Goal: Information Seeking & Learning: Learn about a topic

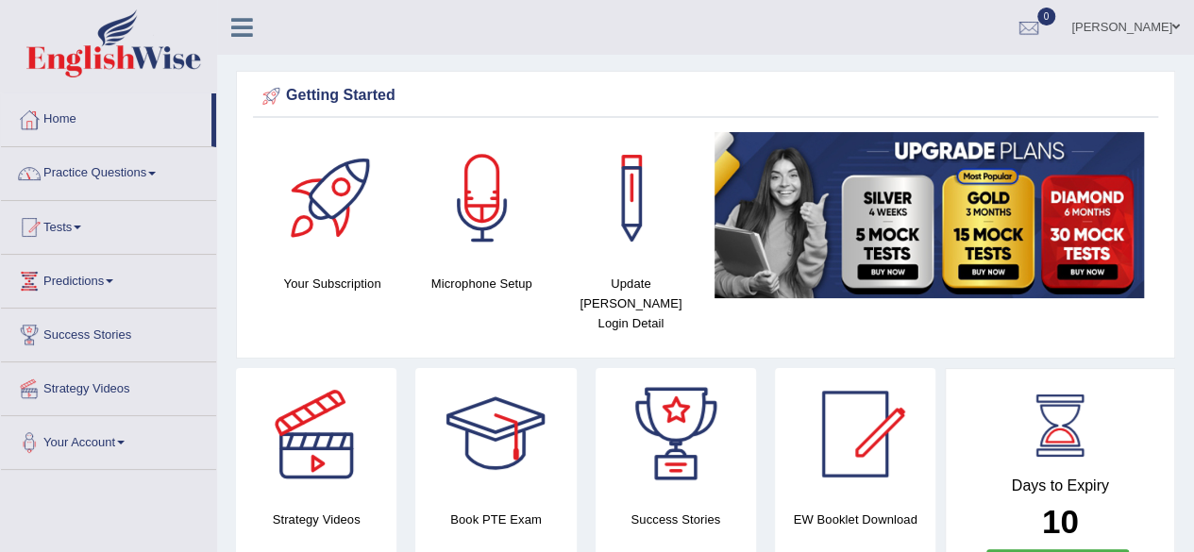
click at [64, 231] on link "Tests" at bounding box center [108, 224] width 215 height 47
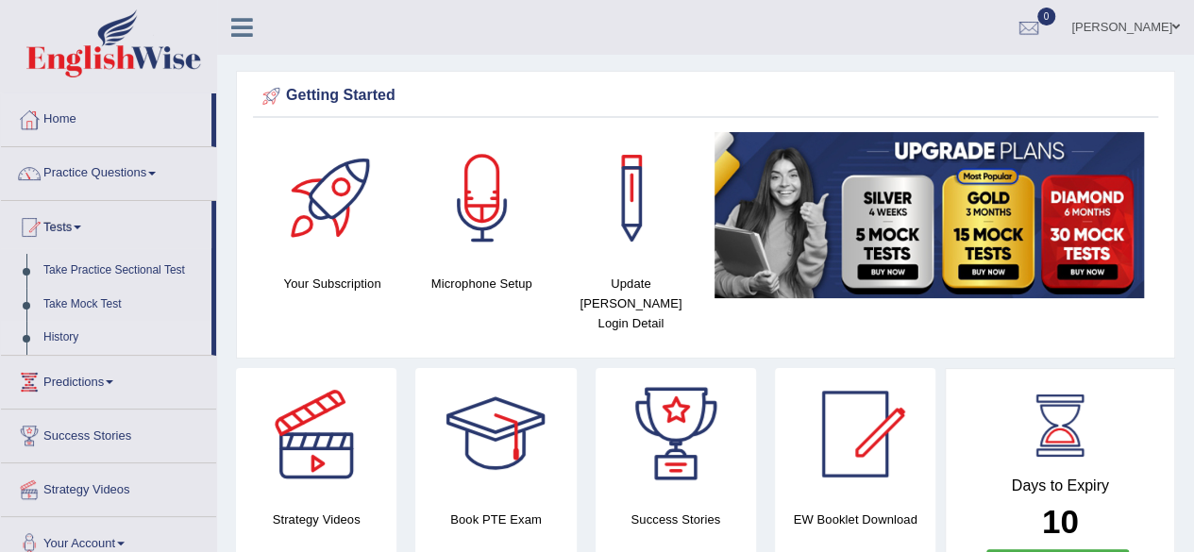
click at [64, 333] on link "History" at bounding box center [123, 338] width 176 height 34
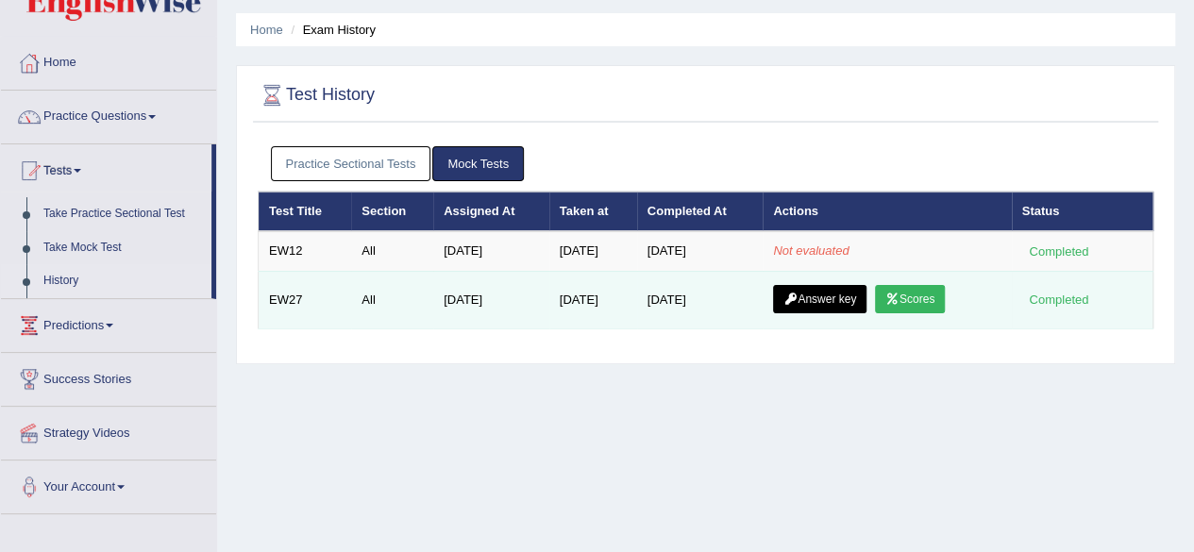
click at [919, 289] on link "Scores" at bounding box center [910, 299] width 70 height 28
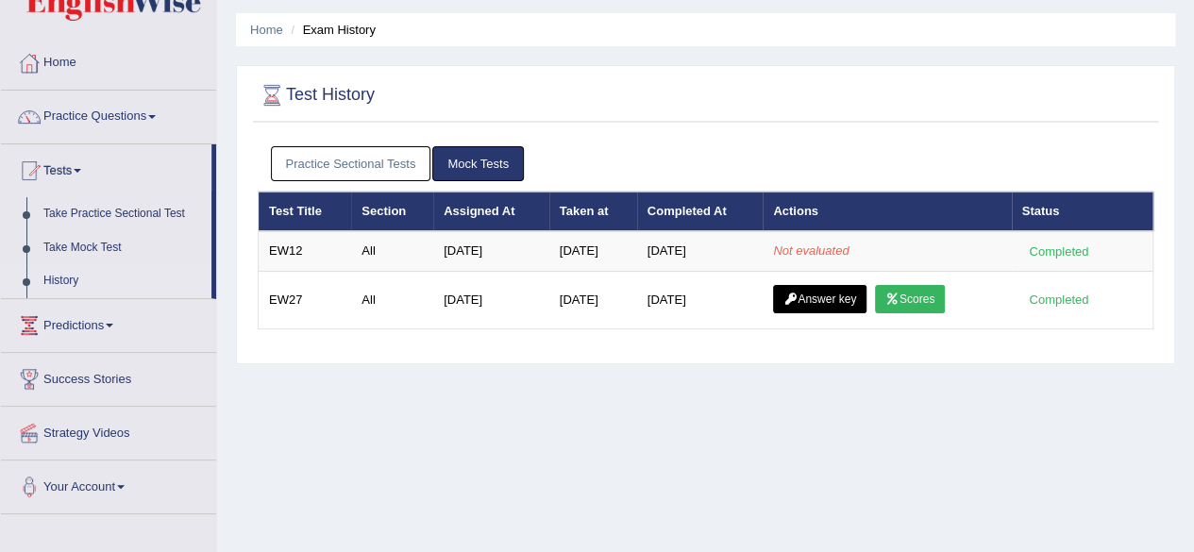
click at [375, 161] on link "Practice Sectional Tests" at bounding box center [351, 163] width 160 height 35
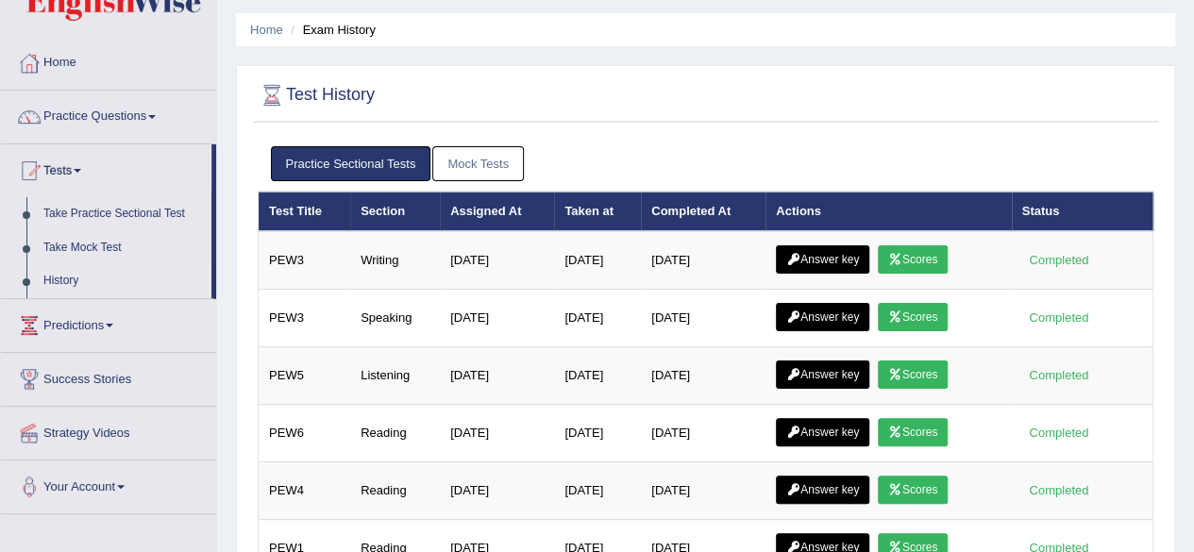
click at [499, 168] on link "Mock Tests" at bounding box center [478, 163] width 92 height 35
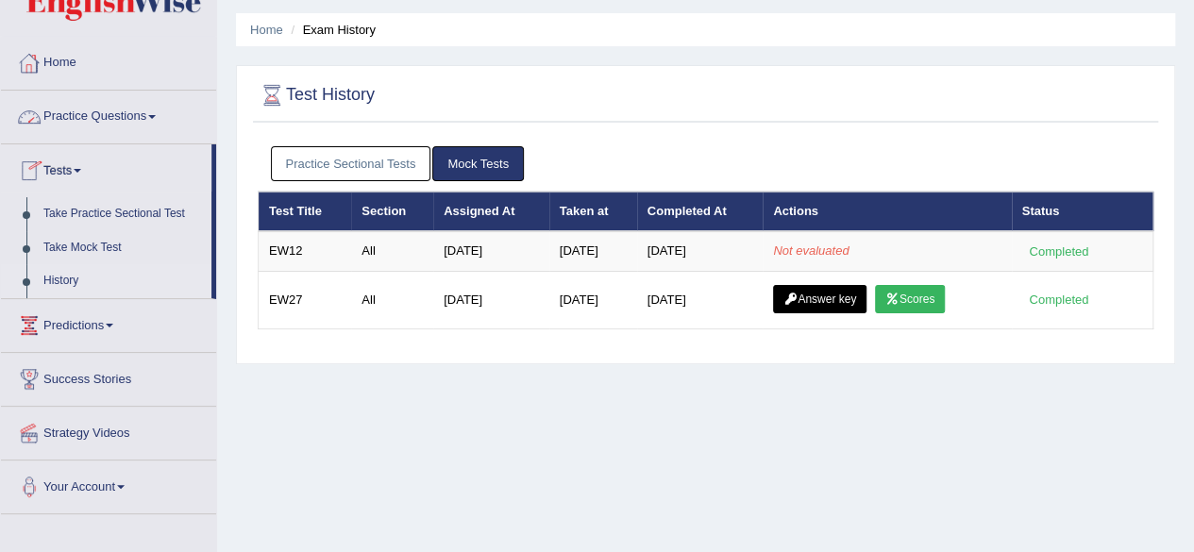
click at [57, 57] on link "Home" at bounding box center [108, 60] width 215 height 47
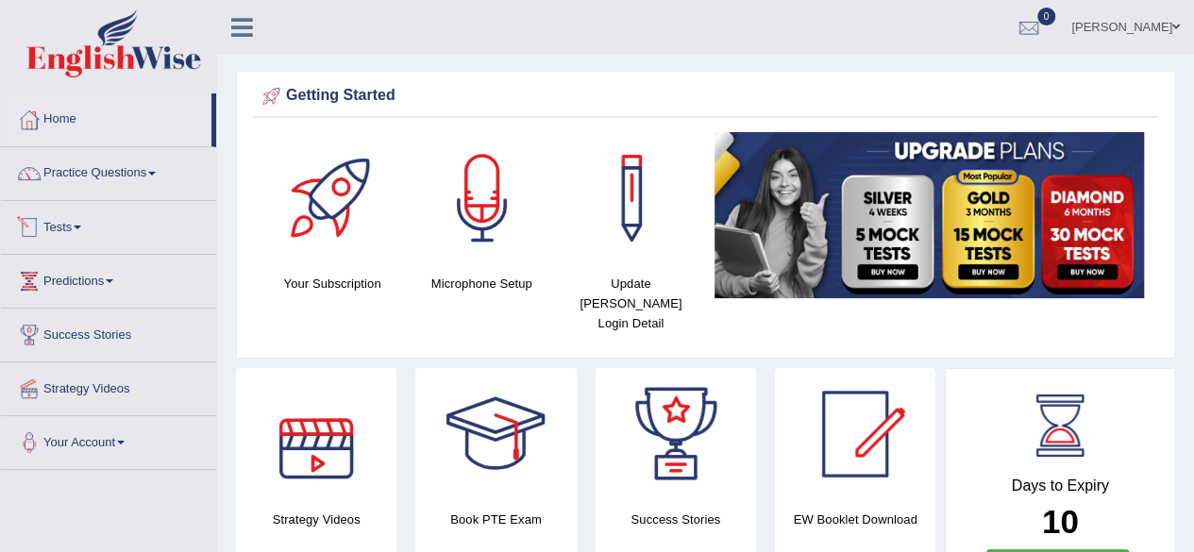
click at [79, 229] on link "Tests" at bounding box center [108, 224] width 215 height 47
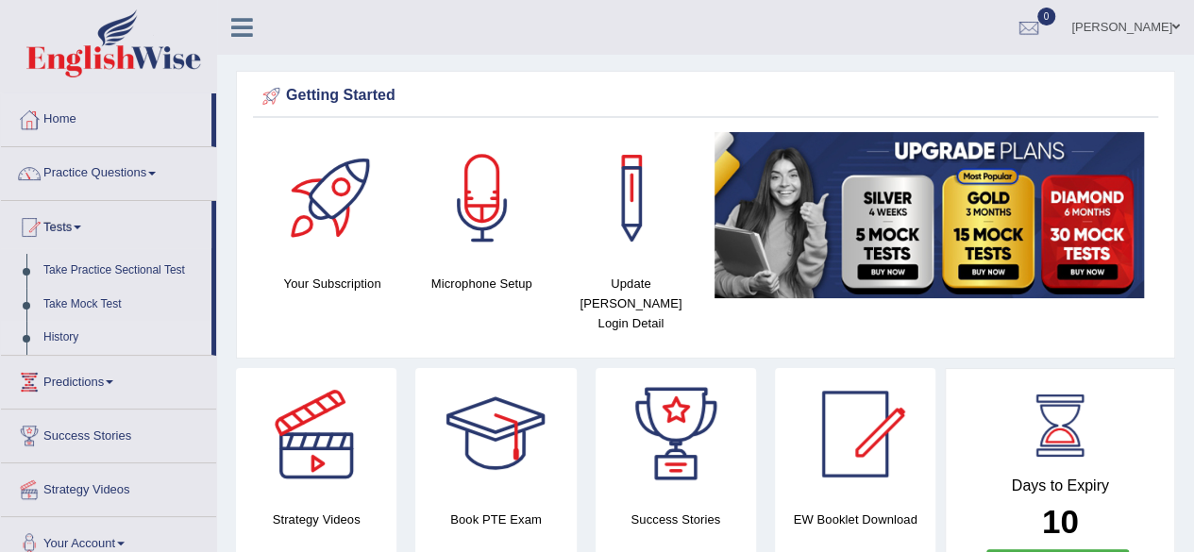
click at [63, 336] on link "History" at bounding box center [123, 338] width 176 height 34
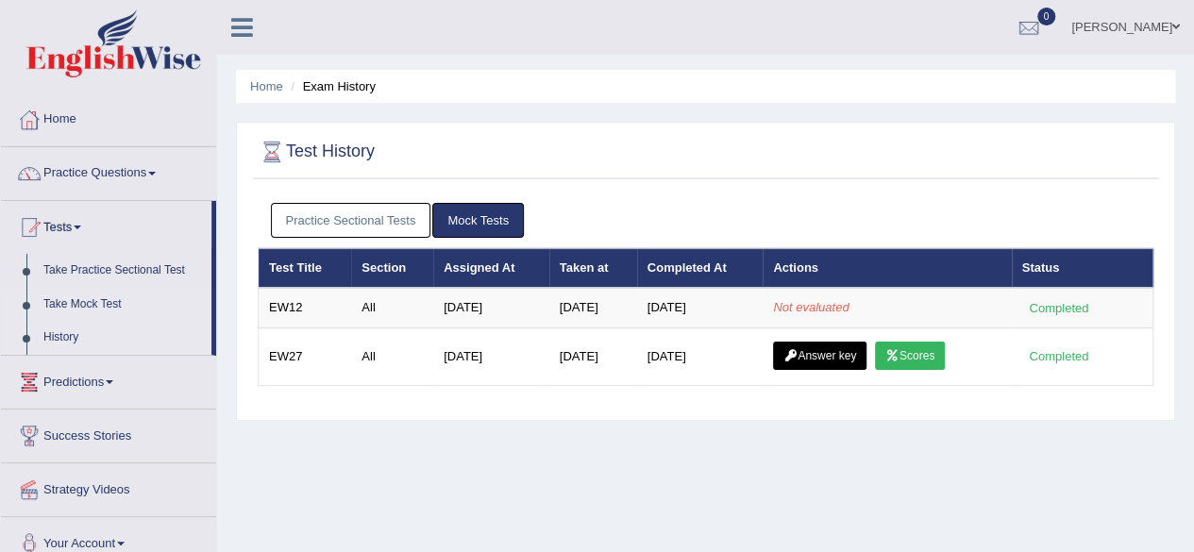
click at [81, 295] on link "Take Mock Test" at bounding box center [123, 305] width 176 height 34
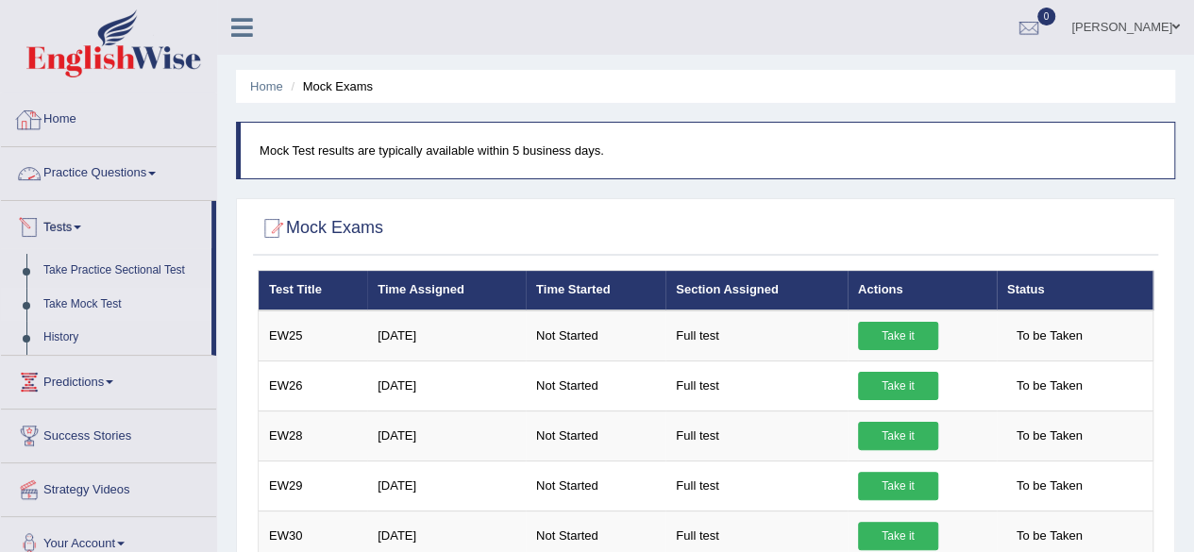
click at [56, 130] on link "Home" at bounding box center [108, 116] width 215 height 47
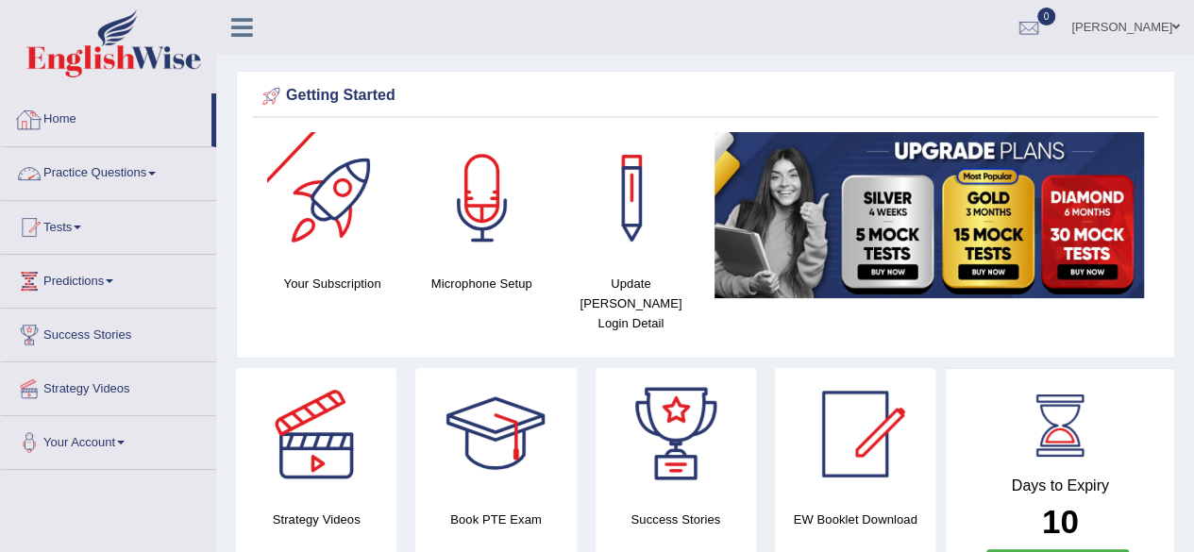
click at [54, 117] on link "Home" at bounding box center [106, 116] width 210 height 47
click at [64, 127] on link "Home" at bounding box center [106, 116] width 210 height 47
click at [81, 226] on span at bounding box center [78, 228] width 8 height 4
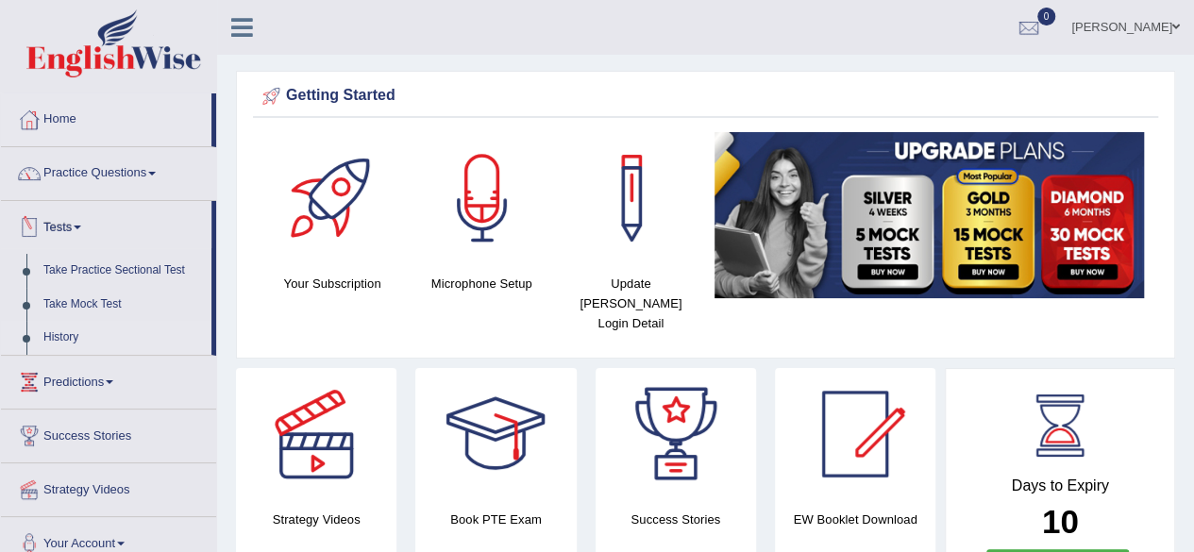
click at [60, 340] on link "History" at bounding box center [123, 338] width 176 height 34
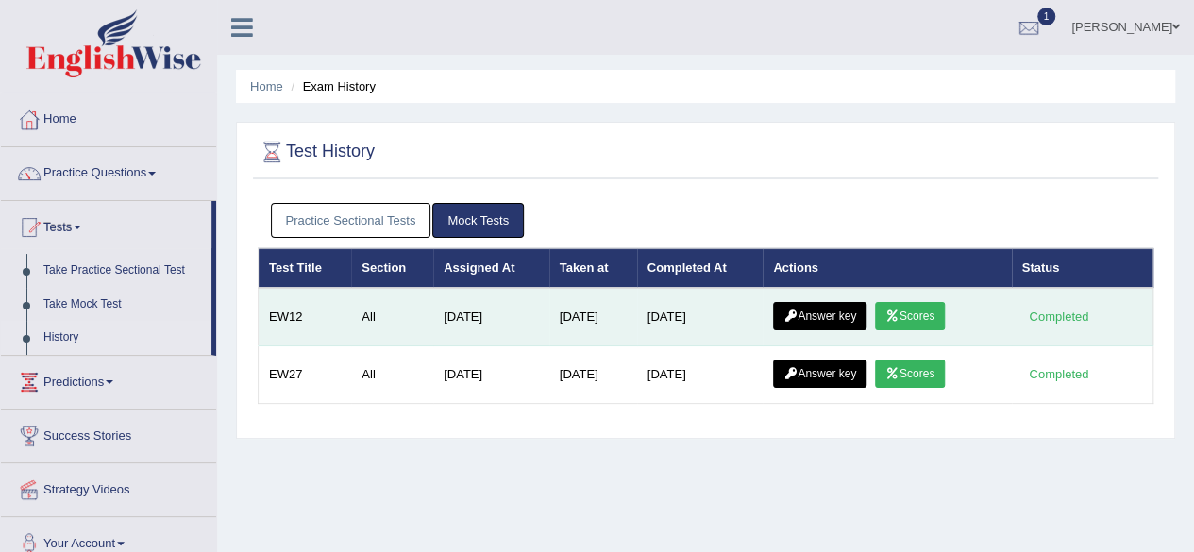
click at [916, 308] on link "Scores" at bounding box center [910, 316] width 70 height 28
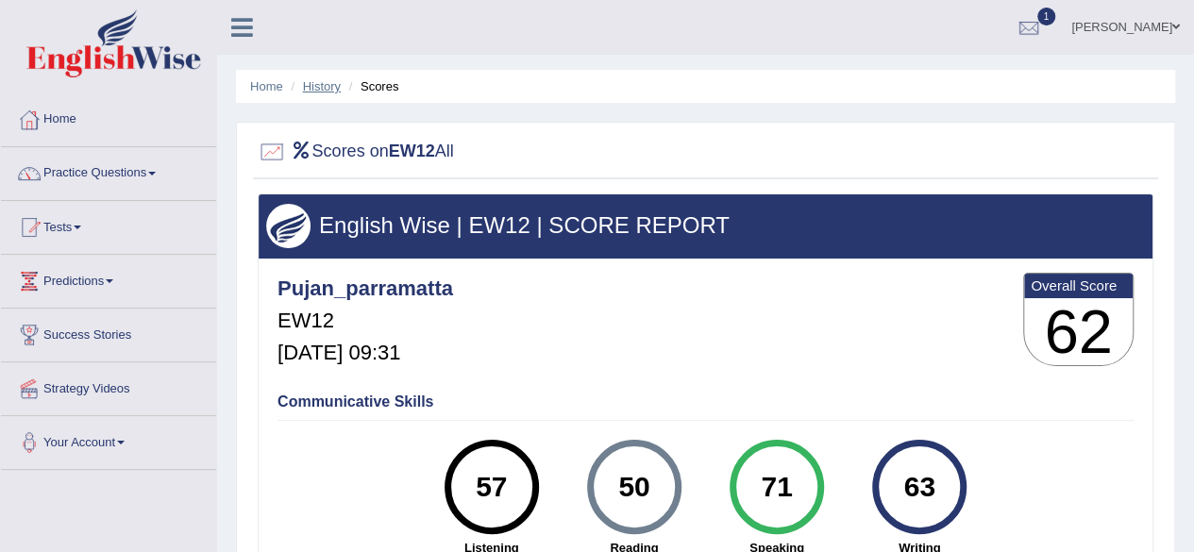
click at [320, 81] on link "History" at bounding box center [322, 86] width 38 height 14
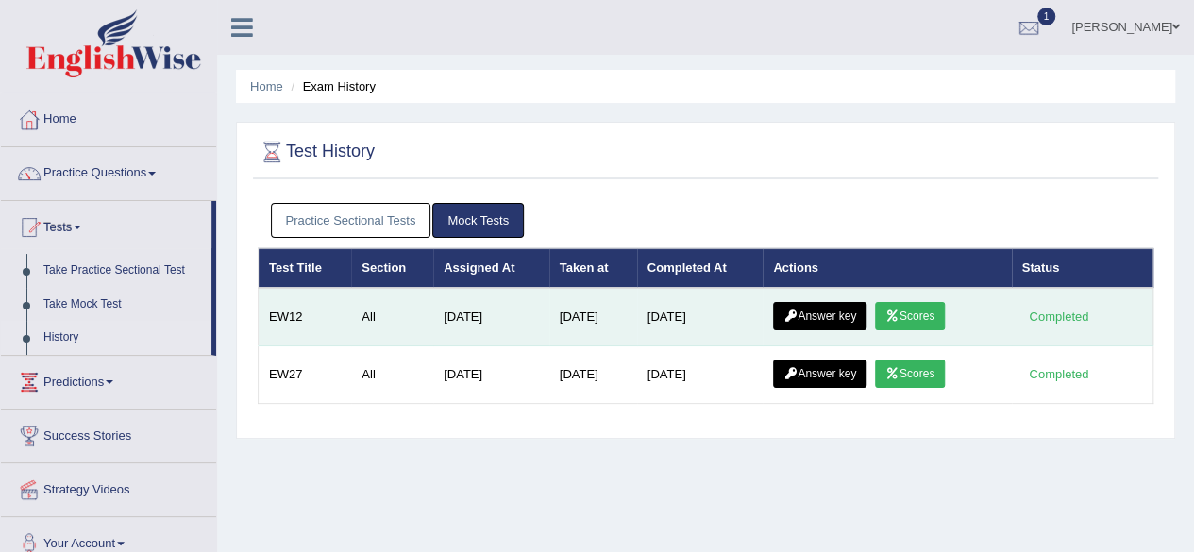
click at [838, 313] on link "Answer key" at bounding box center [819, 316] width 93 height 28
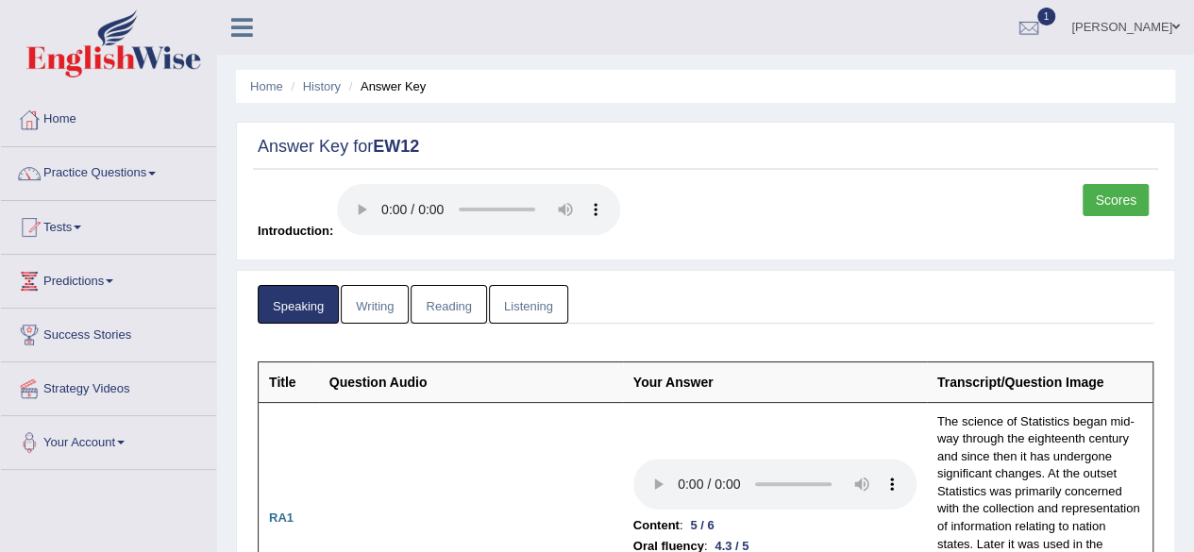
click at [383, 307] on link "Writing" at bounding box center [375, 304] width 68 height 39
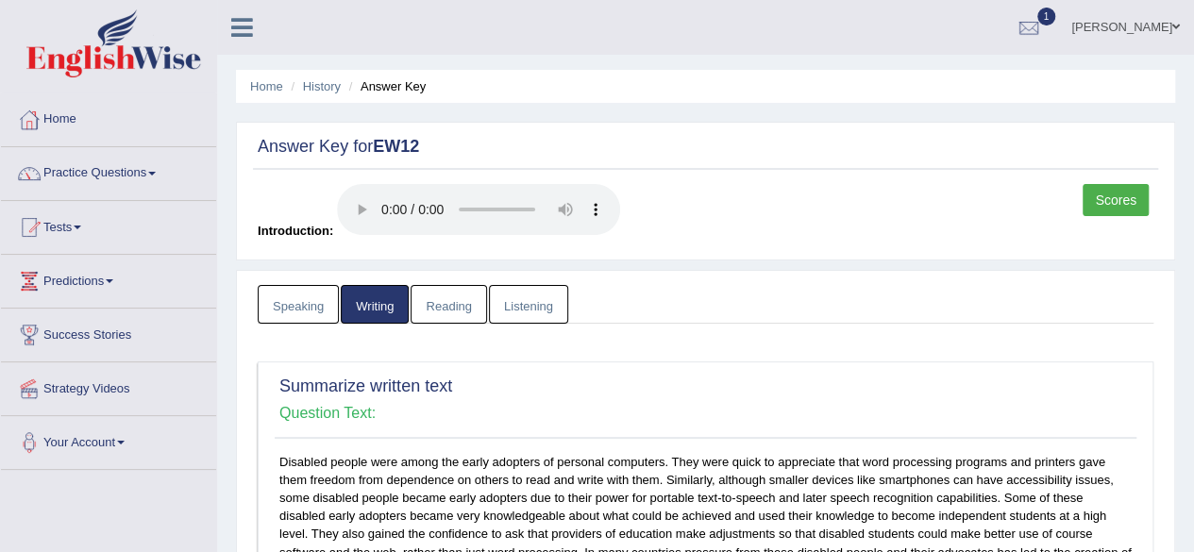
click at [427, 310] on link "Reading" at bounding box center [447, 304] width 75 height 39
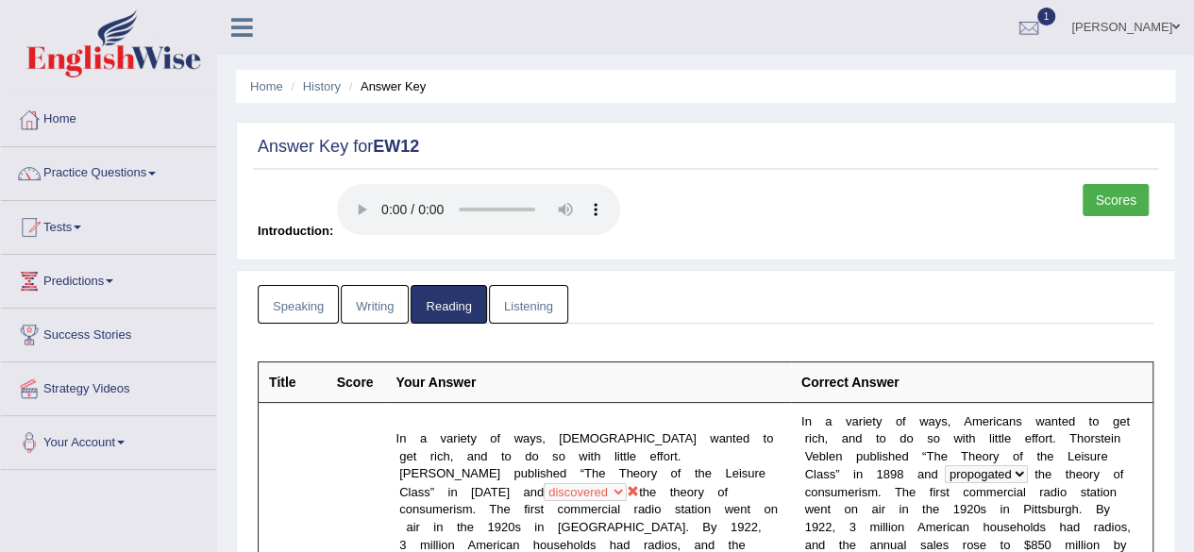
click at [533, 297] on link "Listening" at bounding box center [528, 304] width 79 height 39
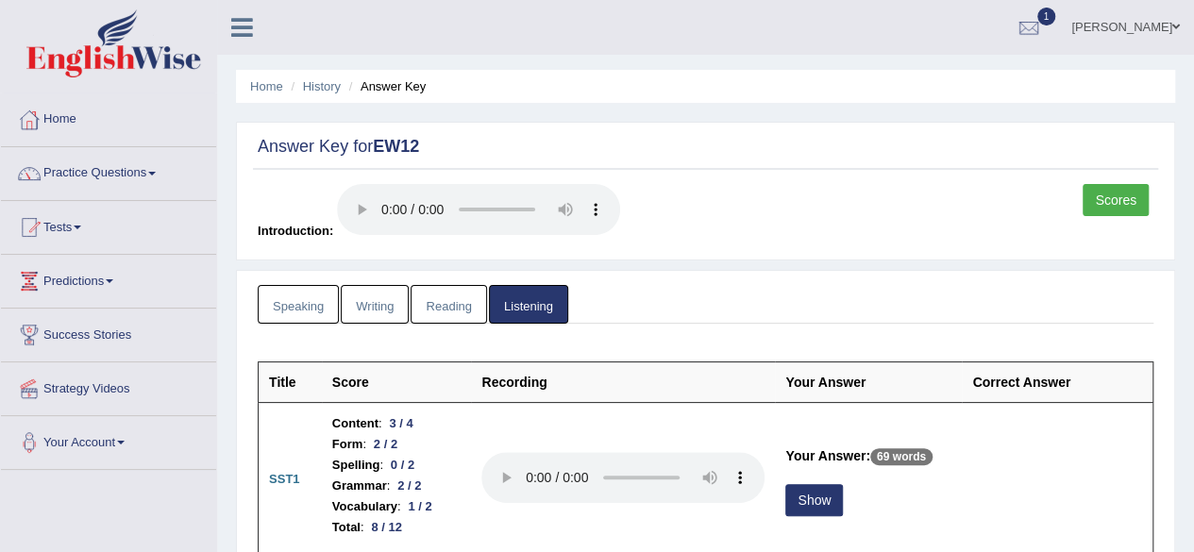
click at [1116, 202] on link "Scores" at bounding box center [1115, 200] width 66 height 32
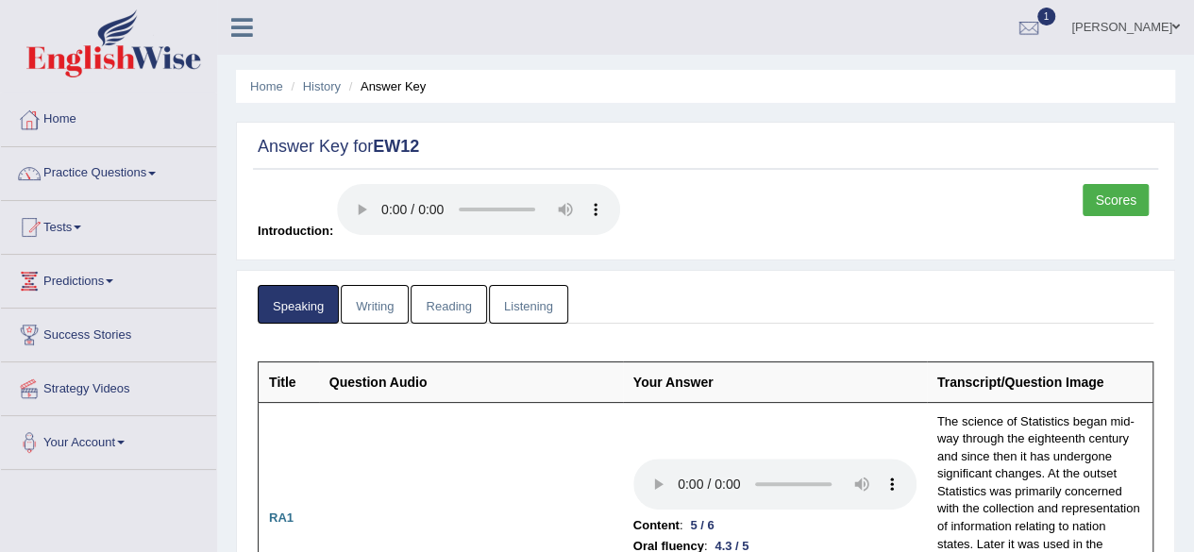
click at [523, 307] on link "Listening" at bounding box center [528, 304] width 79 height 39
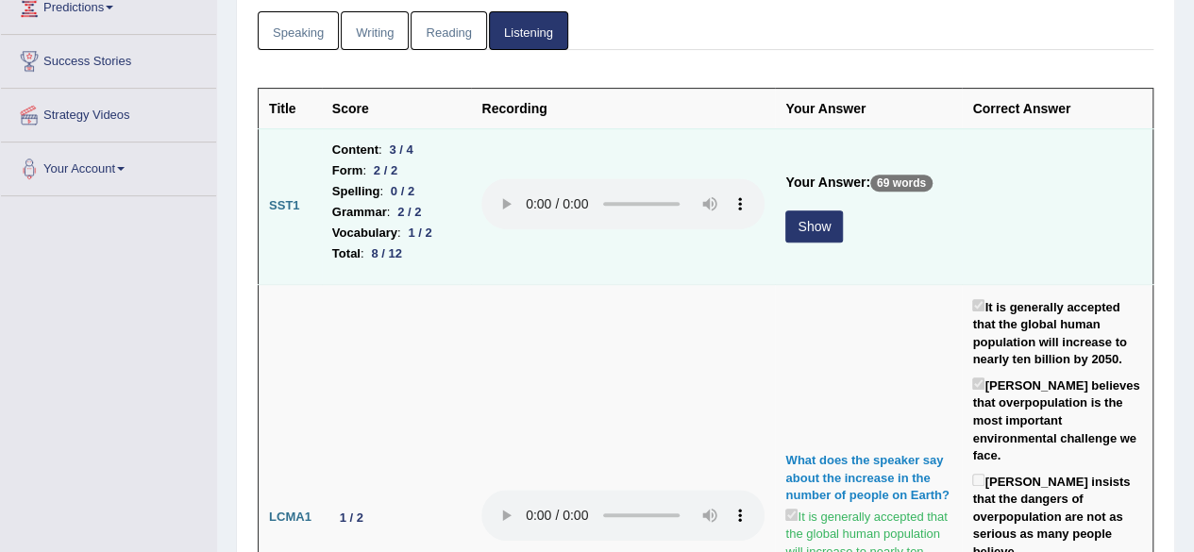
scroll to position [276, 0]
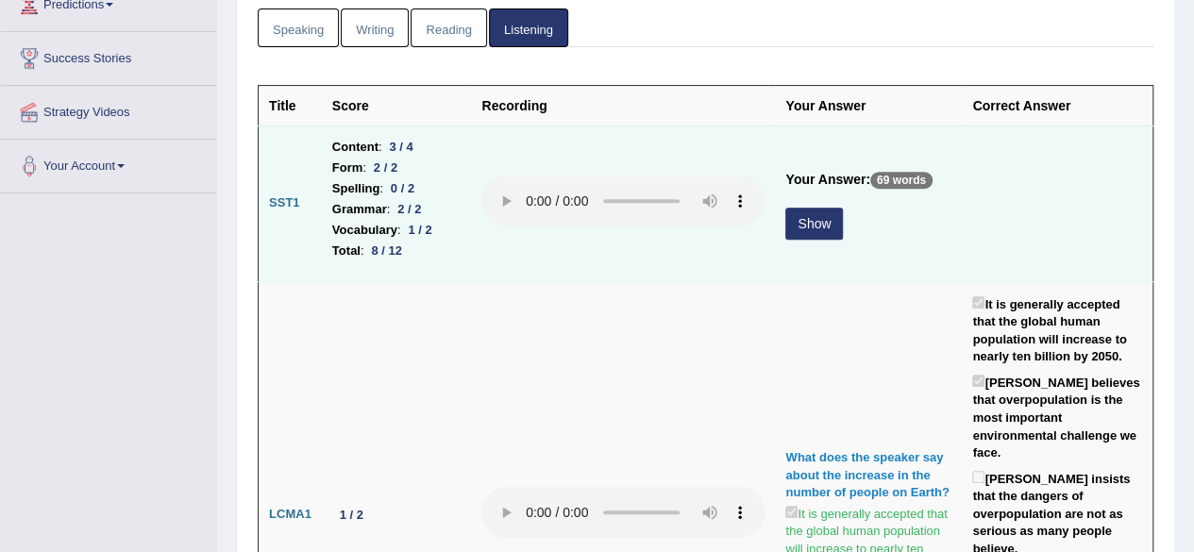
click at [813, 222] on button "Show" at bounding box center [814, 224] width 58 height 32
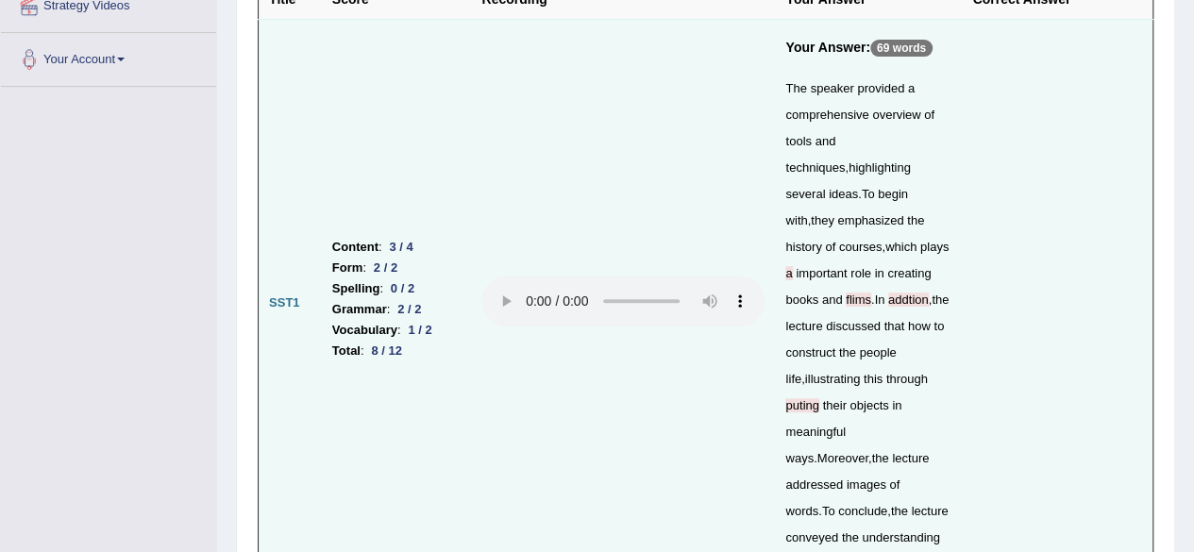
scroll to position [382, 0]
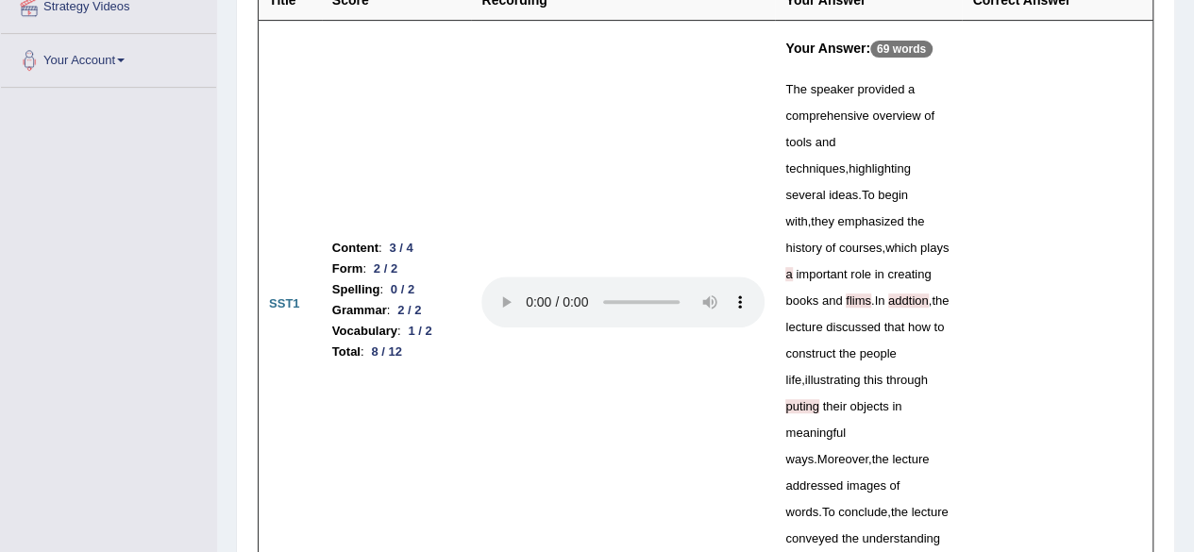
click at [792, 267] on span "a" at bounding box center [788, 274] width 7 height 14
click at [694, 378] on td at bounding box center [623, 304] width 304 height 569
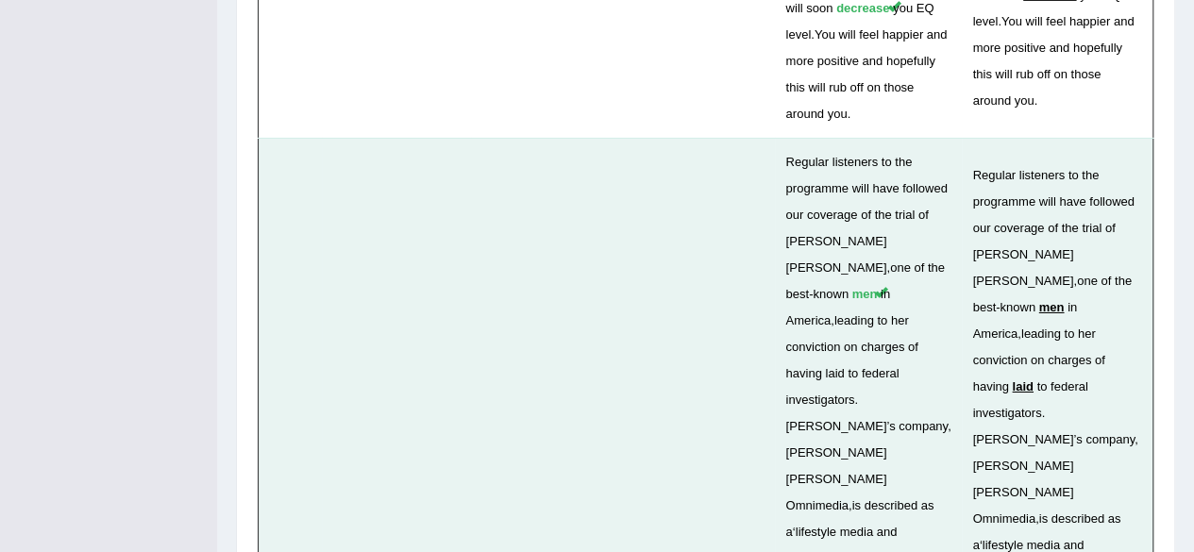
scroll to position [6748, 0]
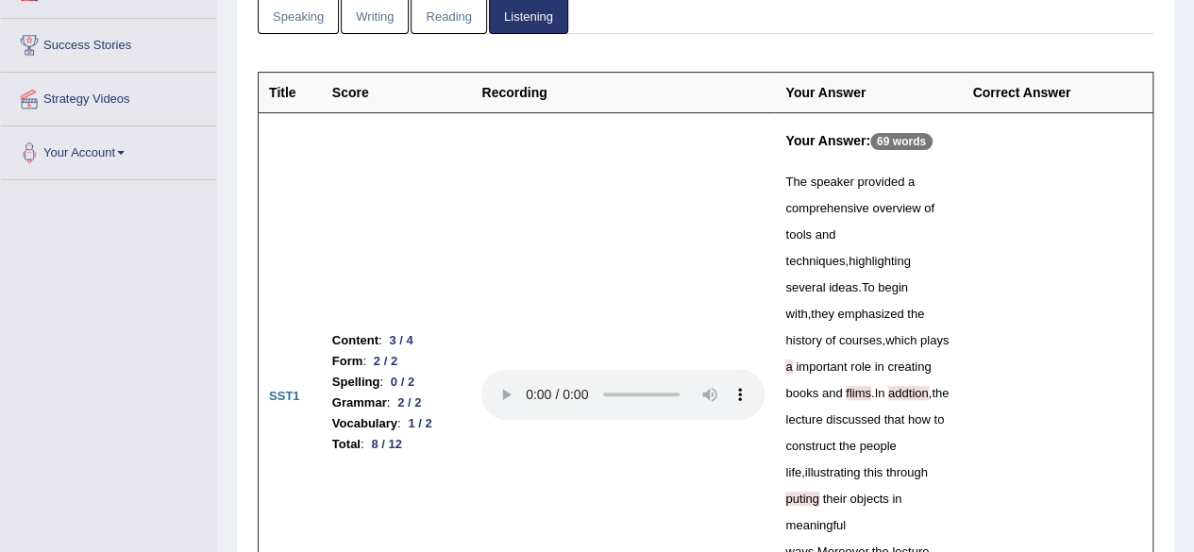
scroll to position [0, 0]
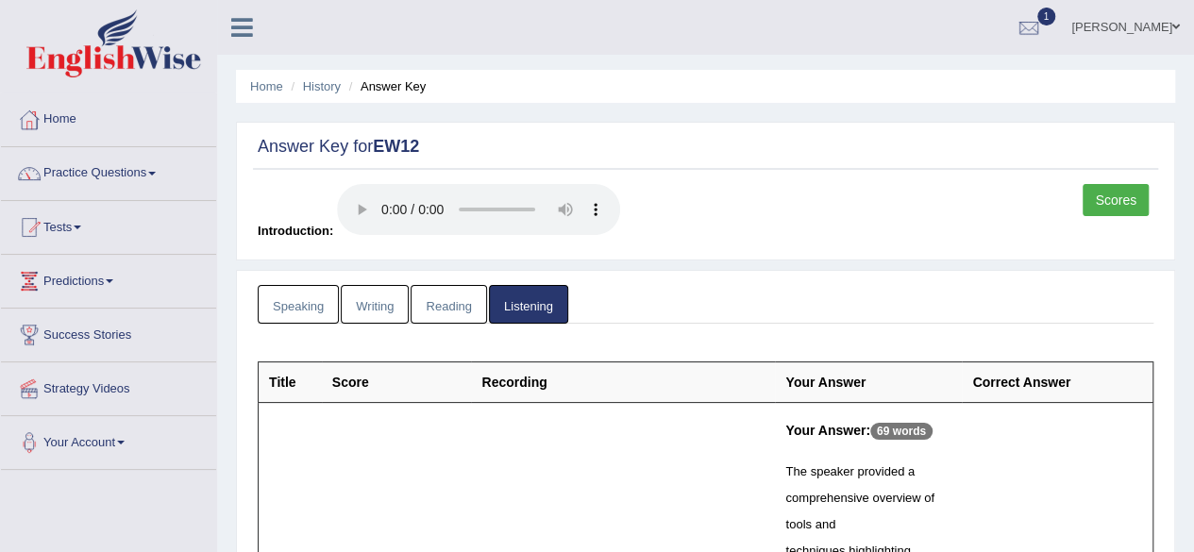
click at [1134, 199] on link "Scores" at bounding box center [1115, 200] width 66 height 32
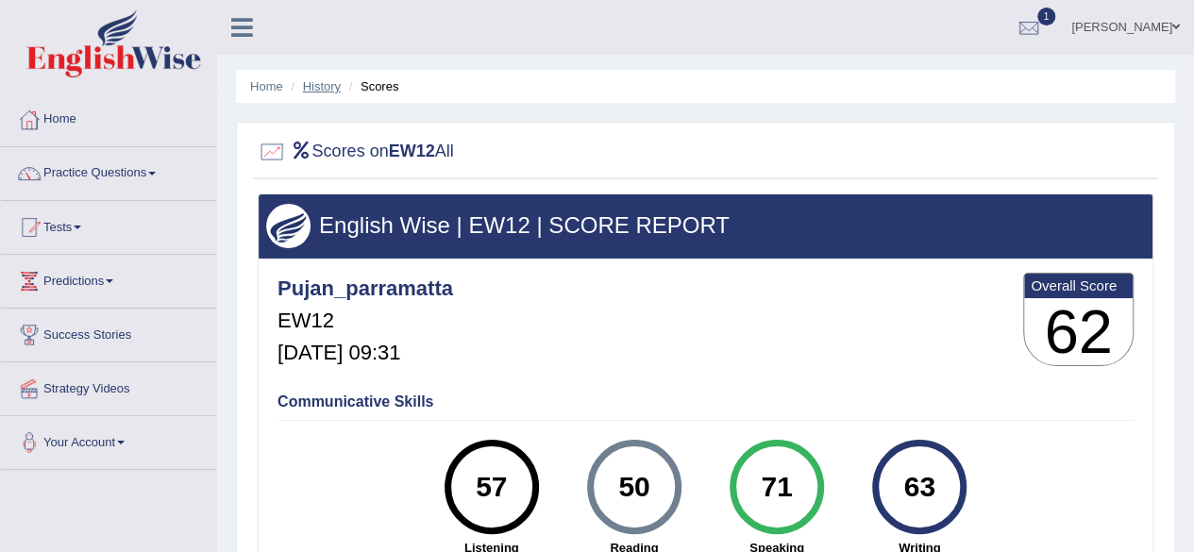
click at [328, 86] on link "History" at bounding box center [322, 86] width 38 height 14
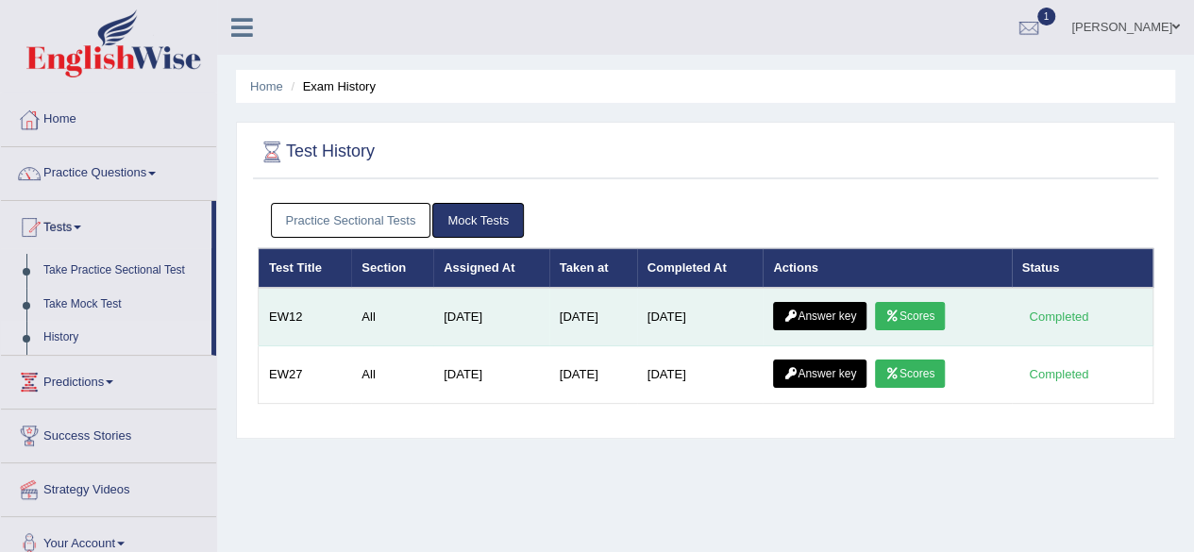
click at [844, 315] on link "Answer key" at bounding box center [819, 316] width 93 height 28
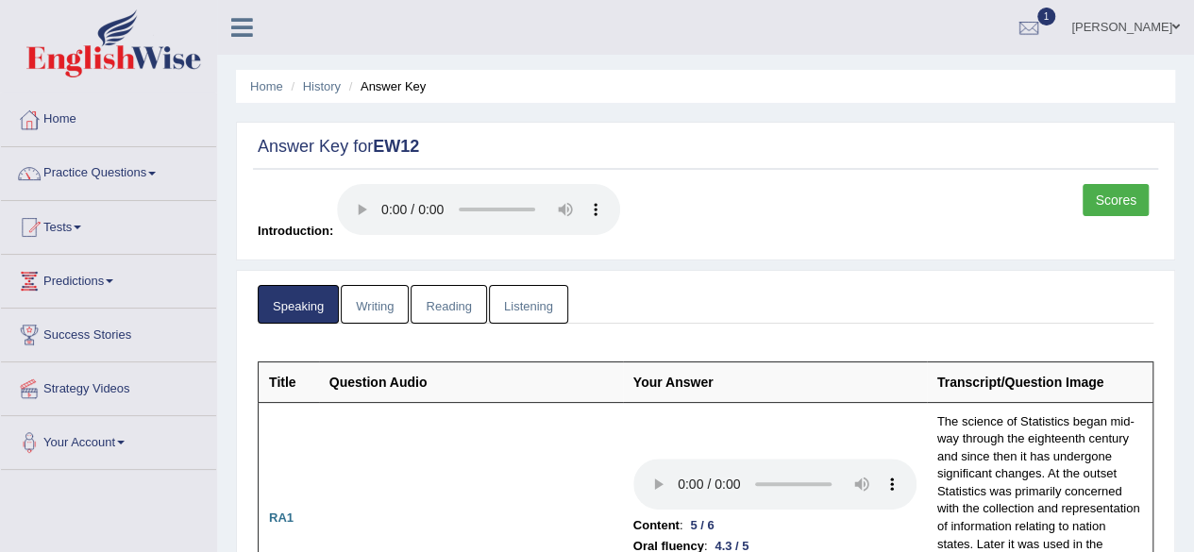
click at [394, 301] on link "Writing" at bounding box center [375, 304] width 68 height 39
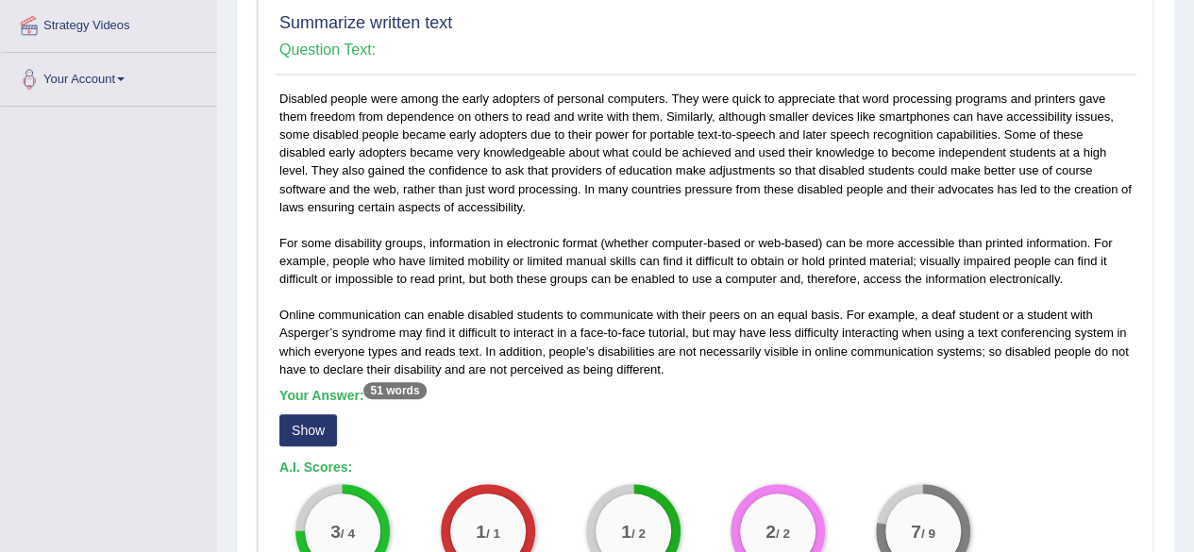
scroll to position [362, 0]
click at [317, 424] on button "Show" at bounding box center [308, 431] width 58 height 32
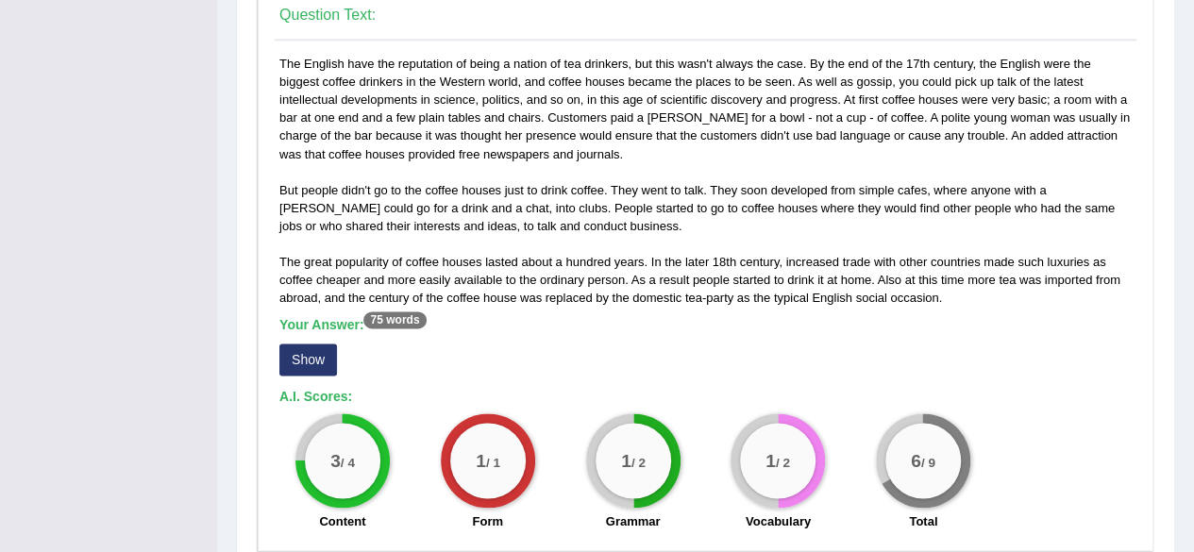
scroll to position [1055, 0]
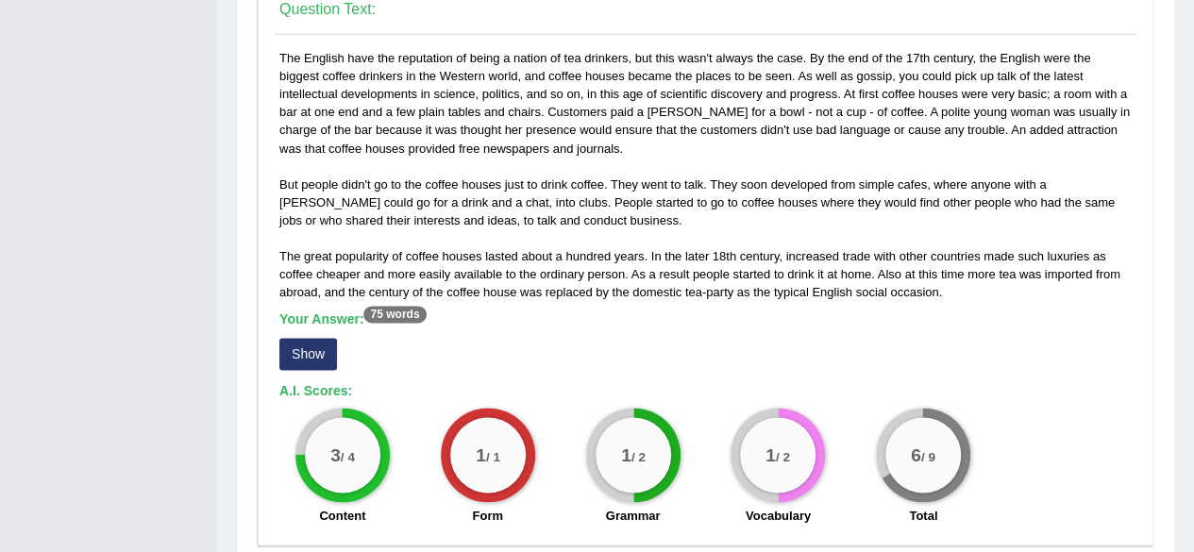
click at [310, 343] on button "Show" at bounding box center [308, 354] width 58 height 32
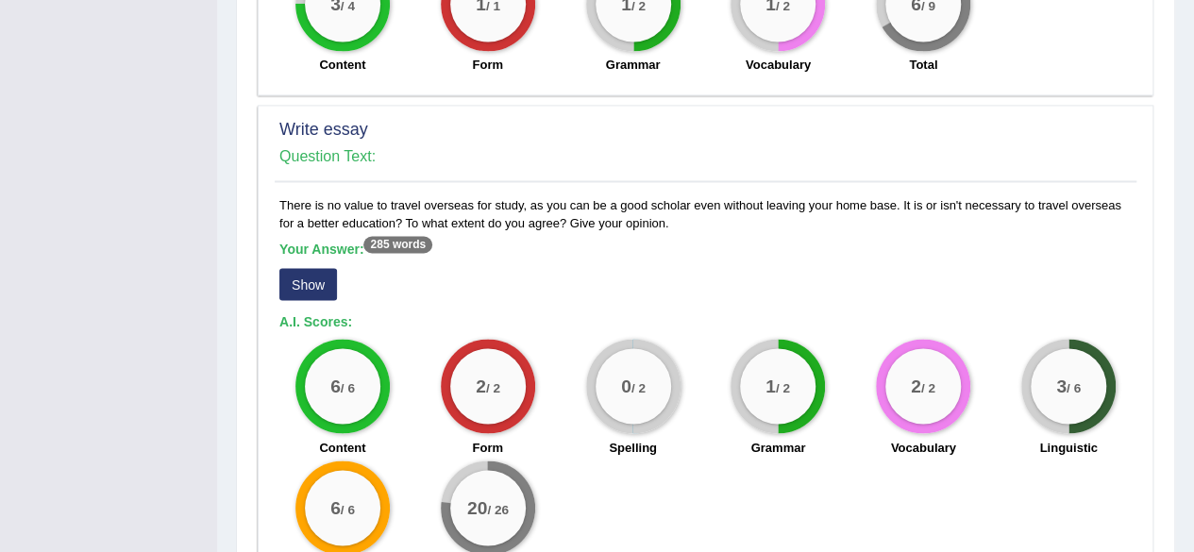
scroll to position [1531, 0]
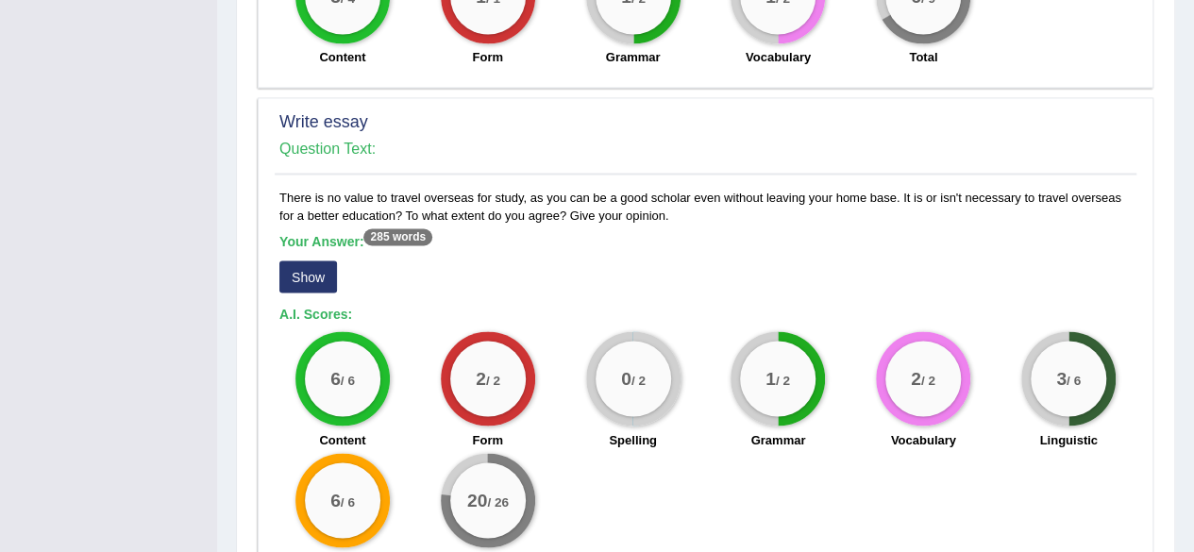
click at [304, 270] on button "Show" at bounding box center [308, 276] width 58 height 32
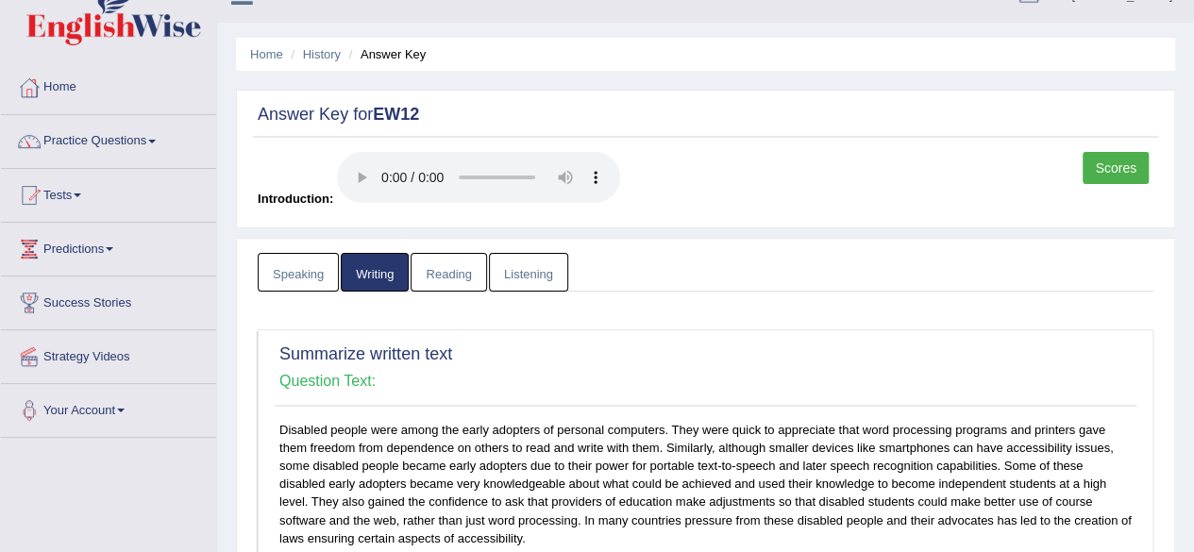
scroll to position [0, 0]
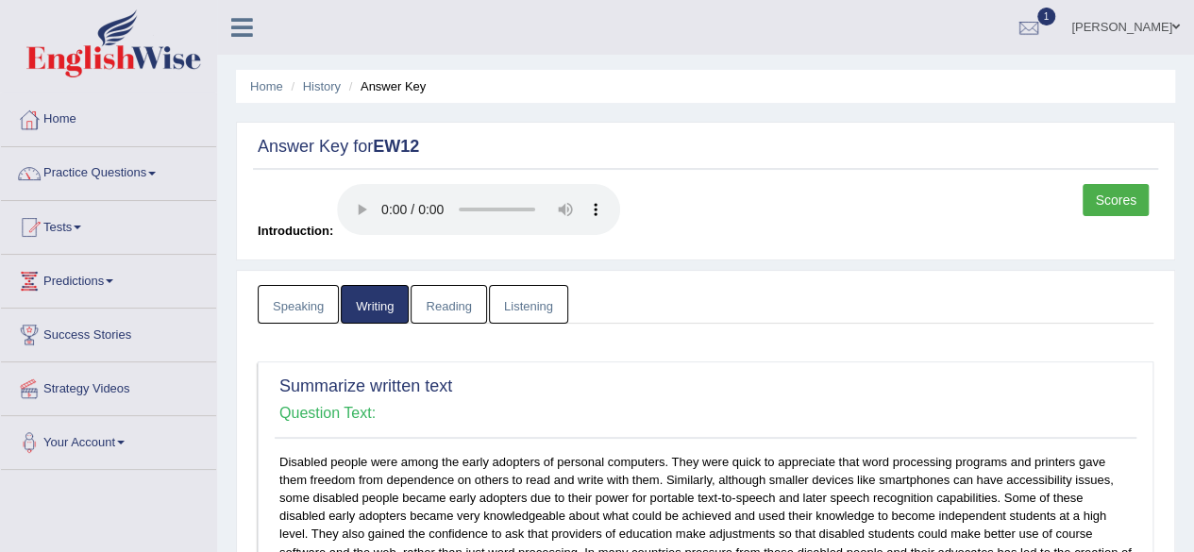
click at [440, 306] on link "Reading" at bounding box center [447, 304] width 75 height 39
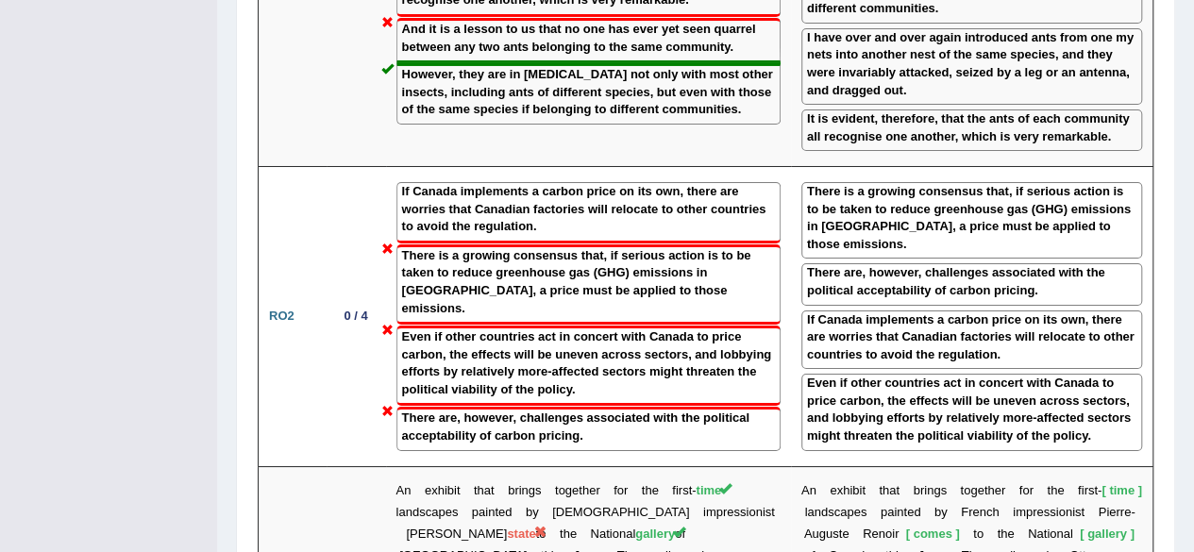
scroll to position [3332, 0]
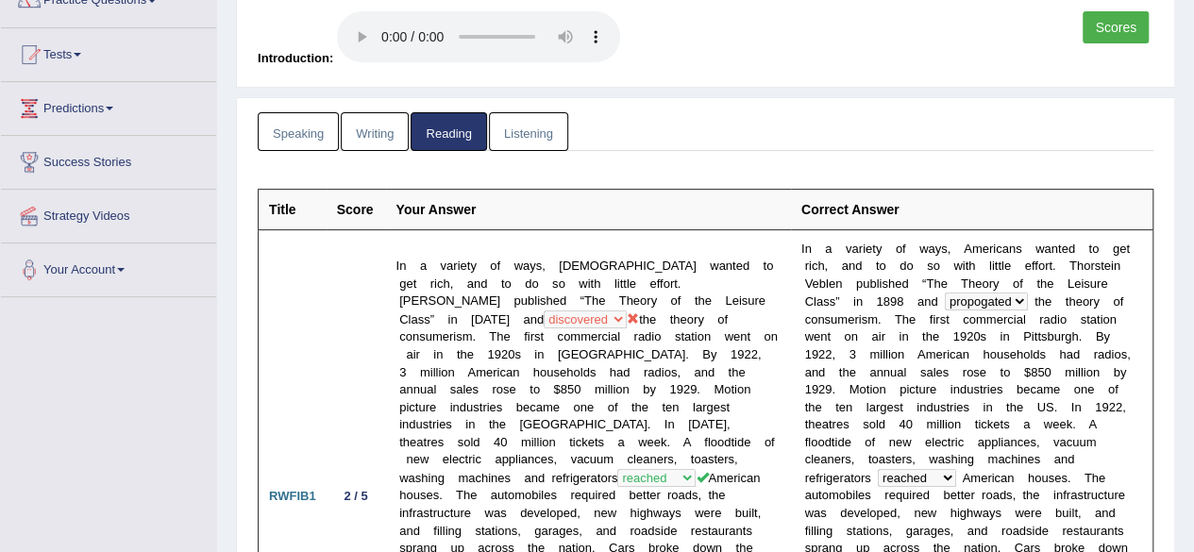
scroll to position [0, 0]
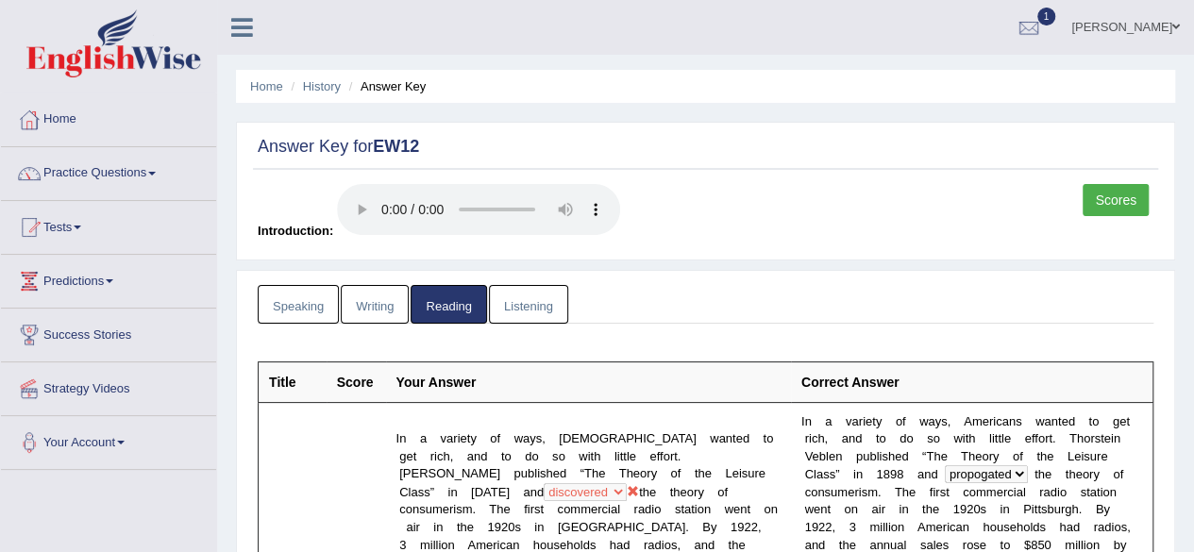
click at [263, 77] on li "Home" at bounding box center [266, 86] width 33 height 18
click at [282, 83] on link "Home" at bounding box center [266, 86] width 33 height 14
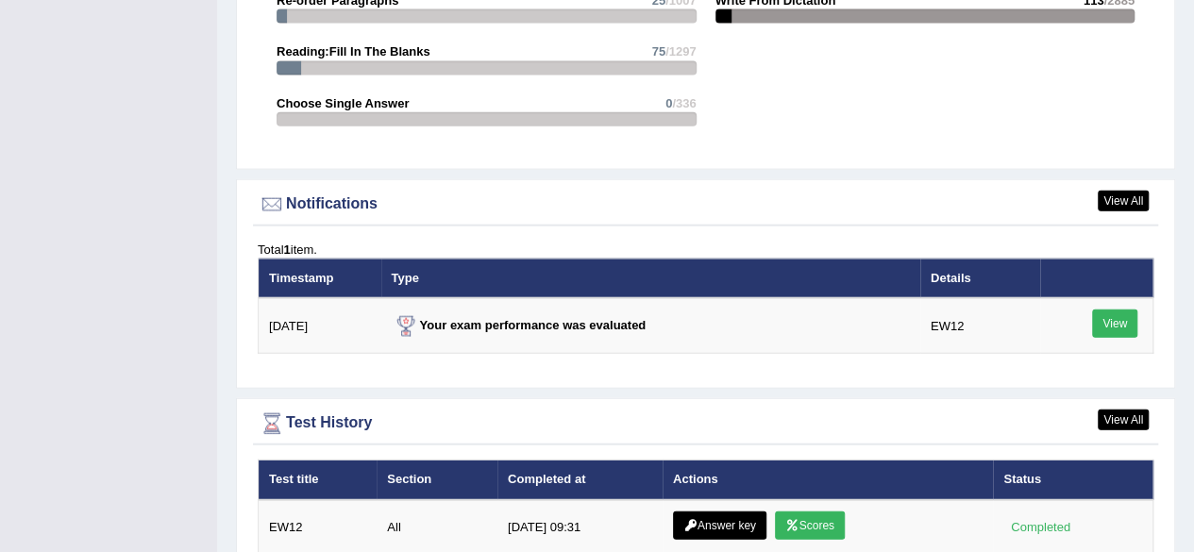
scroll to position [2140, 0]
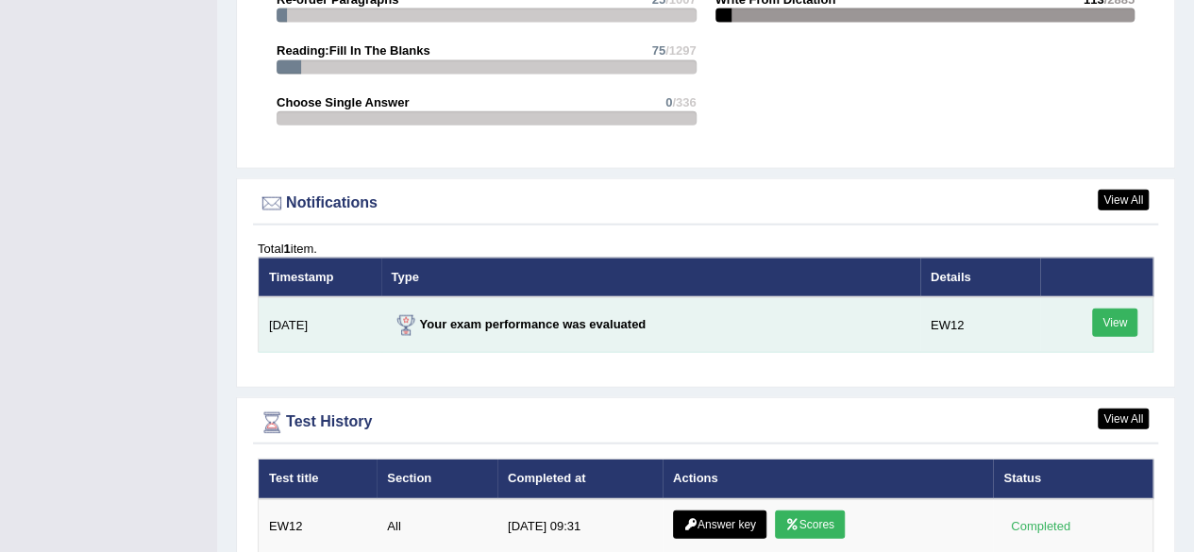
click at [1096, 309] on link "View" at bounding box center [1114, 323] width 45 height 28
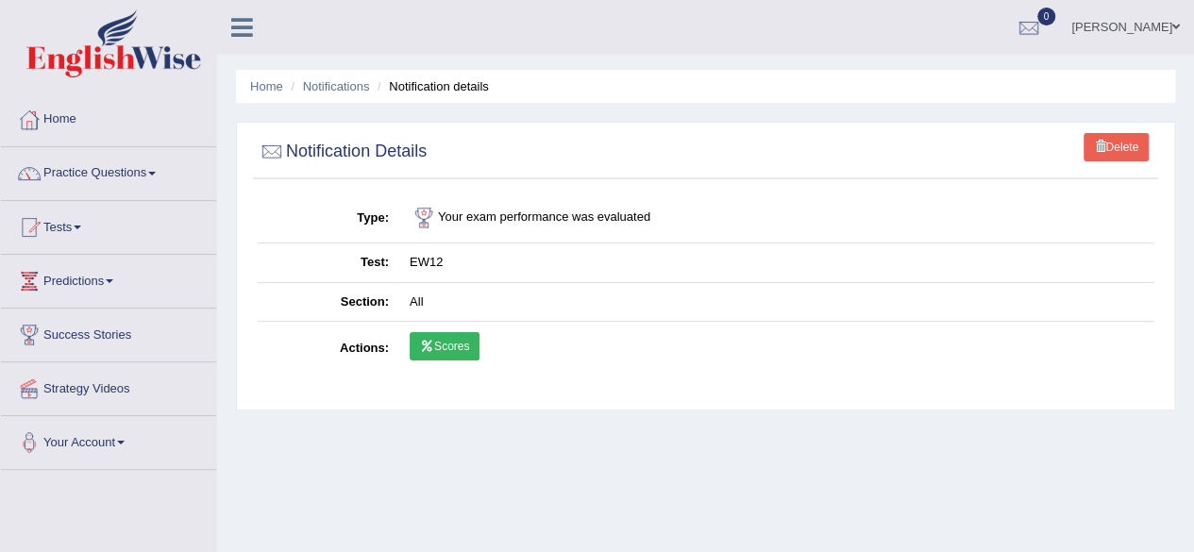
click at [470, 334] on link "Scores" at bounding box center [445, 346] width 70 height 28
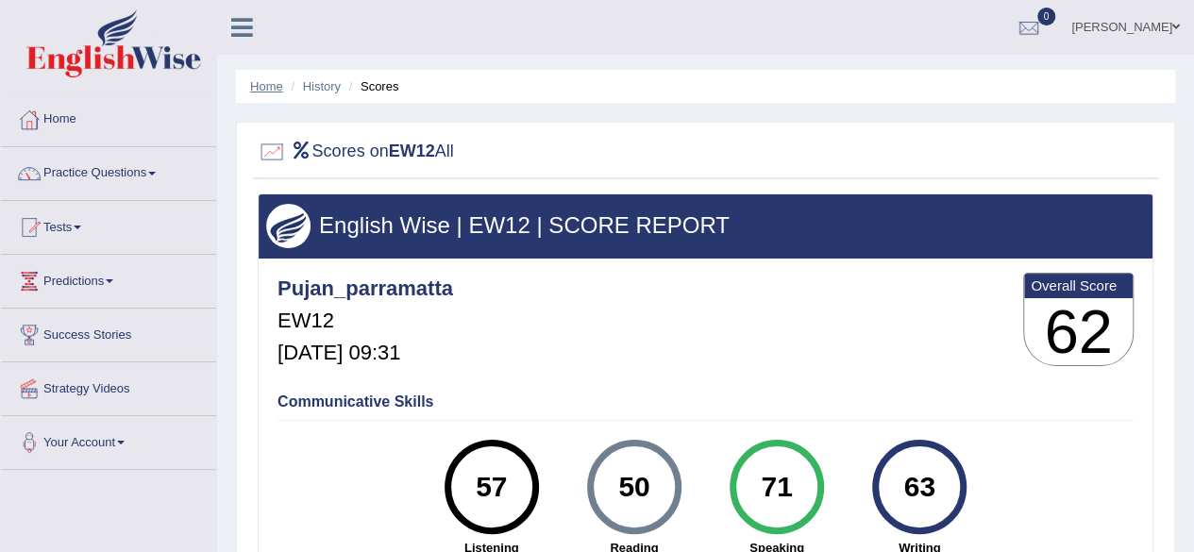
click at [264, 80] on link "Home" at bounding box center [266, 86] width 33 height 14
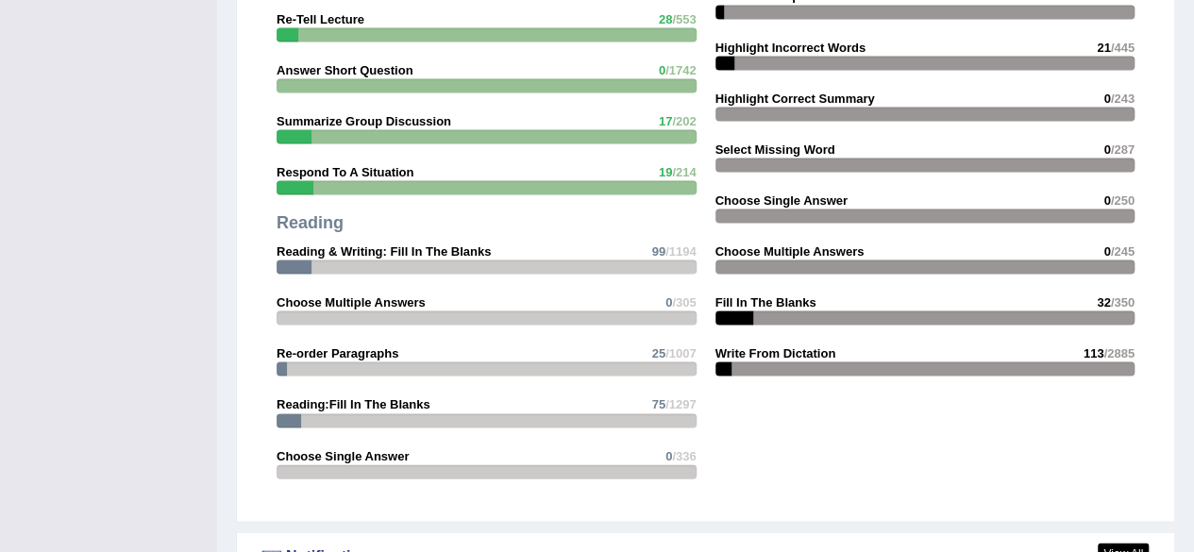
scroll to position [2234, 0]
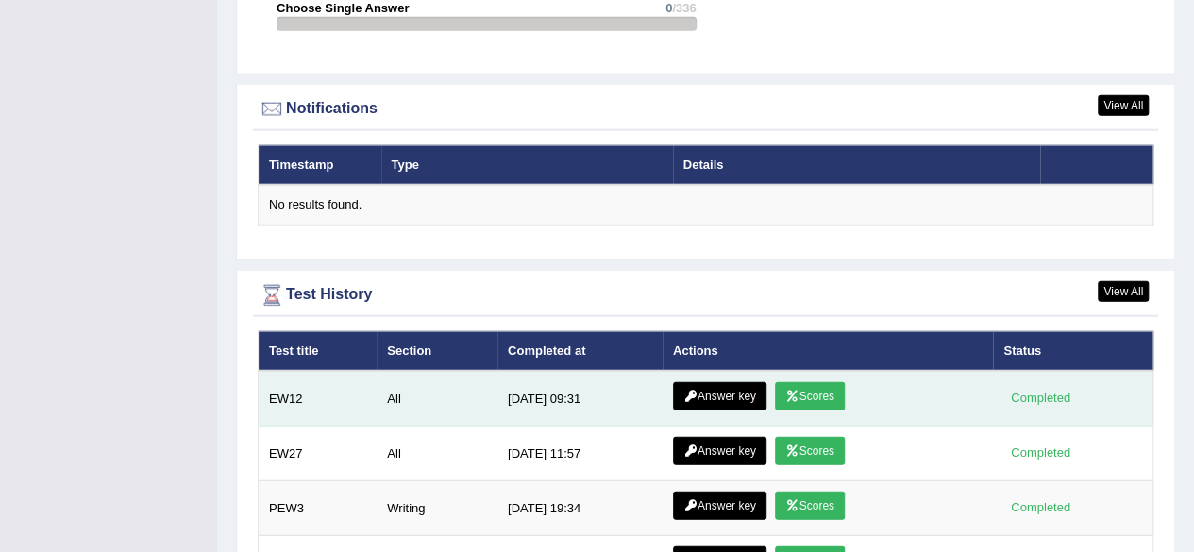
click at [789, 391] on icon at bounding box center [792, 396] width 14 height 11
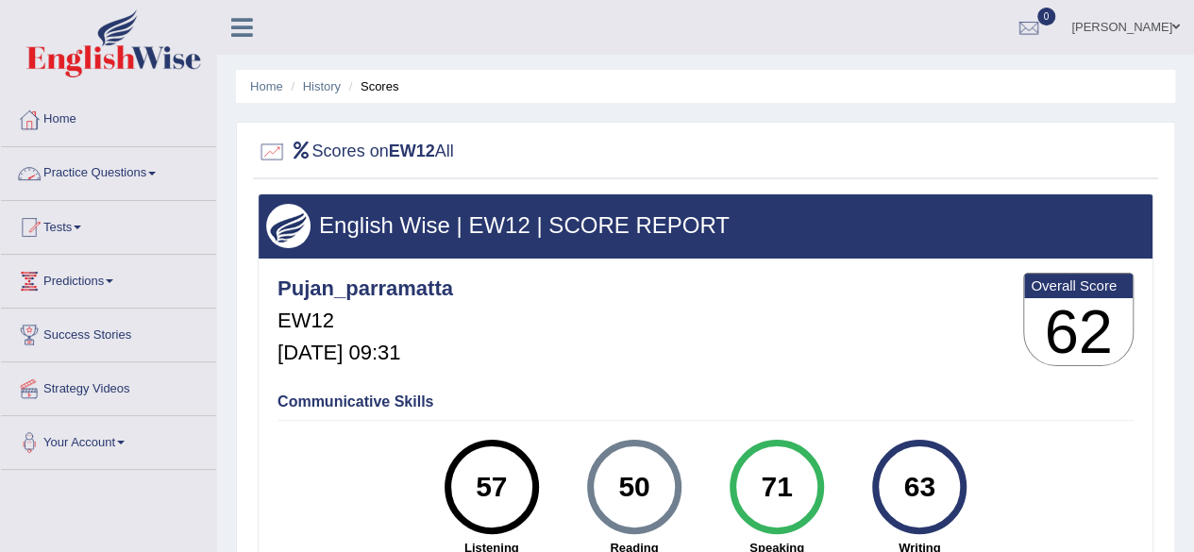
click at [142, 173] on link "Practice Questions" at bounding box center [108, 170] width 215 height 47
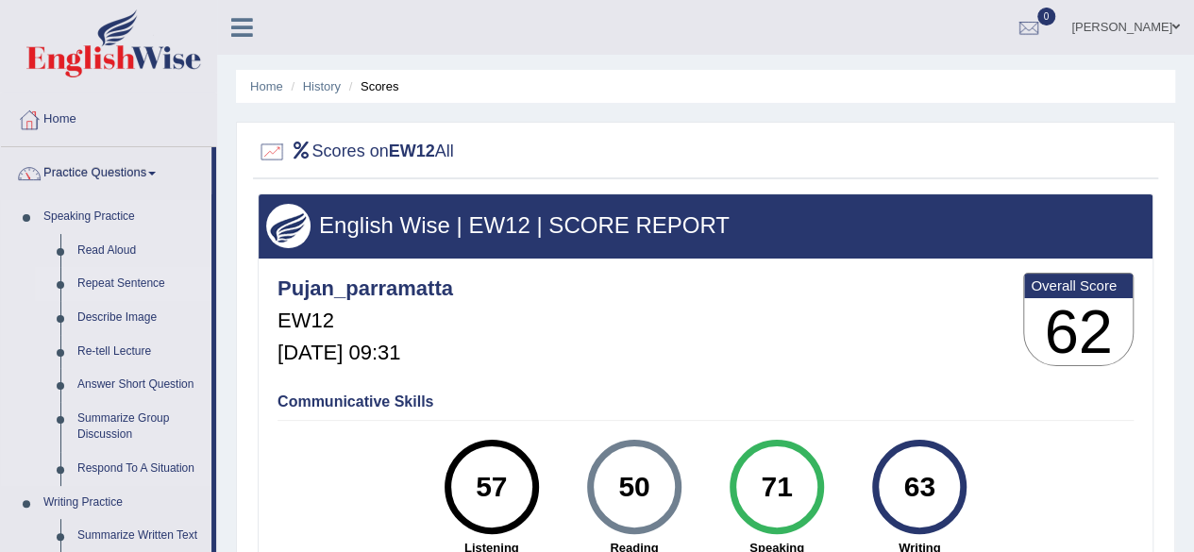
click at [109, 286] on link "Repeat Sentence" at bounding box center [140, 284] width 142 height 34
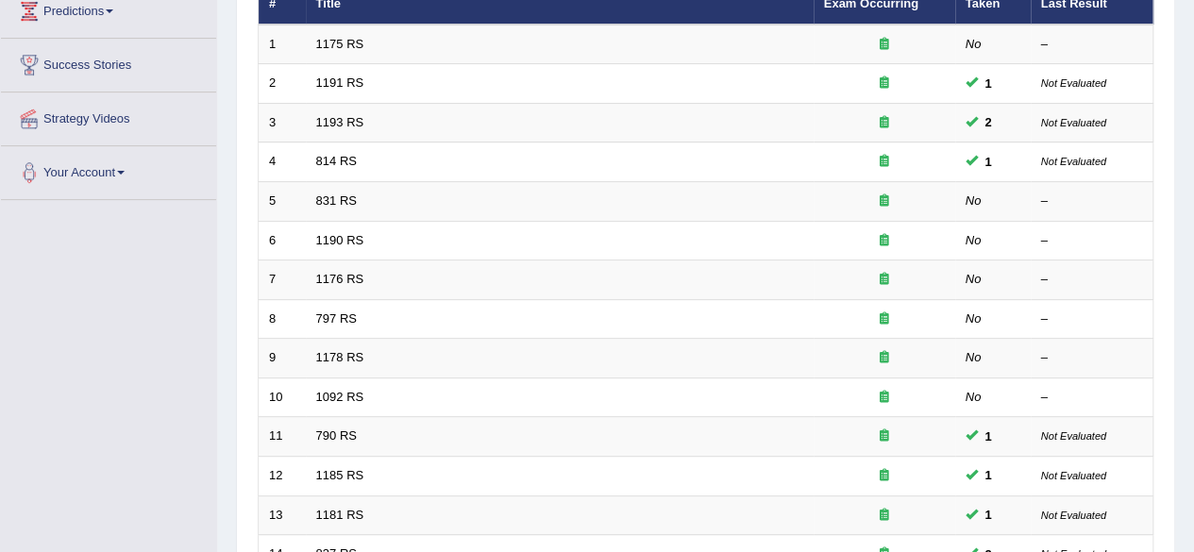
scroll to position [688, 0]
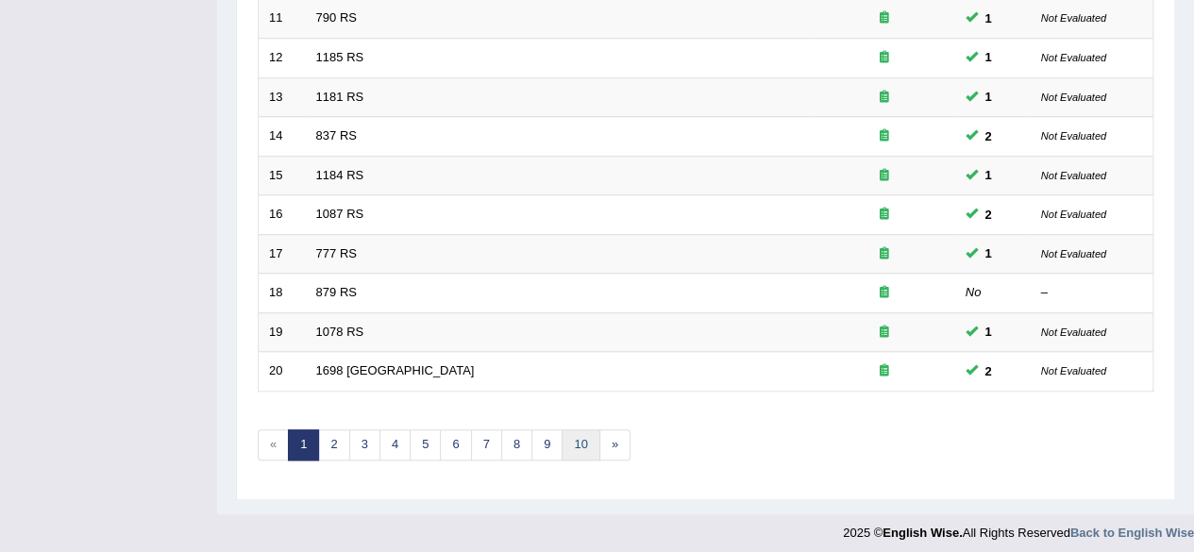
click at [576, 435] on link "10" at bounding box center [580, 444] width 38 height 31
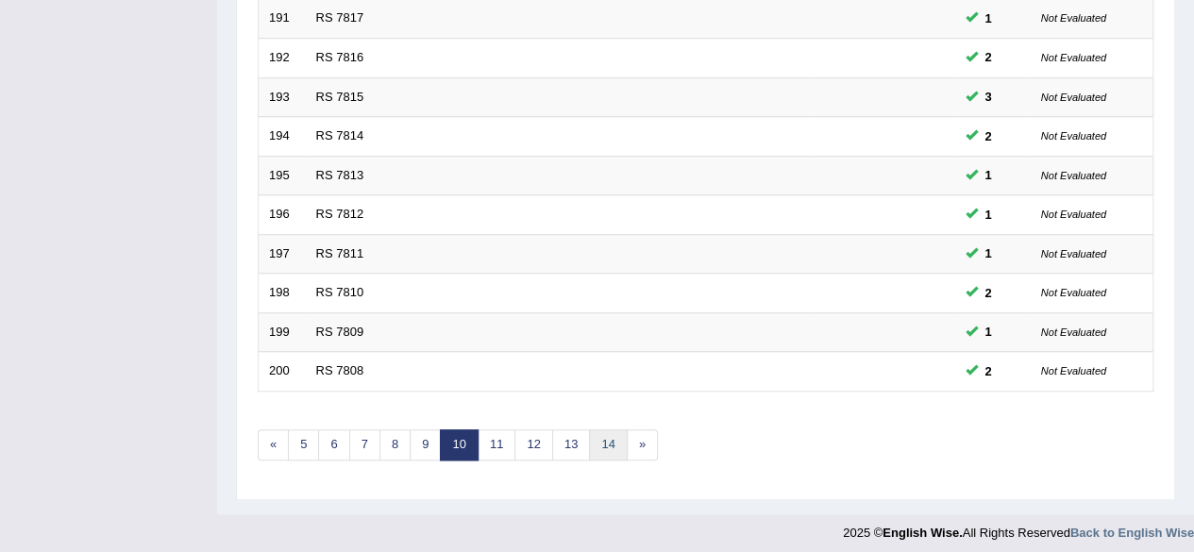
click at [600, 444] on link "14" at bounding box center [608, 444] width 38 height 31
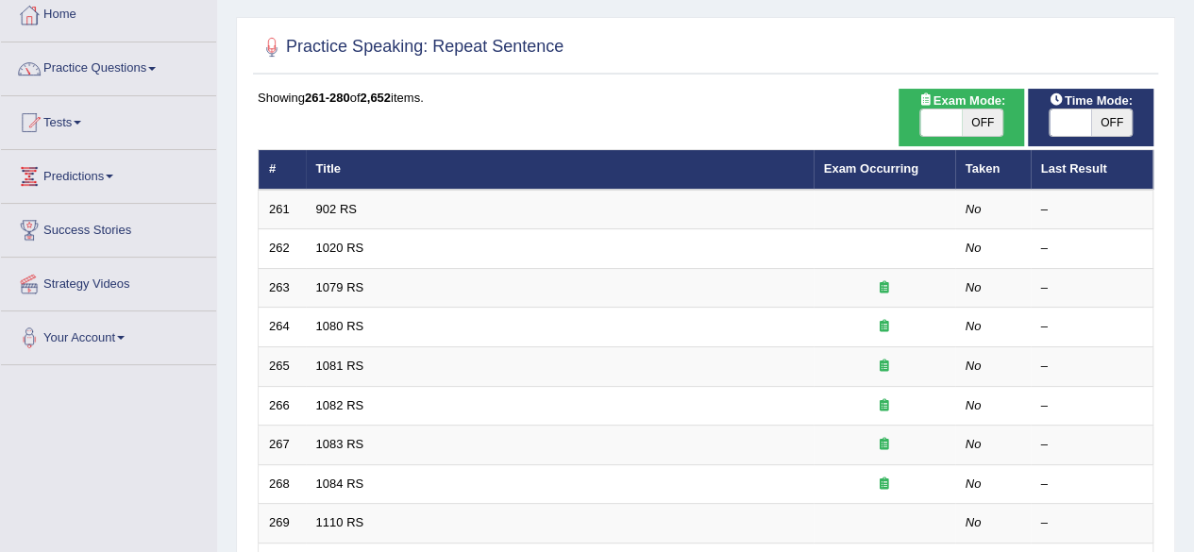
scroll to position [104, 0]
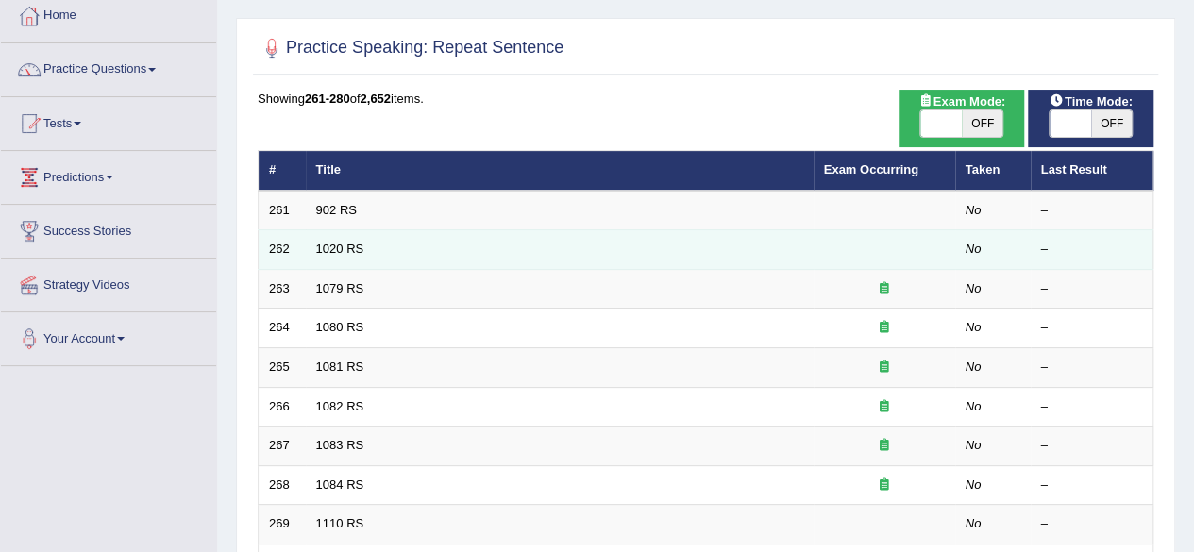
click at [362, 243] on td "1020 RS" at bounding box center [560, 250] width 508 height 40
click at [344, 245] on link "1020 RS" at bounding box center [340, 249] width 48 height 14
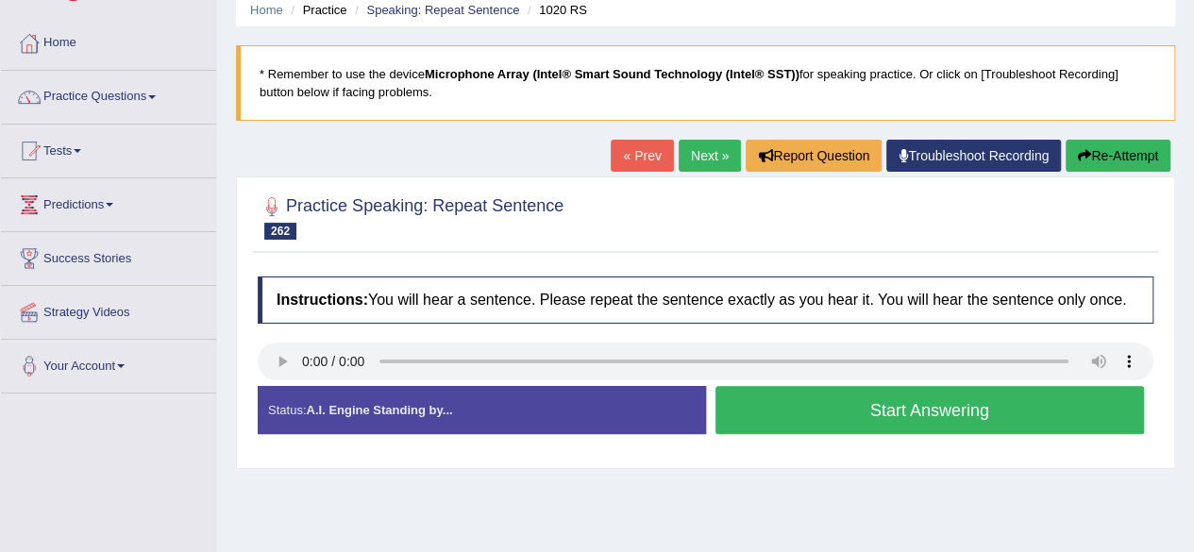
scroll to position [75, 0]
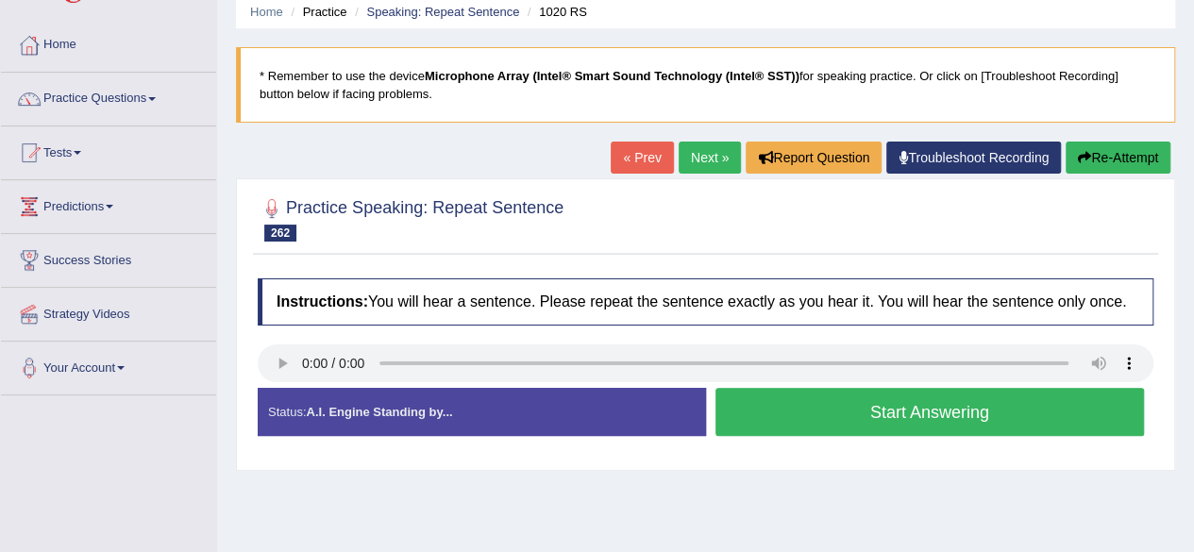
click at [798, 403] on button "Start Answering" at bounding box center [929, 412] width 429 height 48
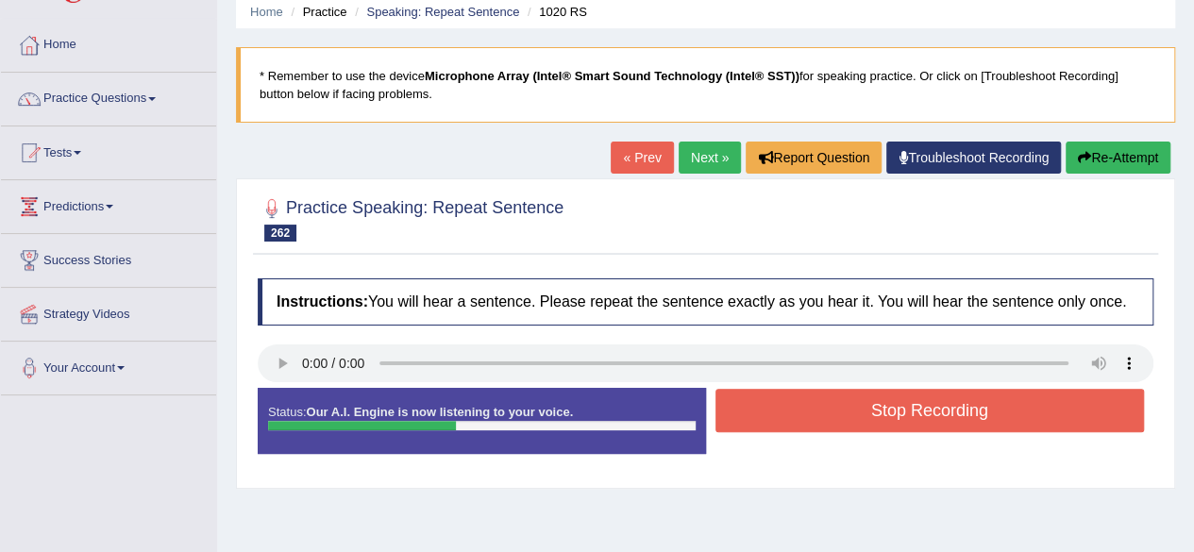
click at [798, 403] on button "Stop Recording" at bounding box center [929, 410] width 429 height 43
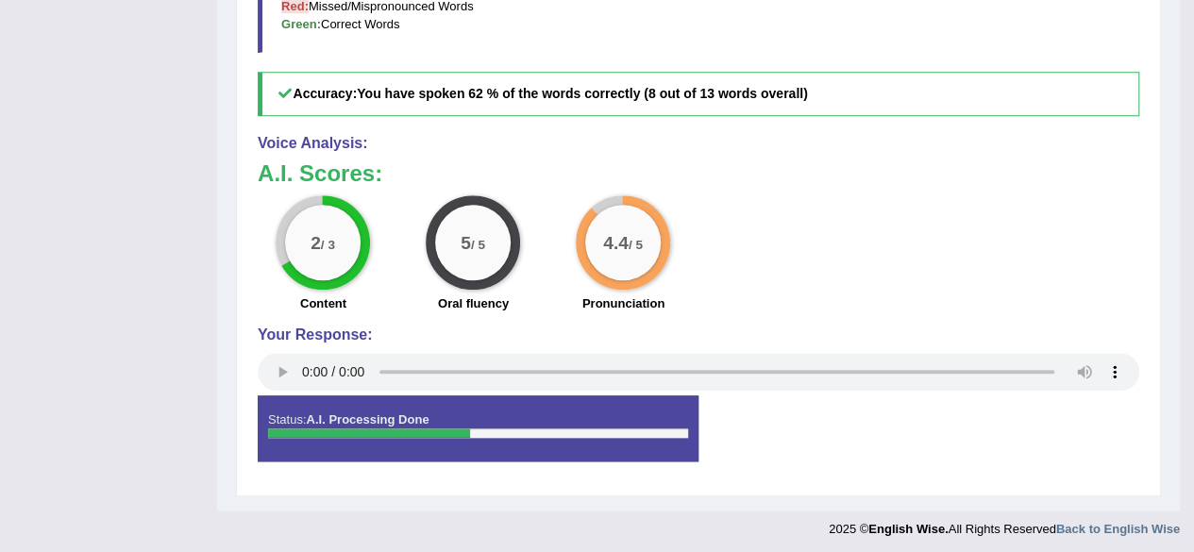
scroll to position [0, 0]
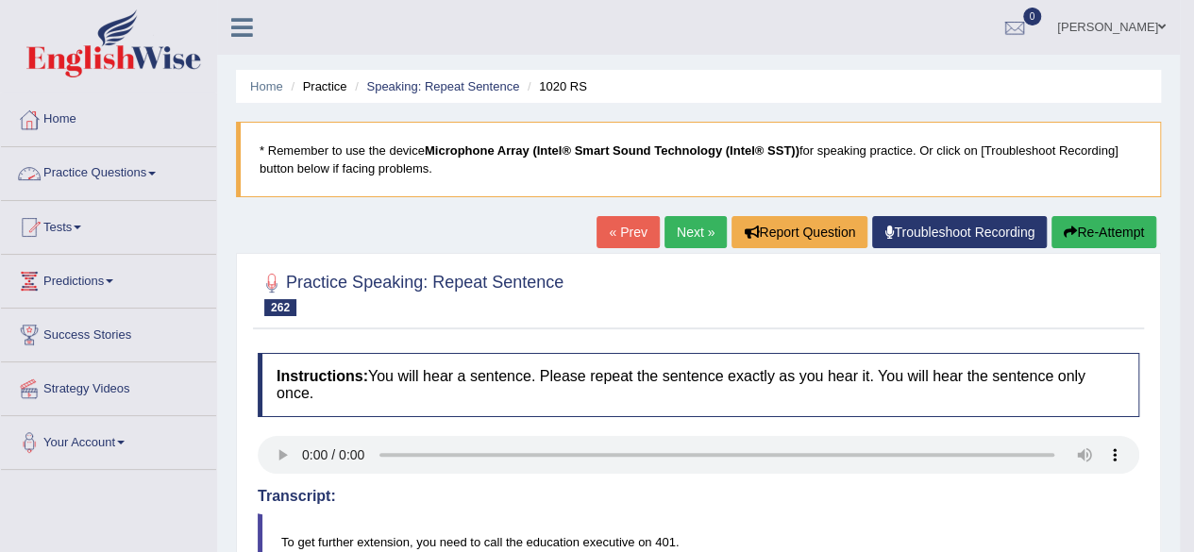
click at [127, 182] on link "Practice Questions" at bounding box center [108, 170] width 215 height 47
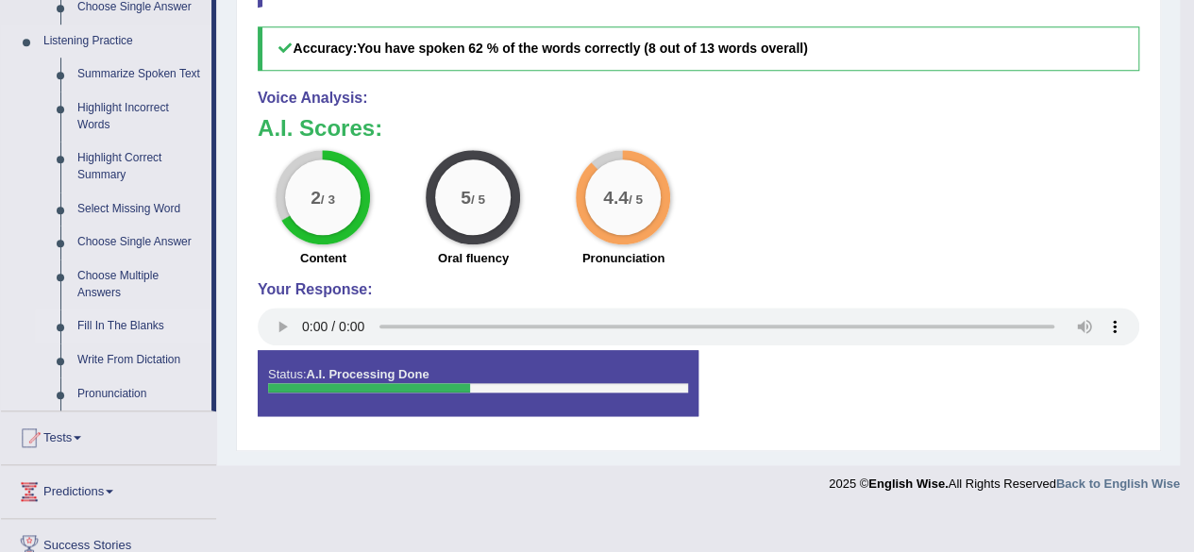
scroll to position [798, 0]
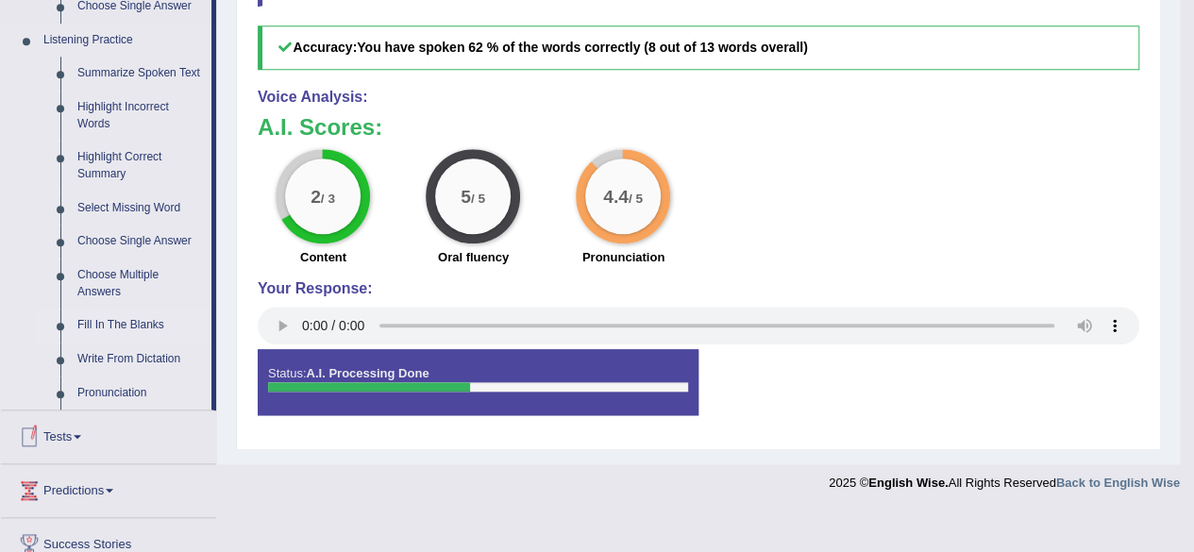
click at [123, 316] on link "Fill In The Blanks" at bounding box center [140, 326] width 142 height 34
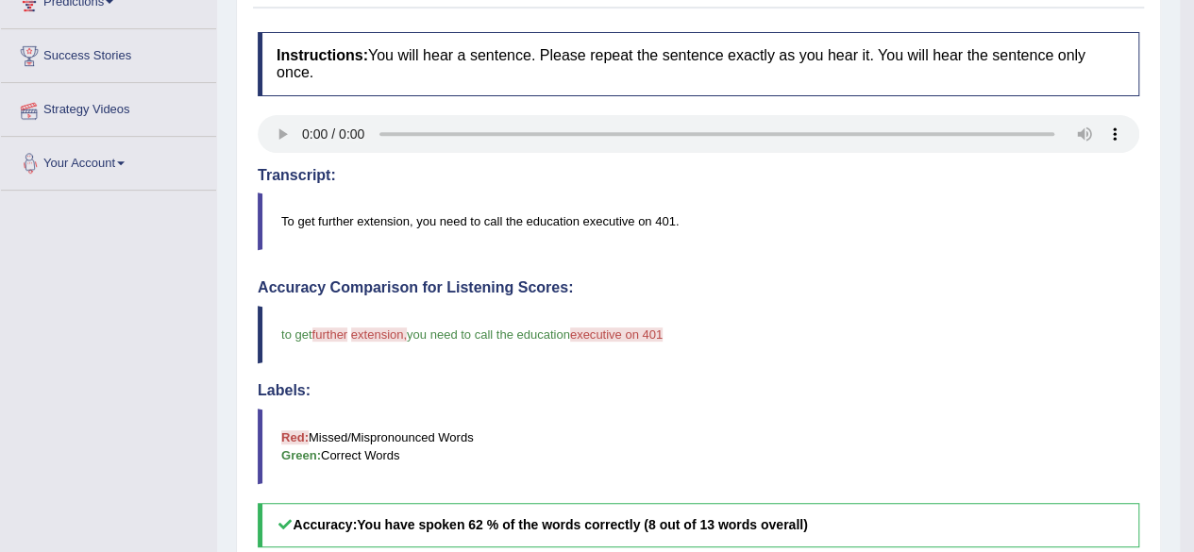
scroll to position [248, 0]
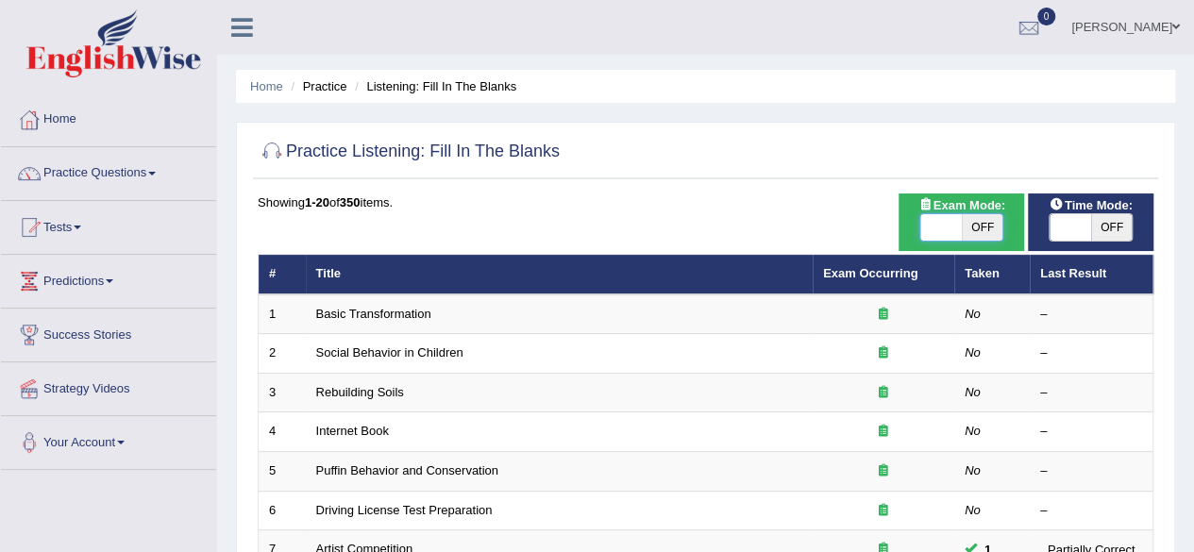
click at [925, 238] on span at bounding box center [941, 227] width 42 height 26
click at [932, 235] on span at bounding box center [941, 227] width 42 height 26
checkbox input "true"
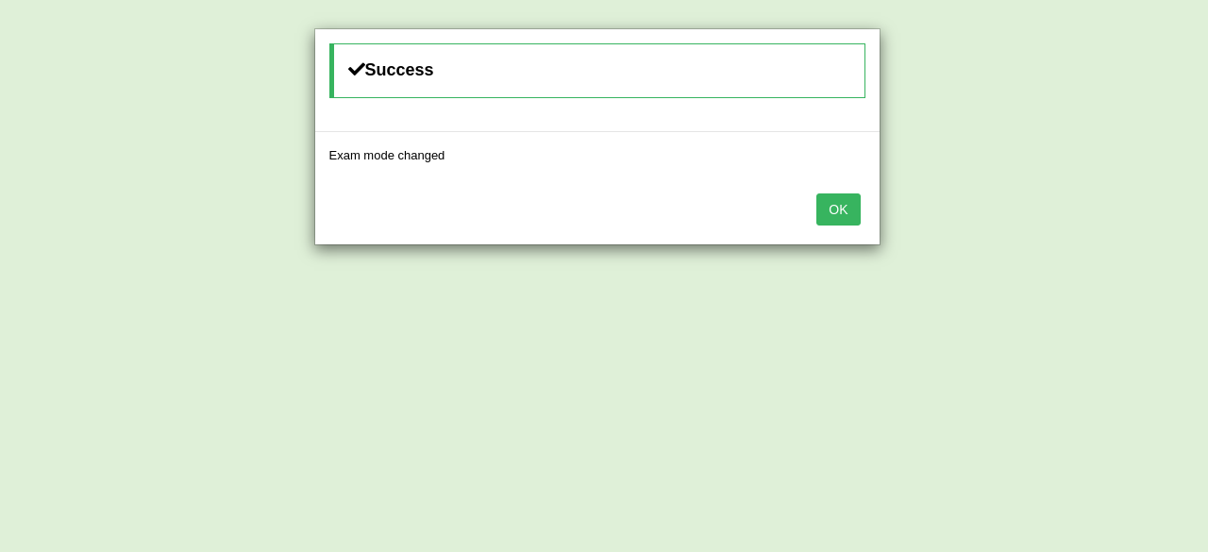
click at [845, 209] on button "OK" at bounding box center [837, 209] width 43 height 32
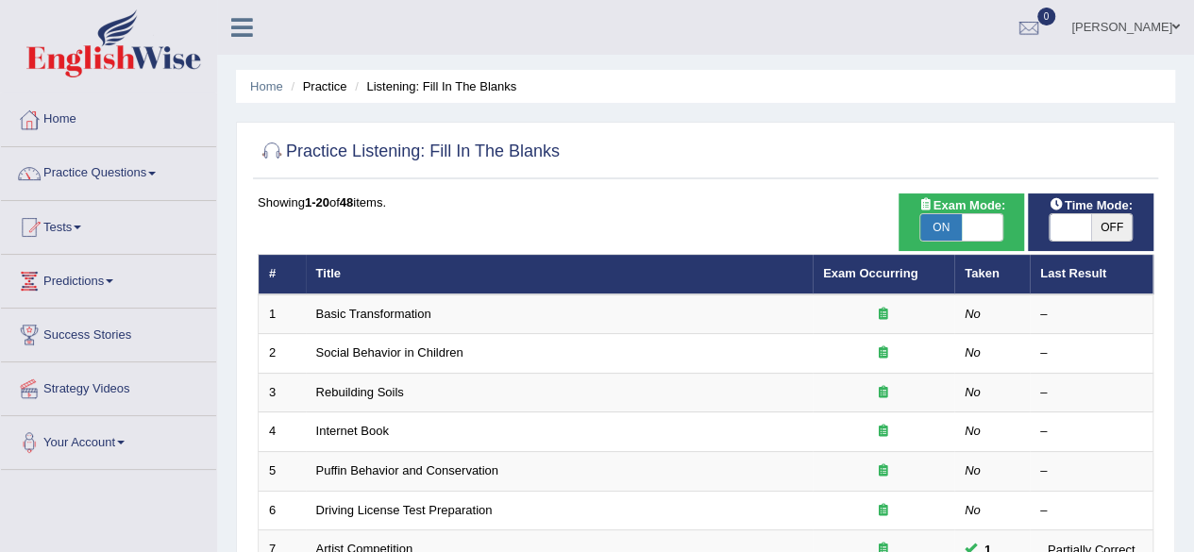
click at [1093, 224] on span "OFF" at bounding box center [1112, 227] width 42 height 26
checkbox input "true"
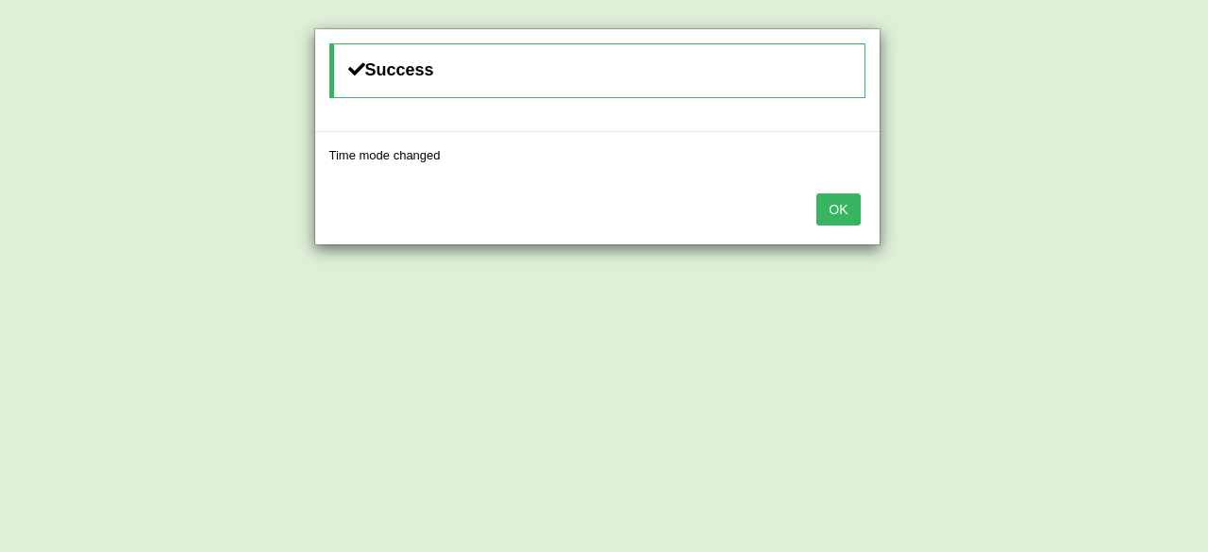
click at [826, 202] on button "OK" at bounding box center [837, 209] width 43 height 32
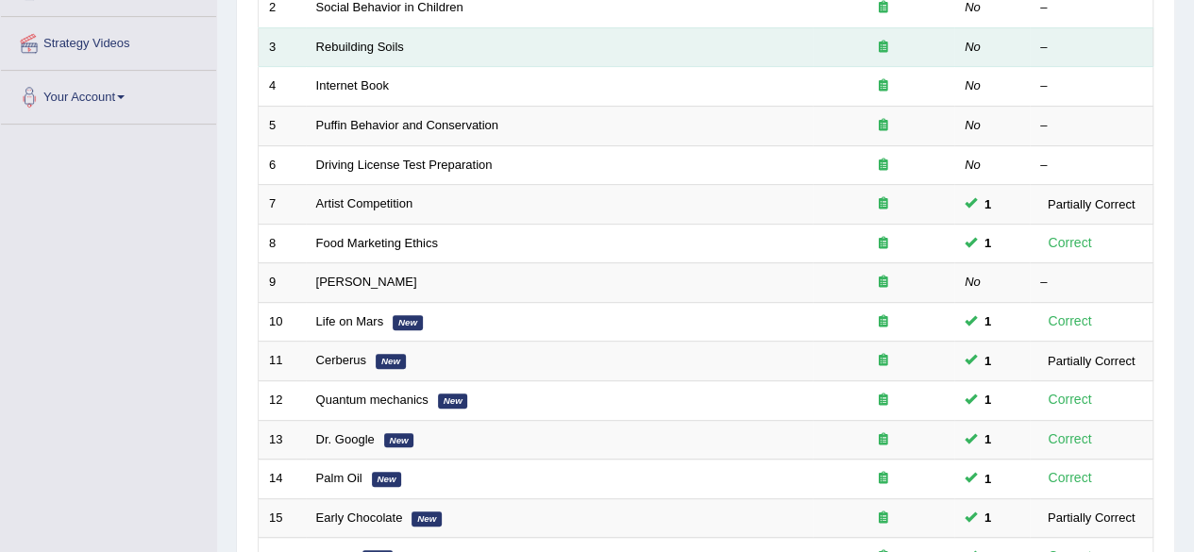
scroll to position [688, 0]
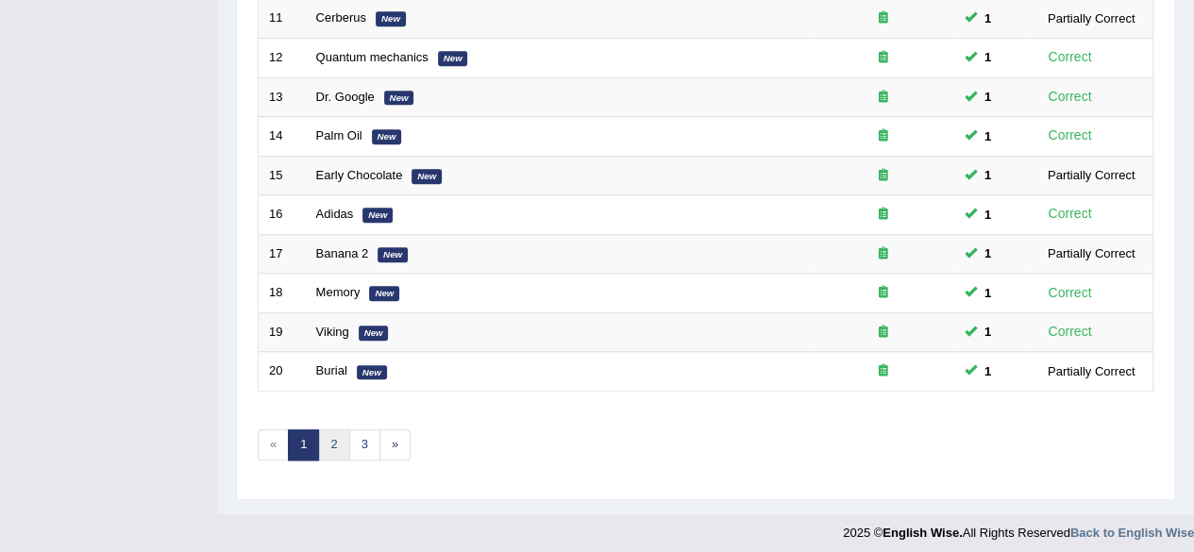
click at [331, 437] on link "2" at bounding box center [333, 444] width 31 height 31
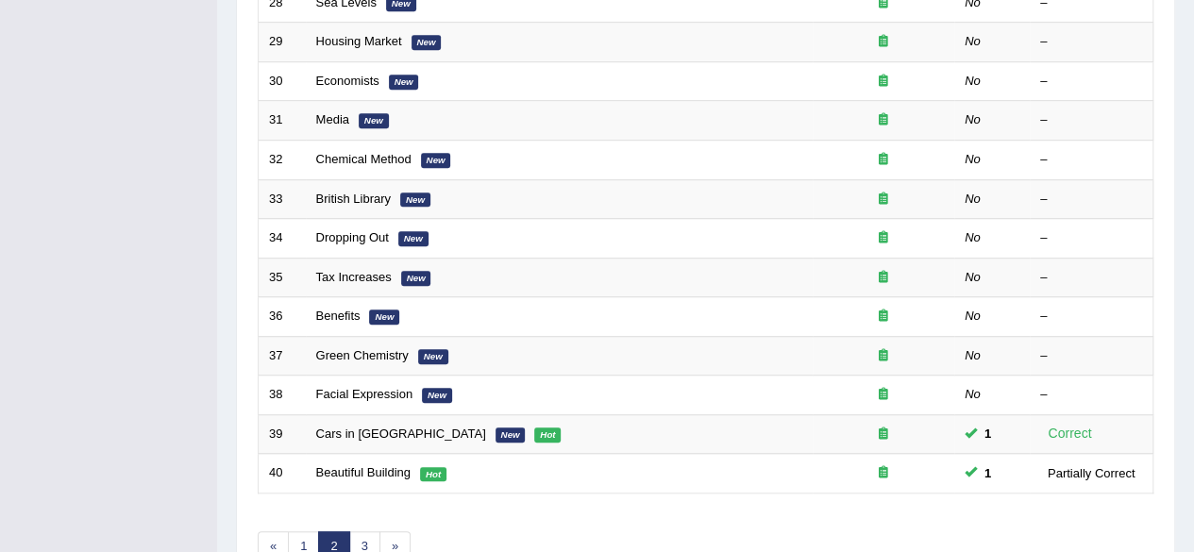
scroll to position [688, 0]
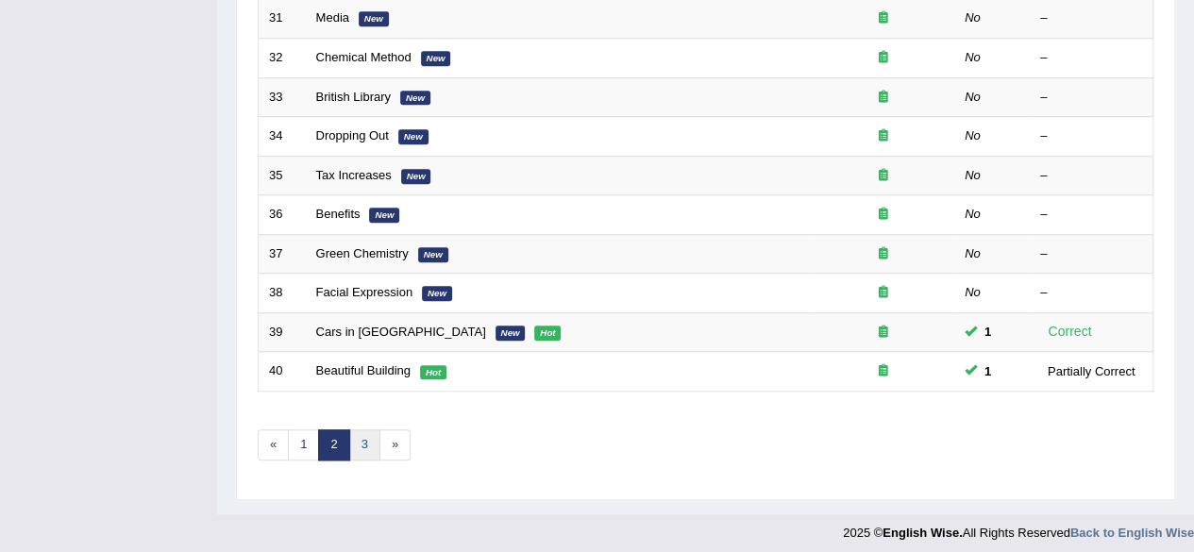
click at [356, 432] on link "3" at bounding box center [364, 444] width 31 height 31
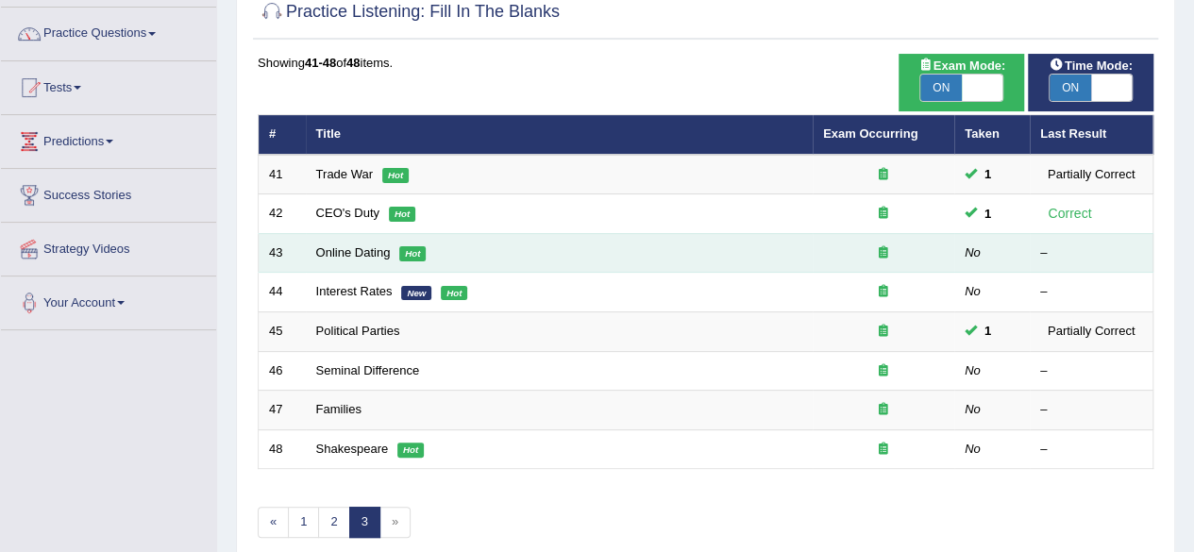
click at [351, 267] on td "Online Dating Hot" at bounding box center [559, 253] width 507 height 40
click at [323, 255] on link "Online Dating" at bounding box center [353, 252] width 75 height 14
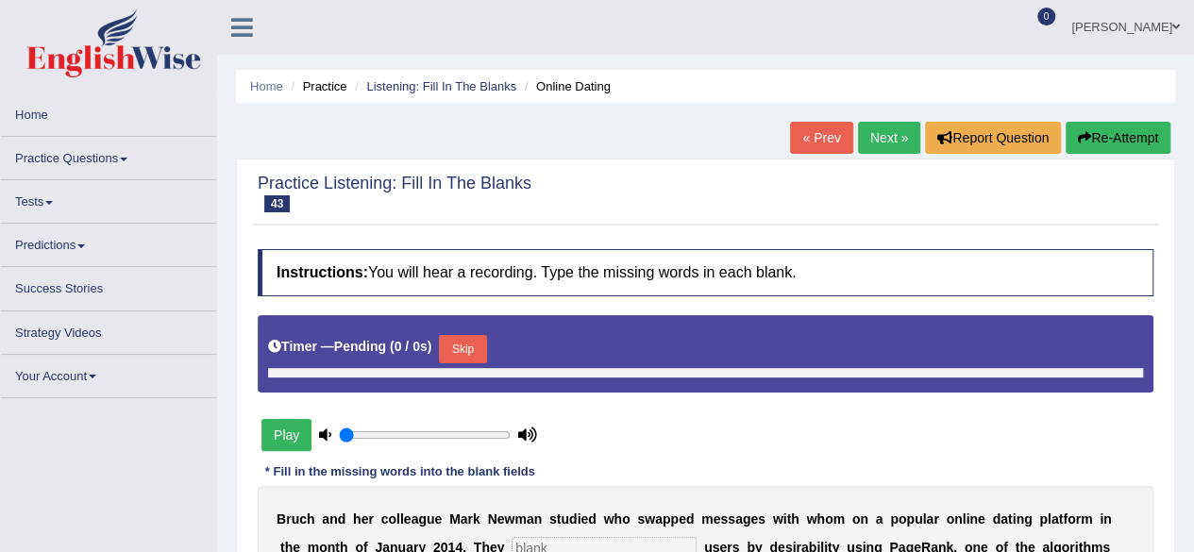
type input "0.6"
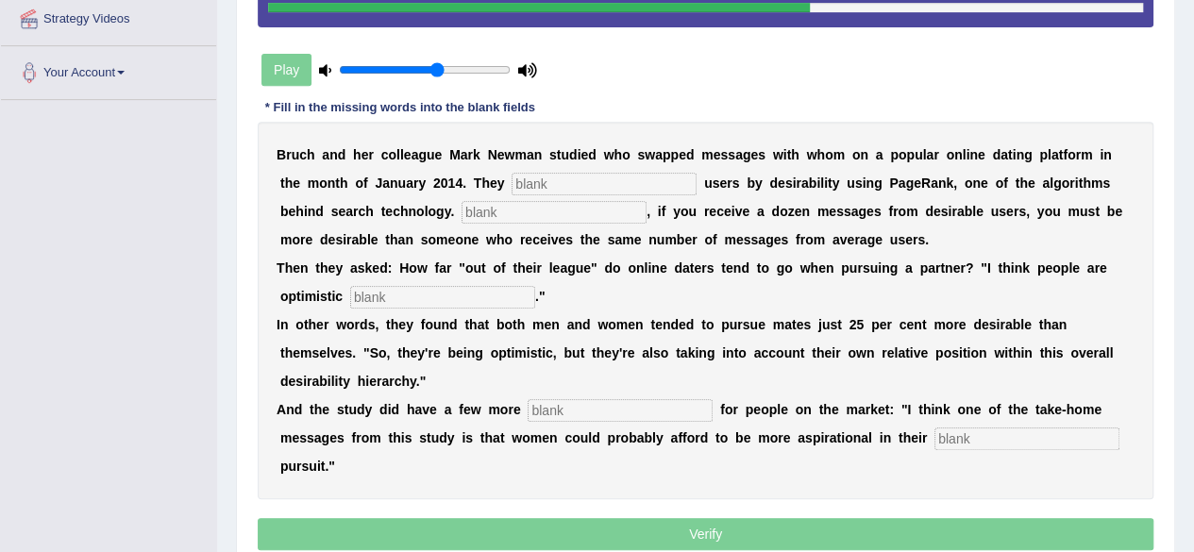
scroll to position [418, 0]
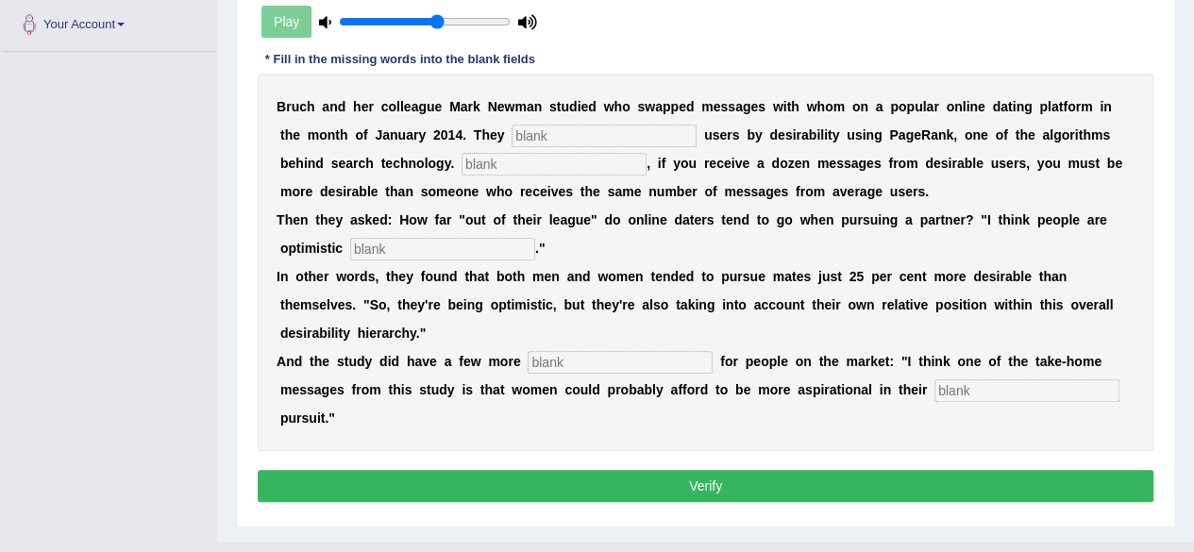
click at [615, 132] on input "text" at bounding box center [603, 136] width 185 height 23
type input "categorized"
click at [500, 165] on input "text" at bounding box center [553, 164] width 185 height 23
type input "Essentially"
click at [402, 258] on div "B r u c h a n d h e r c o l l e a g u e M a r k N e w m a n s t u d i e d w h o…" at bounding box center [705, 262] width 895 height 377
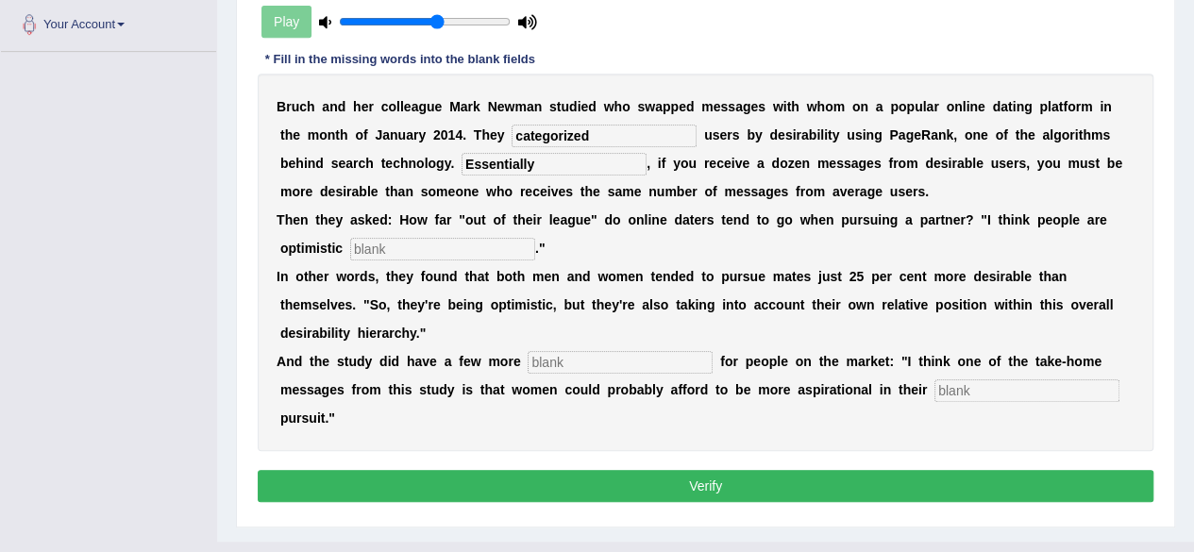
click at [385, 243] on input "text" at bounding box center [442, 249] width 185 height 23
type input "realistic"
click at [576, 362] on input "text" at bounding box center [619, 362] width 185 height 23
type input "lessons"
click at [974, 393] on input "text" at bounding box center [1026, 390] width 185 height 23
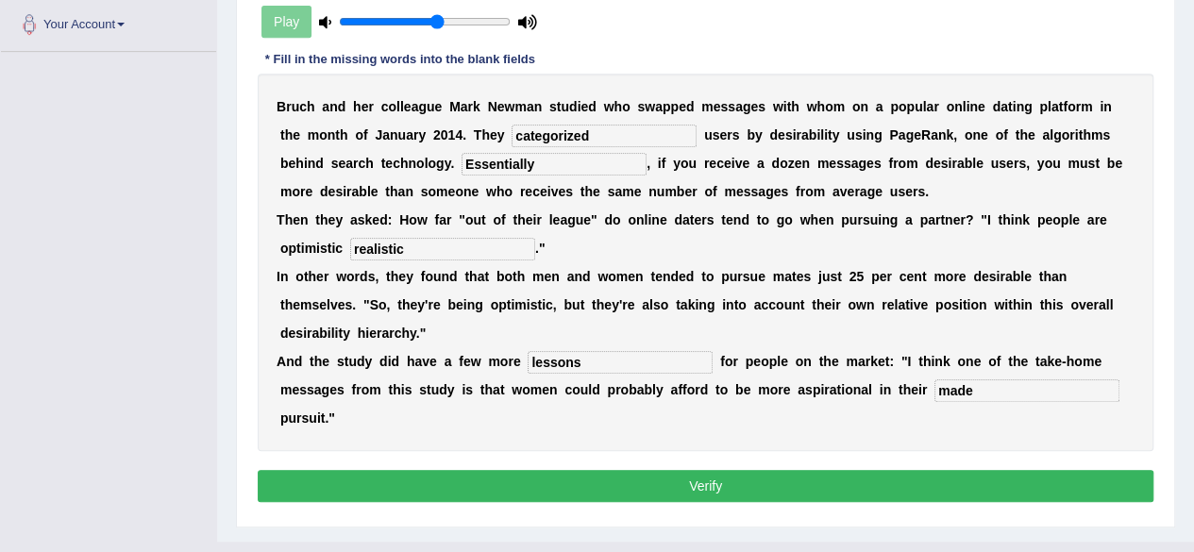
type input "made"
click at [733, 476] on button "Verify" at bounding box center [705, 486] width 895 height 32
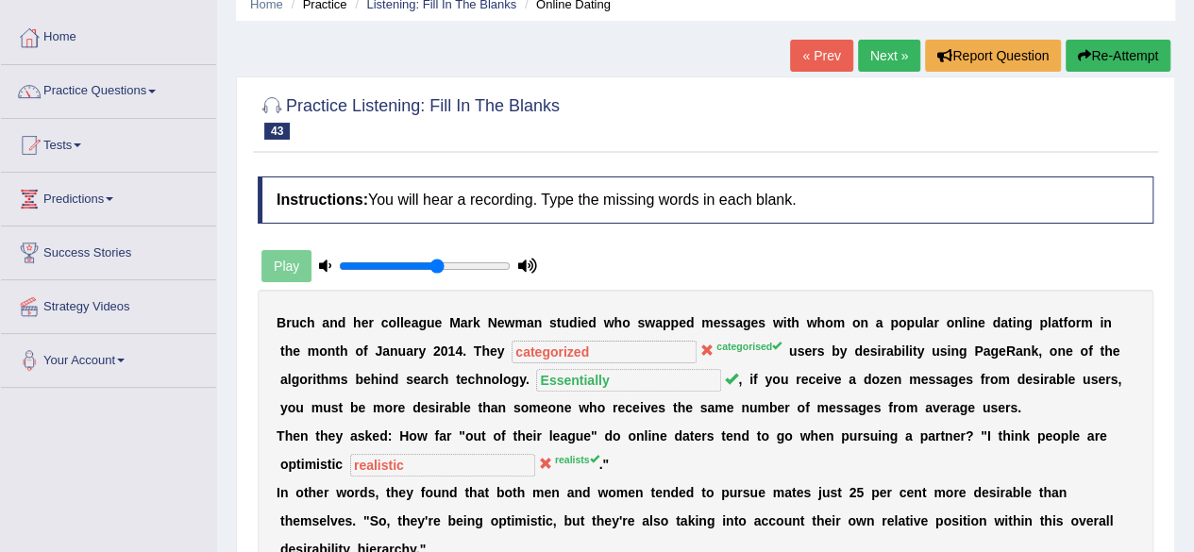
scroll to position [81, 0]
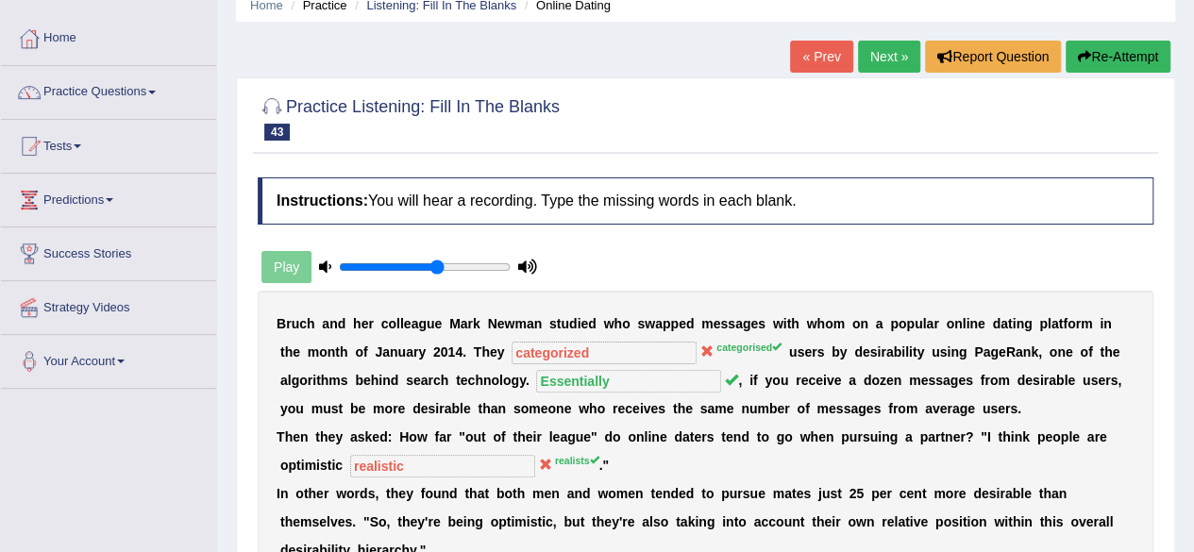
click at [889, 60] on link "Next »" at bounding box center [889, 57] width 62 height 32
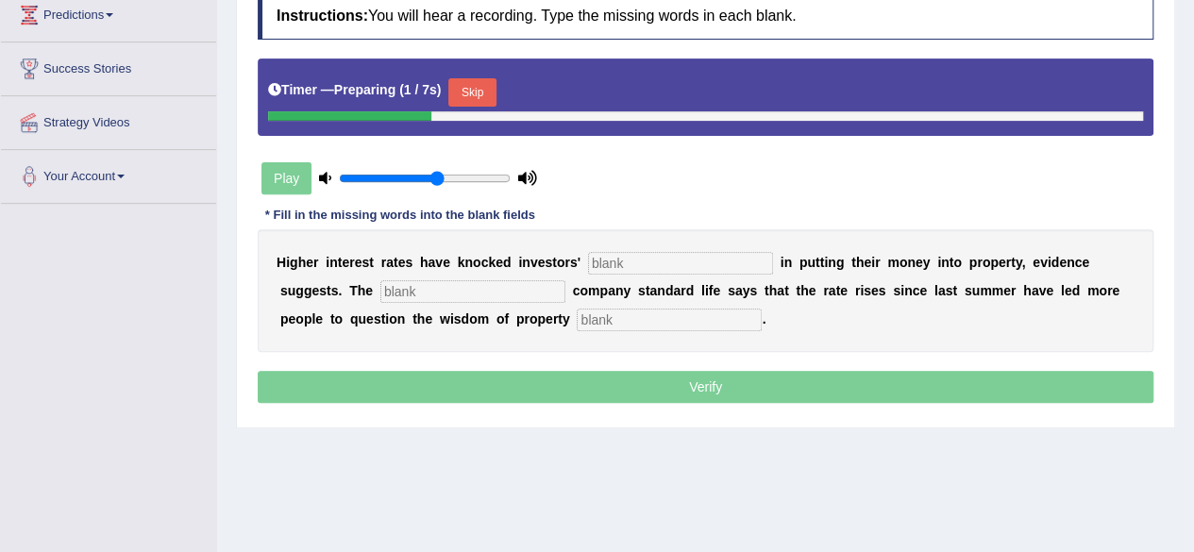
click at [473, 88] on button "Skip" at bounding box center [471, 92] width 47 height 28
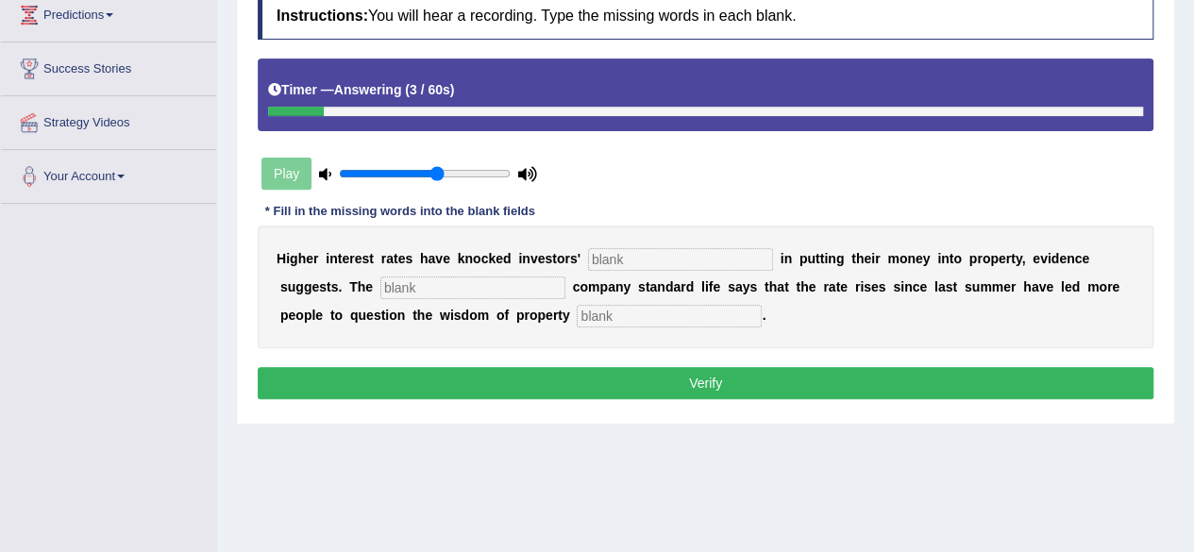
click at [644, 259] on input "text" at bounding box center [680, 259] width 185 height 23
click at [445, 291] on input "text" at bounding box center [472, 287] width 185 height 23
click at [621, 257] on input "confedence" at bounding box center [680, 259] width 185 height 23
click at [628, 257] on input "confedence" at bounding box center [680, 259] width 185 height 23
type input "confidence"
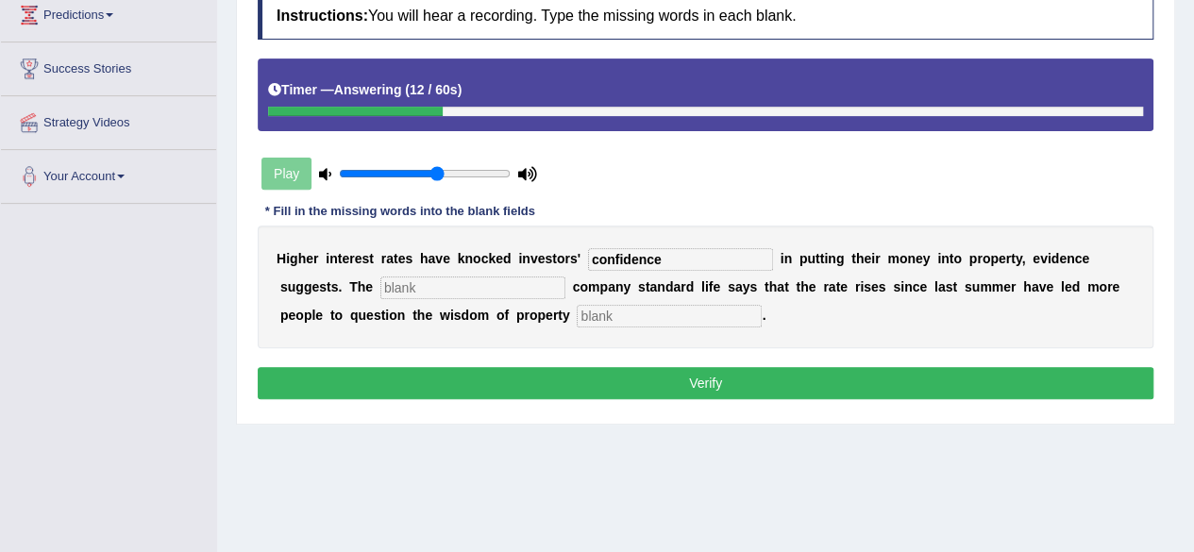
click at [456, 290] on input "text" at bounding box center [472, 287] width 185 height 23
type input "insurance"
click at [639, 310] on input "text" at bounding box center [669, 316] width 185 height 23
type input "investment"
click at [678, 381] on button "Verify" at bounding box center [705, 383] width 895 height 32
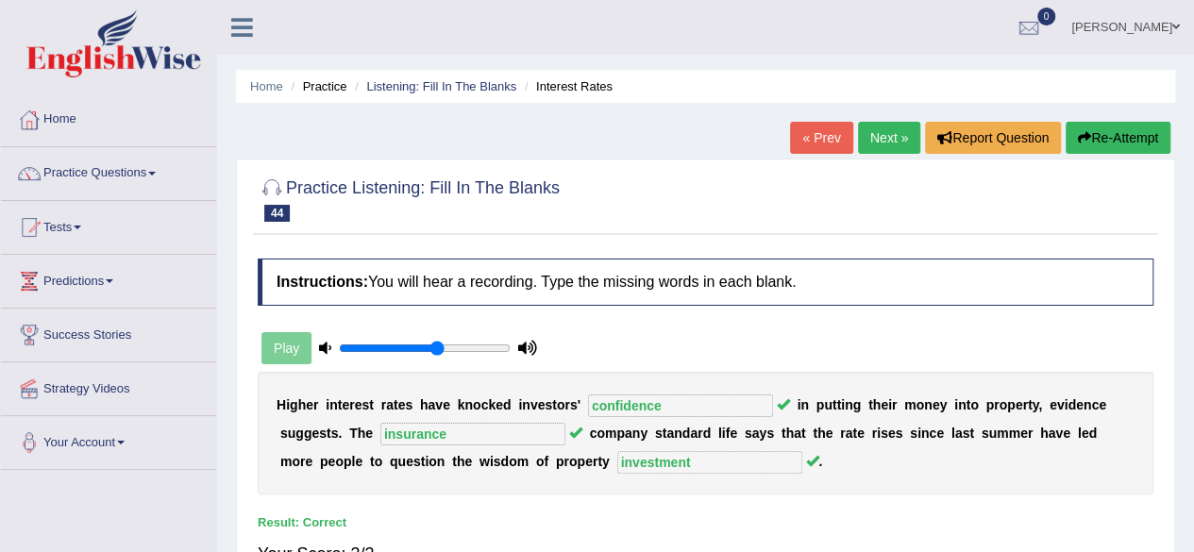
click at [871, 126] on link "Next »" at bounding box center [889, 138] width 62 height 32
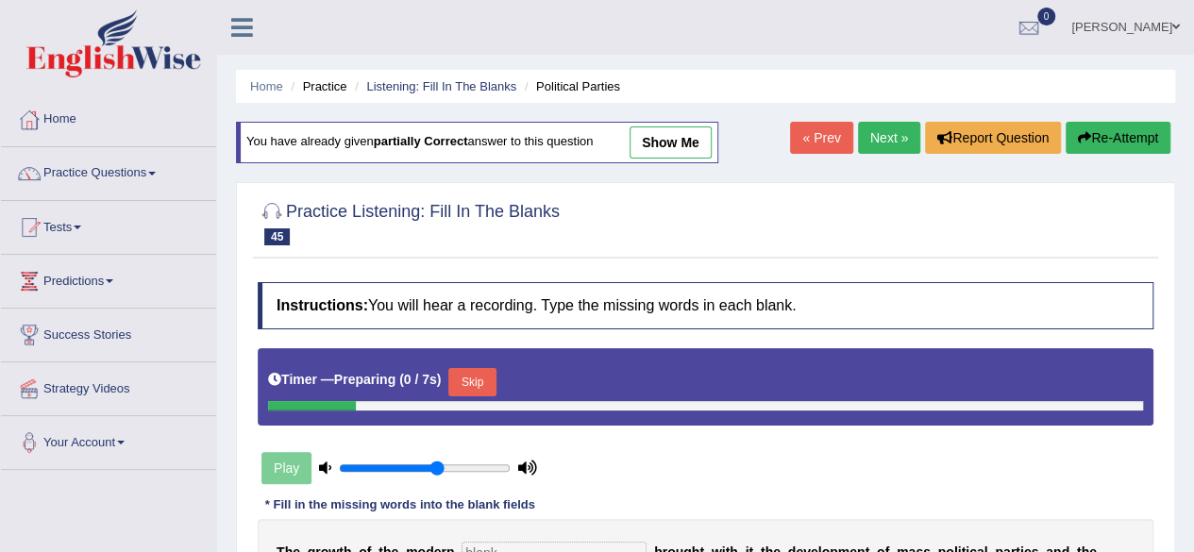
click at [868, 142] on link "Next »" at bounding box center [889, 138] width 62 height 32
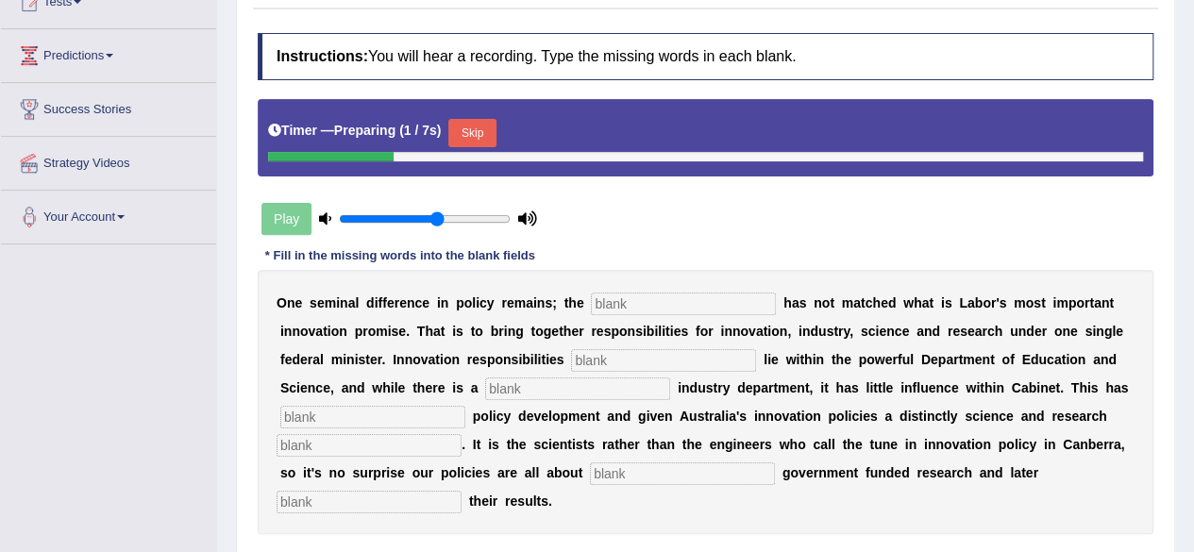
scroll to position [238, 0]
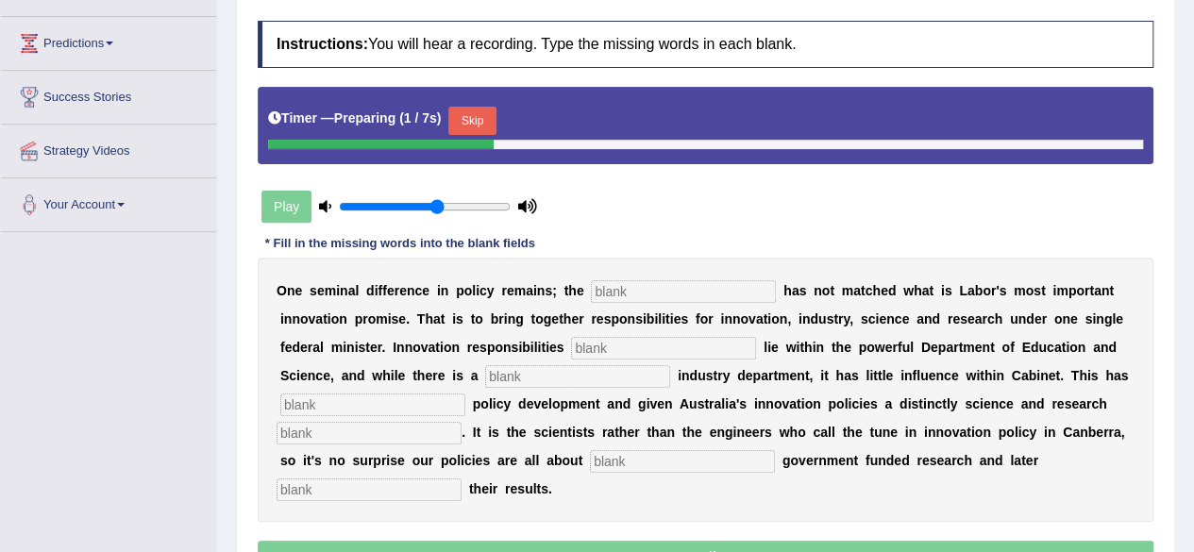
click at [487, 126] on button "Skip" at bounding box center [471, 121] width 47 height 28
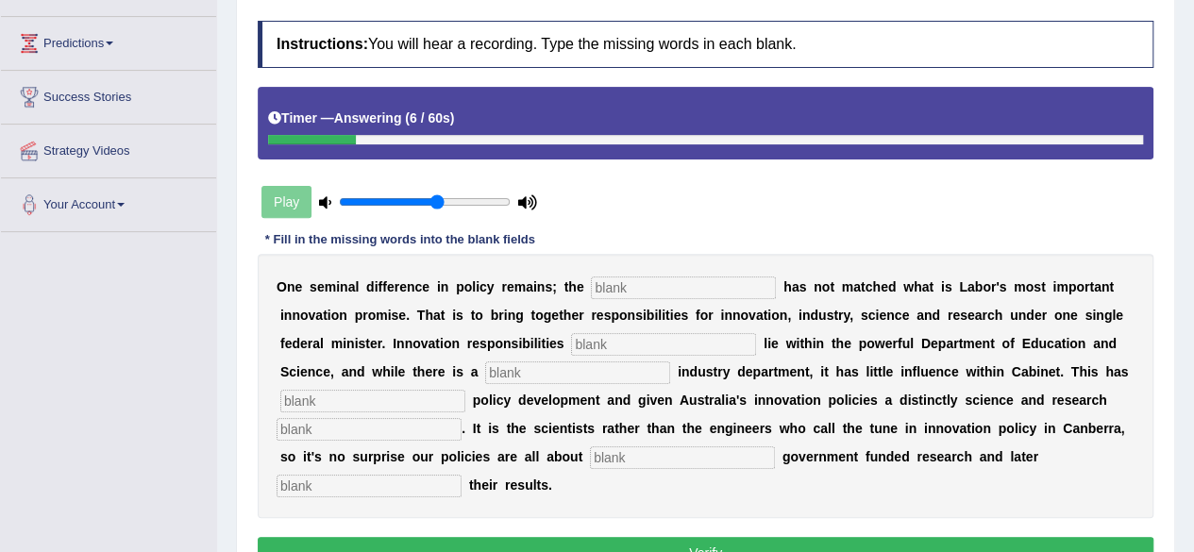
click at [625, 293] on input "text" at bounding box center [683, 287] width 185 height 23
type input "colition"
click at [628, 347] on input "text" at bounding box center [663, 344] width 185 height 23
type input "currently"
click at [532, 364] on input "text" at bounding box center [577, 372] width 185 height 23
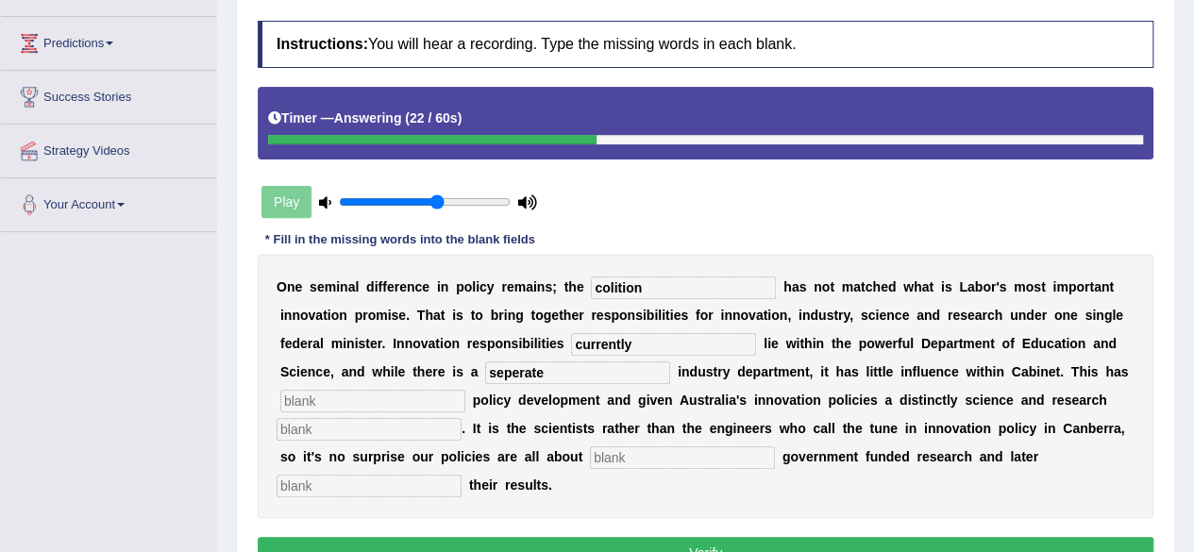
type input "seperate"
click at [370, 401] on input "text" at bounding box center [372, 401] width 185 height 23
type input "hampered"
click at [330, 427] on input "text" at bounding box center [368, 429] width 185 height 23
type input "bias"
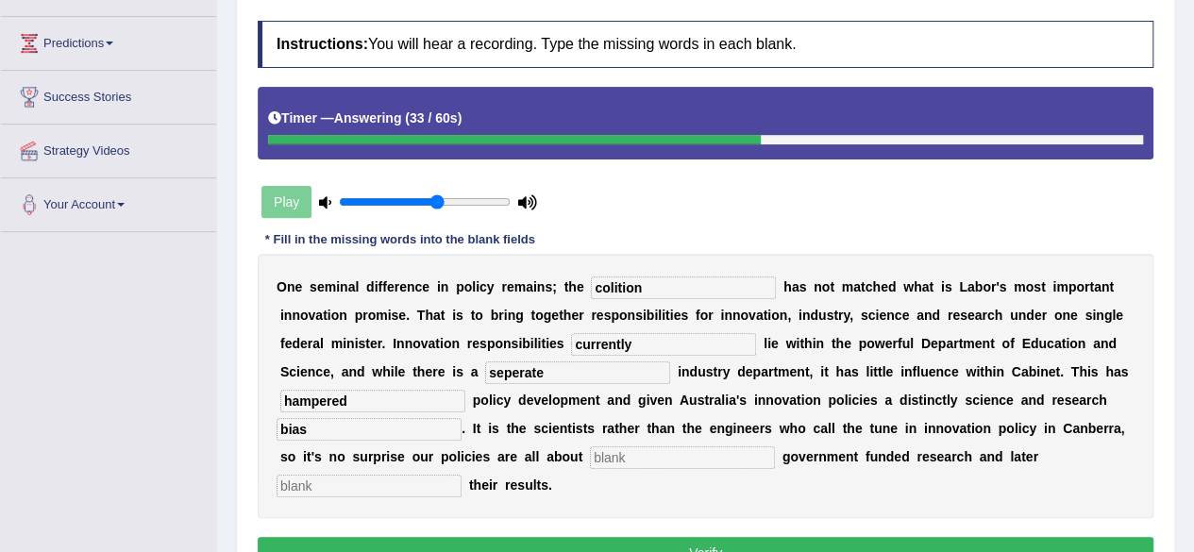
click at [670, 451] on input "text" at bounding box center [682, 457] width 185 height 23
type input "boosting"
click at [340, 485] on input "text" at bounding box center [368, 486] width 185 height 23
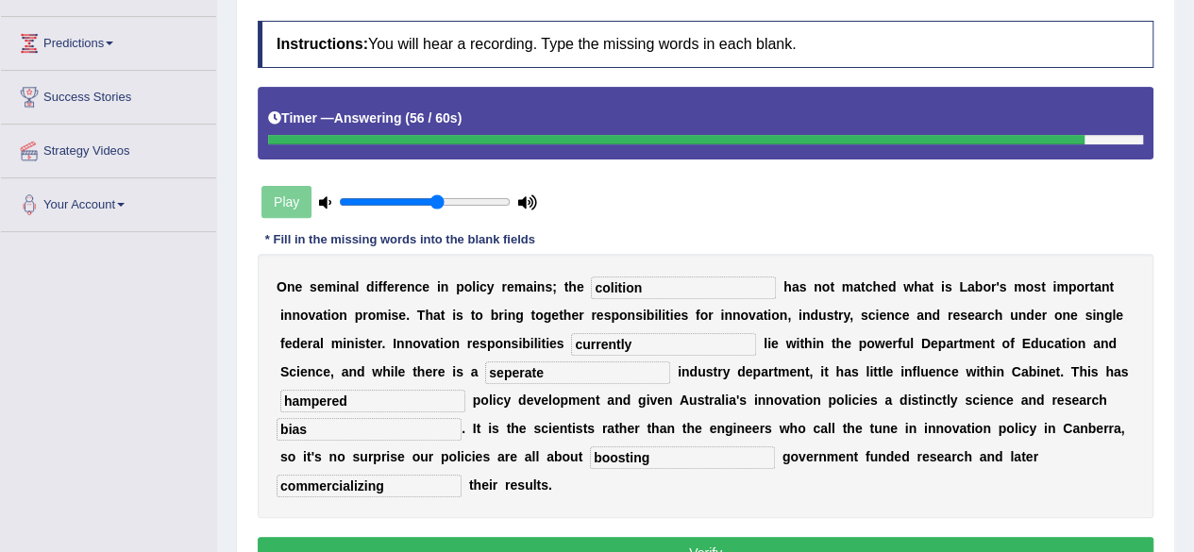
type input "commercializing"
click at [675, 450] on input "boosting" at bounding box center [682, 457] width 185 height 23
type input "bo"
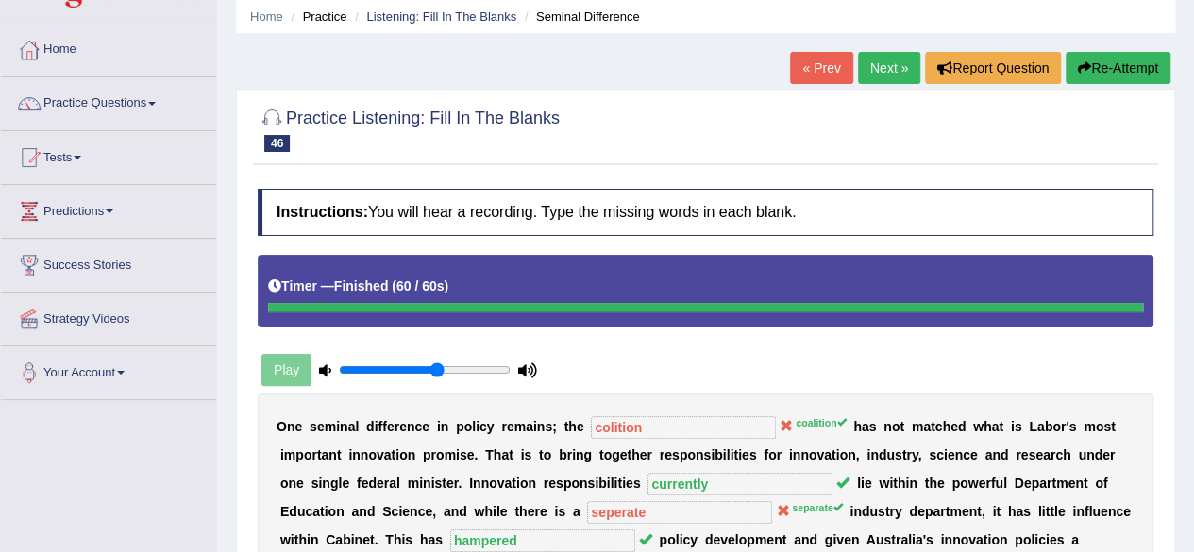
scroll to position [0, 0]
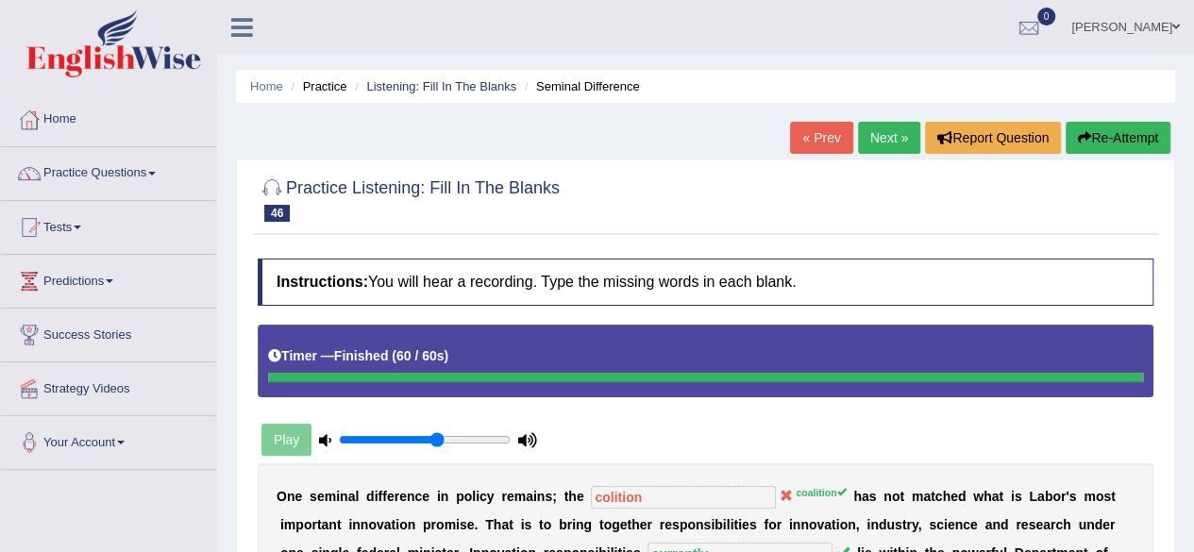
click at [885, 145] on link "Next »" at bounding box center [889, 138] width 62 height 32
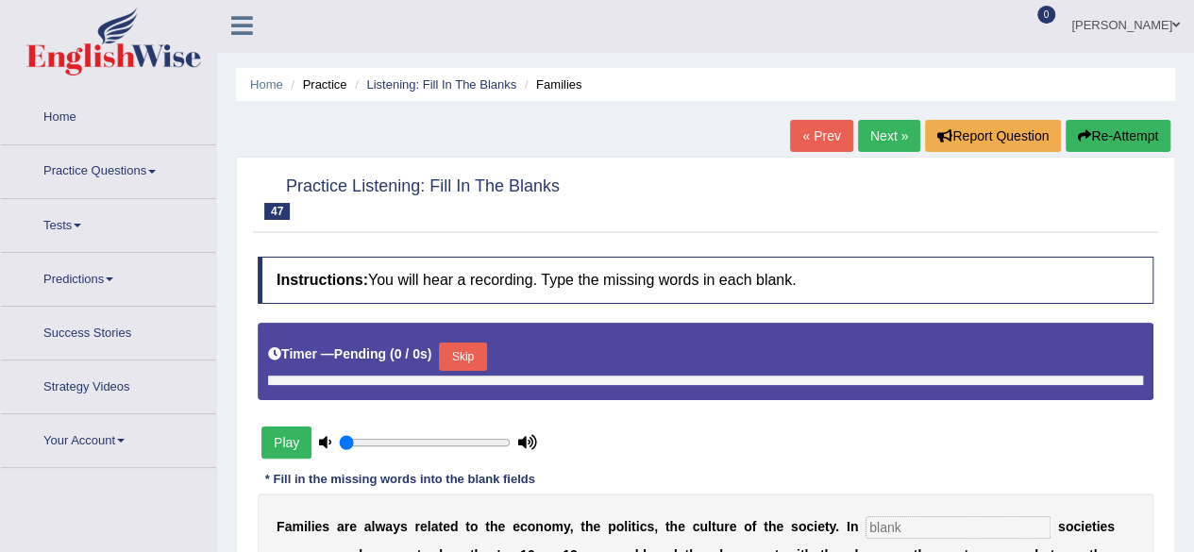
type input "0.6"
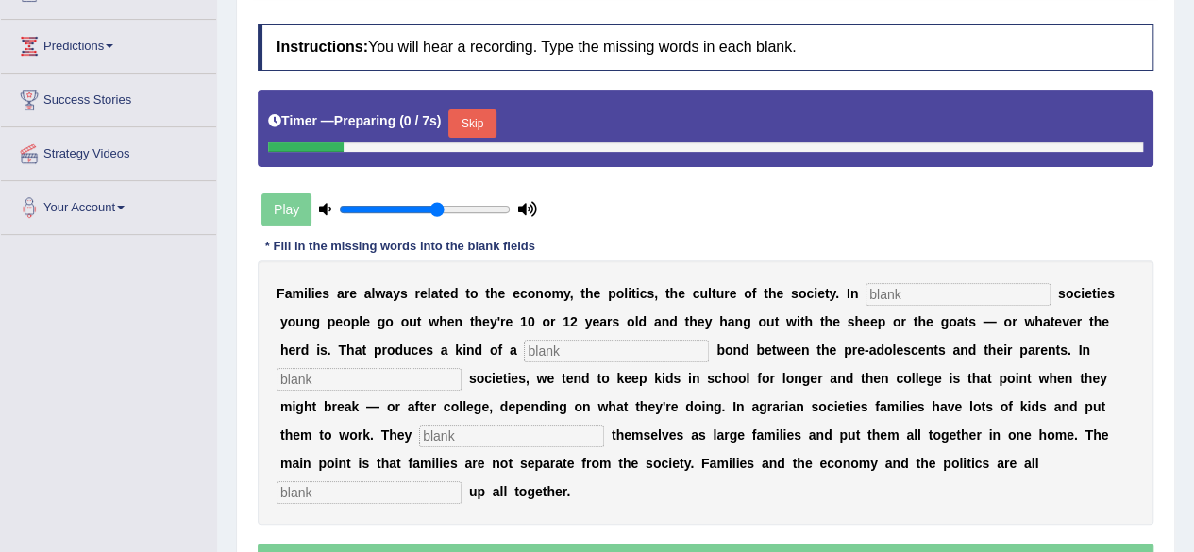
scroll to position [240, 0]
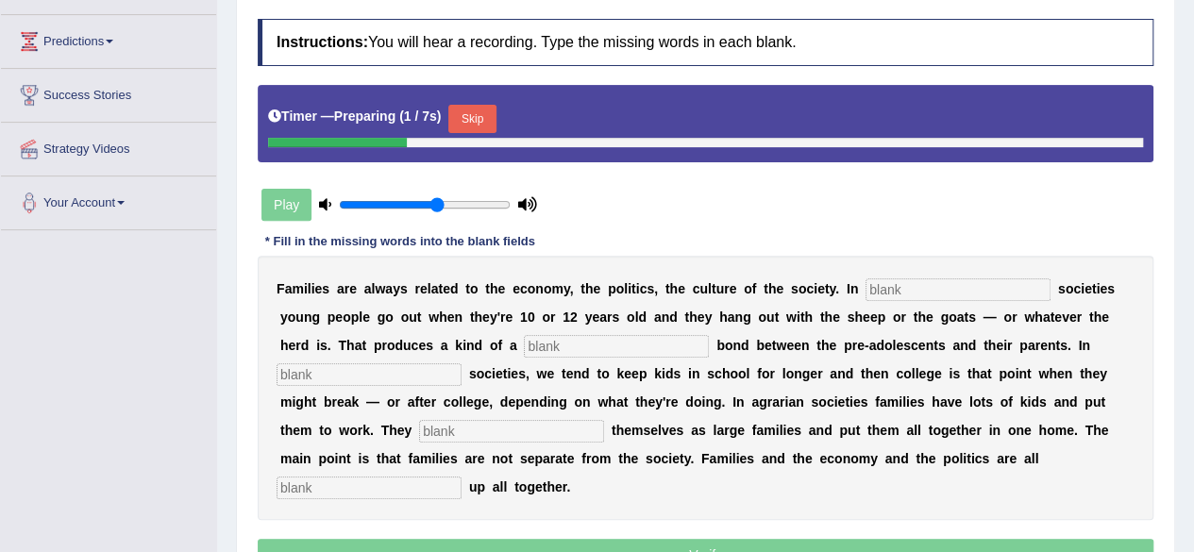
click at [472, 122] on button "Skip" at bounding box center [471, 119] width 47 height 28
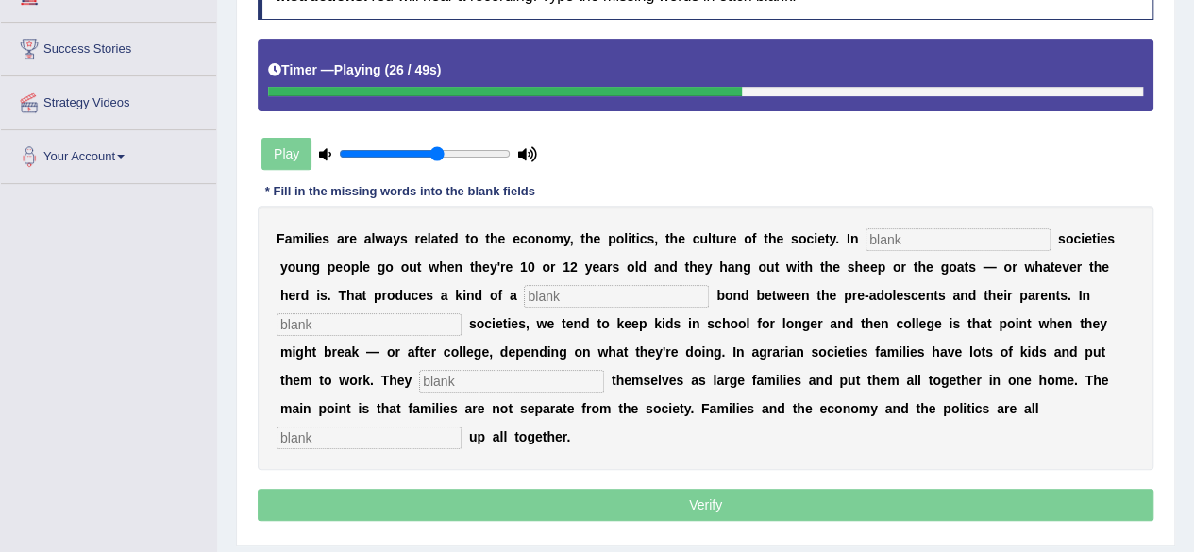
scroll to position [290, 0]
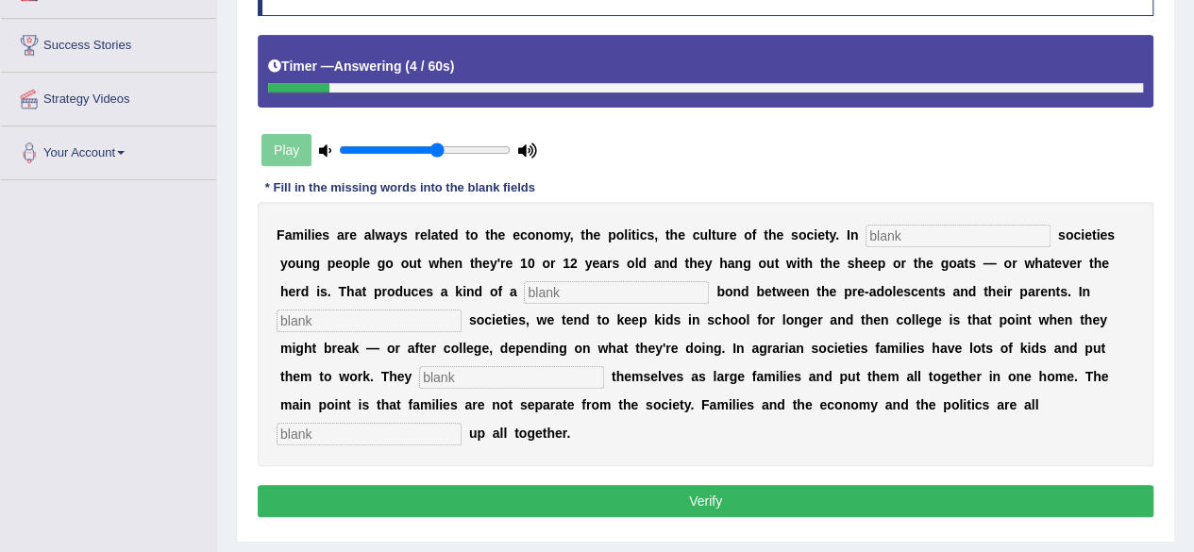
click at [910, 235] on input "text" at bounding box center [957, 236] width 185 height 23
type input "herding"
click at [583, 297] on input "text" at bounding box center [616, 292] width 185 height 23
click at [356, 321] on input "text" at bounding box center [368, 321] width 185 height 23
type input "industrial"
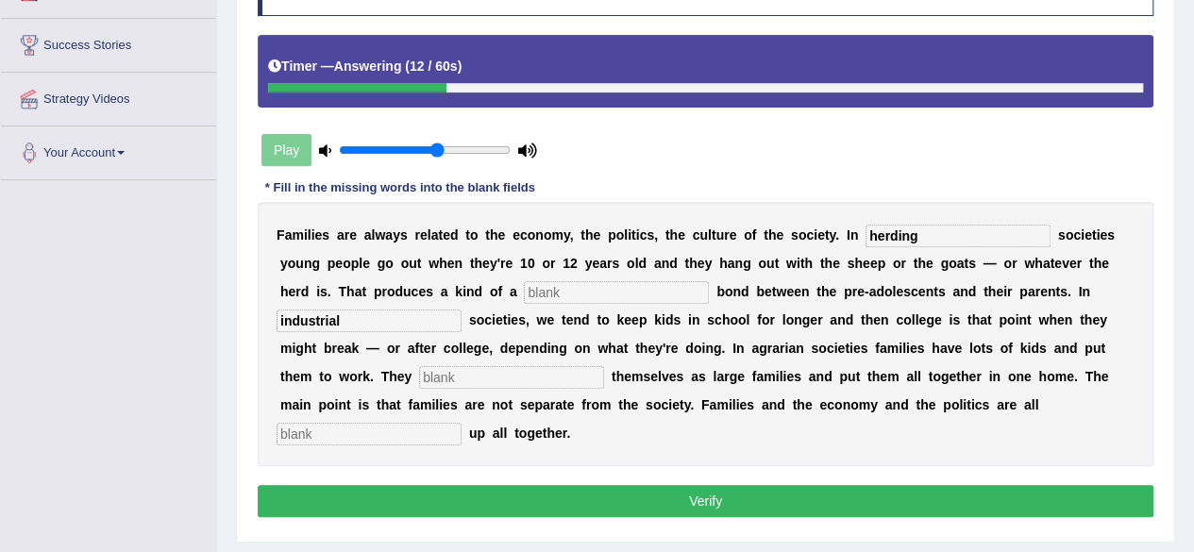
click at [496, 373] on input "text" at bounding box center [511, 377] width 185 height 23
type input "structured"
click at [377, 434] on input "text" at bounding box center [368, 434] width 185 height 23
type input "wrapped"
click at [704, 504] on button "Verify" at bounding box center [705, 501] width 895 height 32
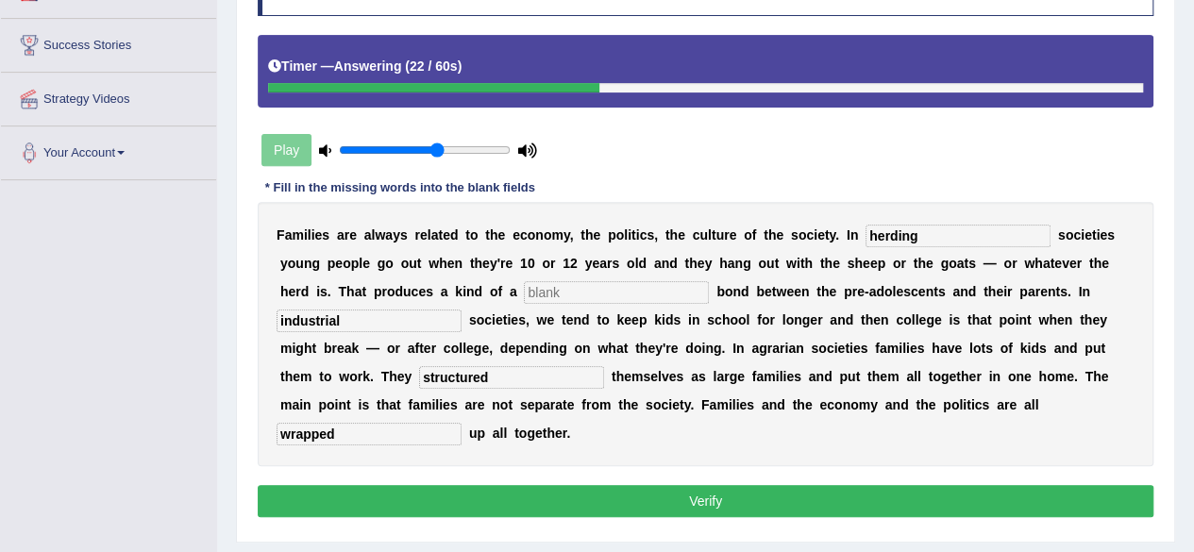
click at [604, 293] on input "text" at bounding box center [616, 292] width 185 height 23
type input "i"
click at [721, 497] on button "Verify" at bounding box center [705, 501] width 895 height 32
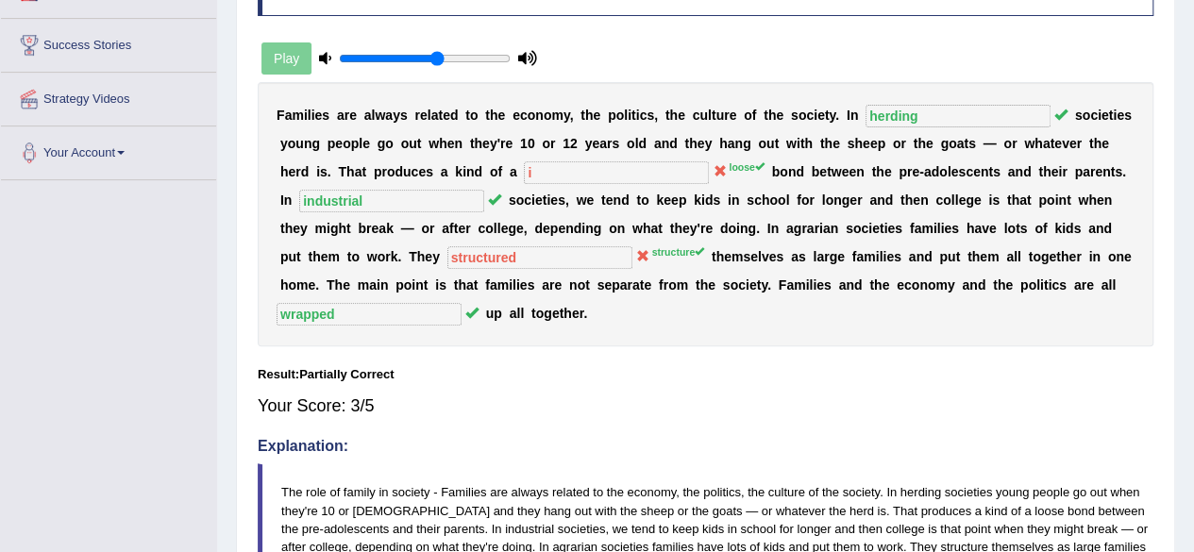
scroll to position [0, 0]
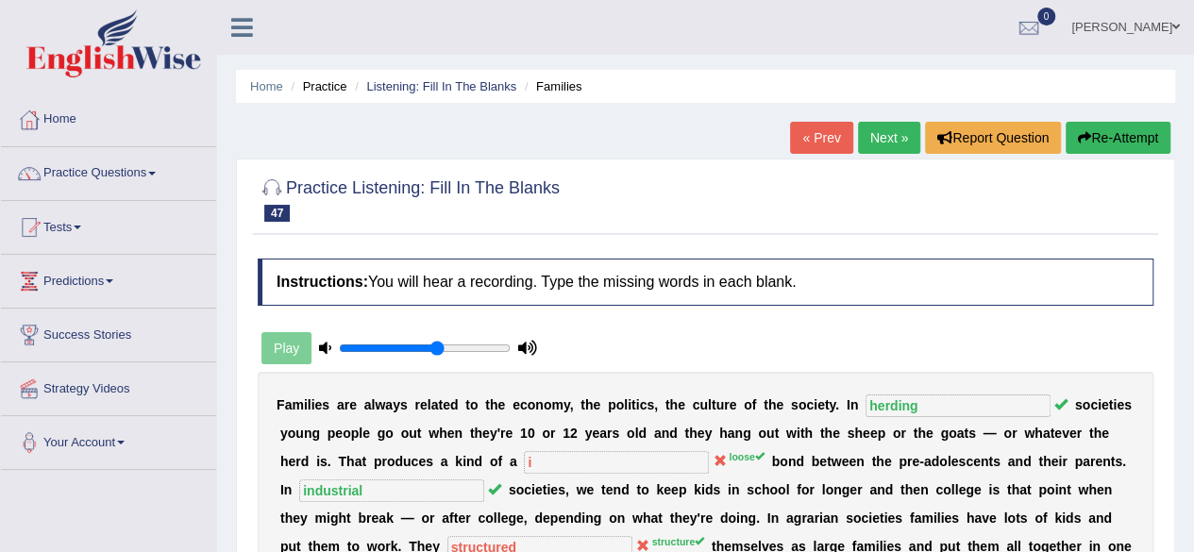
click at [882, 141] on link "Next »" at bounding box center [889, 138] width 62 height 32
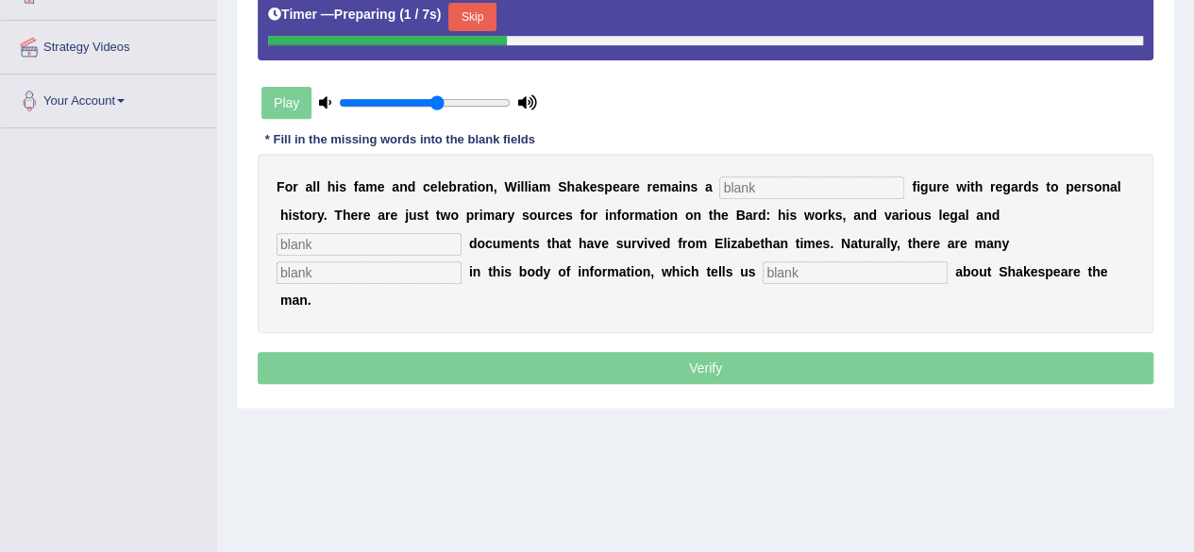
click at [483, 12] on button "Skip" at bounding box center [471, 17] width 47 height 28
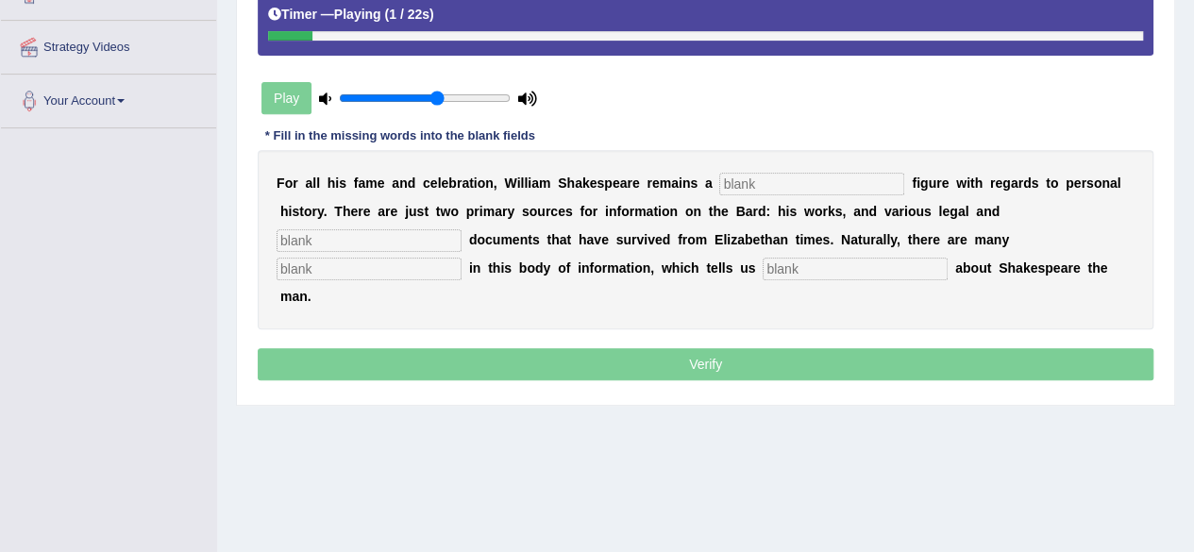
click at [795, 178] on input "text" at bounding box center [811, 184] width 185 height 23
type input "mysterious"
click at [355, 235] on input "text" at bounding box center [368, 240] width 185 height 23
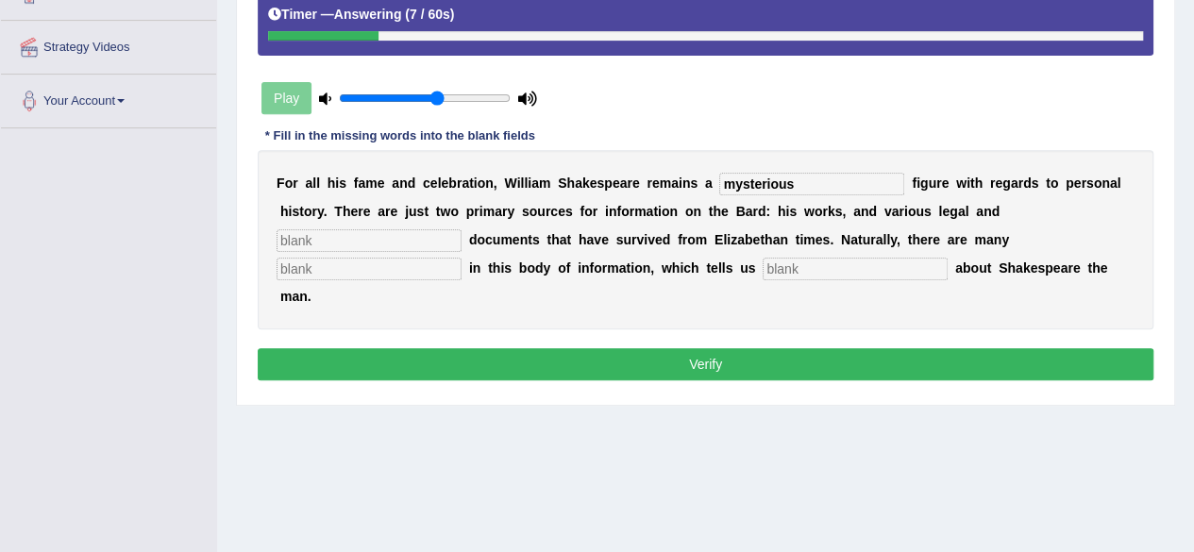
click at [325, 229] on input "text" at bounding box center [368, 240] width 185 height 23
type input "search"
click at [405, 274] on input "text" at bounding box center [368, 269] width 185 height 23
type input "gaps"
click at [815, 266] on input "text" at bounding box center [854, 269] width 185 height 23
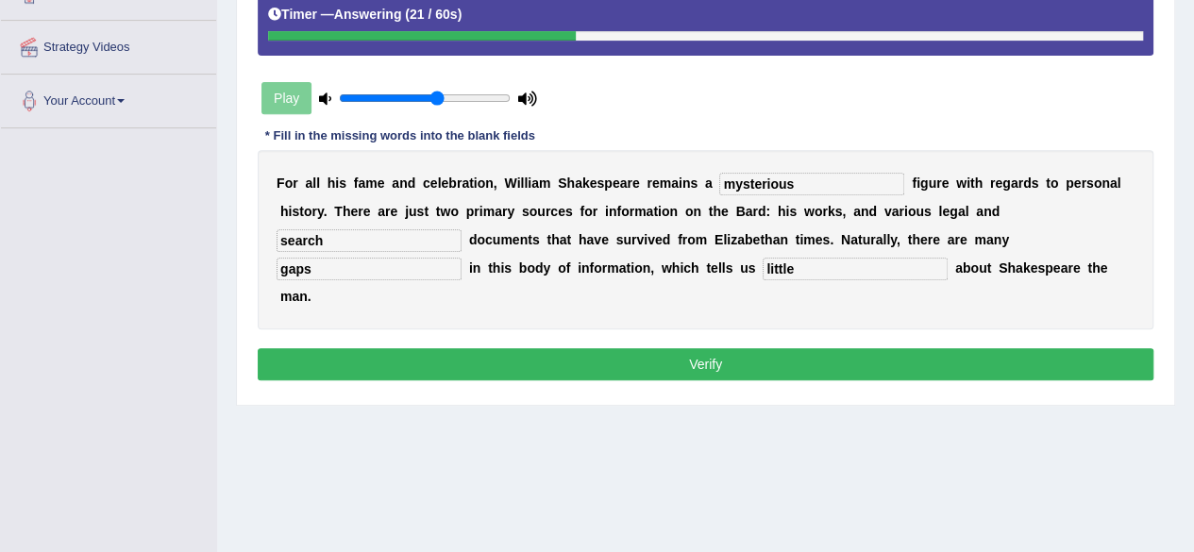
type input "little"
click at [715, 357] on button "Verify" at bounding box center [705, 364] width 895 height 32
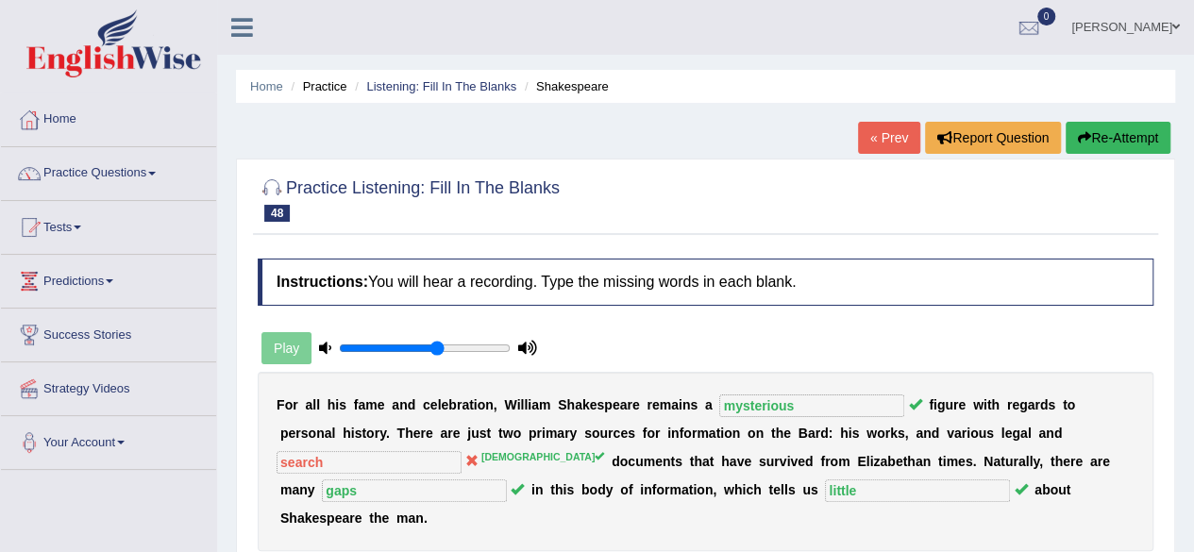
click at [156, 173] on span at bounding box center [152, 174] width 8 height 4
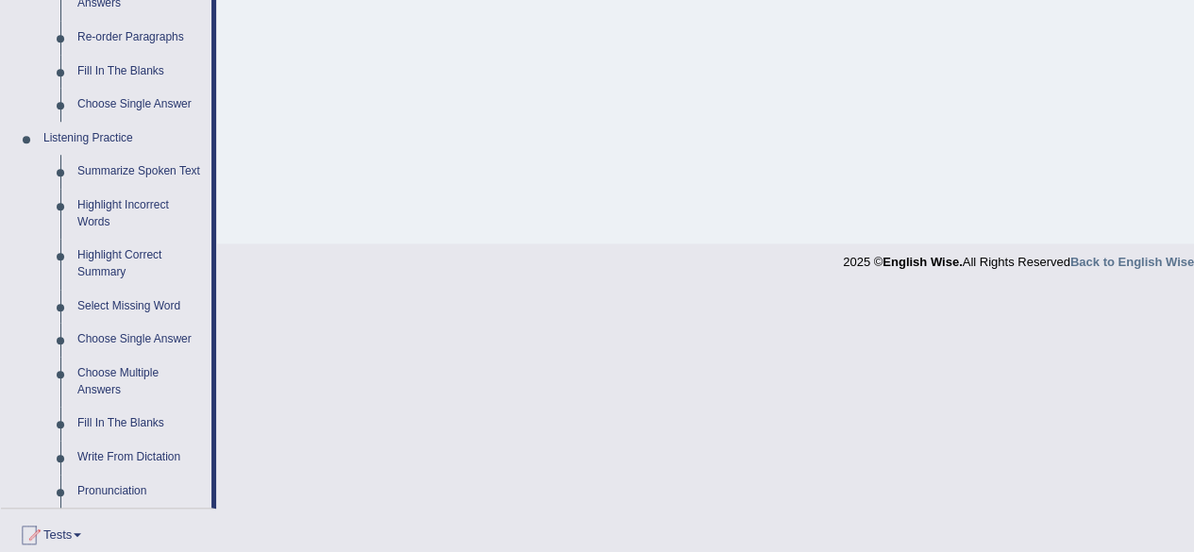
scroll to position [707, 0]
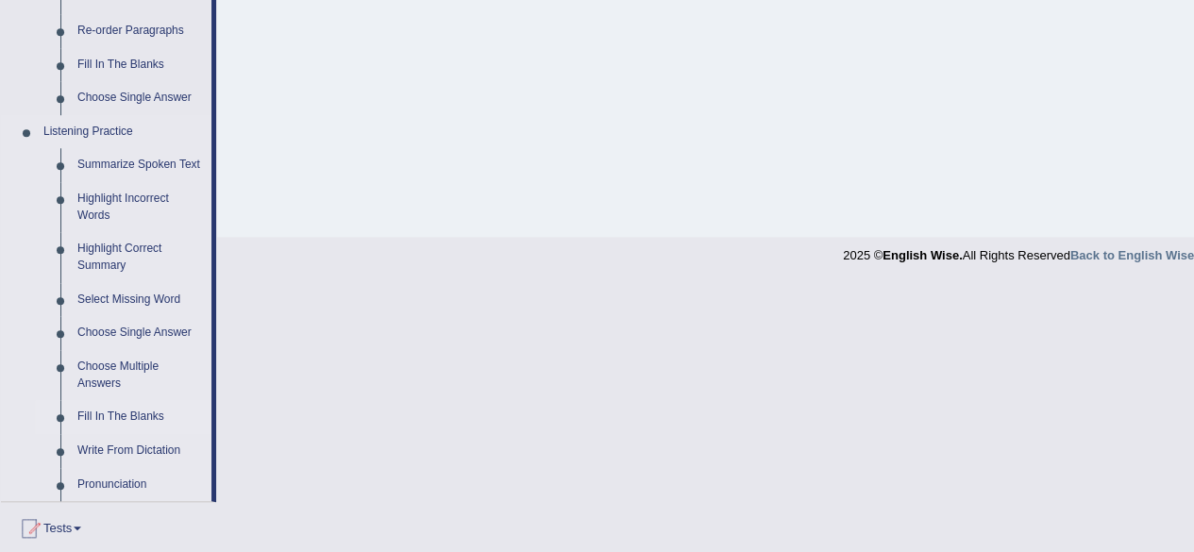
click at [92, 421] on link "Fill In The Blanks" at bounding box center [140, 417] width 142 height 34
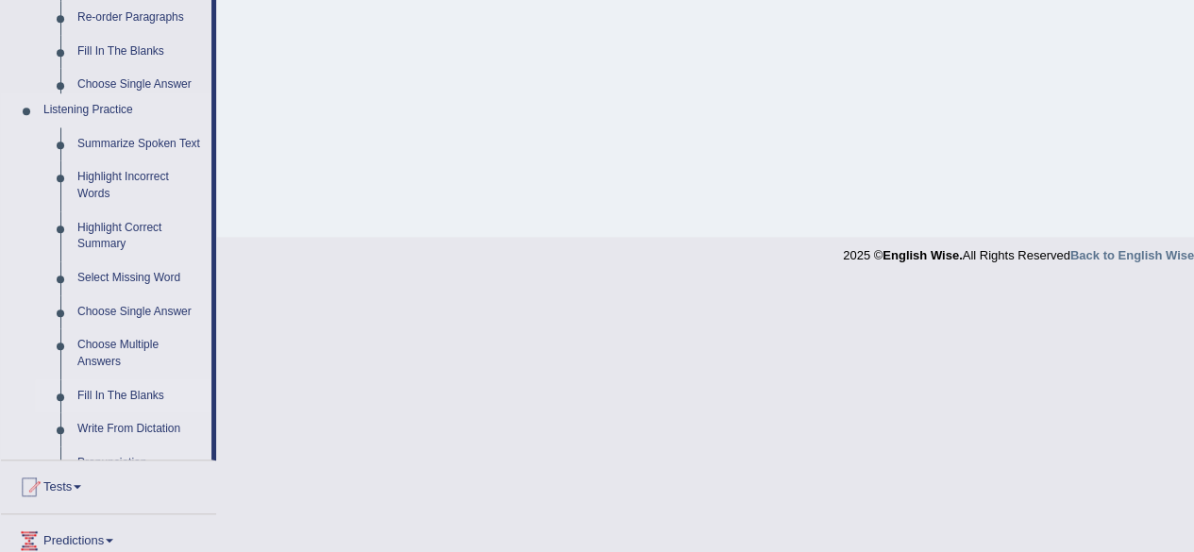
scroll to position [438, 0]
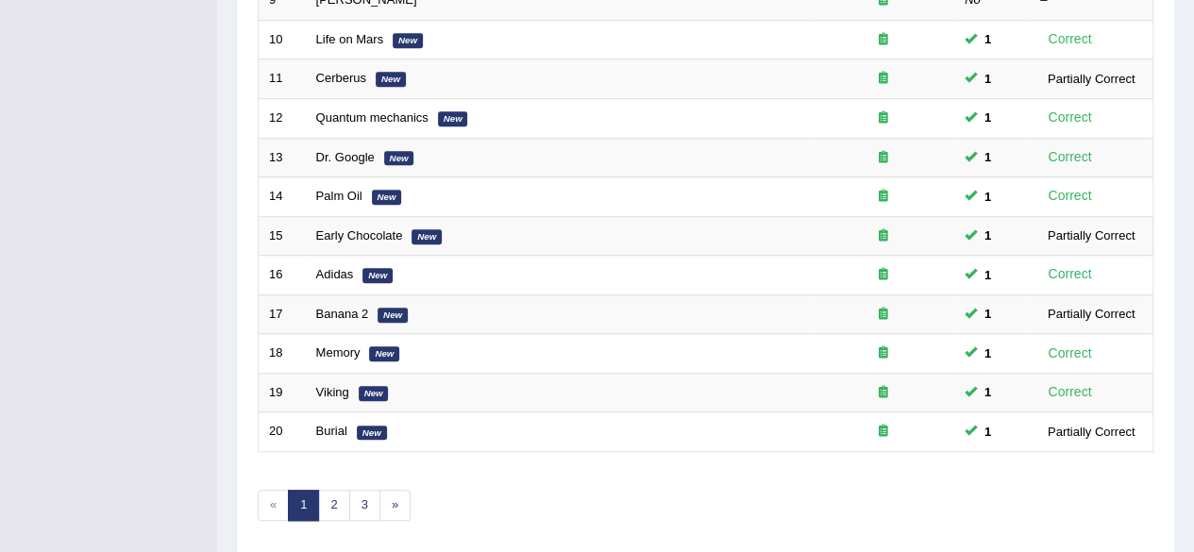
scroll to position [688, 0]
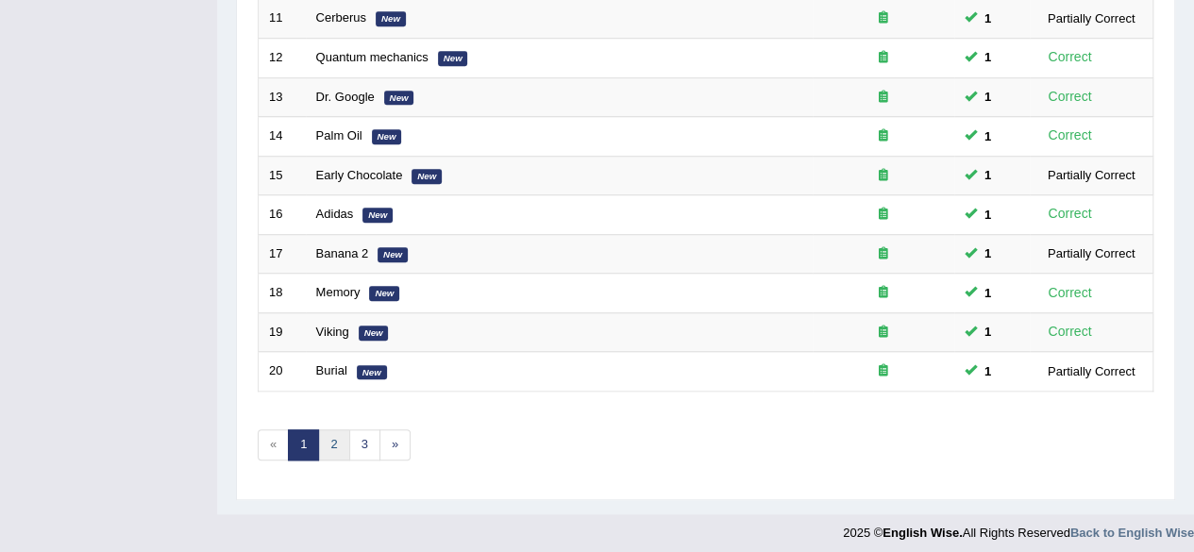
click at [333, 443] on link "2" at bounding box center [333, 444] width 31 height 31
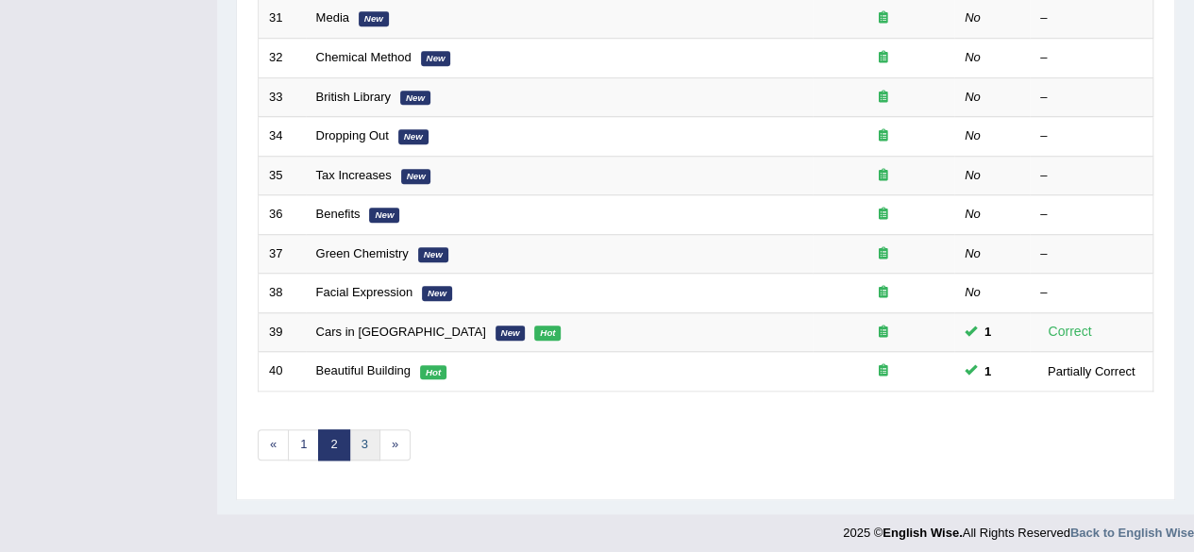
click at [359, 440] on link "3" at bounding box center [364, 444] width 31 height 31
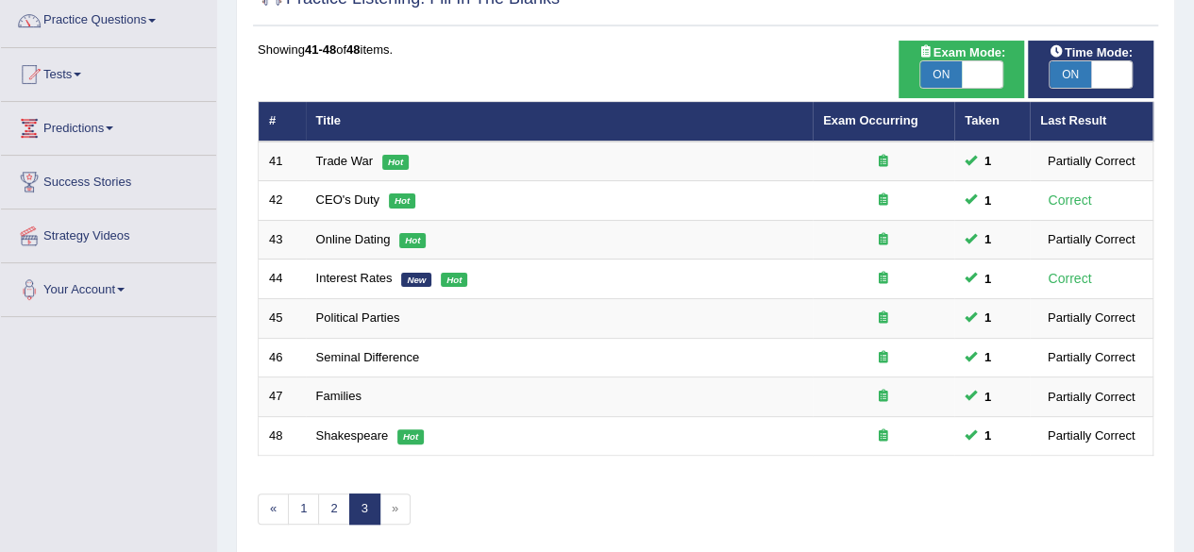
scroll to position [196, 0]
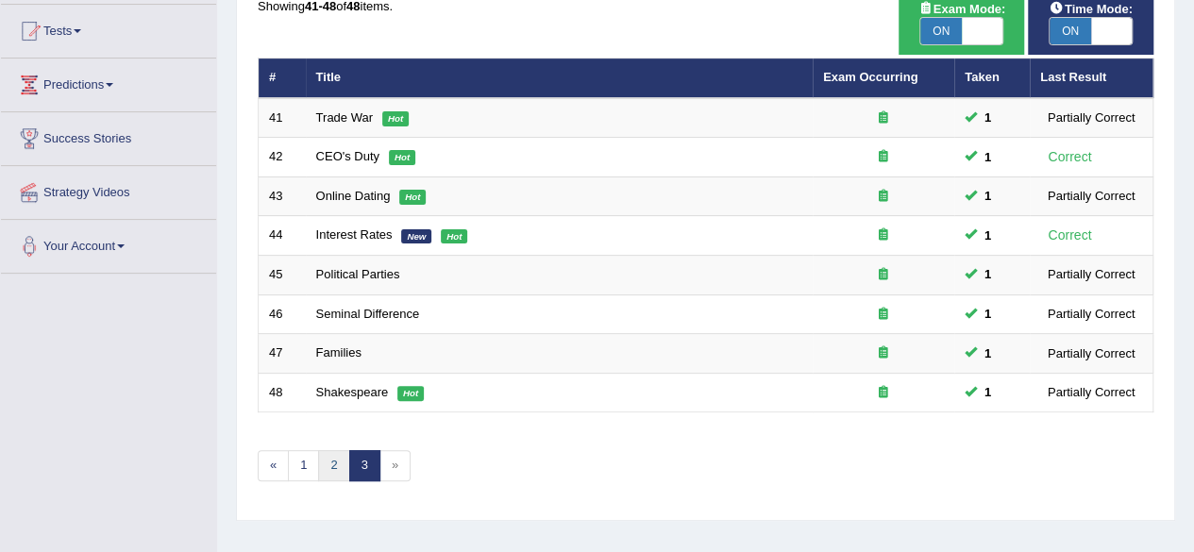
click at [326, 472] on link "2" at bounding box center [333, 465] width 31 height 31
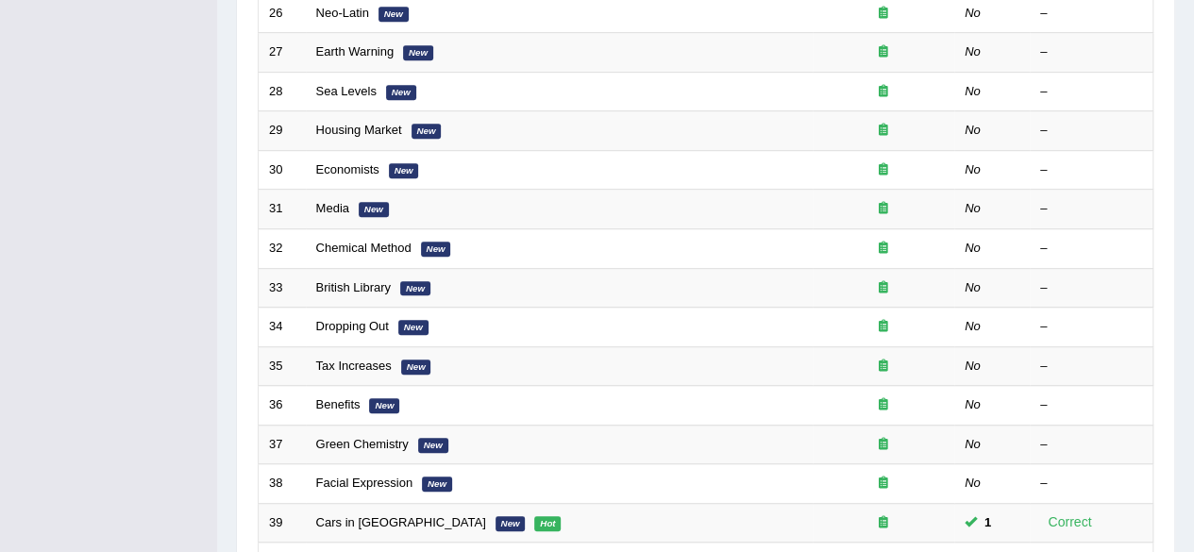
scroll to position [496, 0]
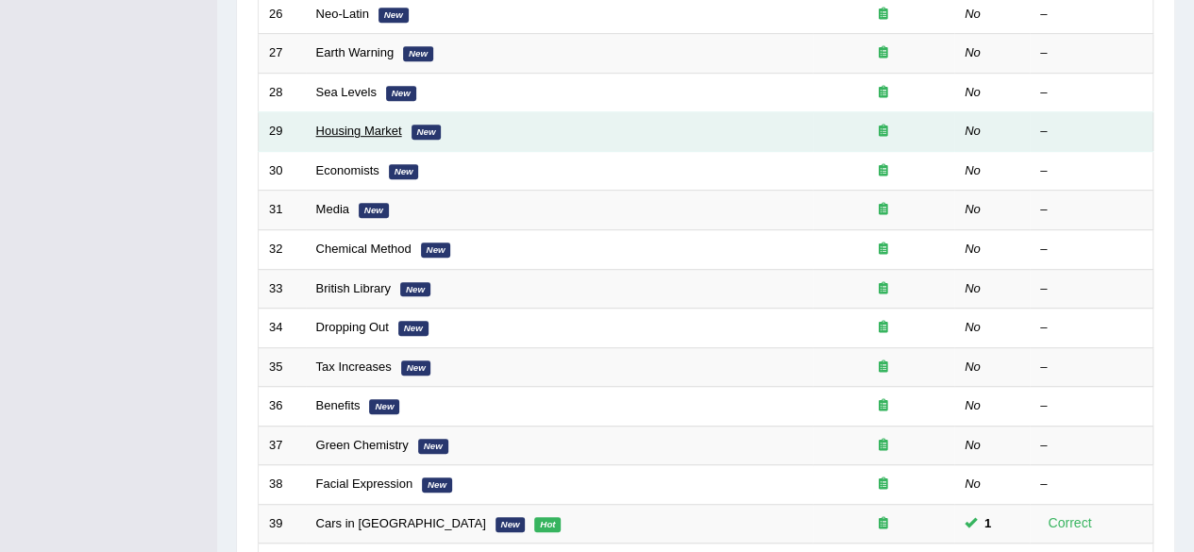
click at [323, 124] on link "Housing Market" at bounding box center [359, 131] width 86 height 14
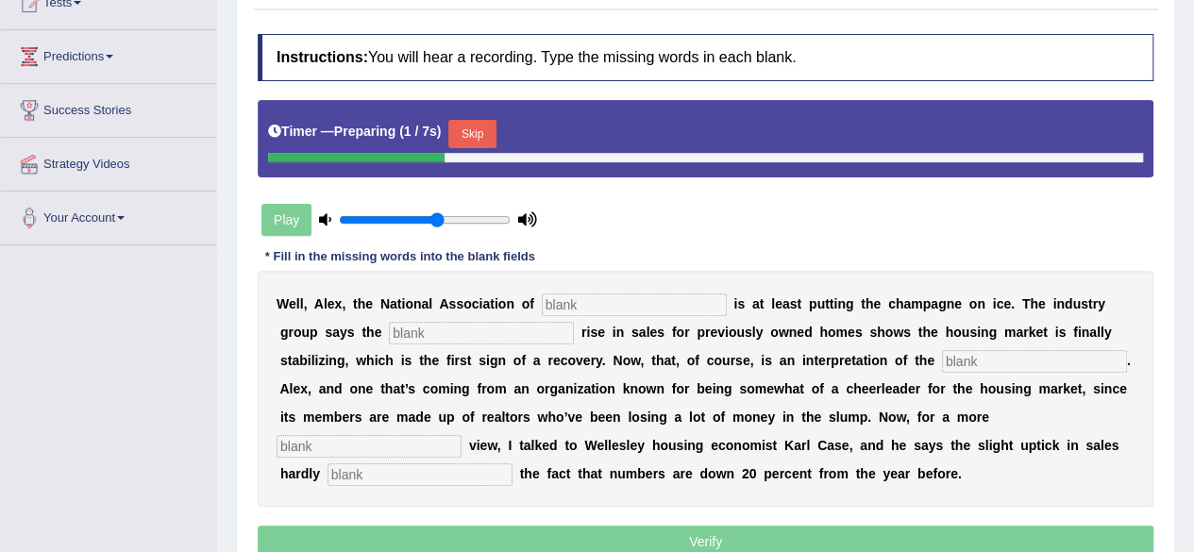
click at [490, 139] on button "Skip" at bounding box center [471, 134] width 47 height 28
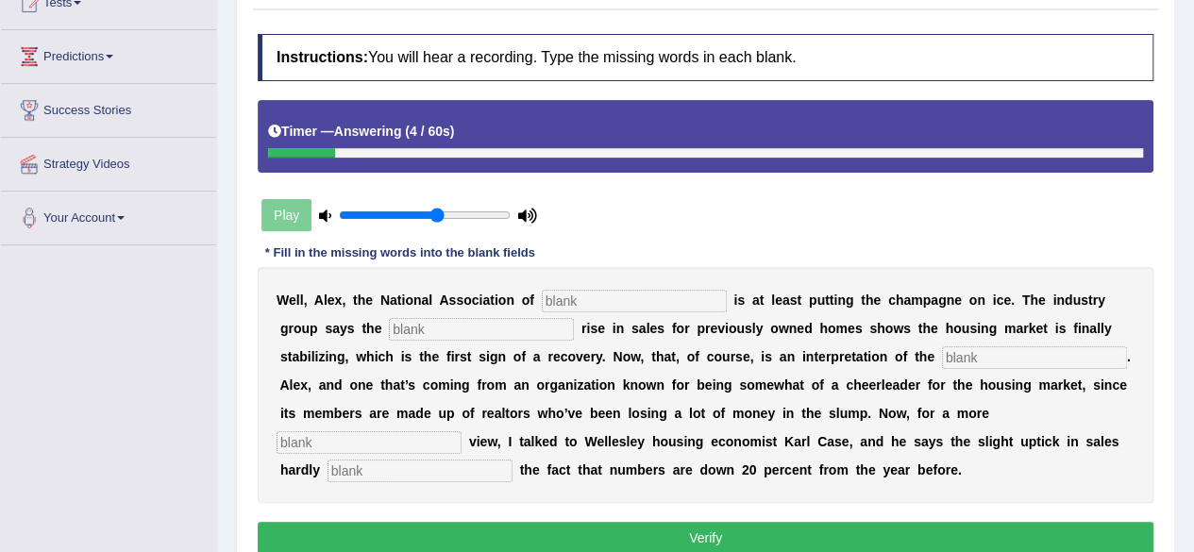
click at [574, 291] on input "text" at bounding box center [634, 301] width 185 height 23
type input "relator"
click at [484, 325] on input "text" at bounding box center [481, 329] width 185 height 23
type input "slight"
click at [1006, 353] on input "text" at bounding box center [1034, 357] width 185 height 23
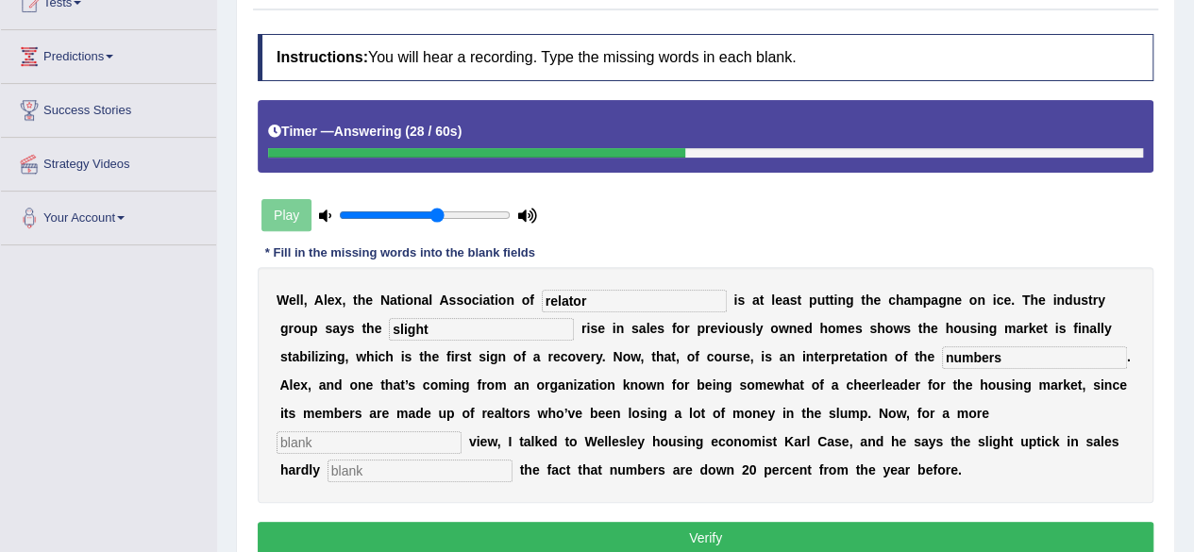
type input "numbers"
click at [362, 442] on input "text" at bounding box center [368, 442] width 185 height 23
type input "sover"
click at [436, 466] on input "text" at bounding box center [419, 471] width 185 height 23
type input "upst"
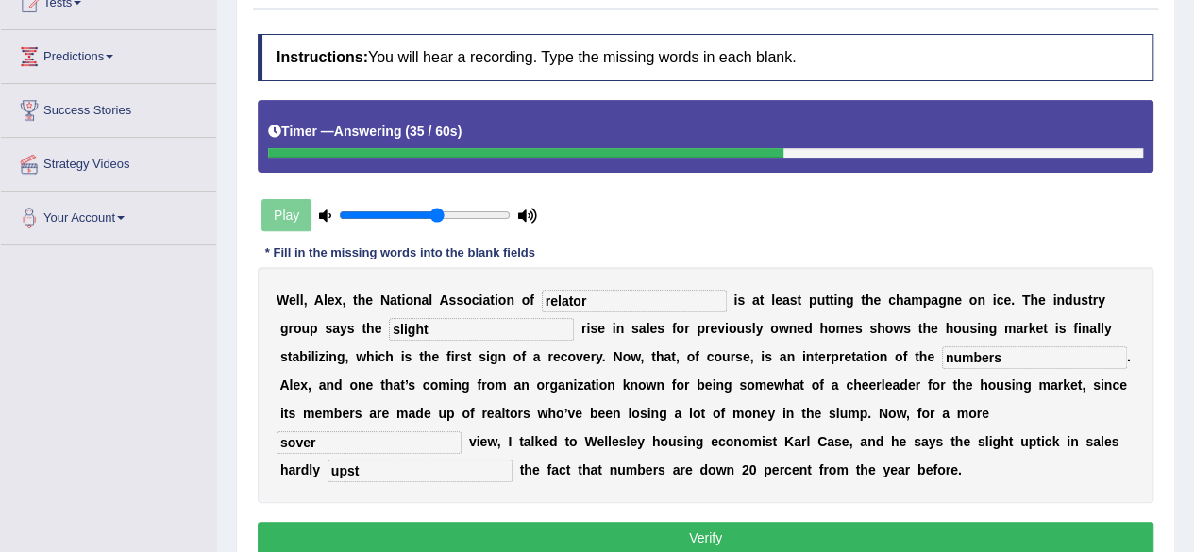
click at [706, 530] on button "Verify" at bounding box center [705, 538] width 895 height 32
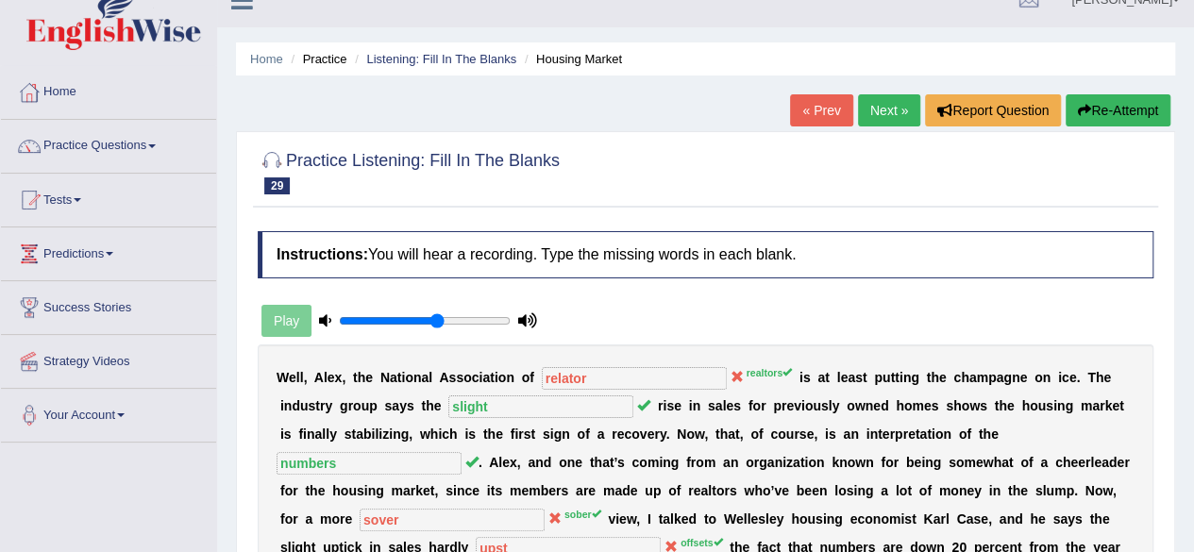
scroll to position [71, 0]
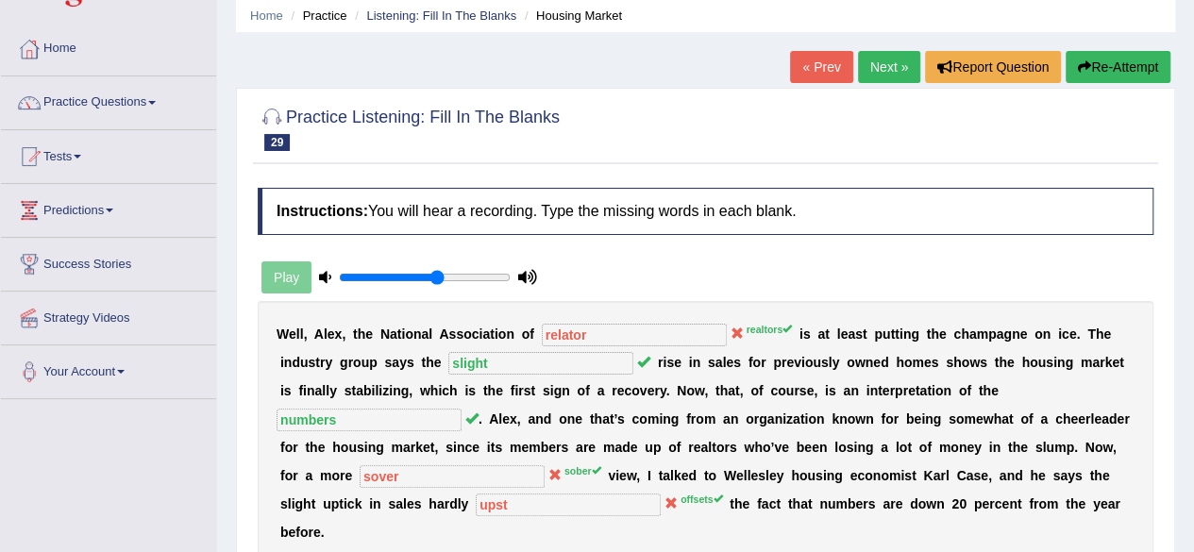
click at [1090, 59] on button "Re-Attempt" at bounding box center [1117, 67] width 105 height 32
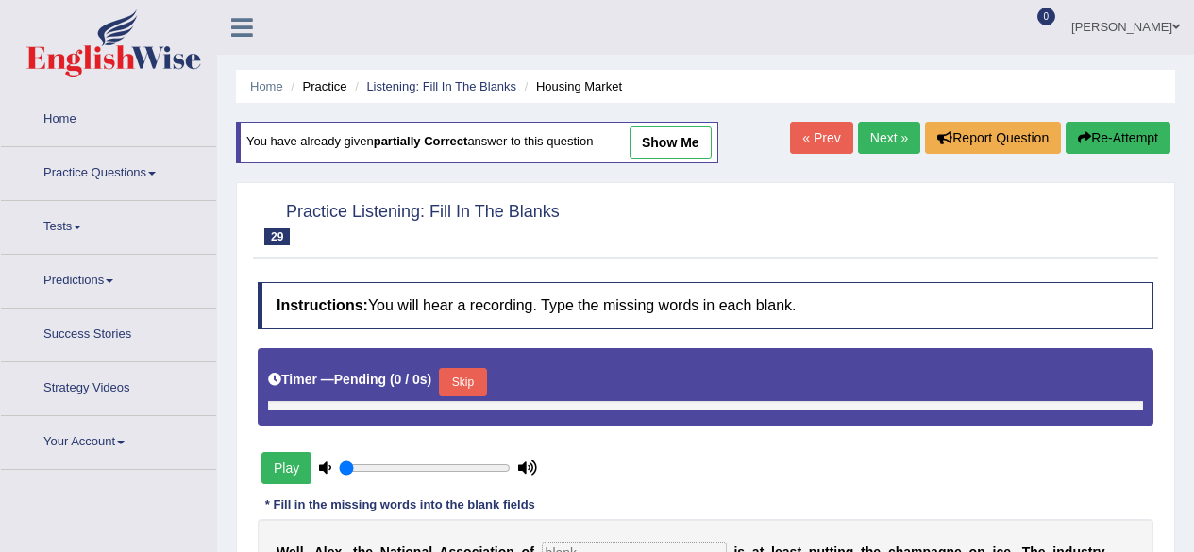
type input "0.6"
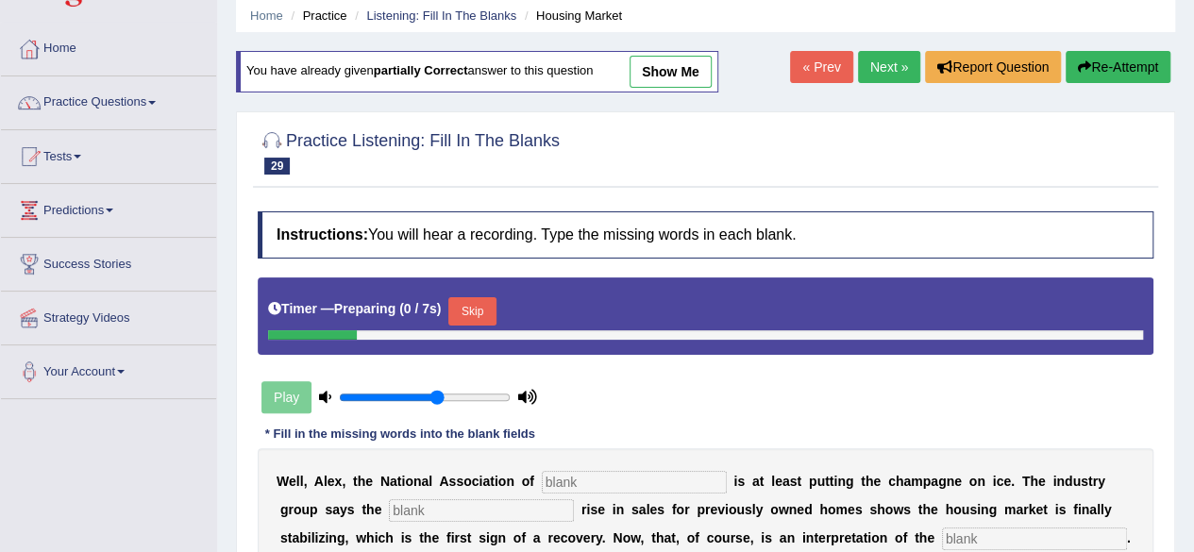
click at [478, 307] on button "Skip" at bounding box center [471, 311] width 47 height 28
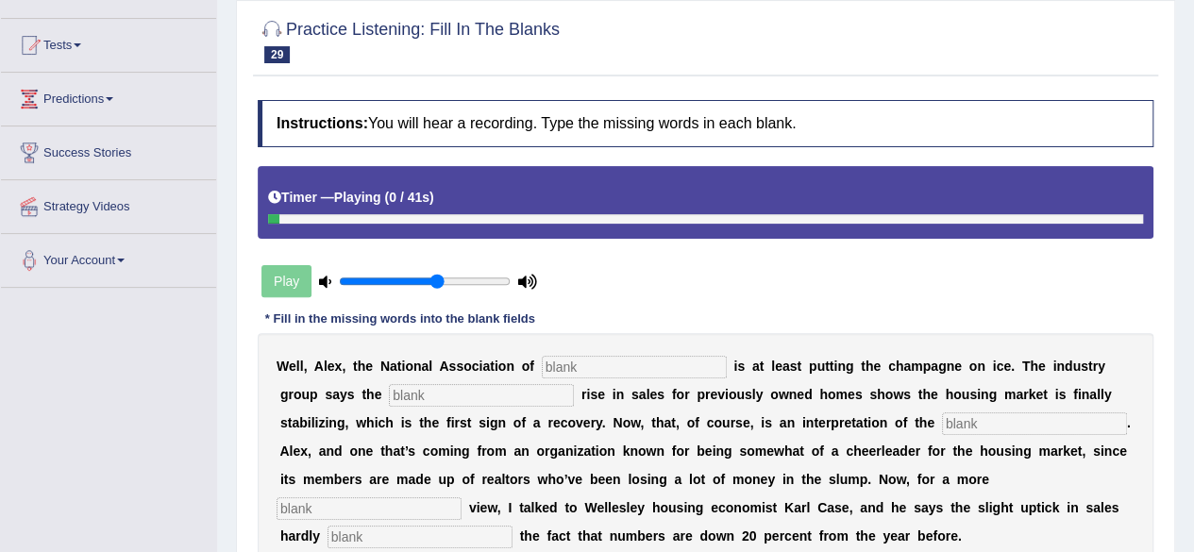
scroll to position [185, 0]
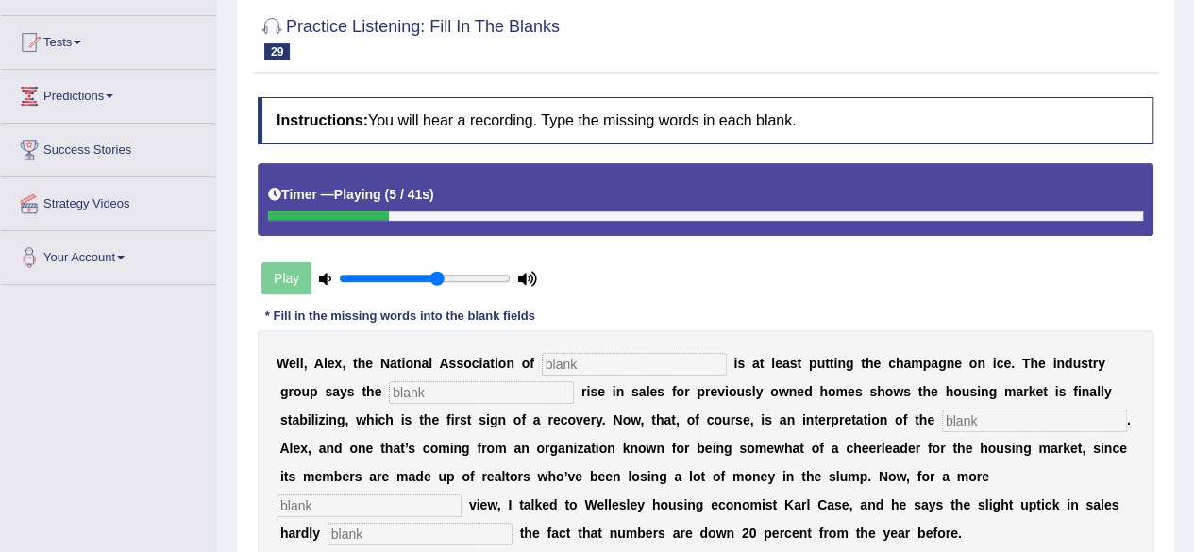
click at [407, 212] on div at bounding box center [705, 215] width 875 height 9
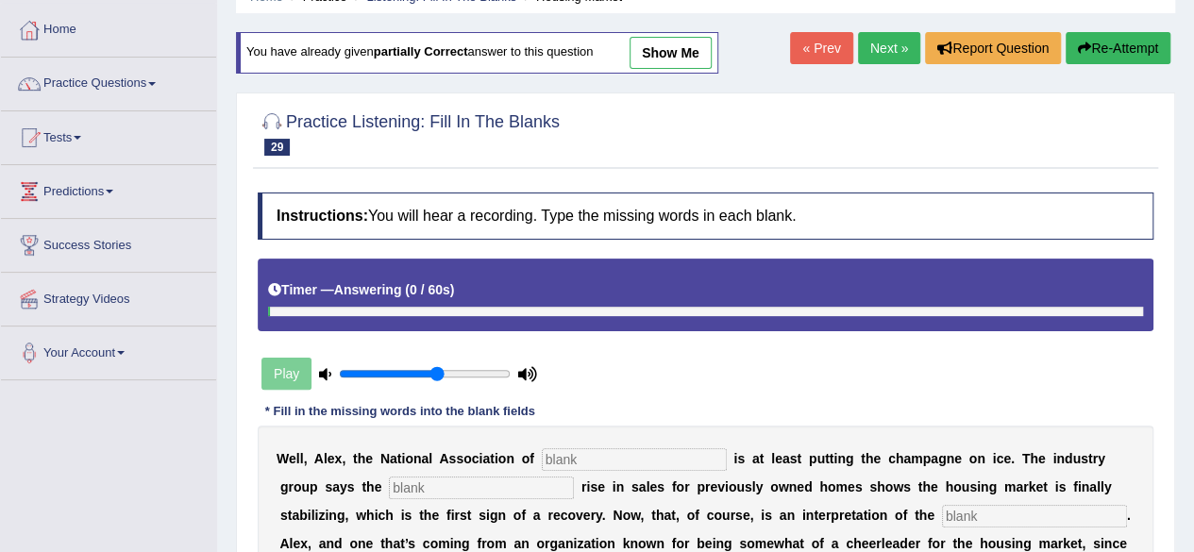
scroll to position [82, 0]
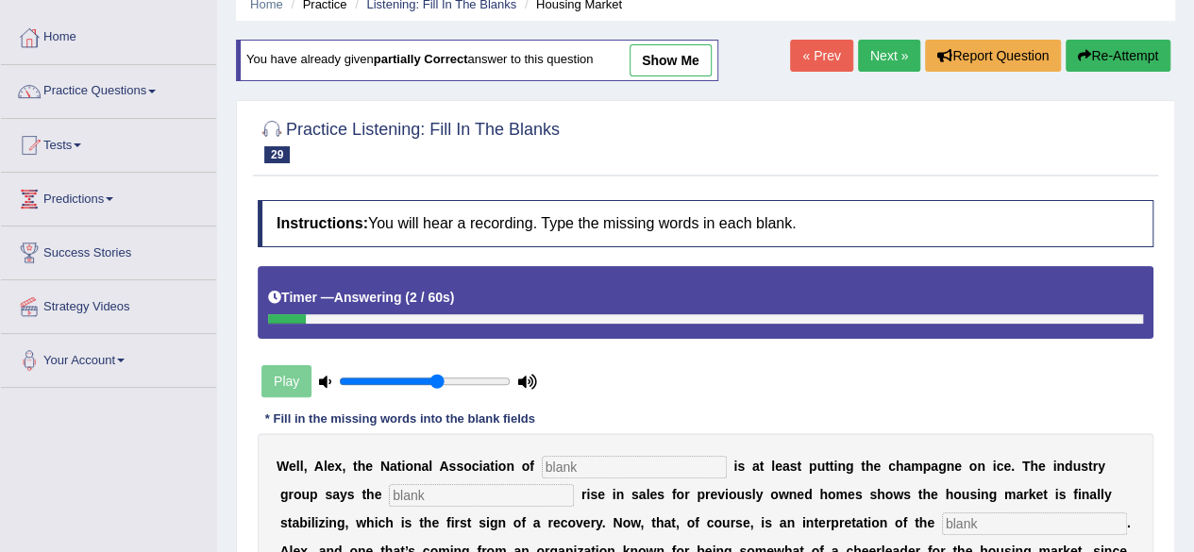
click at [887, 61] on link "Next »" at bounding box center [889, 56] width 62 height 32
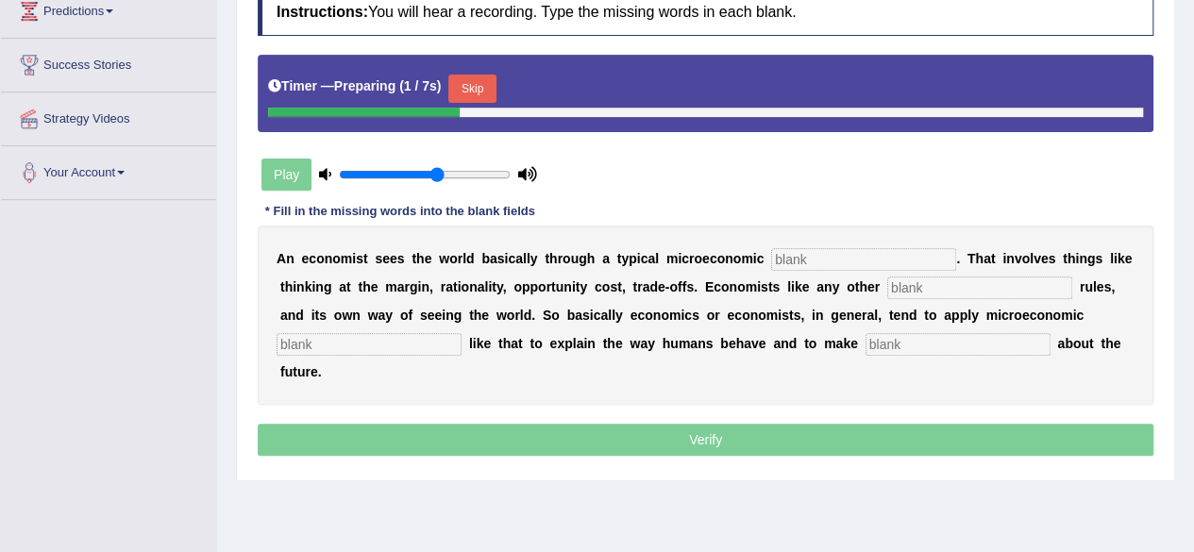
click at [483, 78] on button "Skip" at bounding box center [471, 89] width 47 height 28
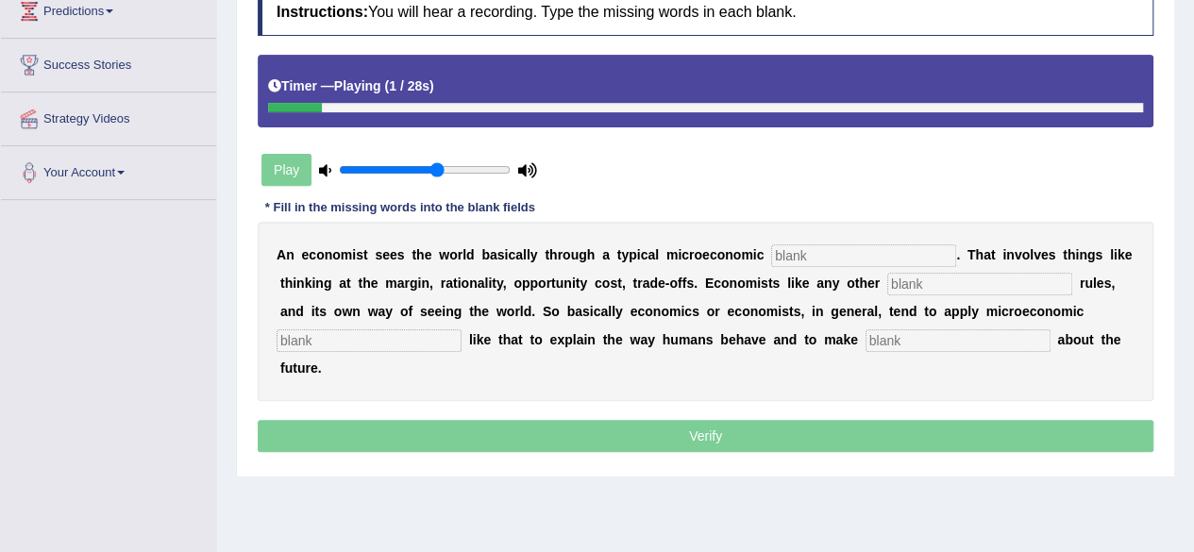
click at [809, 252] on input "text" at bounding box center [863, 255] width 185 height 23
type input "toolagte"
click at [947, 284] on input "text" at bounding box center [979, 284] width 185 height 23
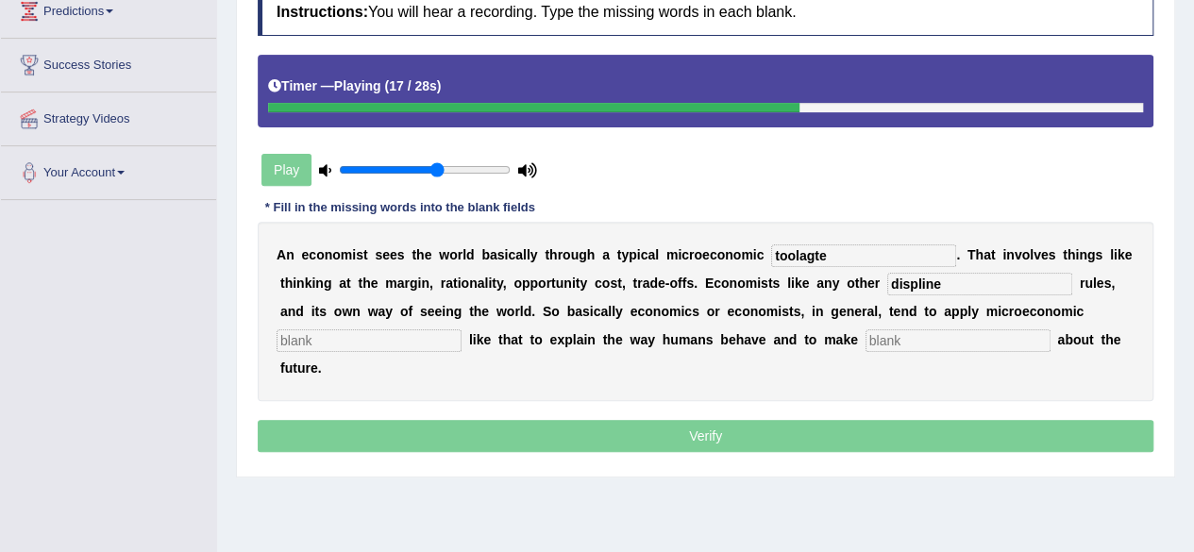
type input "displine"
click at [361, 341] on input "text" at bounding box center [368, 340] width 185 height 23
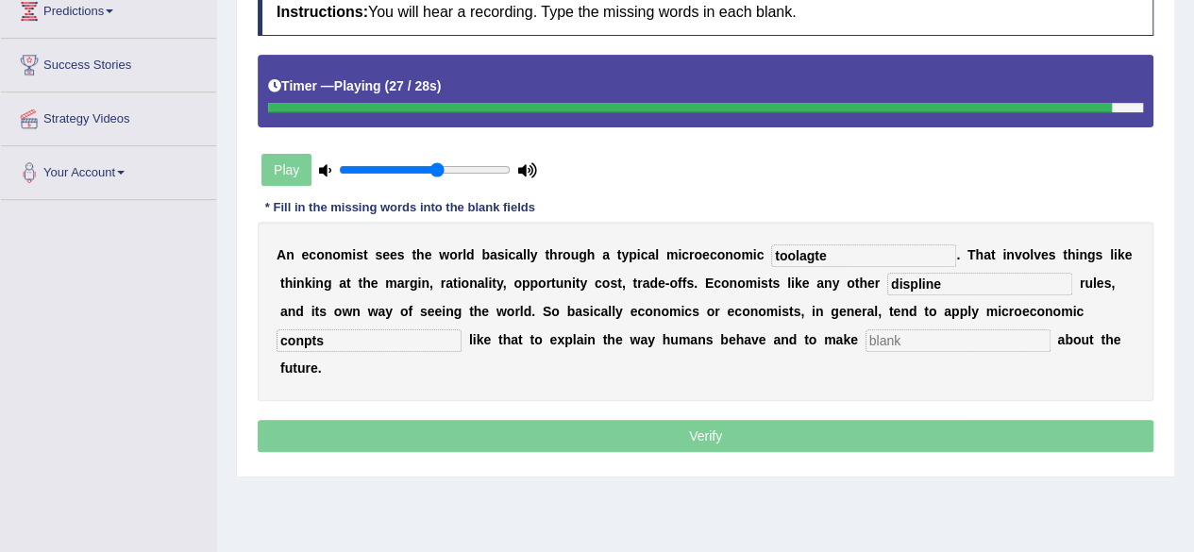
type input "conpts"
click at [903, 326] on div "A n e c o n o m i s t s e e s t h e w o r l d b a s i c a l l y t h r o u g h a…" at bounding box center [705, 311] width 895 height 179
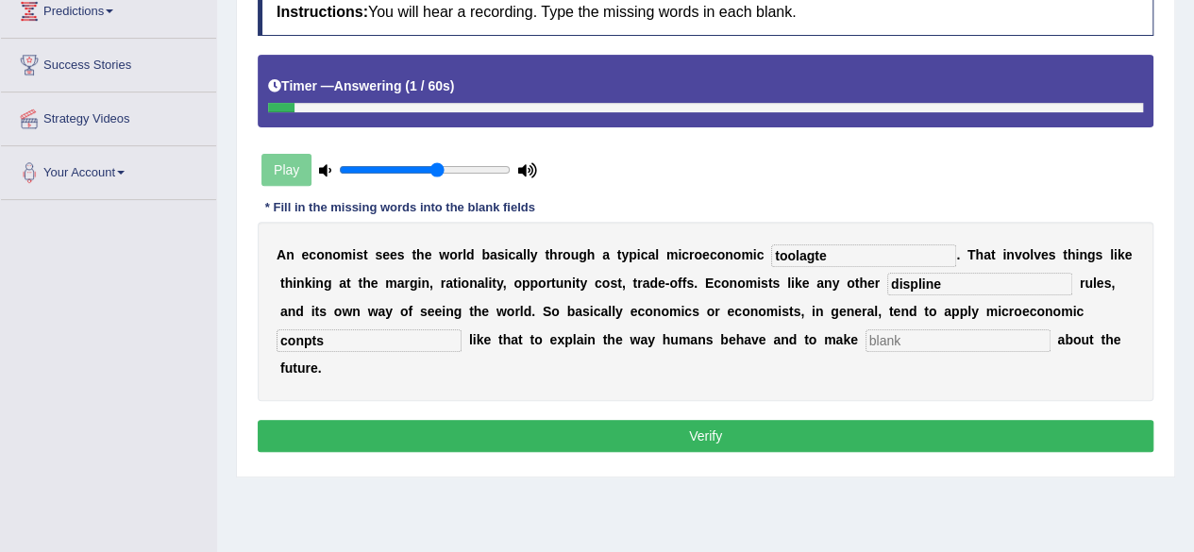
click at [912, 340] on input "text" at bounding box center [957, 340] width 185 height 23
type input "prediction"
click at [838, 257] on input "toolagte" at bounding box center [863, 255] width 185 height 23
type input "toolgate"
click at [970, 287] on input "displine" at bounding box center [979, 284] width 185 height 23
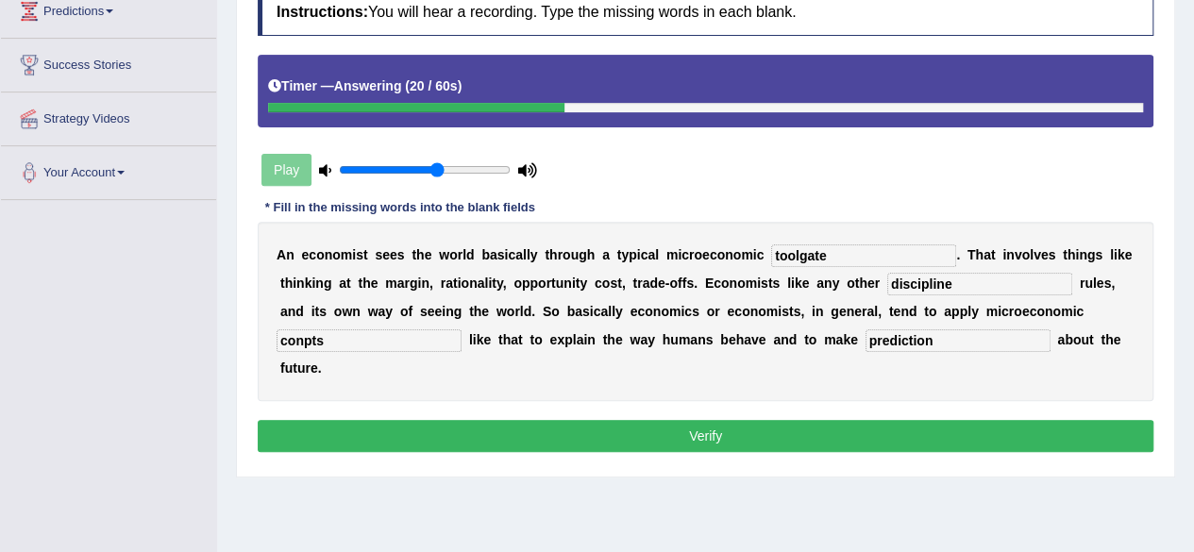
type input "discipline"
click at [347, 341] on input "conpts" at bounding box center [368, 340] width 185 height 23
type input "contents"
click at [718, 435] on button "Verify" at bounding box center [705, 436] width 895 height 32
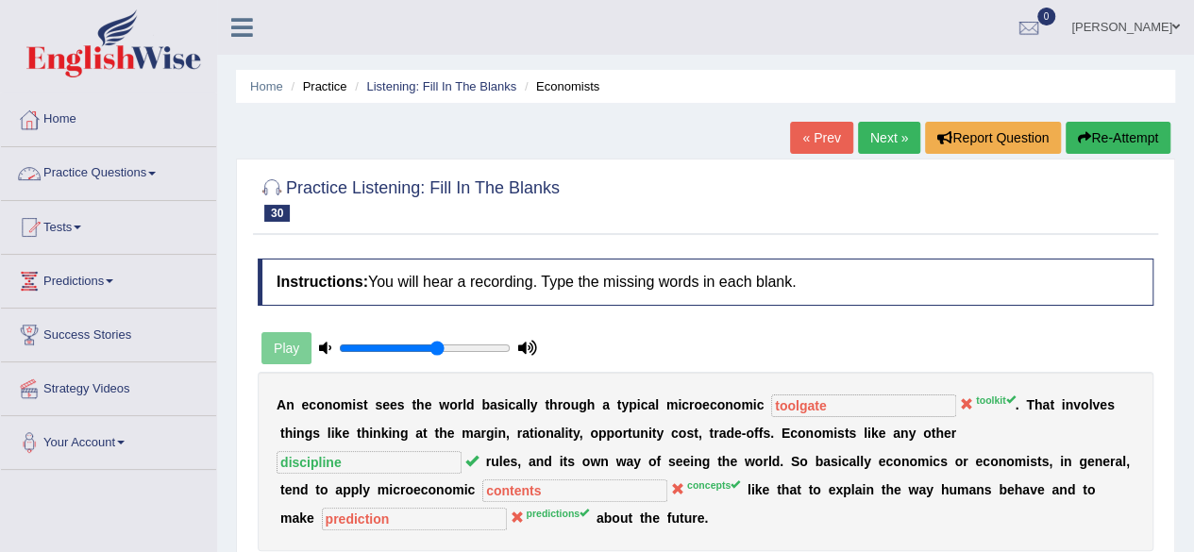
click at [134, 173] on link "Practice Questions" at bounding box center [108, 170] width 215 height 47
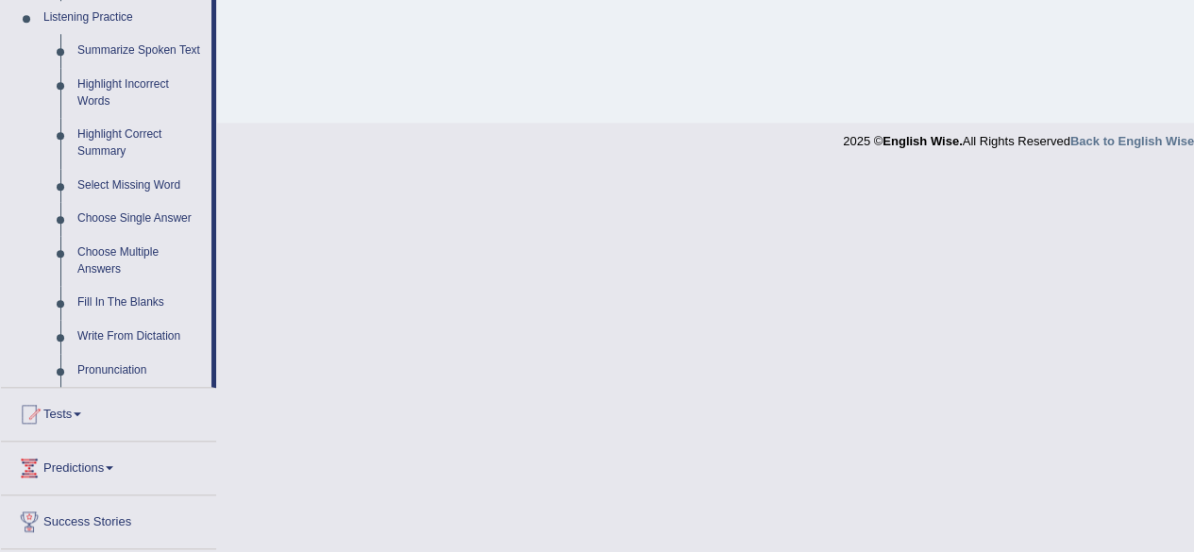
scroll to position [827, 0]
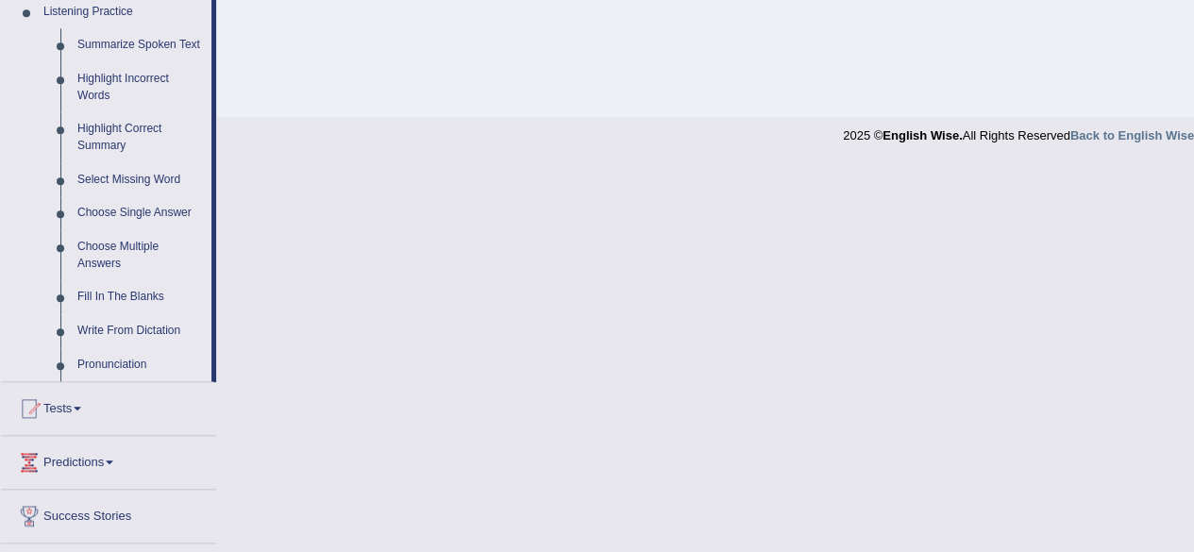
click at [105, 318] on link "Write From Dictation" at bounding box center [140, 331] width 142 height 34
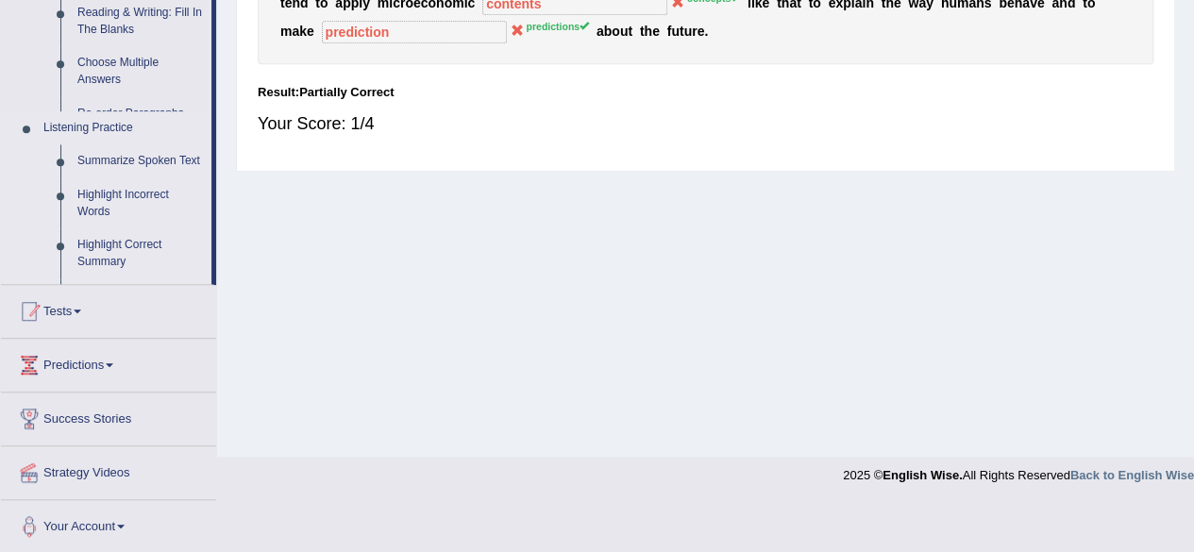
scroll to position [438, 0]
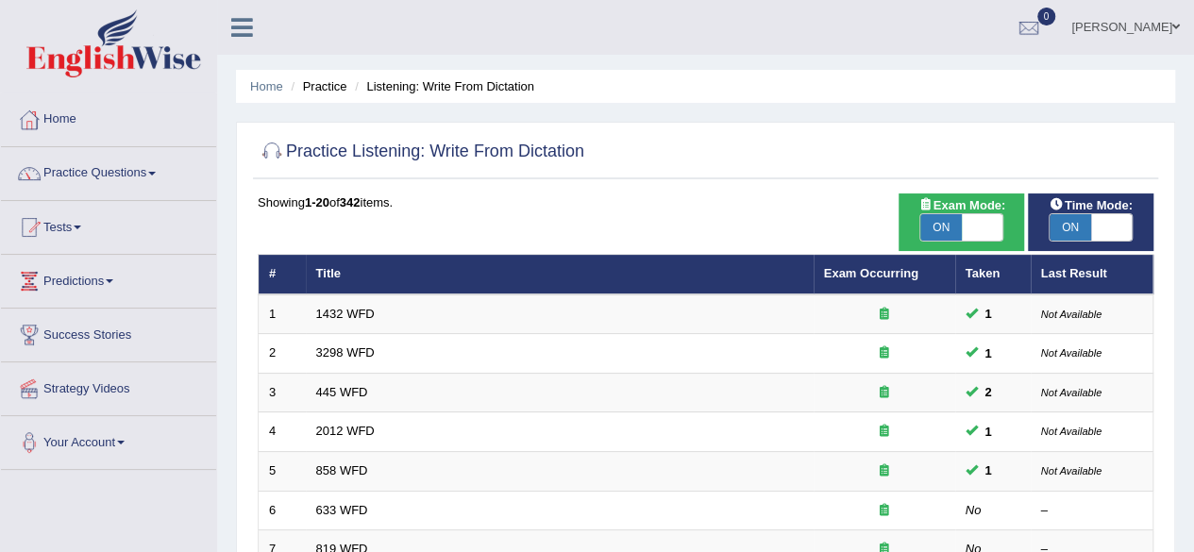
scroll to position [688, 0]
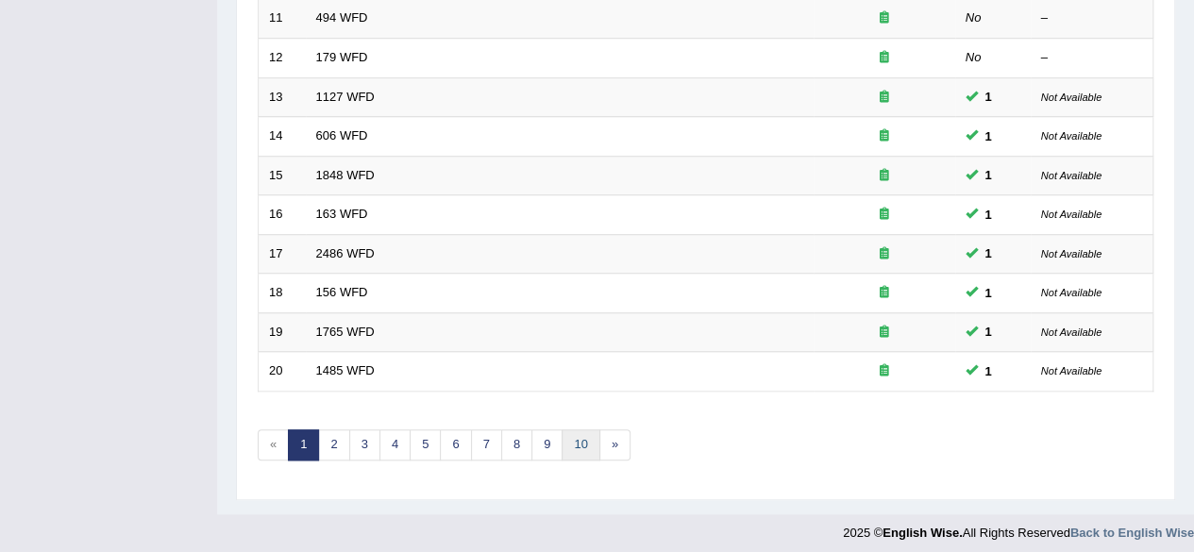
click at [568, 433] on link "10" at bounding box center [580, 444] width 38 height 31
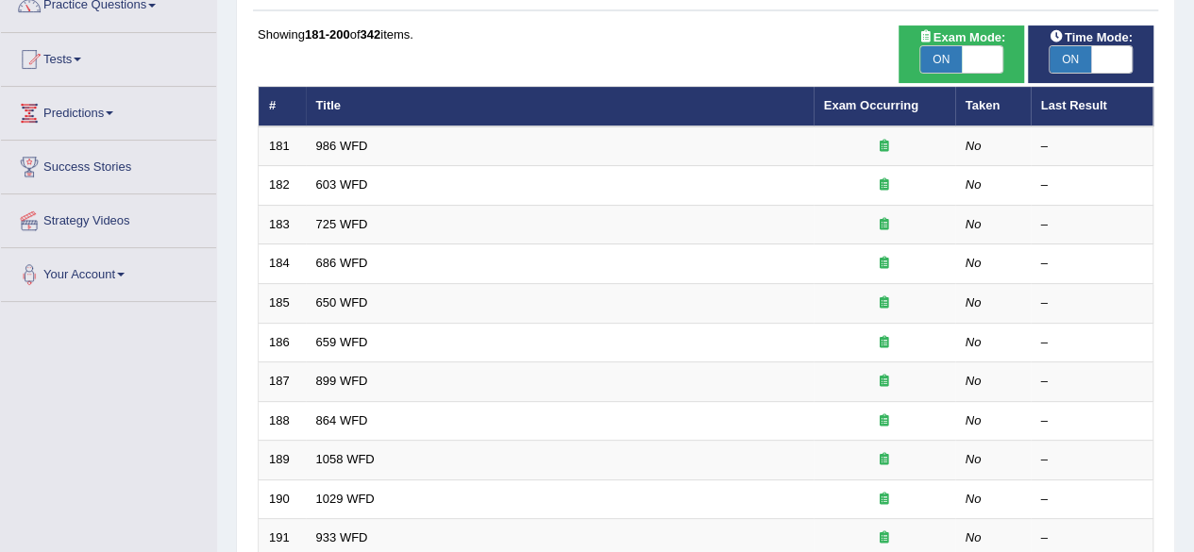
scroll to position [688, 0]
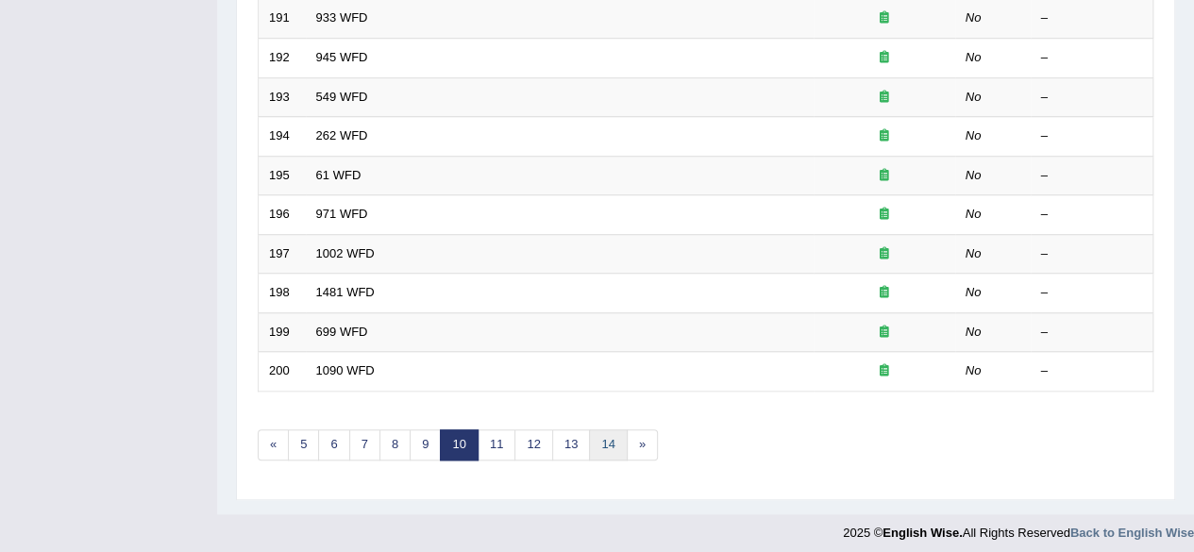
click at [605, 439] on link "14" at bounding box center [608, 444] width 38 height 31
click at [657, 439] on link "»" at bounding box center [669, 444] width 31 height 31
click link "»"
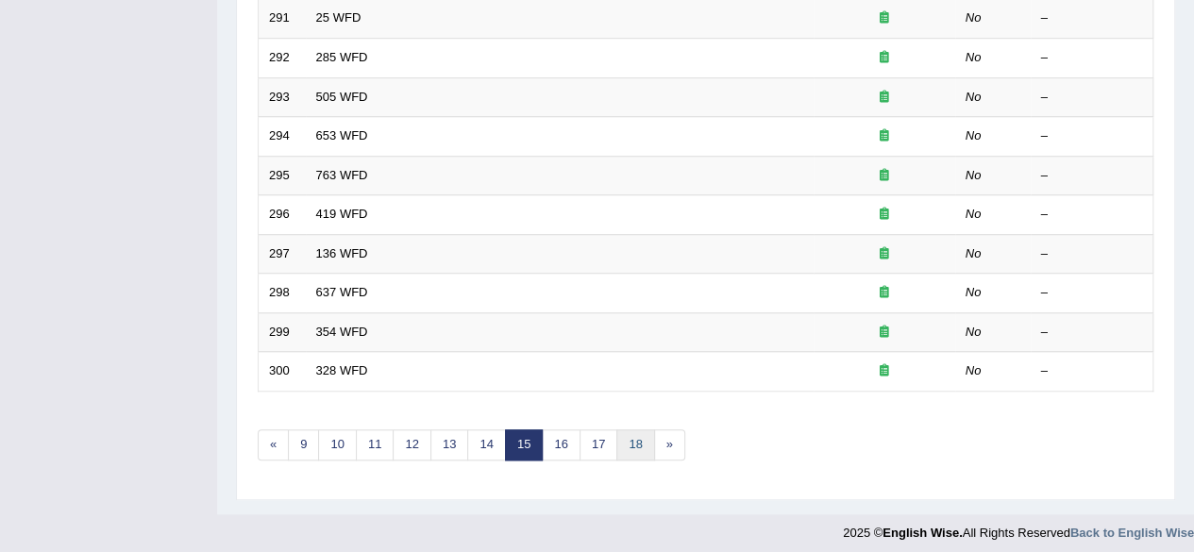
click at [623, 439] on link "18" at bounding box center [635, 444] width 38 height 31
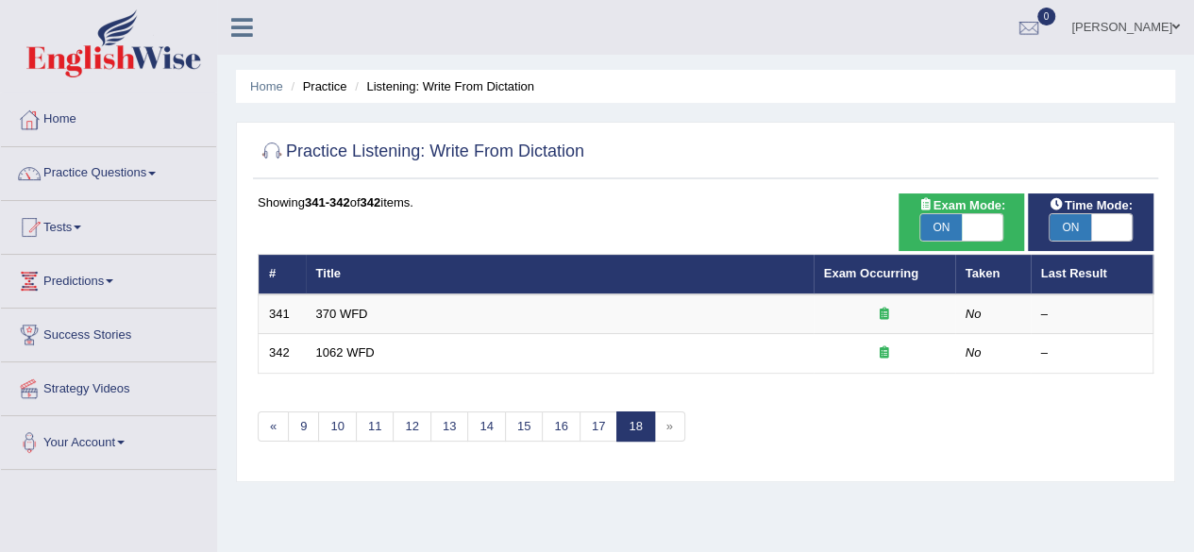
scroll to position [47, 0]
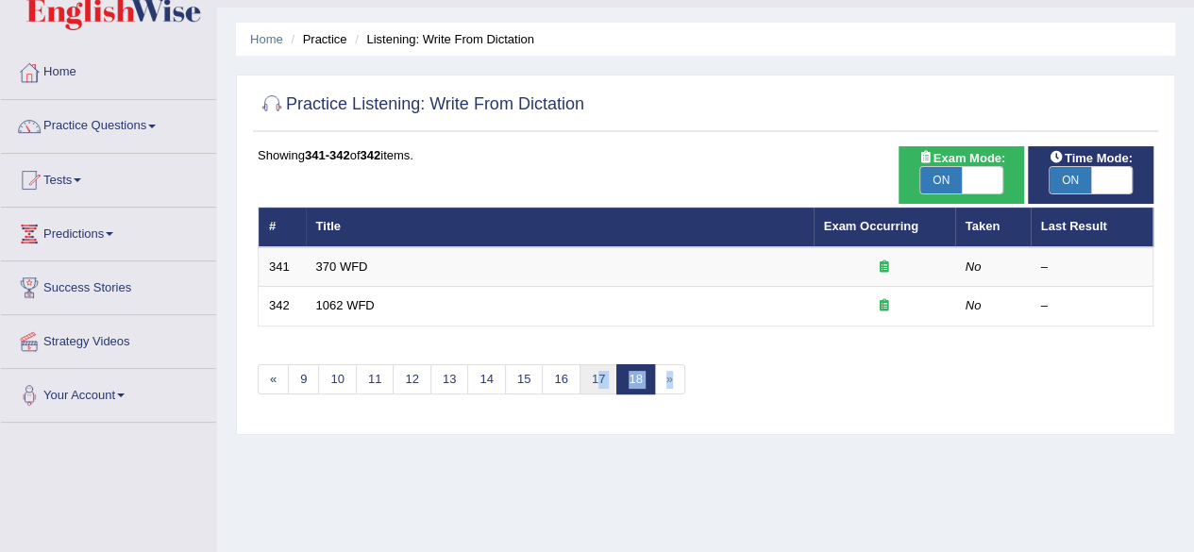
drag, startPoint x: 668, startPoint y: 379, endPoint x: 591, endPoint y: 372, distance: 77.7
click at [591, 372] on ul "« 9 10 11 12 13 14 15 16 17 18 »" at bounding box center [471, 379] width 427 height 31
click at [591, 372] on link "17" at bounding box center [598, 379] width 38 height 31
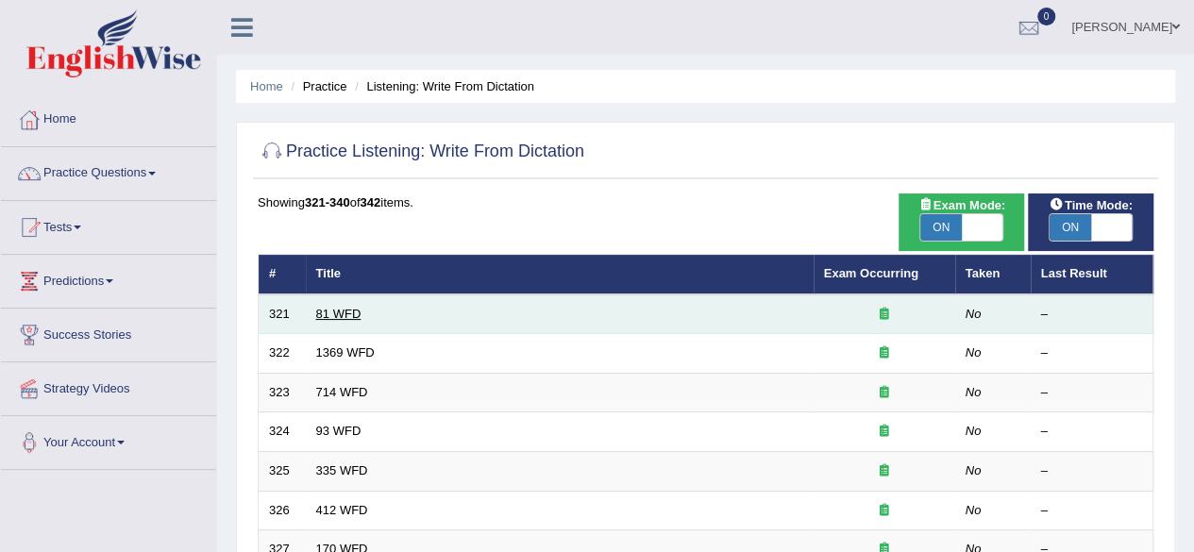
click at [325, 310] on link "81 WFD" at bounding box center [338, 314] width 45 height 14
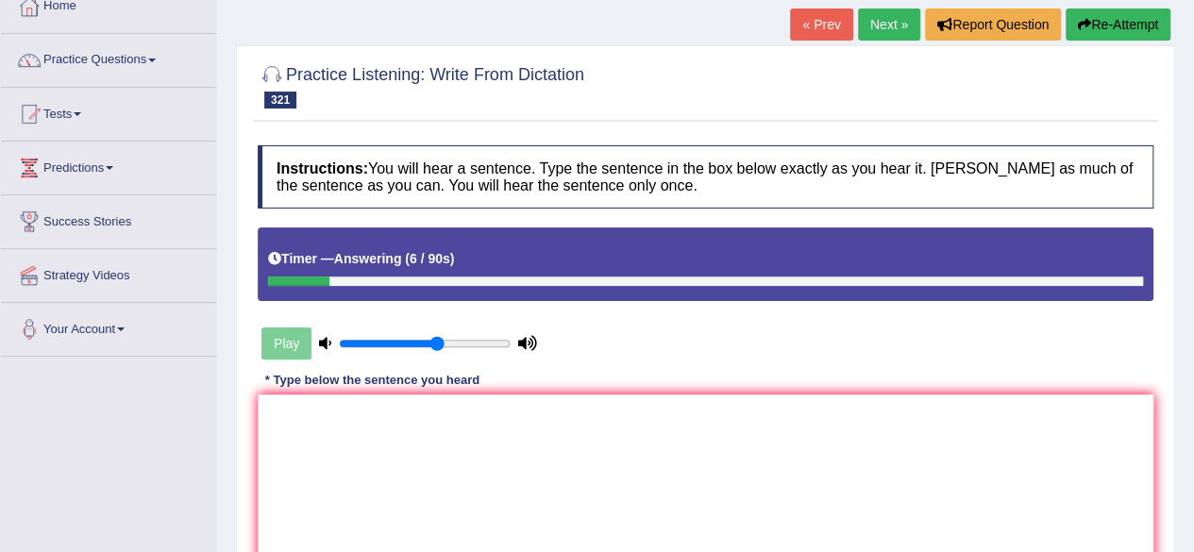
scroll to position [128, 0]
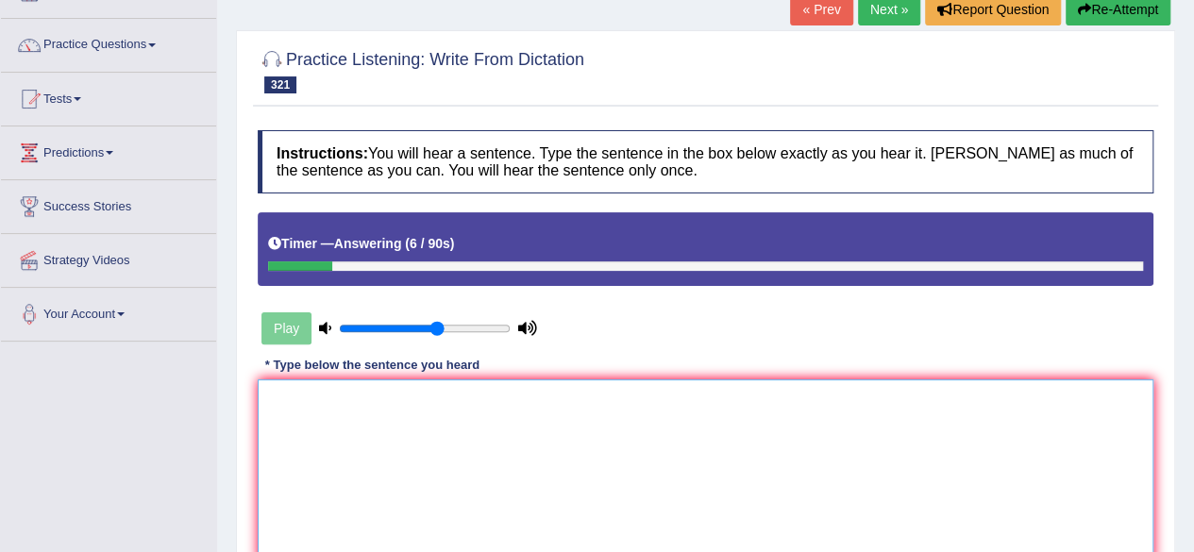
click at [315, 447] on textarea at bounding box center [705, 470] width 895 height 183
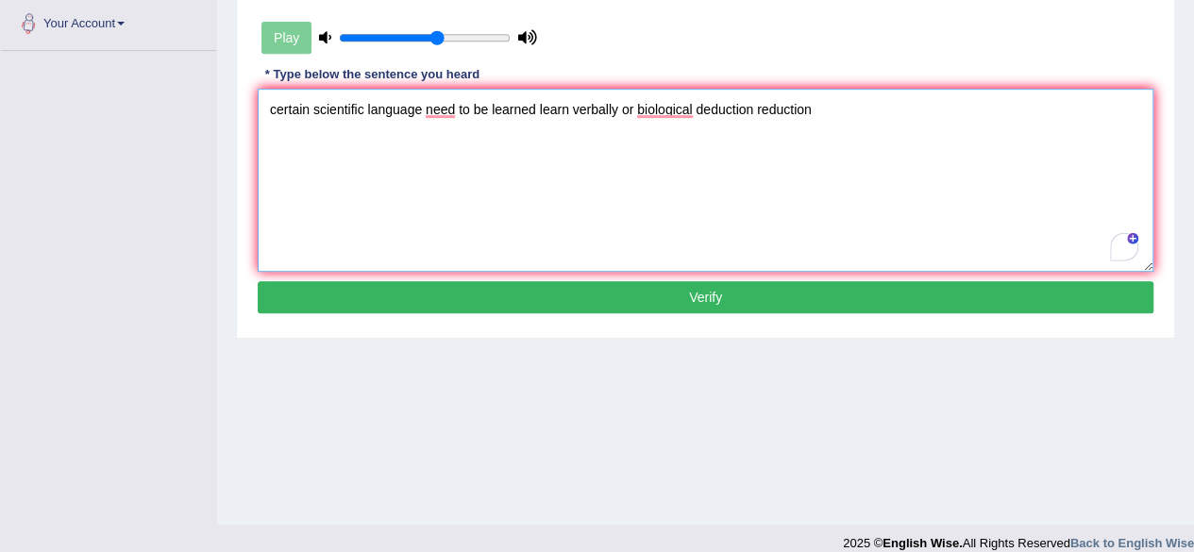
scroll to position [423, 0]
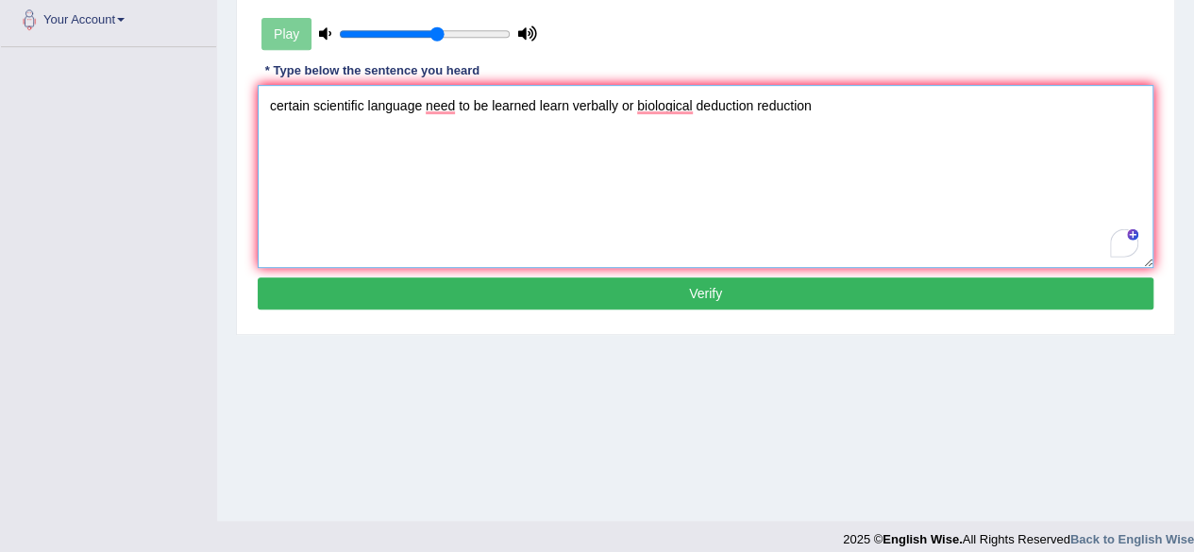
type textarea "certain scientific language need to be learned learn verbally or biological ded…"
click at [694, 284] on button "Verify" at bounding box center [705, 293] width 895 height 32
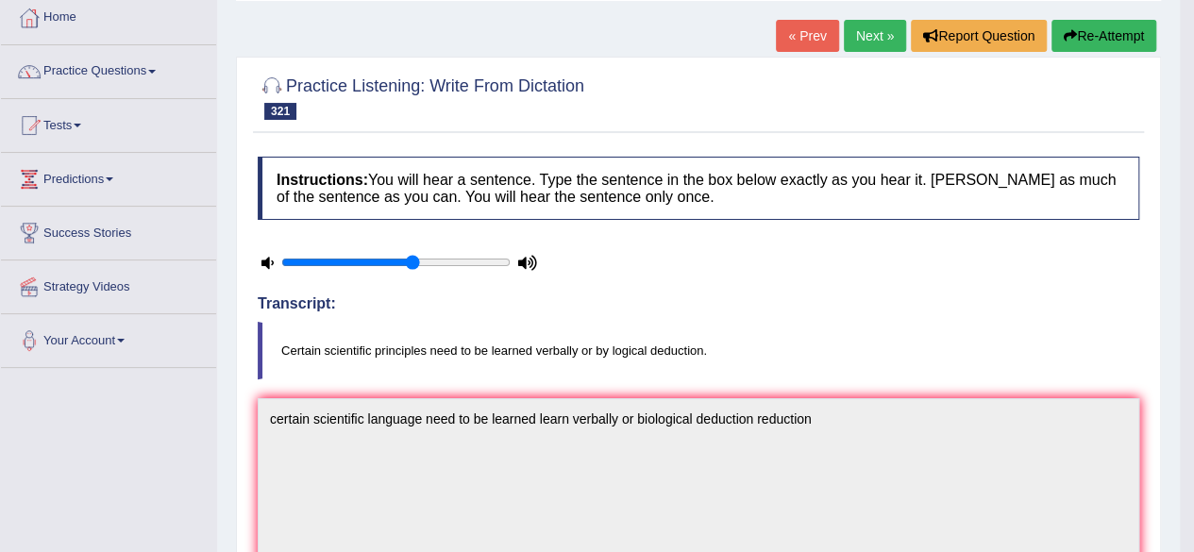
scroll to position [0, 0]
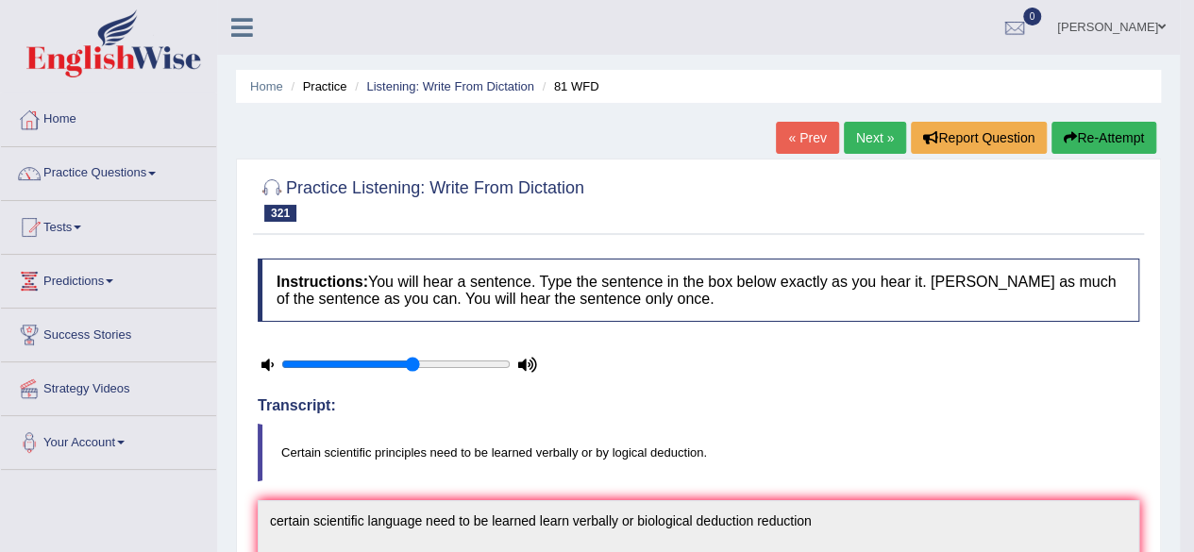
click at [860, 141] on link "Next »" at bounding box center [875, 138] width 62 height 32
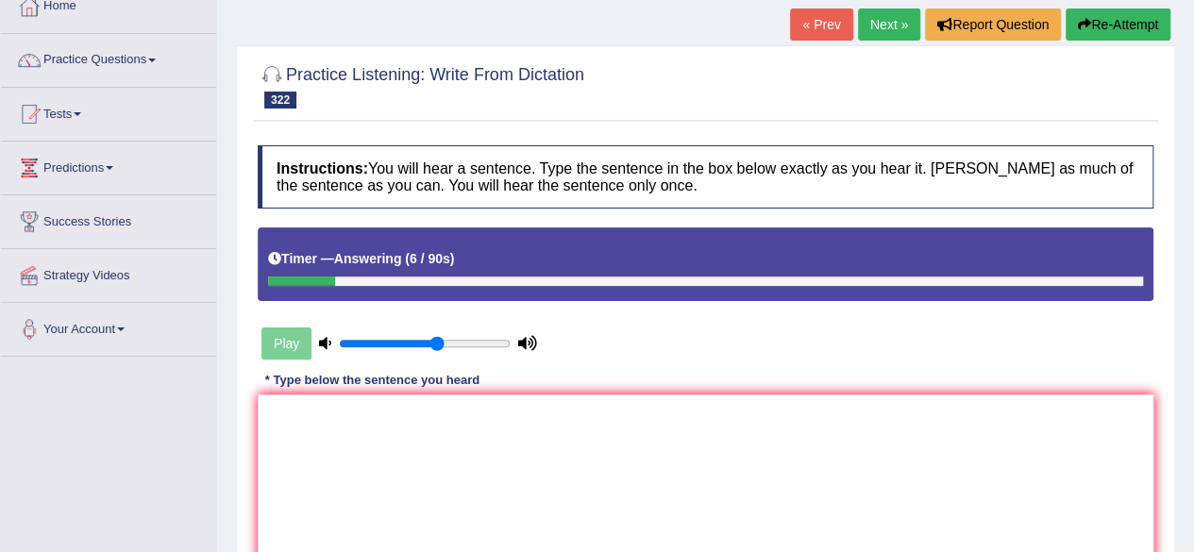
scroll to position [138, 0]
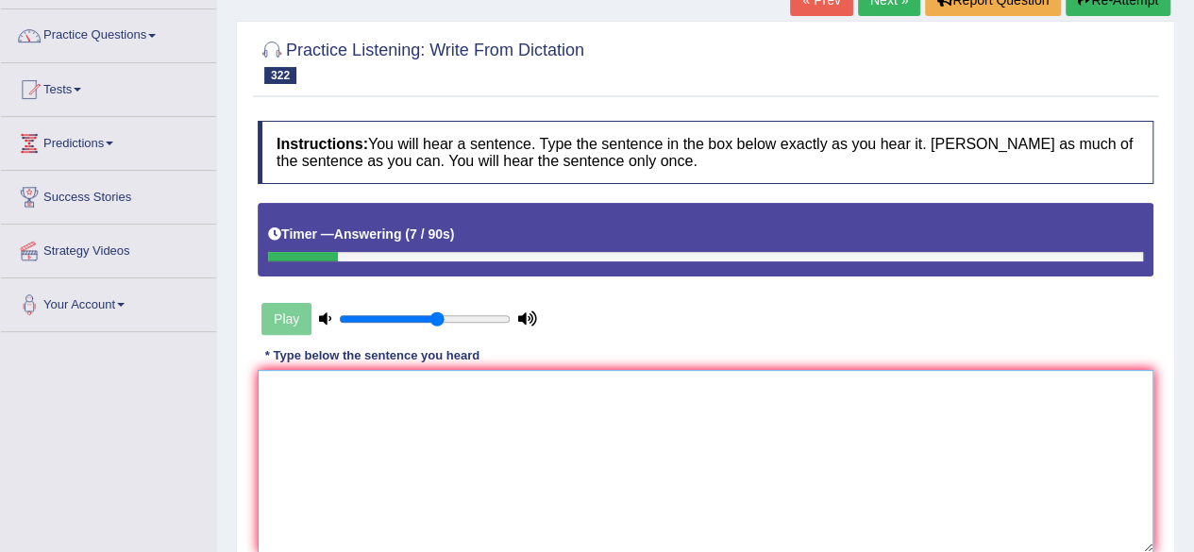
click at [327, 420] on textarea at bounding box center [705, 461] width 895 height 183
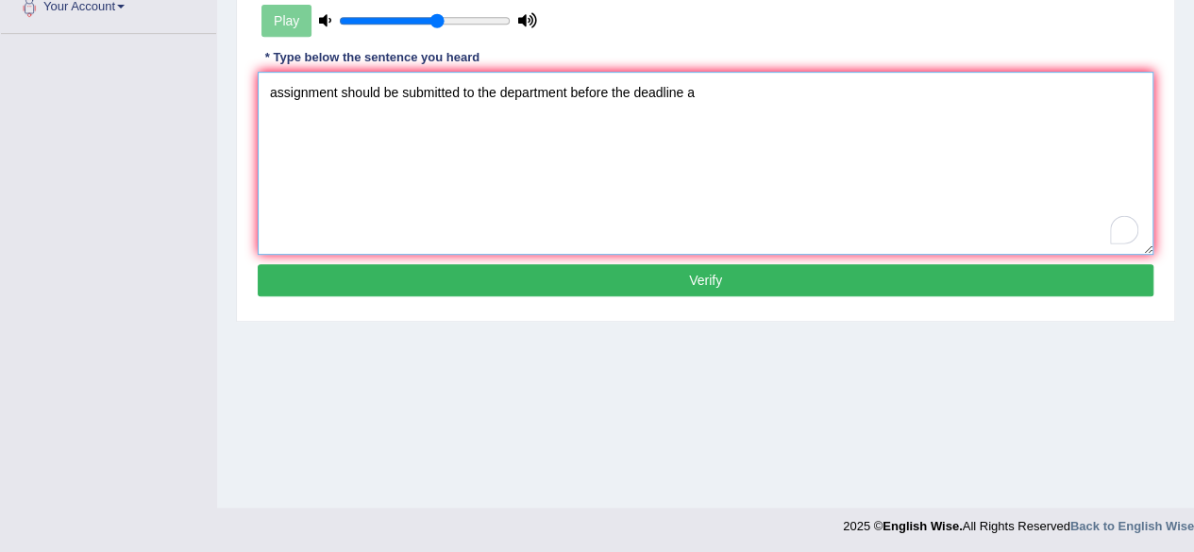
scroll to position [438, 0]
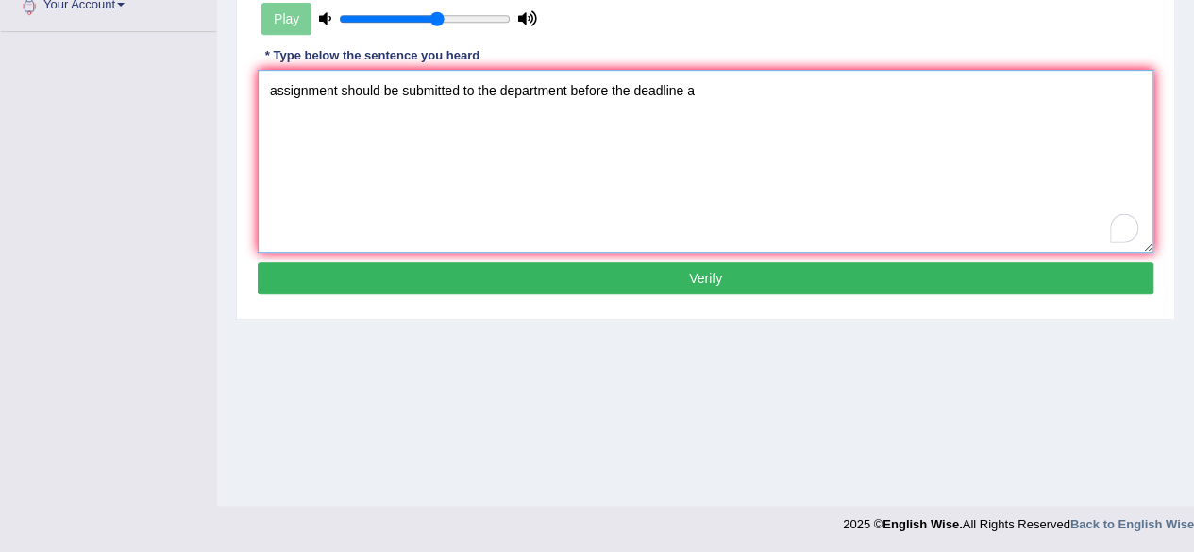
type textarea "assignment should be submitted to the department before the deadline a"
click at [690, 273] on button "Verify" at bounding box center [705, 278] width 895 height 32
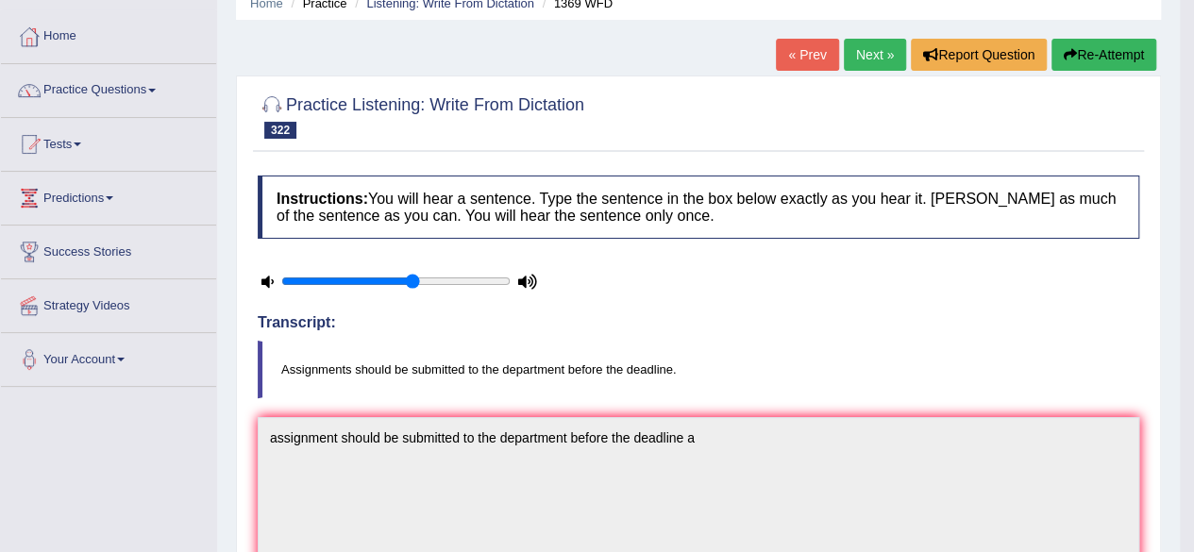
scroll to position [81, 0]
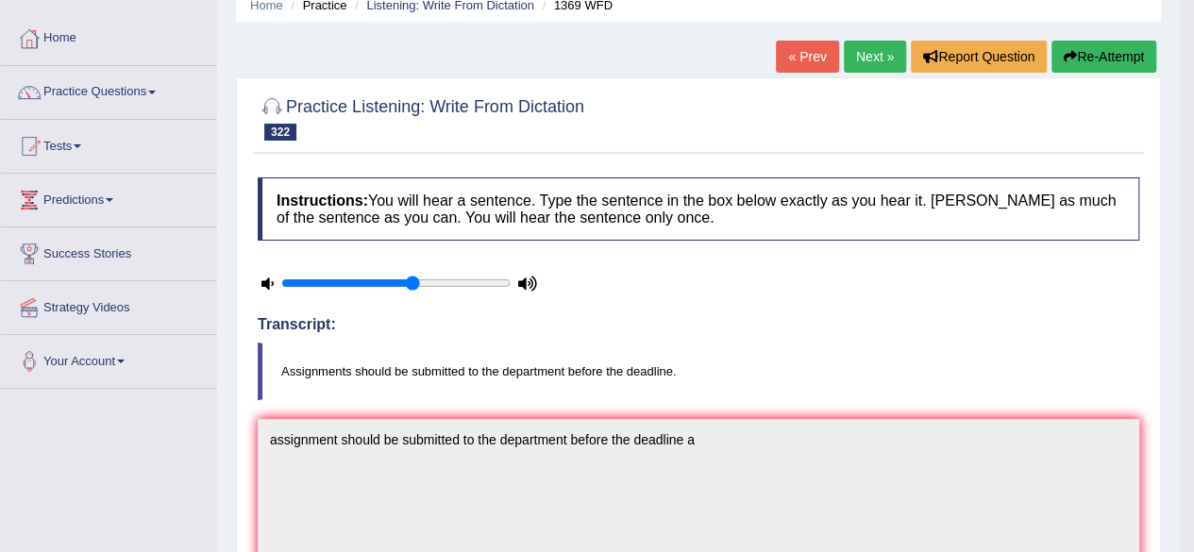
click at [875, 60] on link "Next »" at bounding box center [875, 57] width 62 height 32
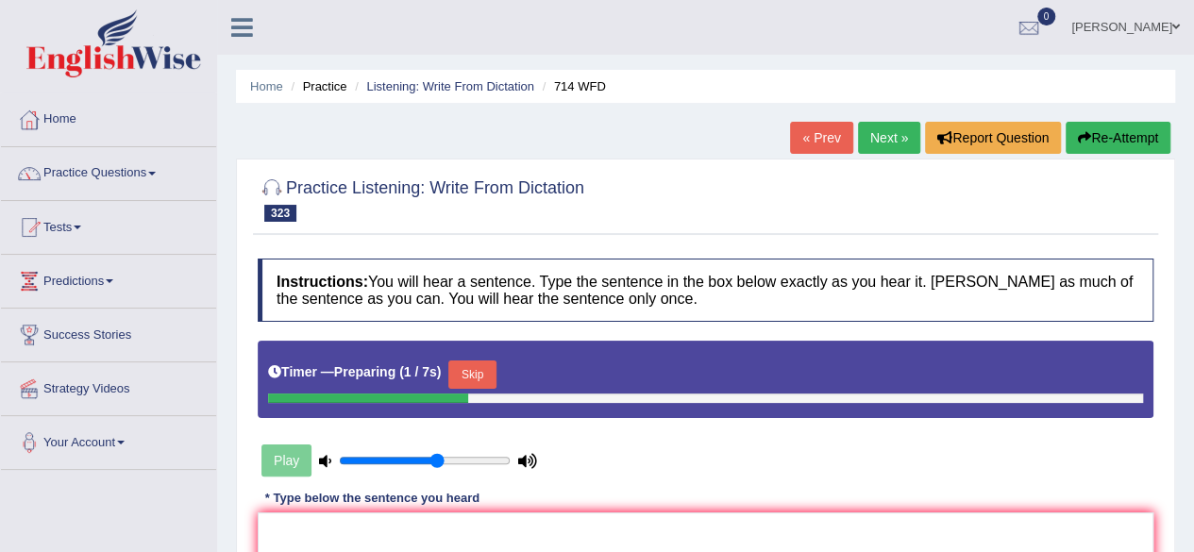
click at [474, 379] on button "Skip" at bounding box center [471, 374] width 47 height 28
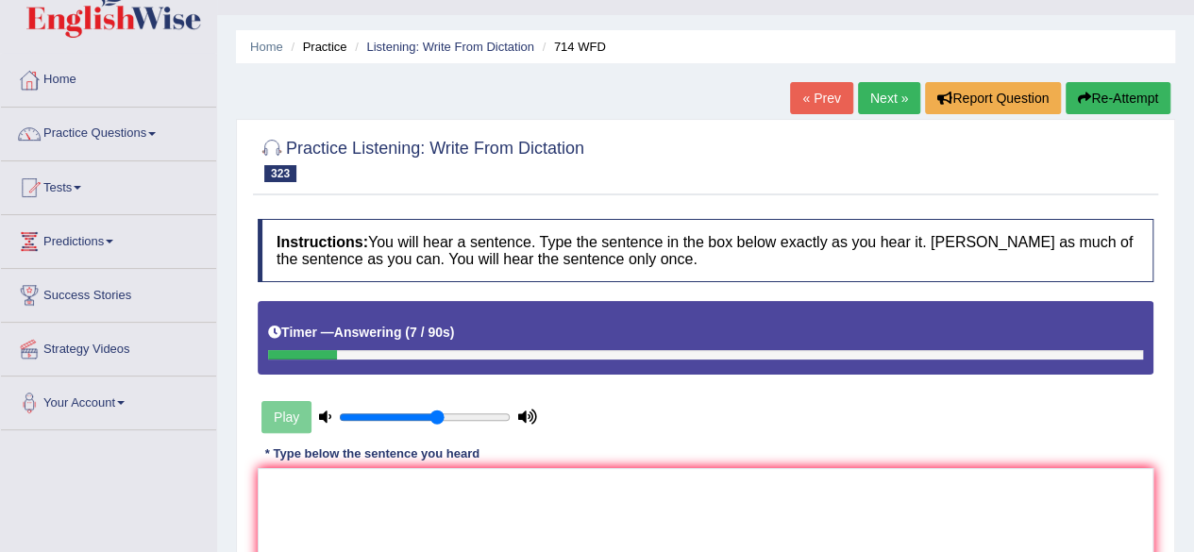
scroll to position [110, 0]
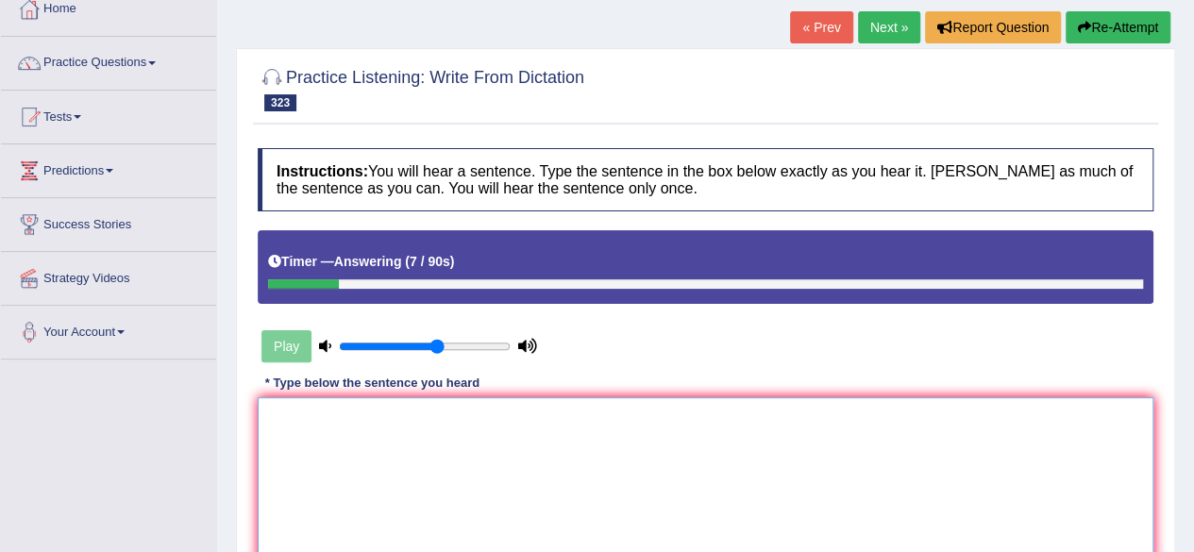
click at [343, 447] on textarea at bounding box center [705, 488] width 895 height 183
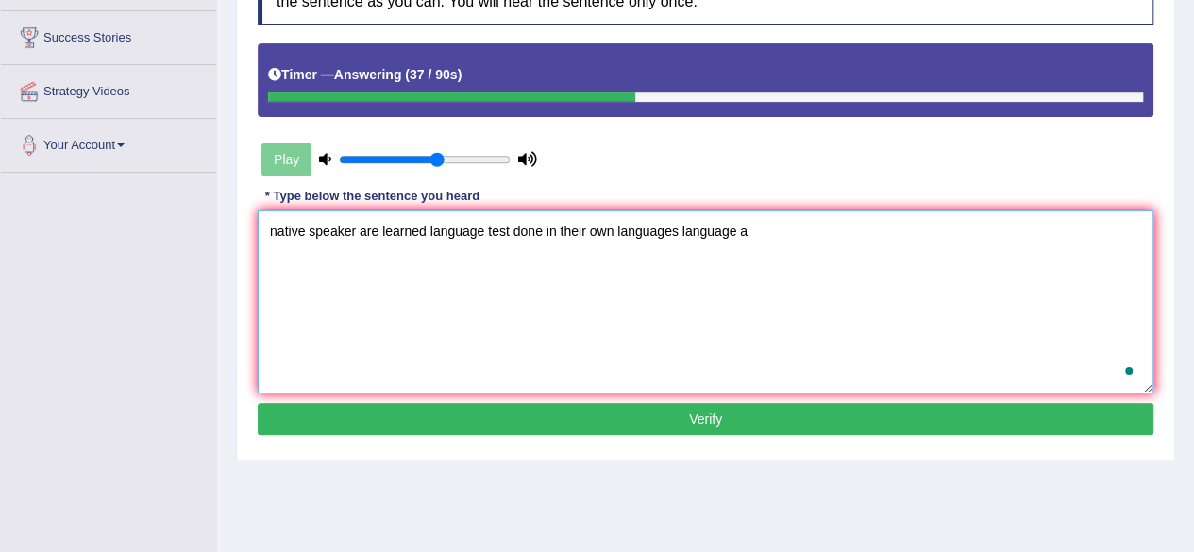
scroll to position [301, 0]
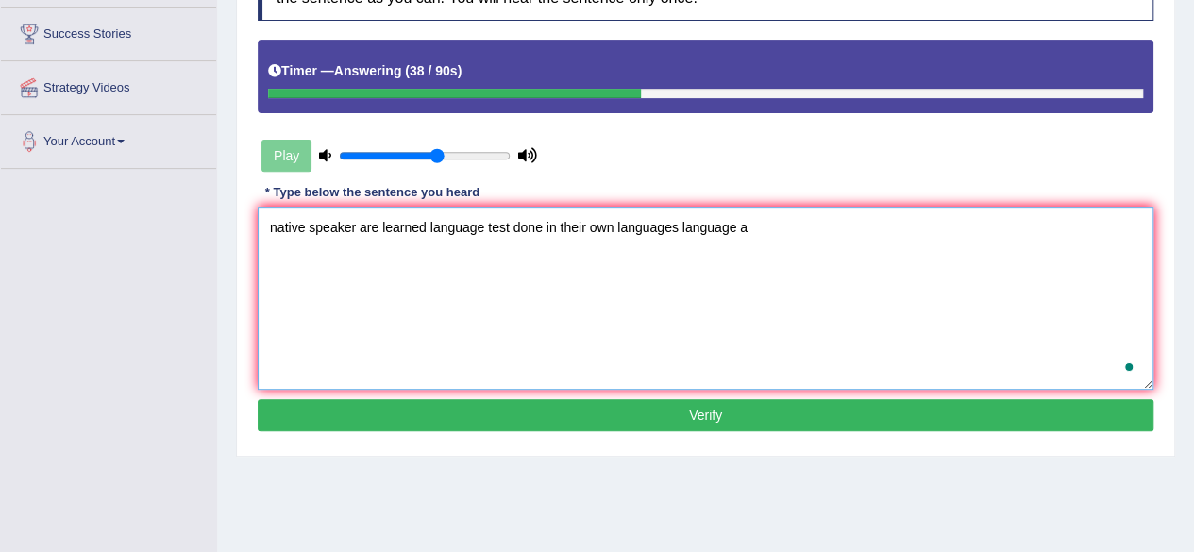
type textarea "native speaker are learned language test done in their own languages language a"
click at [479, 403] on button "Verify" at bounding box center [705, 415] width 895 height 32
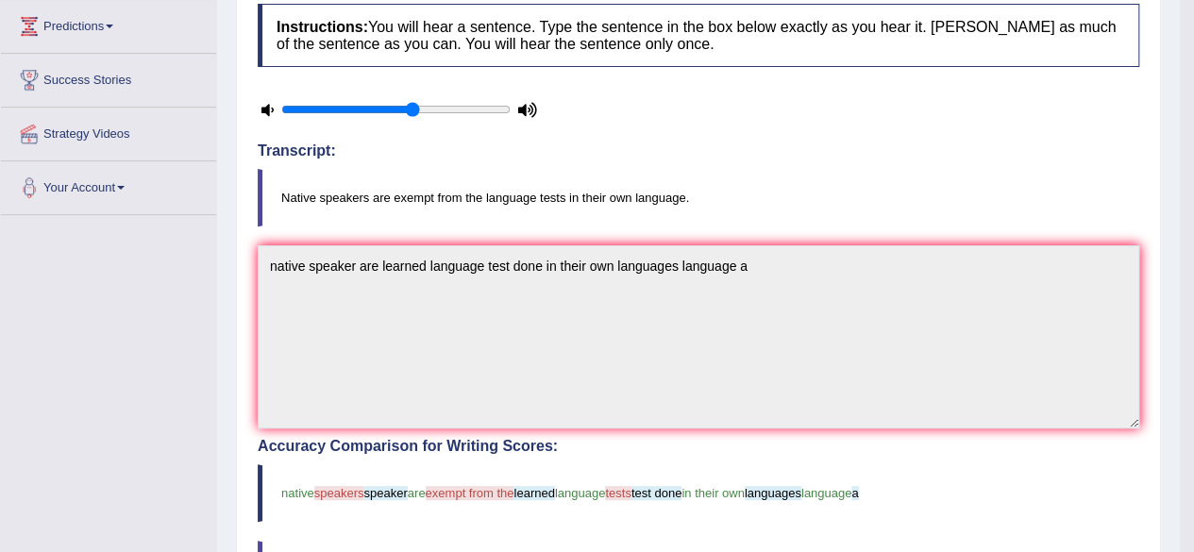
scroll to position [0, 0]
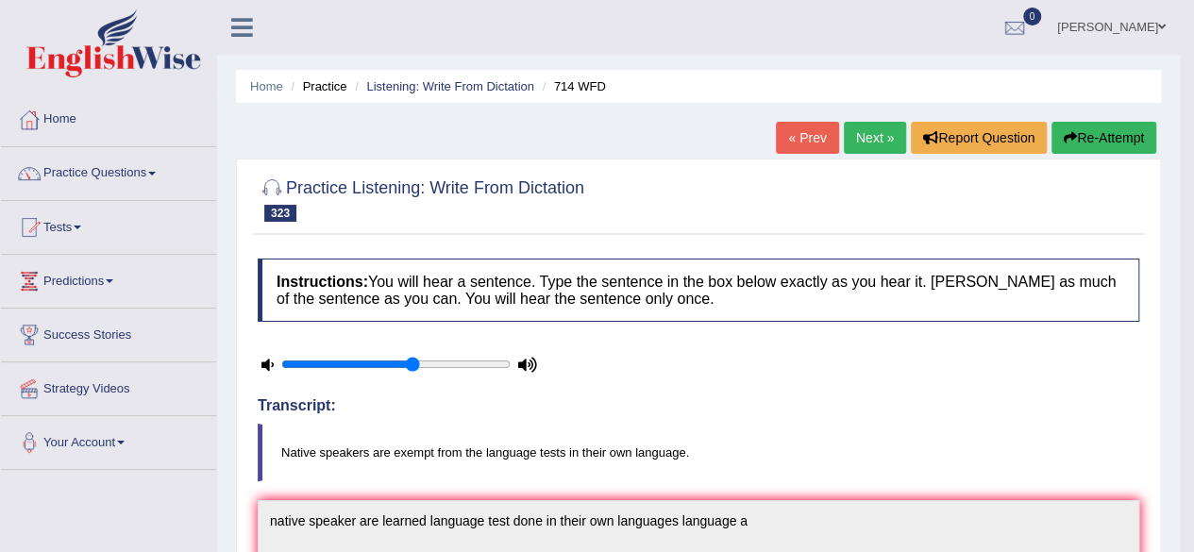
click at [1096, 131] on button "Re-Attempt" at bounding box center [1103, 138] width 105 height 32
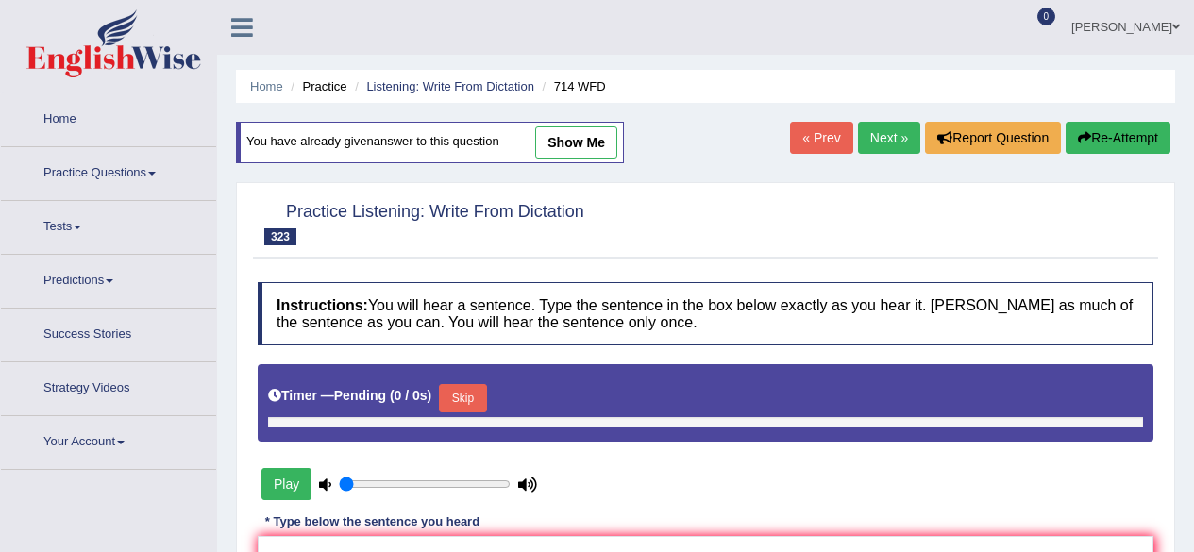
type input "0.6"
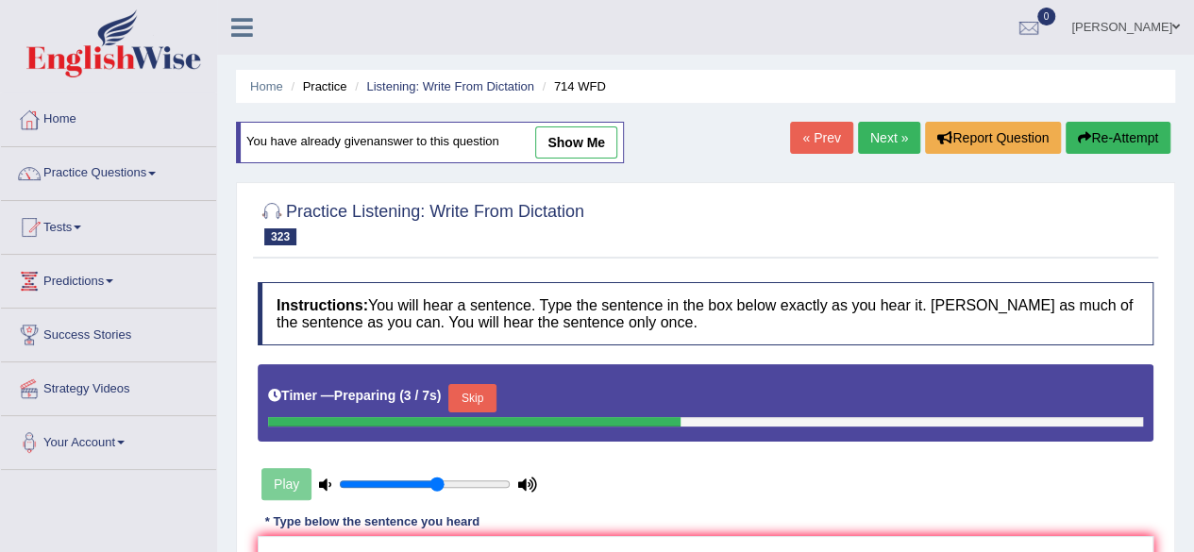
click at [477, 387] on button "Skip" at bounding box center [471, 398] width 47 height 28
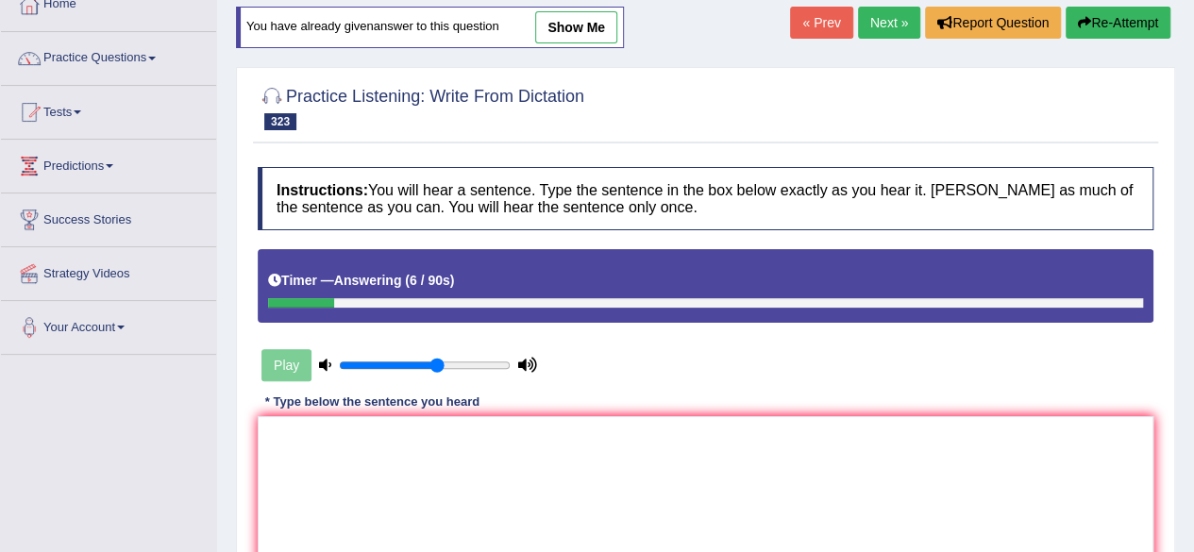
scroll to position [160, 0]
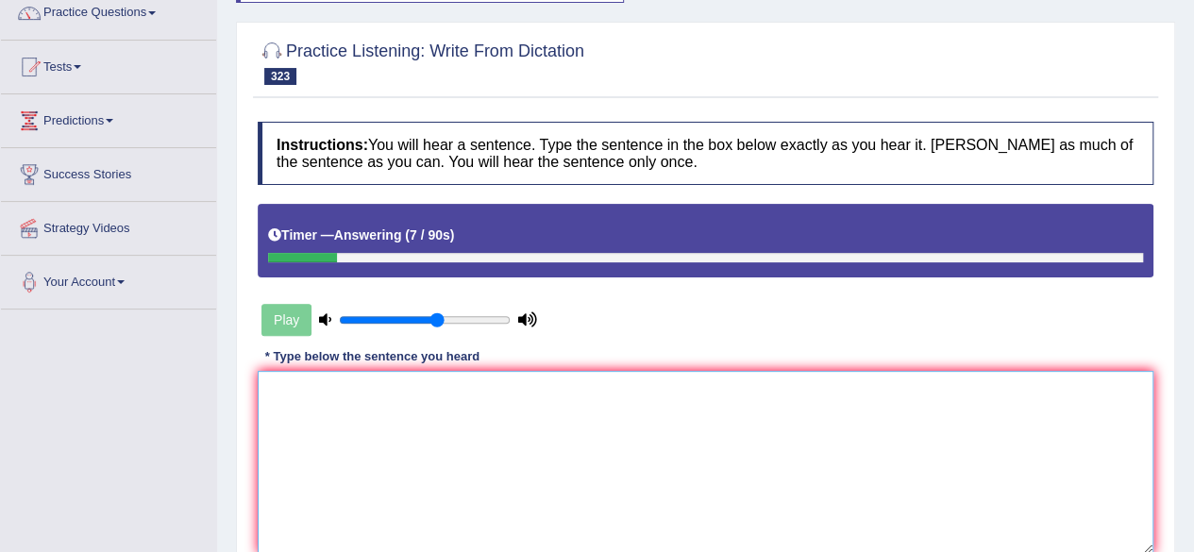
click at [485, 465] on textarea at bounding box center [705, 462] width 895 height 183
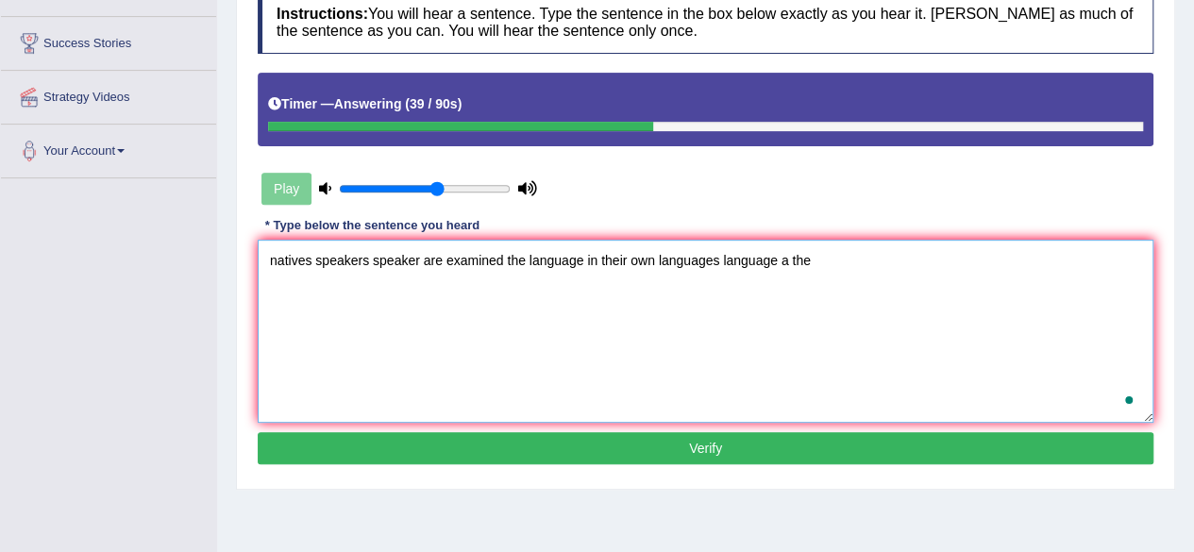
scroll to position [298, 0]
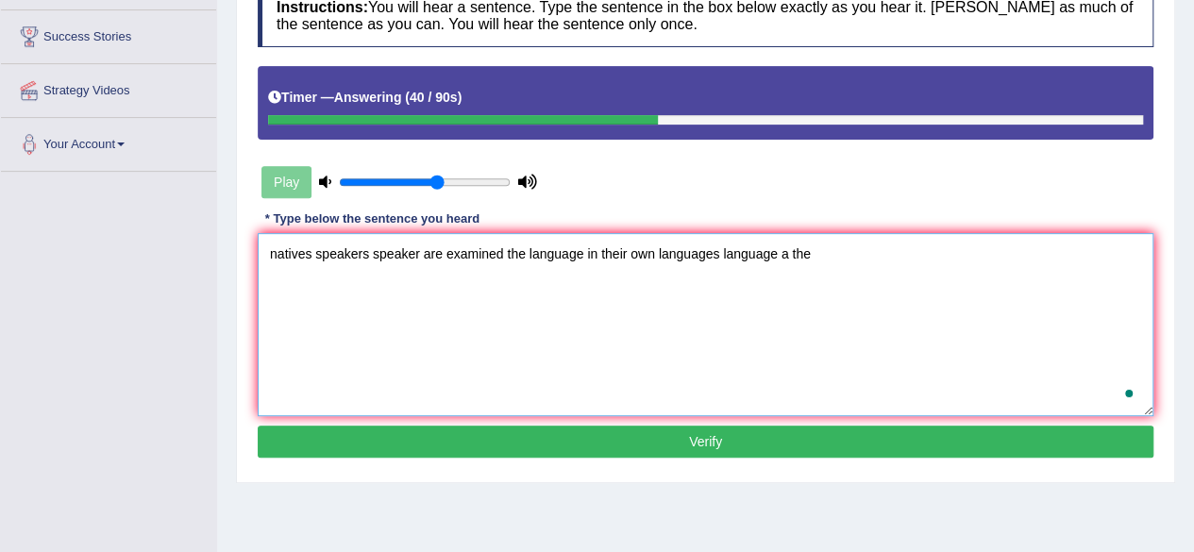
type textarea "natives speakers speaker are examined the language in their own languages langu…"
click at [561, 440] on button "Verify" at bounding box center [705, 442] width 895 height 32
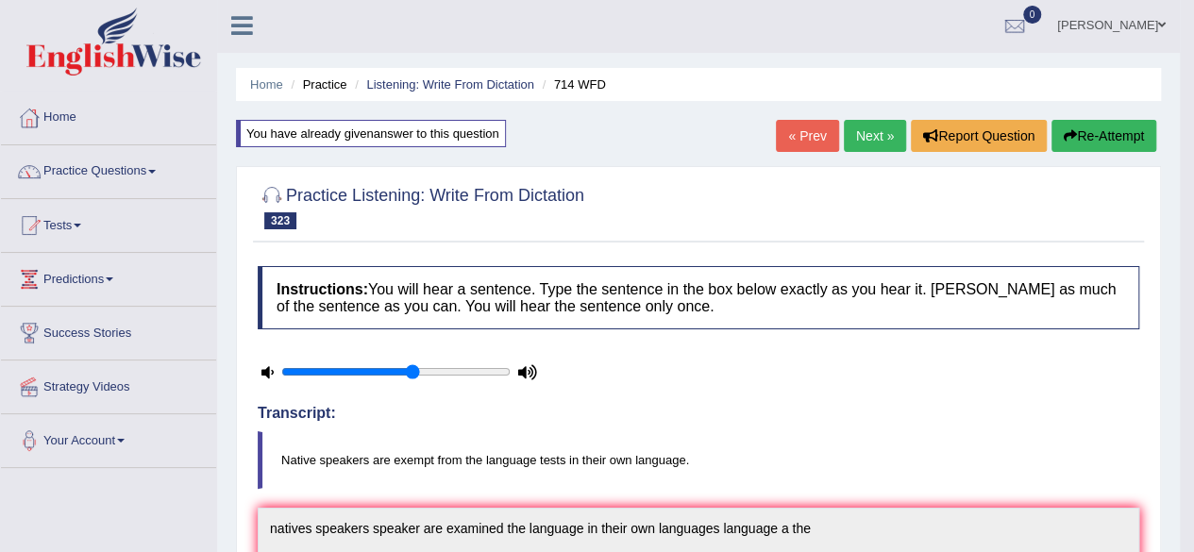
scroll to position [0, 0]
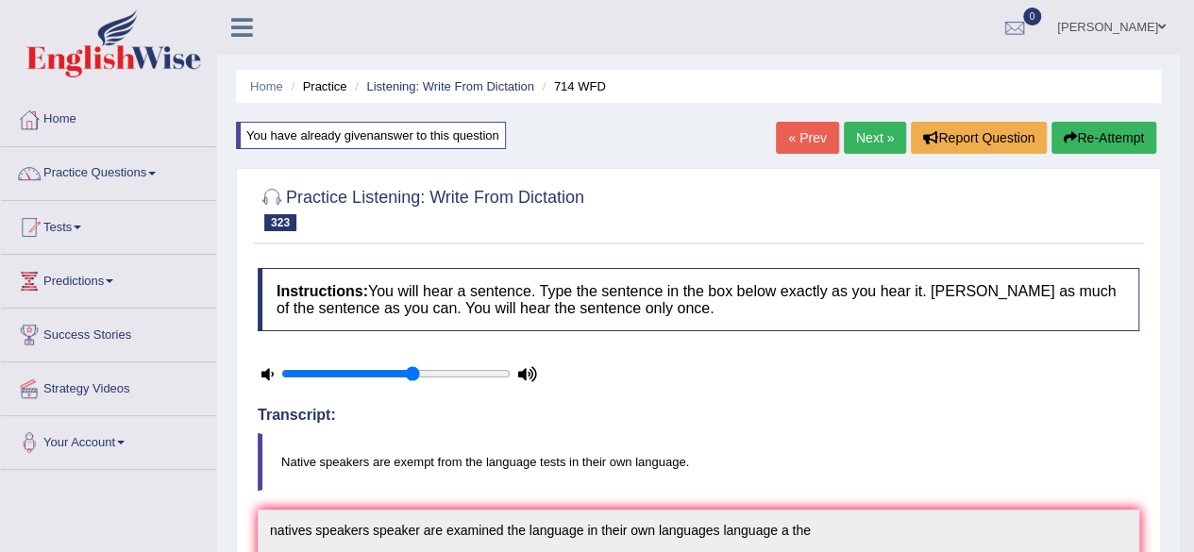
click at [1097, 127] on button "Re-Attempt" at bounding box center [1103, 138] width 105 height 32
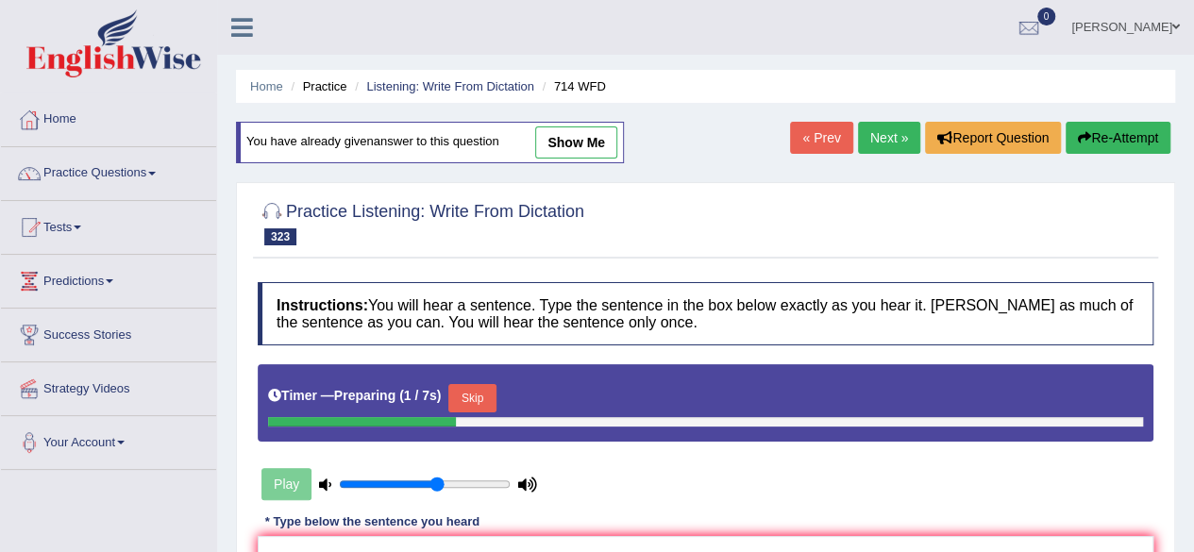
click at [485, 396] on button "Skip" at bounding box center [471, 398] width 47 height 28
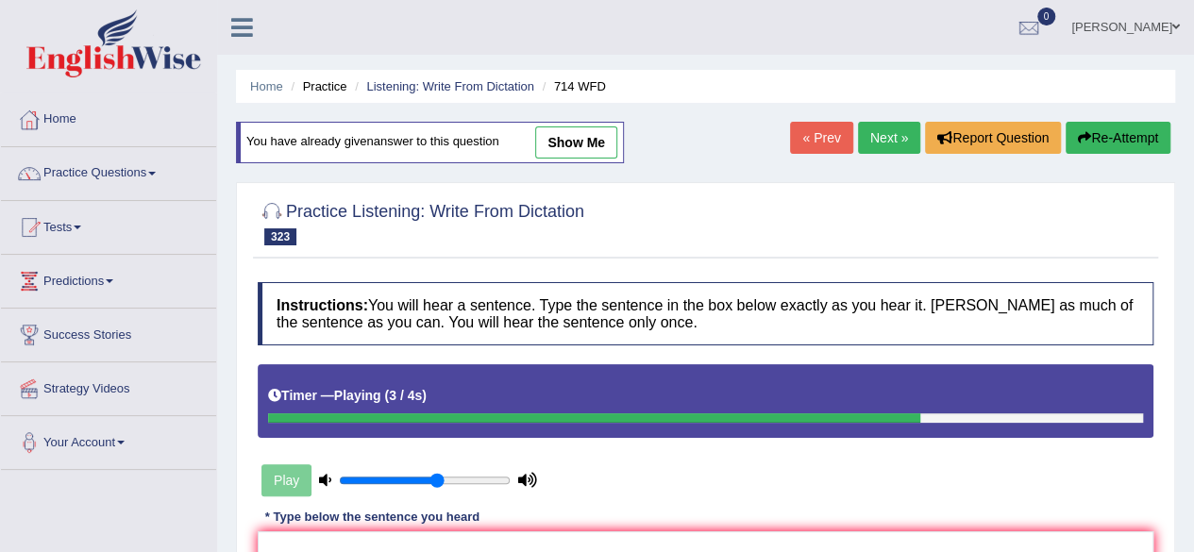
click at [885, 144] on link "Next »" at bounding box center [889, 138] width 62 height 32
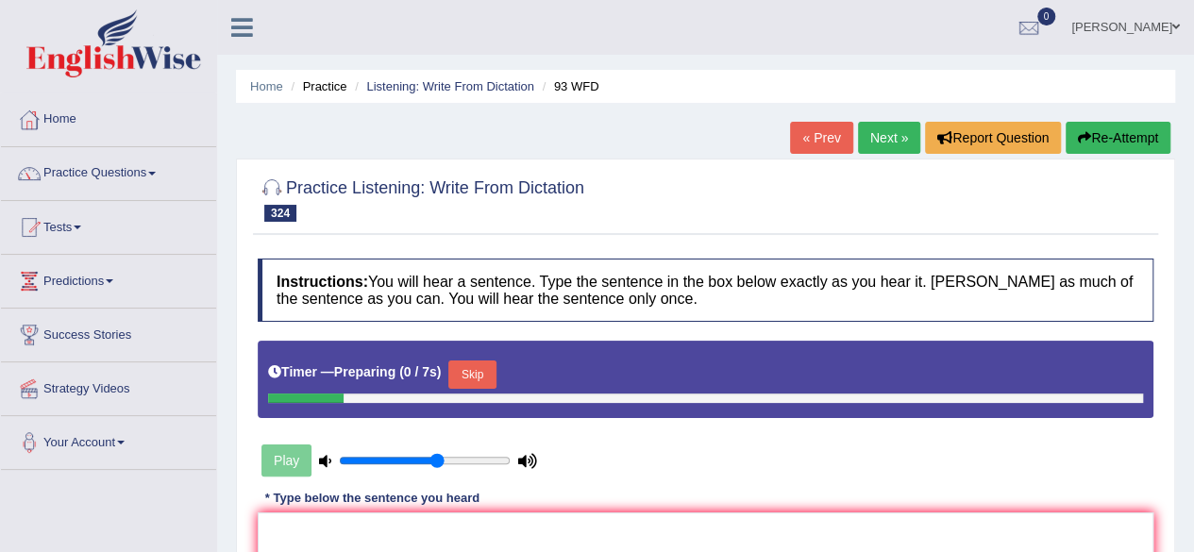
click at [484, 364] on button "Skip" at bounding box center [471, 374] width 47 height 28
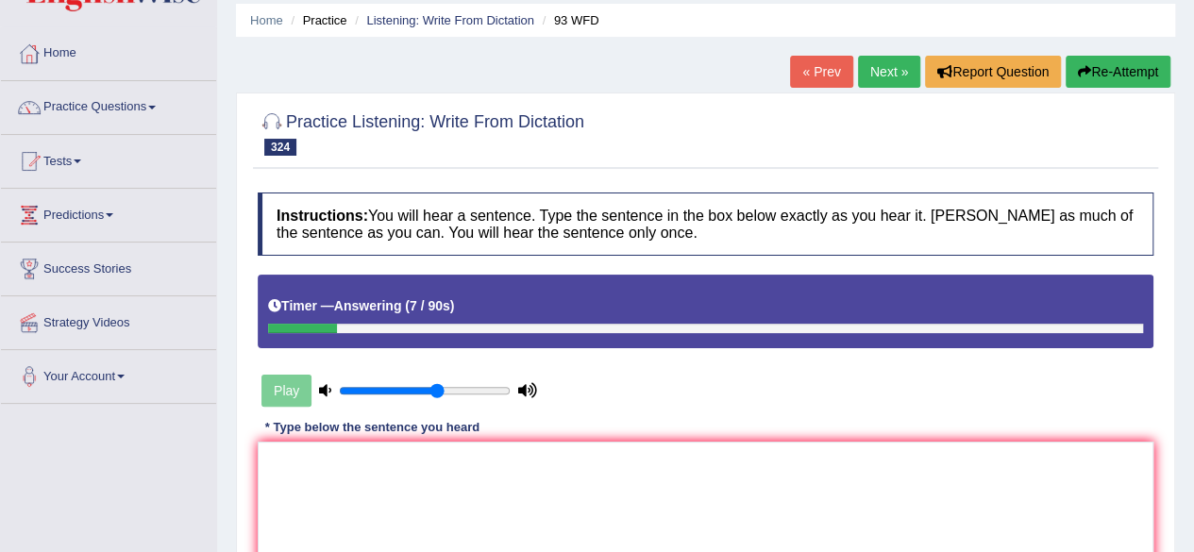
scroll to position [92, 0]
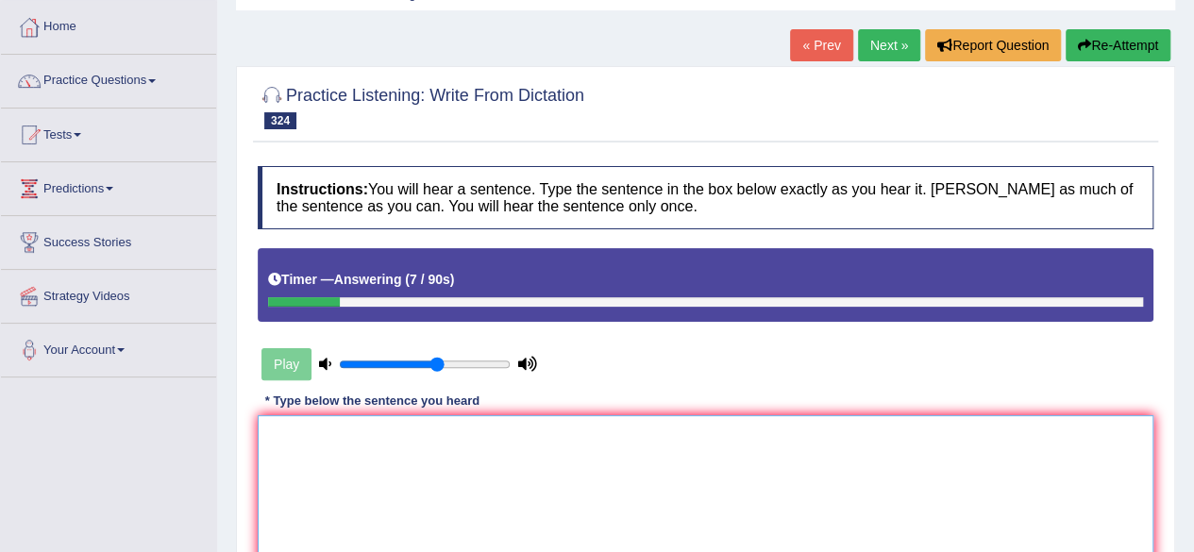
click at [436, 474] on textarea at bounding box center [705, 506] width 895 height 183
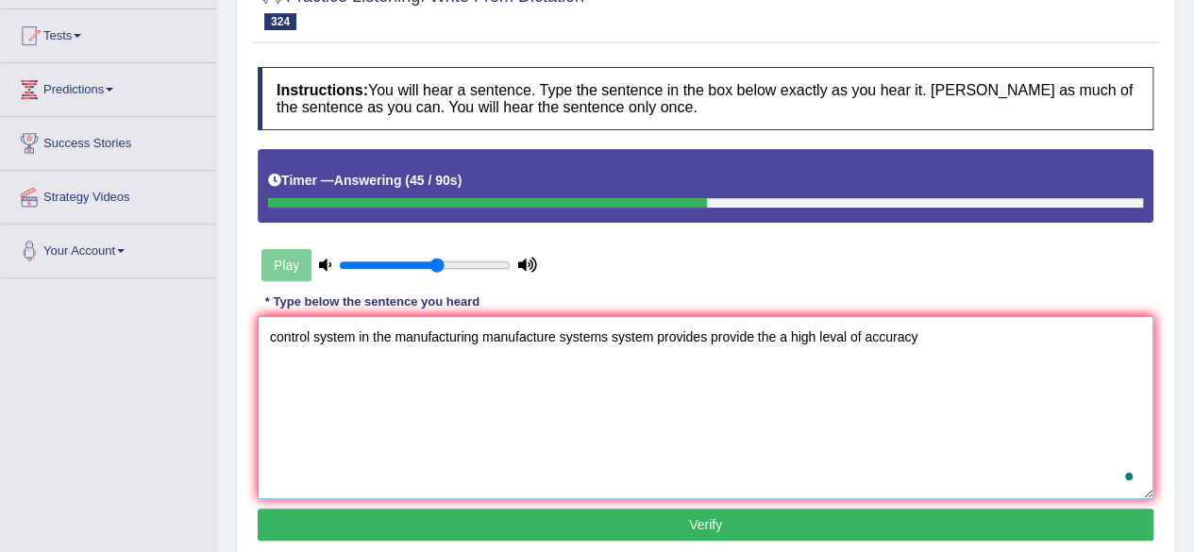
scroll to position [279, 0]
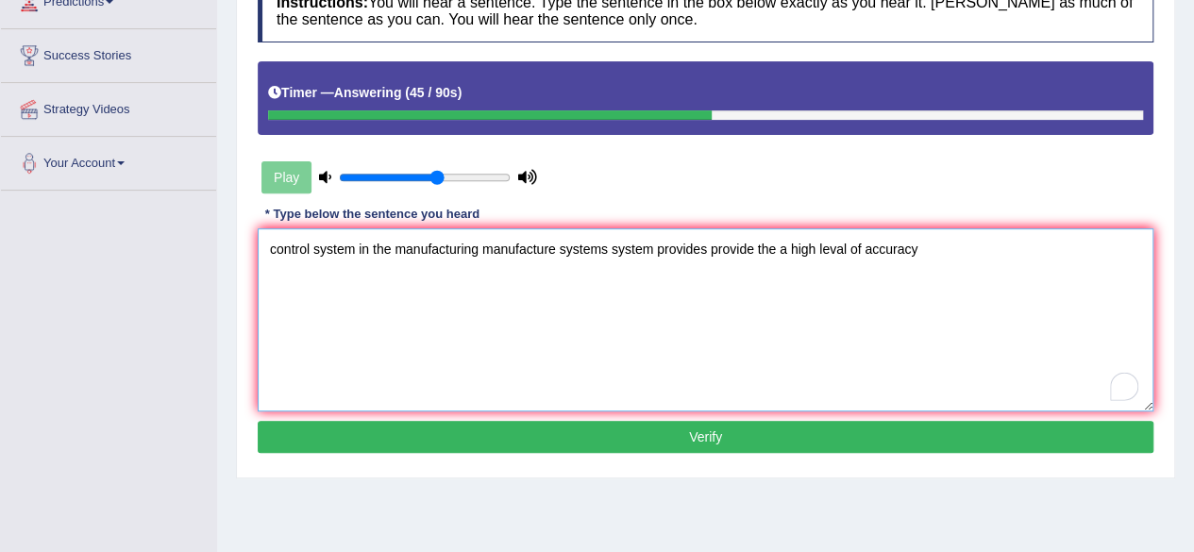
type textarea "control system in the manufacturing manufacture systems system provides provide…"
click at [673, 428] on button "Verify" at bounding box center [705, 437] width 895 height 32
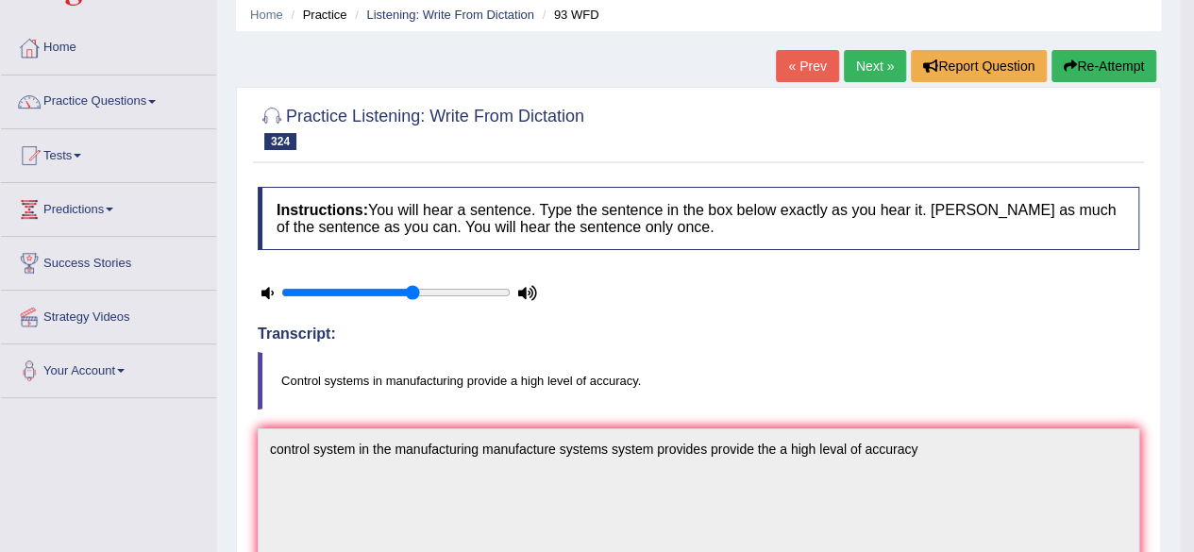
scroll to position [0, 0]
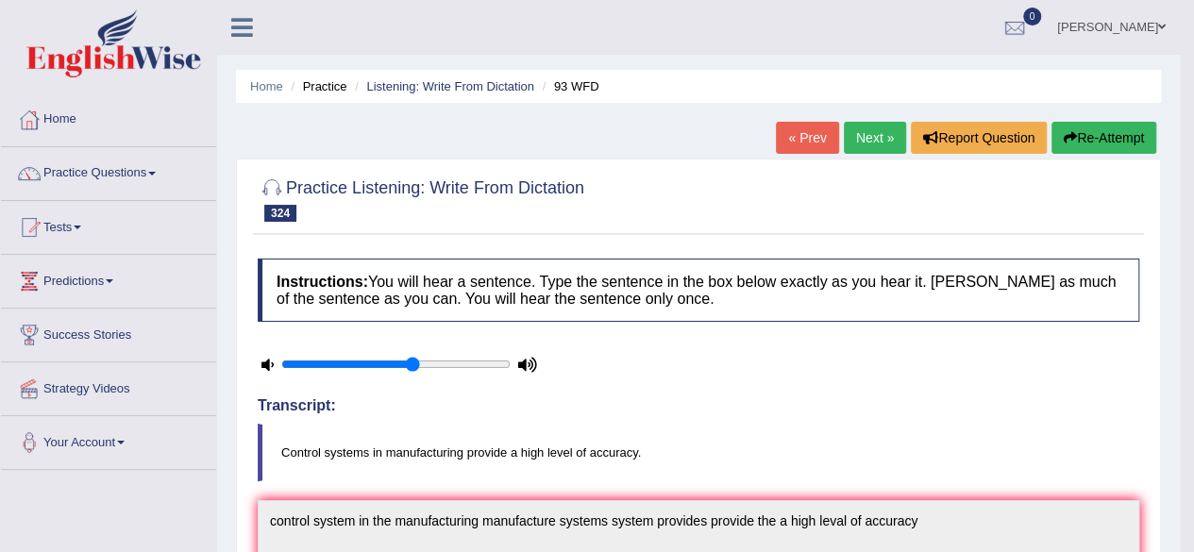
click at [851, 146] on link "Next »" at bounding box center [875, 138] width 62 height 32
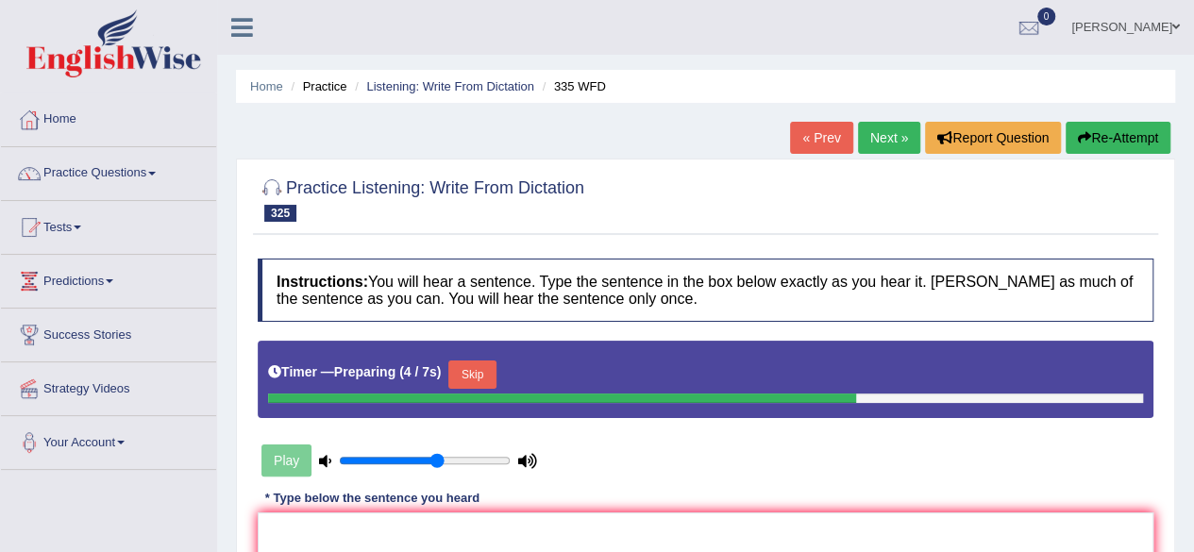
click at [474, 373] on button "Skip" at bounding box center [471, 374] width 47 height 28
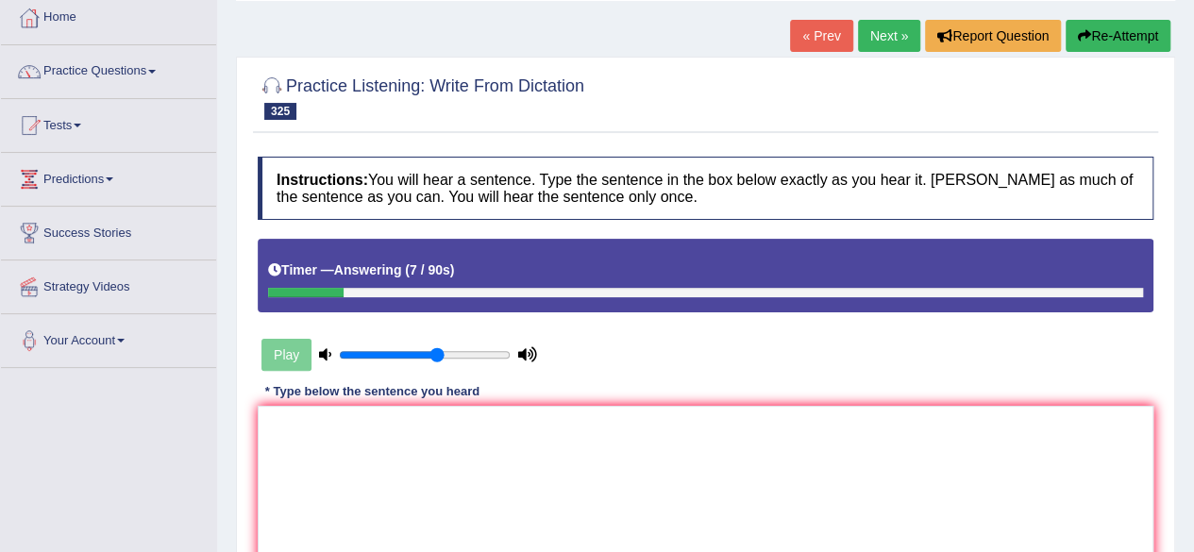
scroll to position [136, 0]
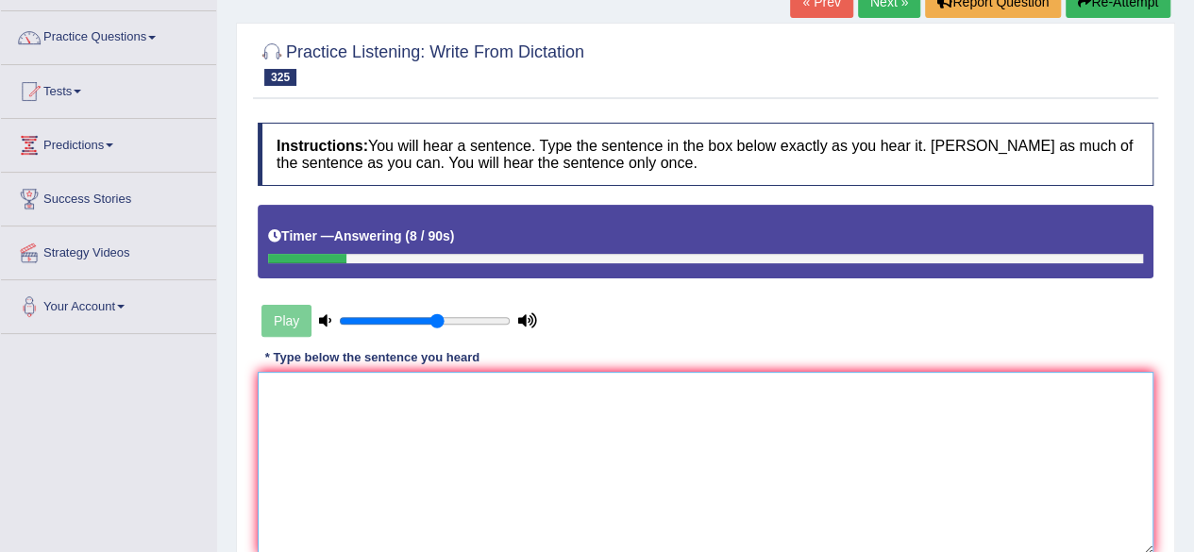
click at [528, 443] on textarea at bounding box center [705, 463] width 895 height 183
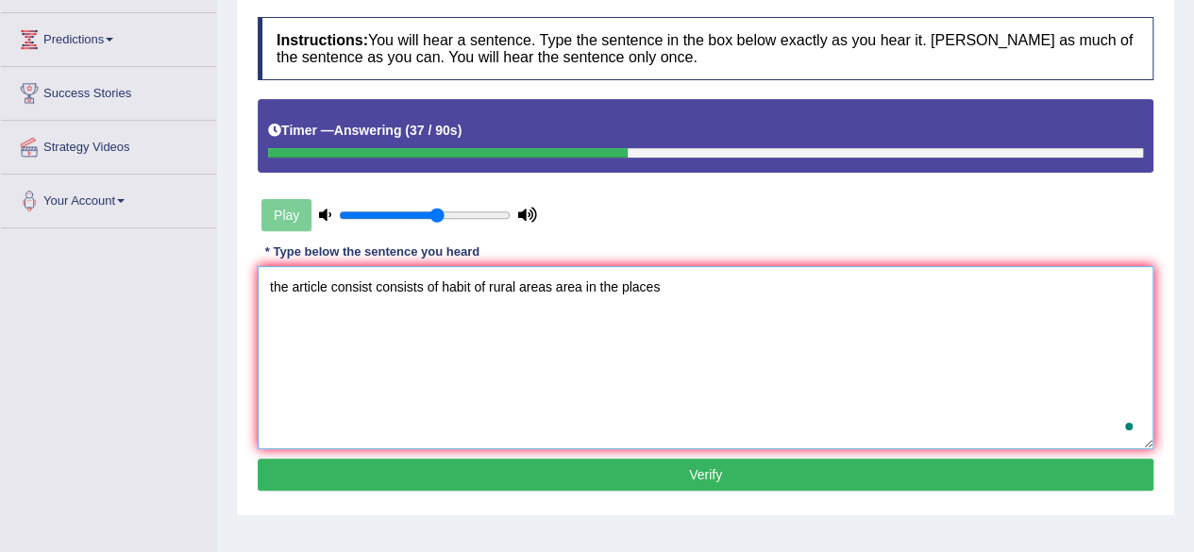
scroll to position [311, 0]
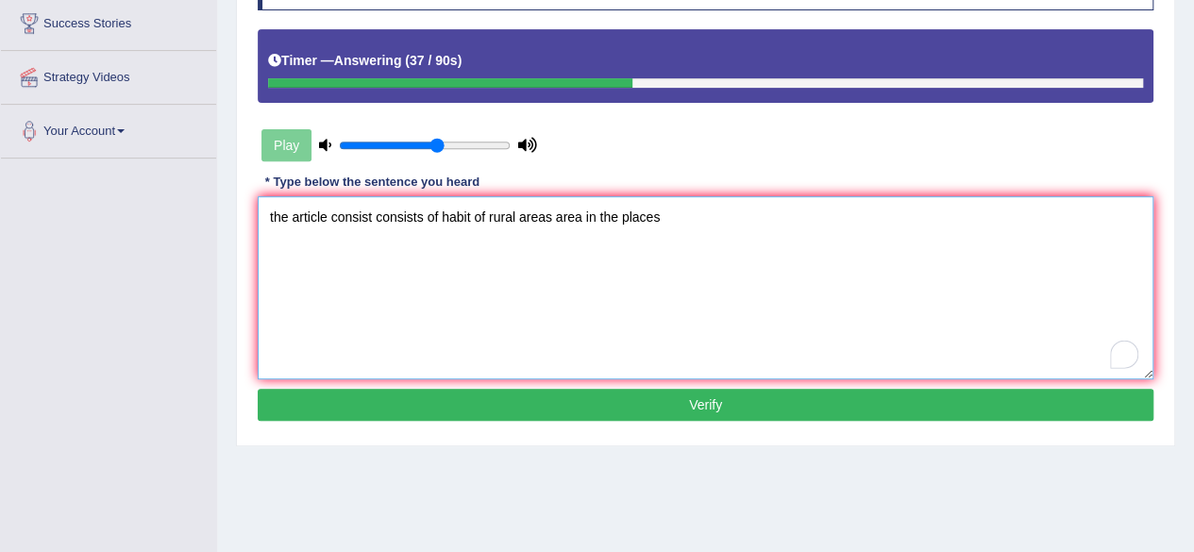
type textarea "the article consist consists of habit of rural areas area in the places"
click at [604, 412] on button "Verify" at bounding box center [705, 405] width 895 height 32
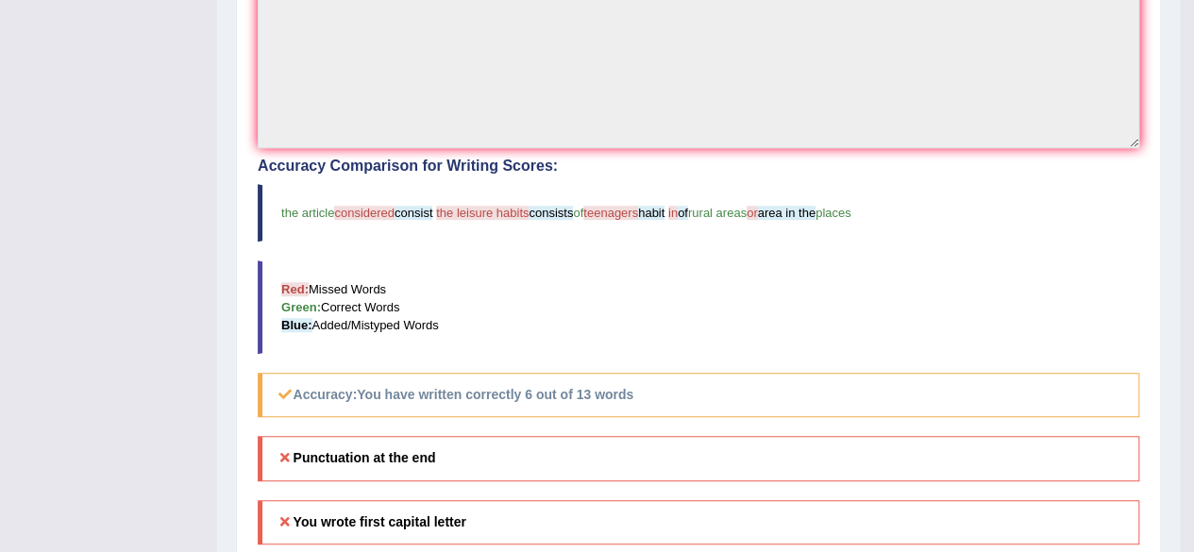
scroll to position [0, 0]
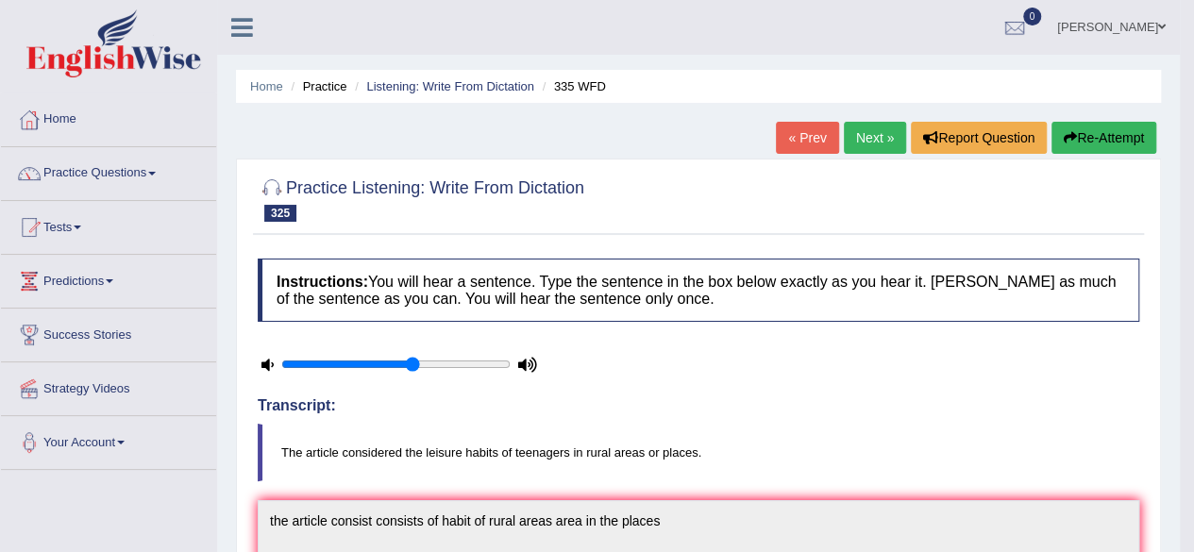
click at [1085, 126] on button "Re-Attempt" at bounding box center [1103, 138] width 105 height 32
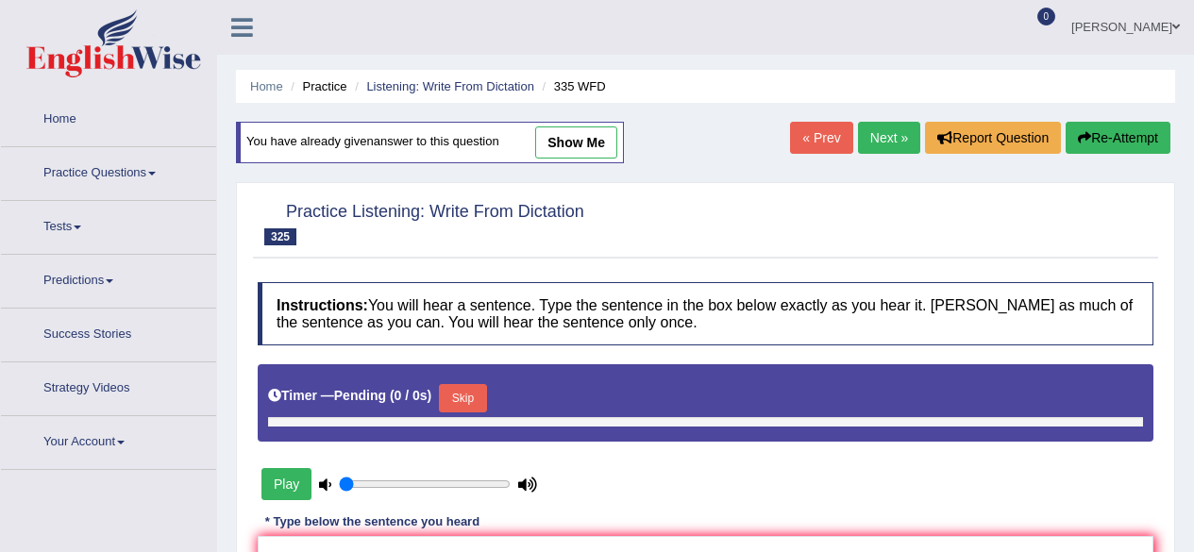
type input "0.6"
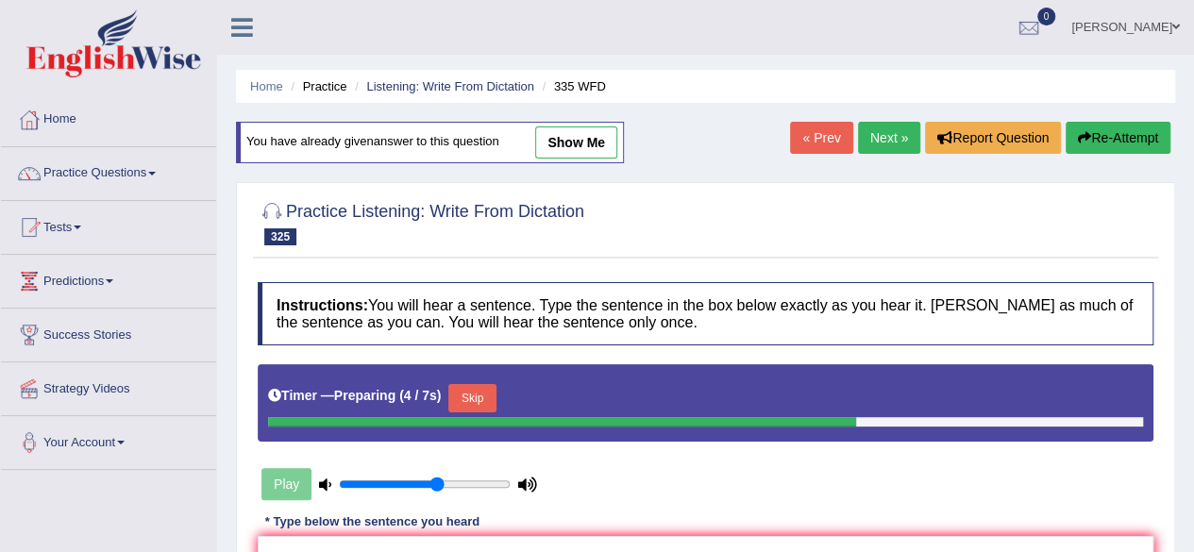
click at [477, 399] on button "Skip" at bounding box center [471, 398] width 47 height 28
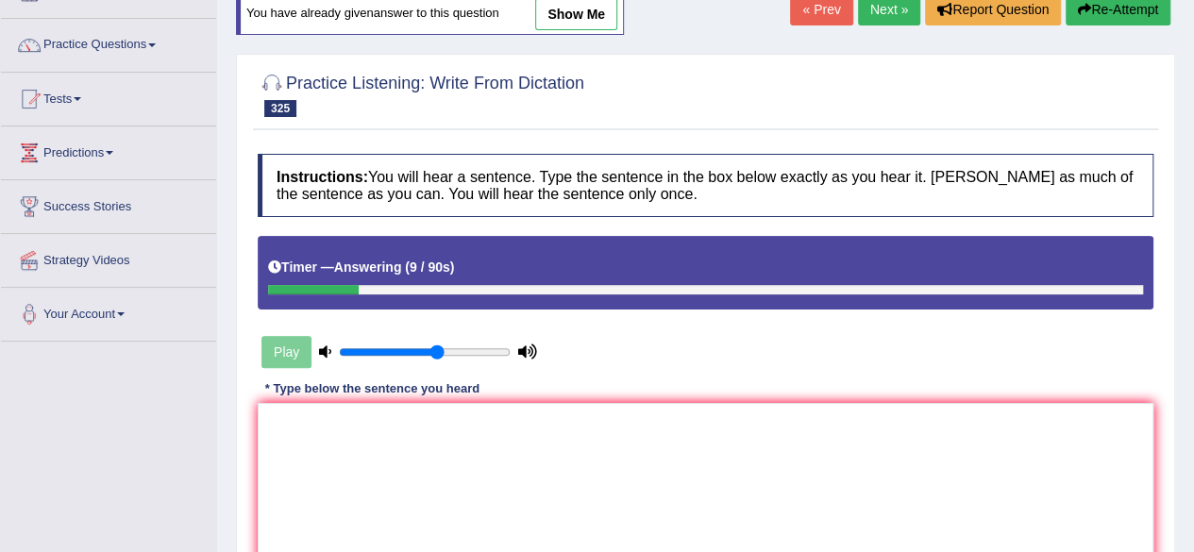
scroll to position [197, 0]
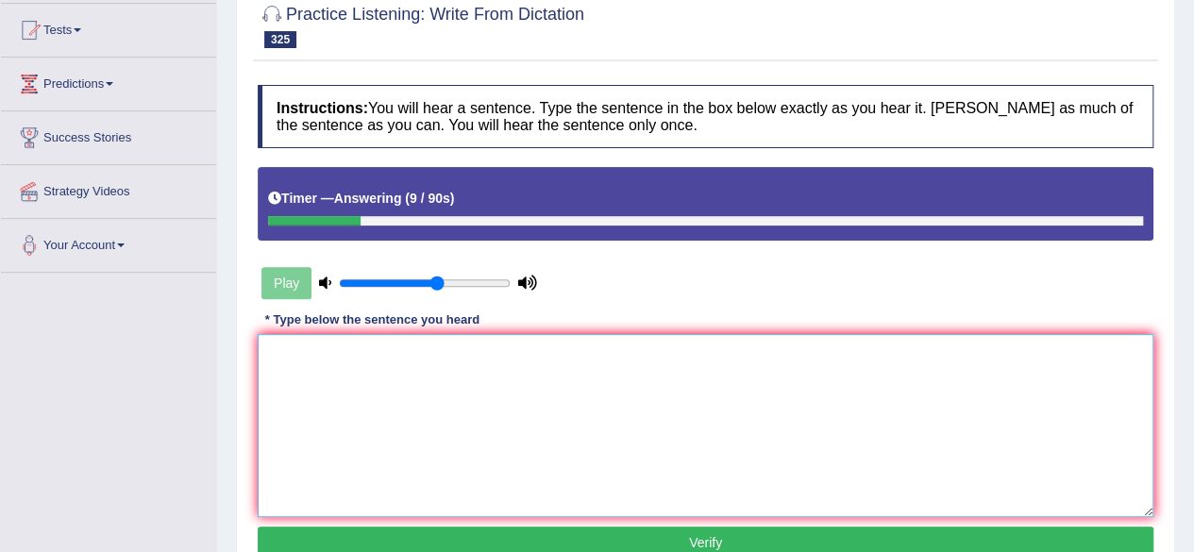
click at [333, 389] on textarea at bounding box center [705, 425] width 895 height 183
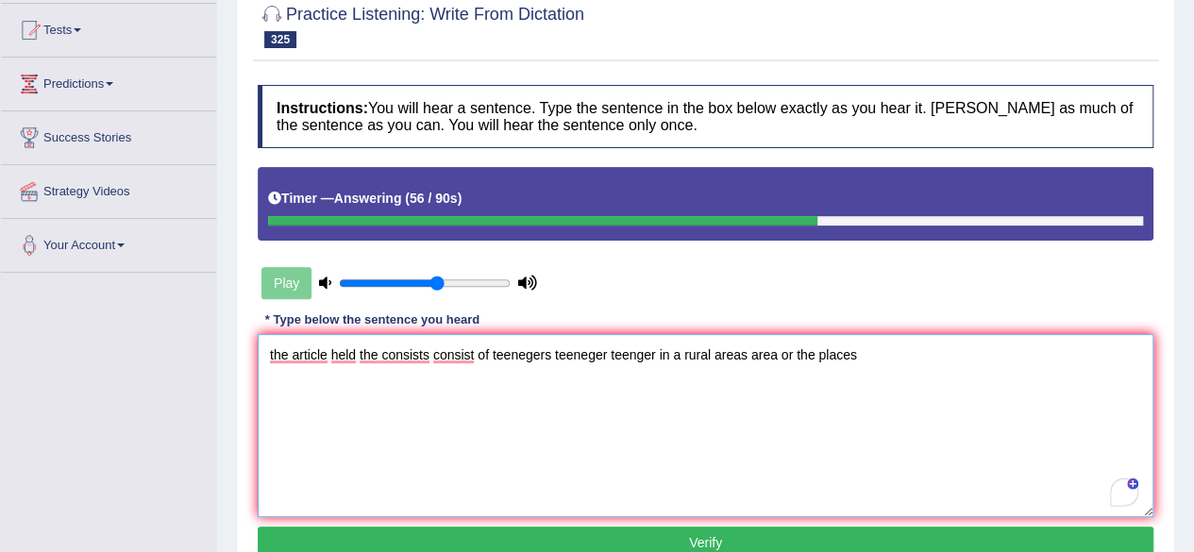
type textarea "the article held the consists consist of teenegers teeneger teenger in a rural …"
click at [733, 538] on button "Verify" at bounding box center [705, 543] width 895 height 32
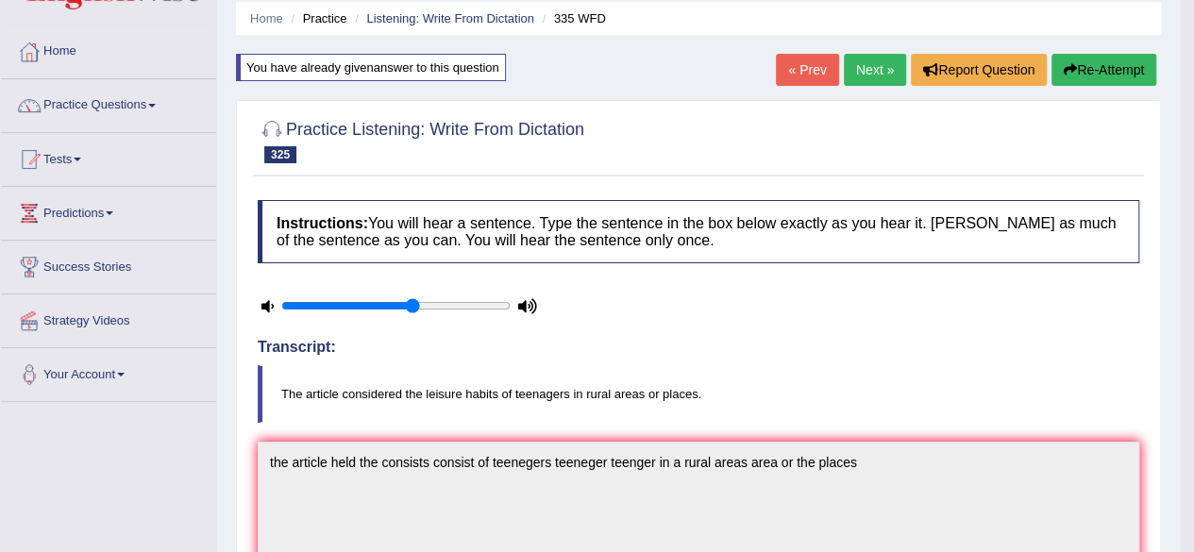
scroll to position [0, 0]
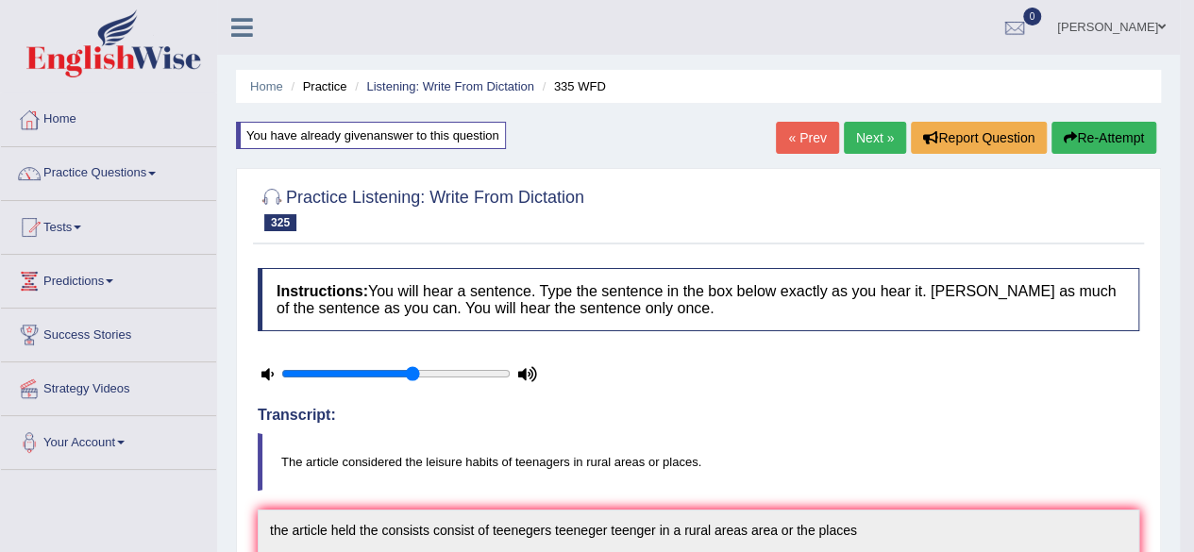
click at [848, 151] on link "Next »" at bounding box center [875, 138] width 62 height 32
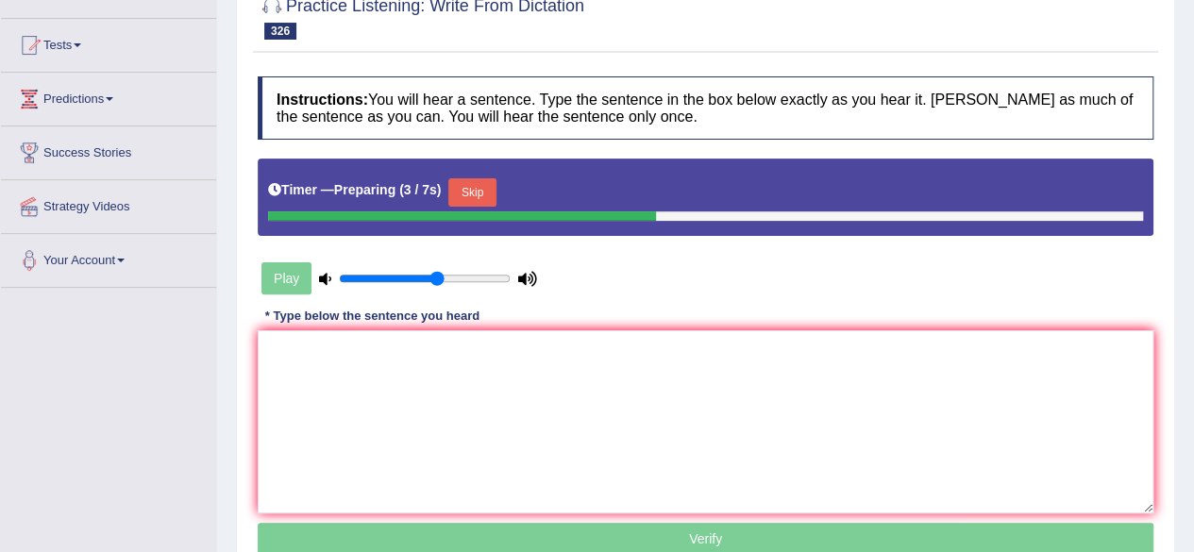
scroll to position [209, 0]
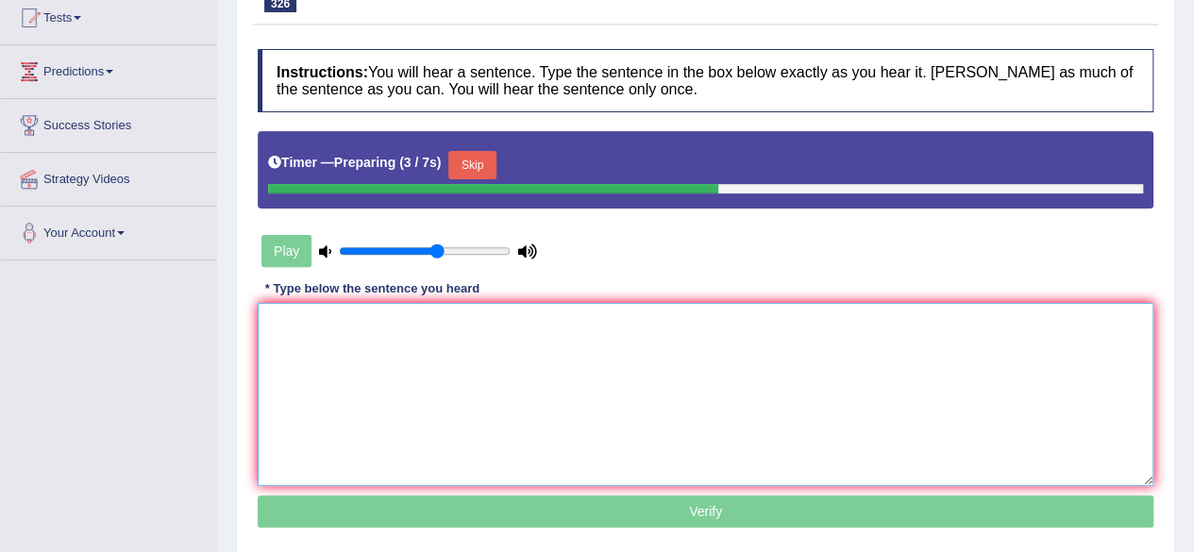
click at [585, 384] on textarea at bounding box center [705, 394] width 895 height 183
click at [473, 152] on button "Skip" at bounding box center [471, 165] width 47 height 28
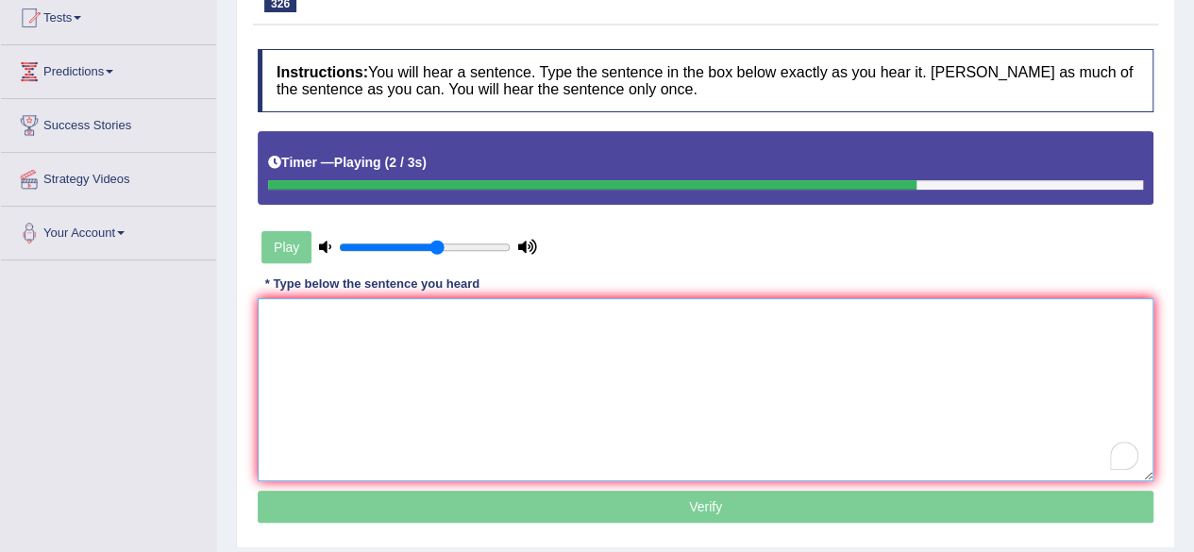
click at [329, 370] on textarea "To enrich screen reader interactions, please activate Accessibility in Grammarl…" at bounding box center [705, 389] width 895 height 183
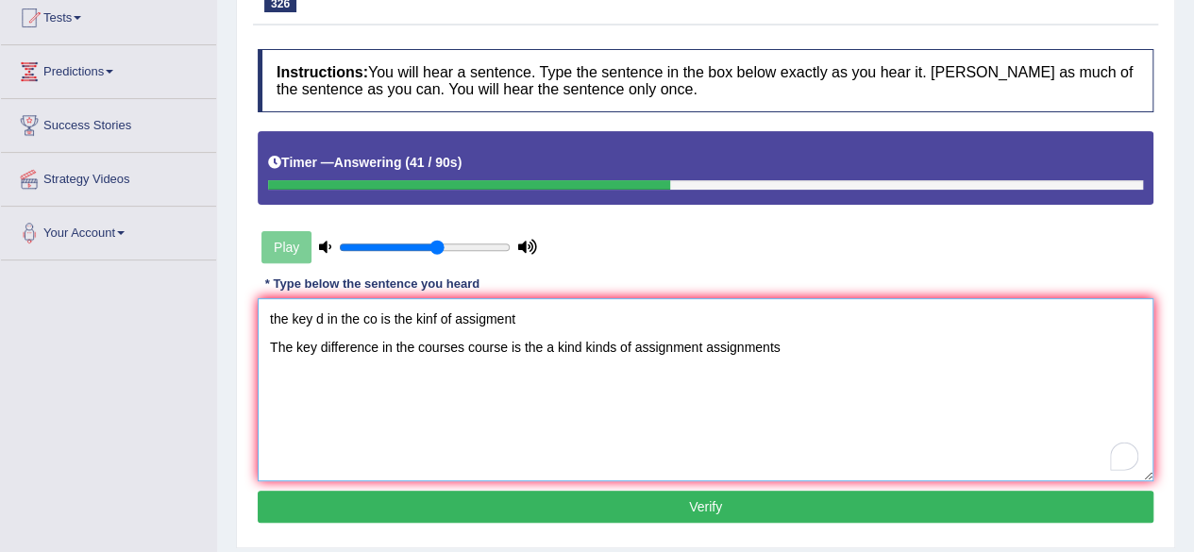
type textarea "the key d in the co is the kinf of assigment The key difference in the courses …"
click at [663, 506] on button "Verify" at bounding box center [705, 507] width 895 height 32
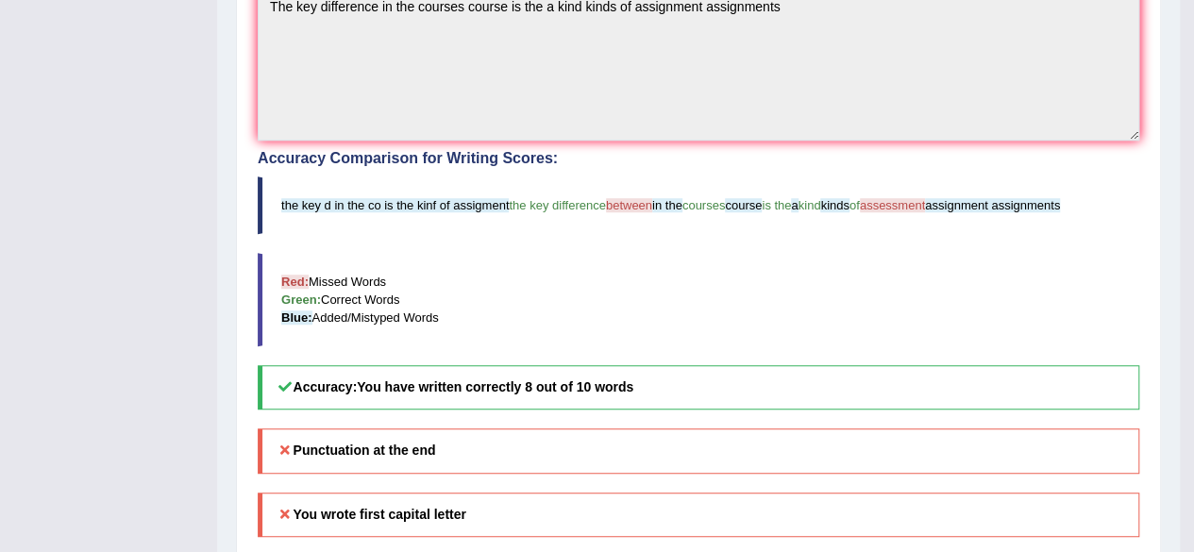
scroll to position [0, 0]
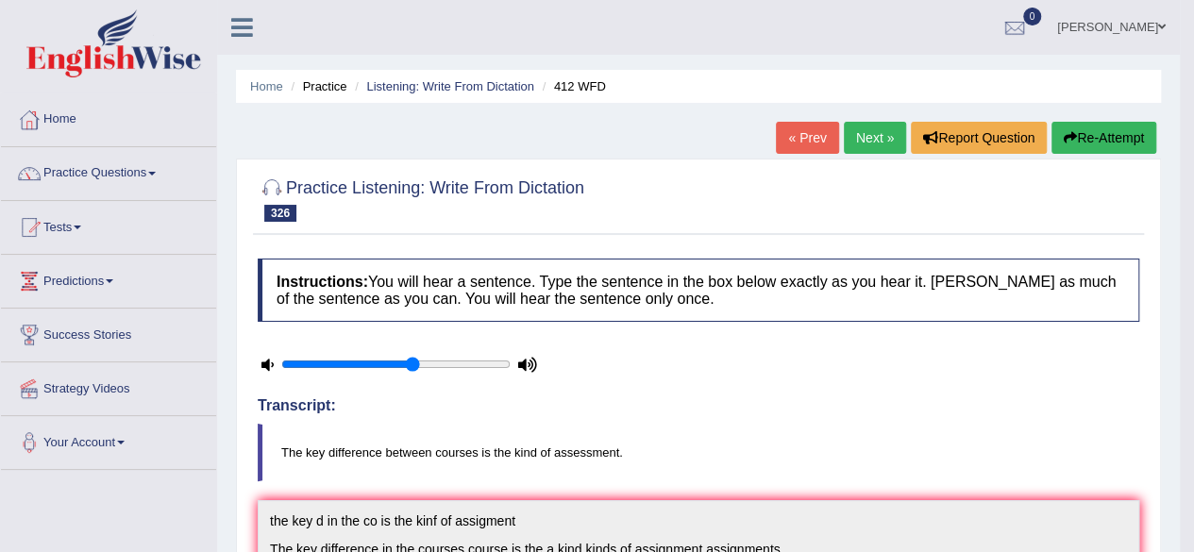
click at [875, 131] on link "Next »" at bounding box center [875, 138] width 62 height 32
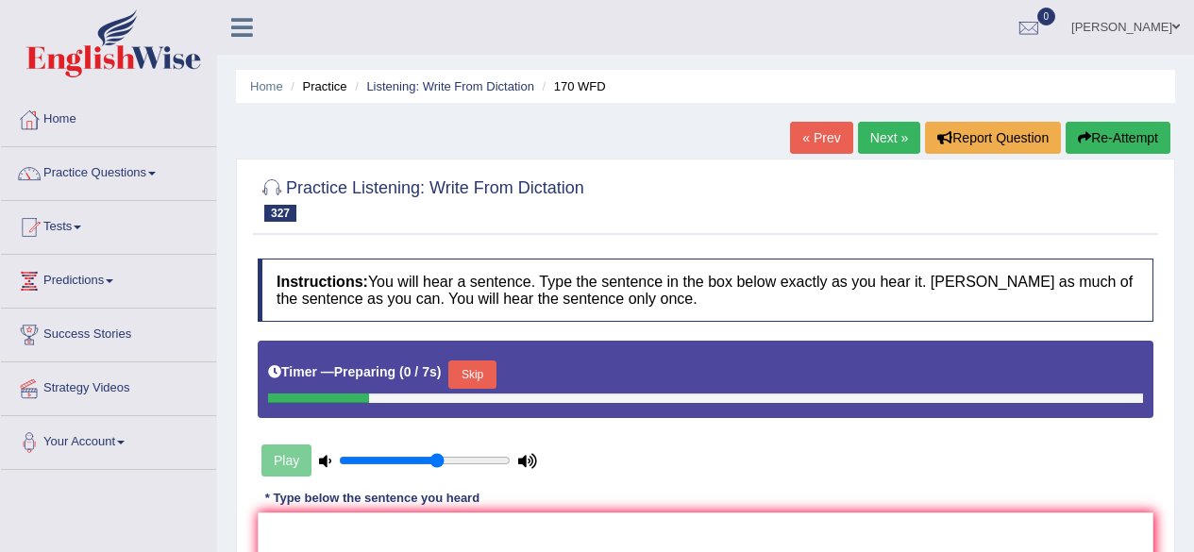
scroll to position [184, 0]
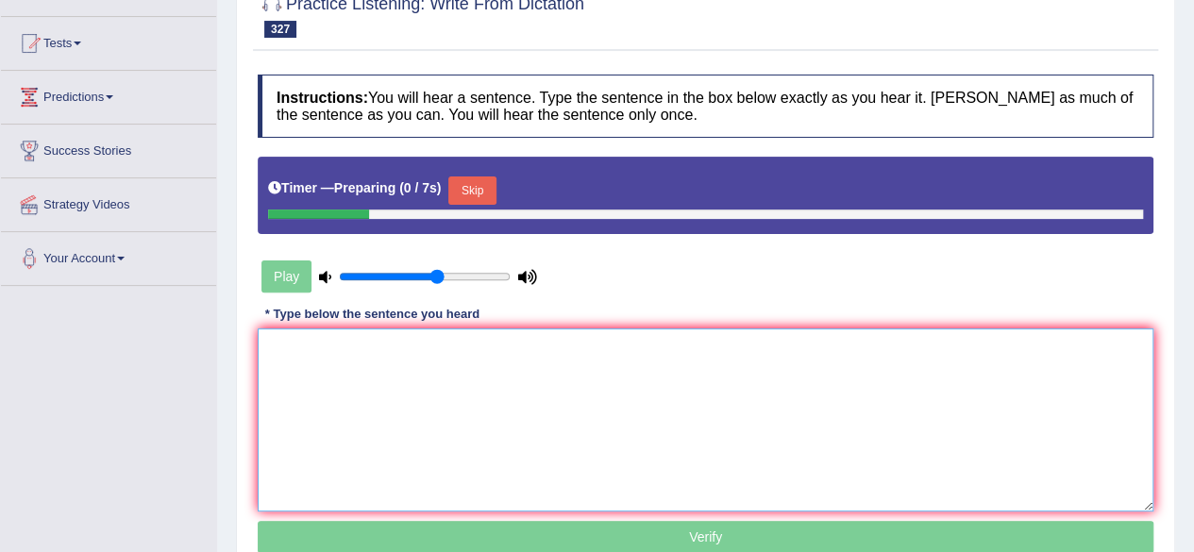
click at [562, 409] on textarea at bounding box center [705, 419] width 895 height 183
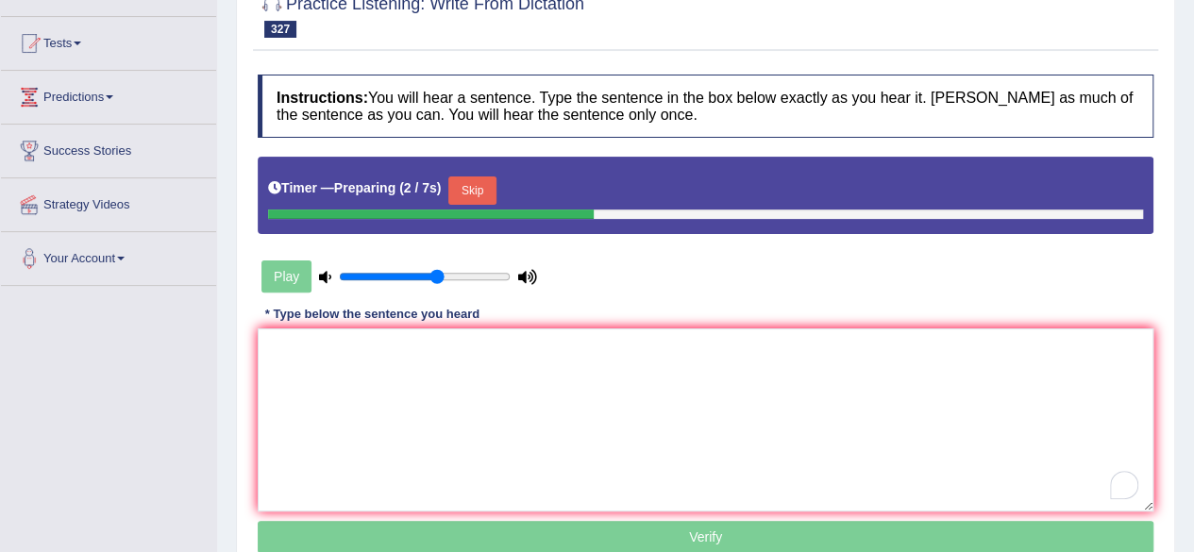
drag, startPoint x: 486, startPoint y: 187, endPoint x: 393, endPoint y: 361, distance: 198.0
click at [393, 361] on div "Instructions: You will hear a sentence. Type the sentence in the box below exac…" at bounding box center [705, 316] width 905 height 503
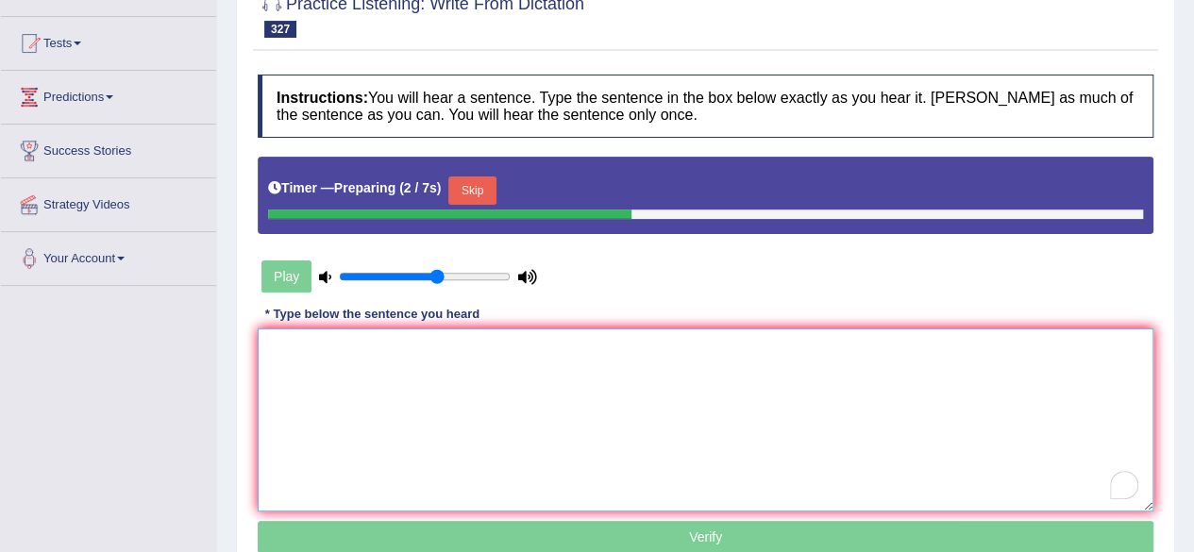
click at [393, 361] on textarea "To enrich screen reader interactions, please activate Accessibility in Grammarl…" at bounding box center [705, 419] width 895 height 183
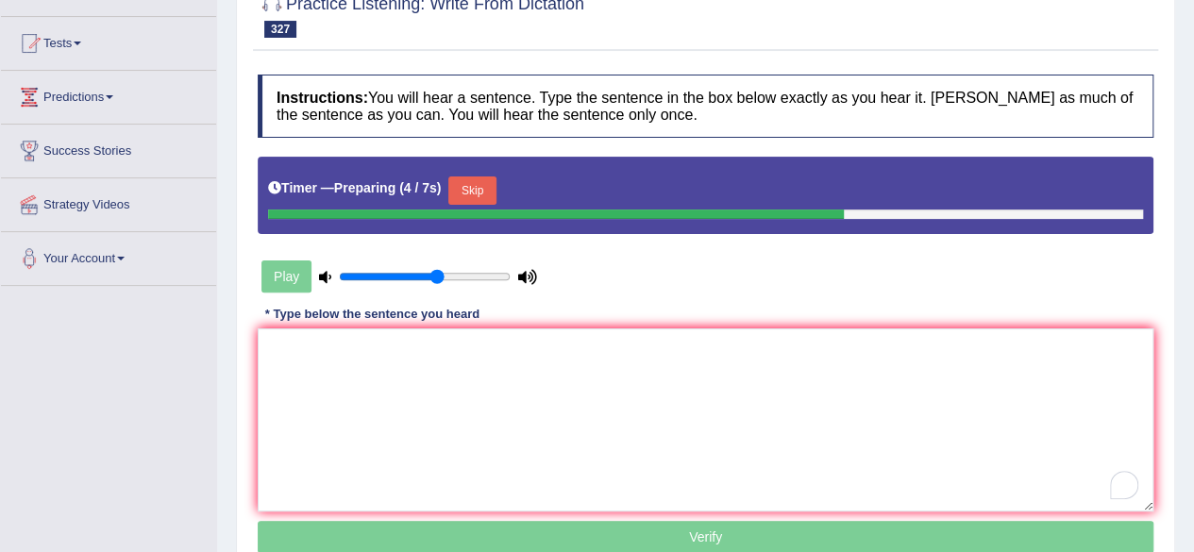
click at [482, 194] on button "Skip" at bounding box center [471, 190] width 47 height 28
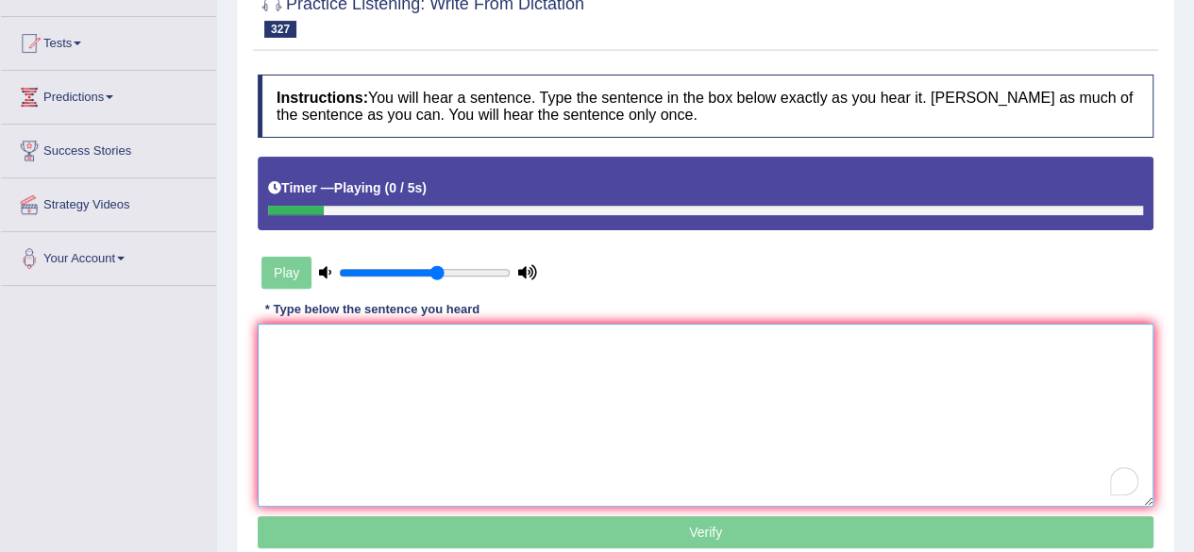
click at [346, 381] on textarea "To enrich screen reader interactions, please activate Accessibility in Grammarl…" at bounding box center [705, 415] width 895 height 183
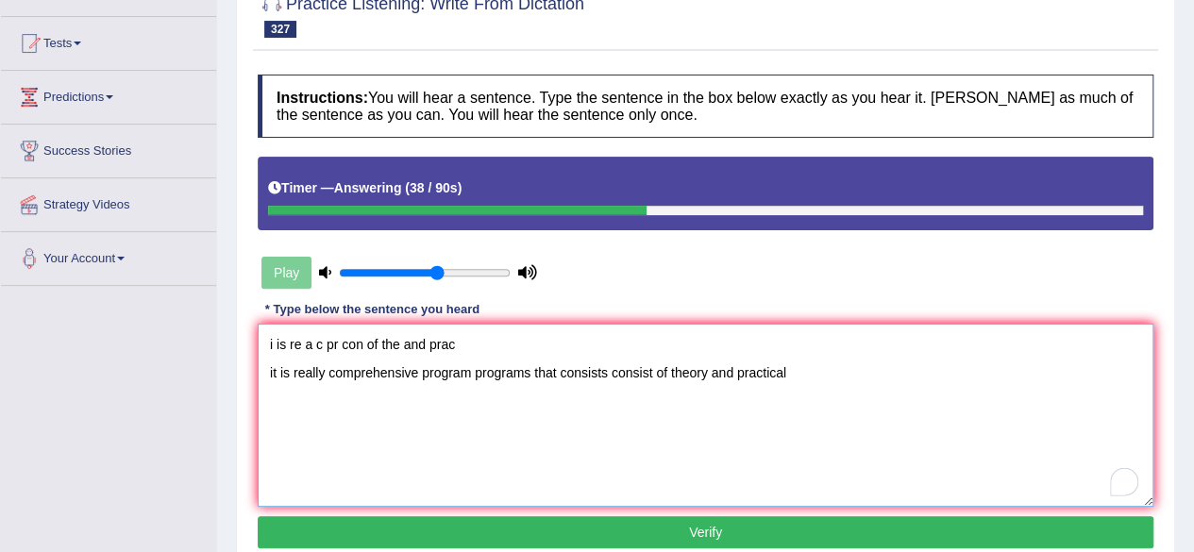
type textarea "i is re a c pr con of the and prac it is really comprehensive program programs …"
click at [698, 525] on button "Verify" at bounding box center [705, 532] width 895 height 32
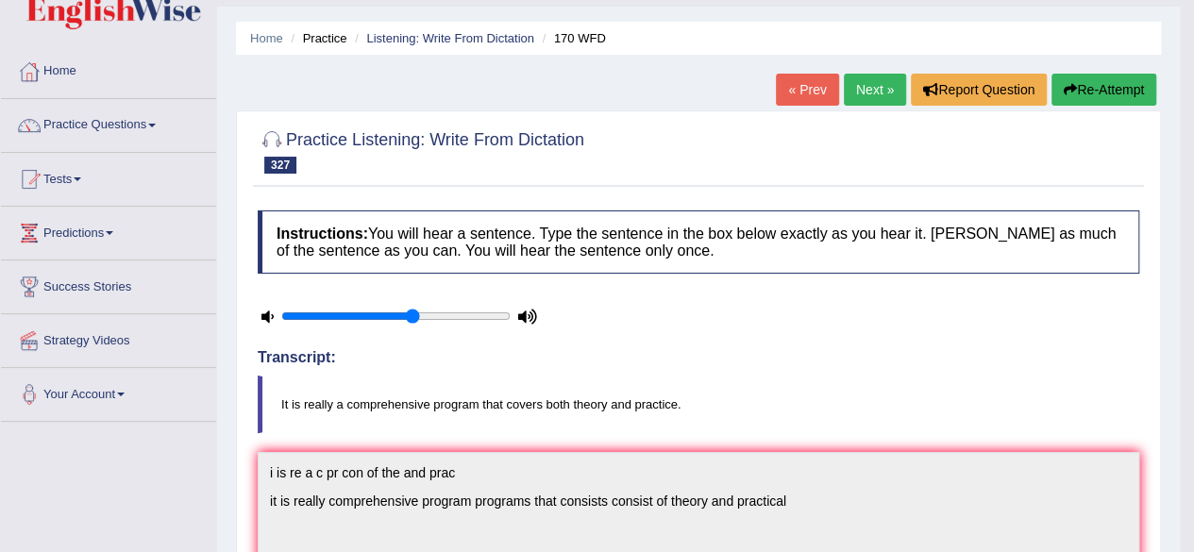
scroll to position [41, 0]
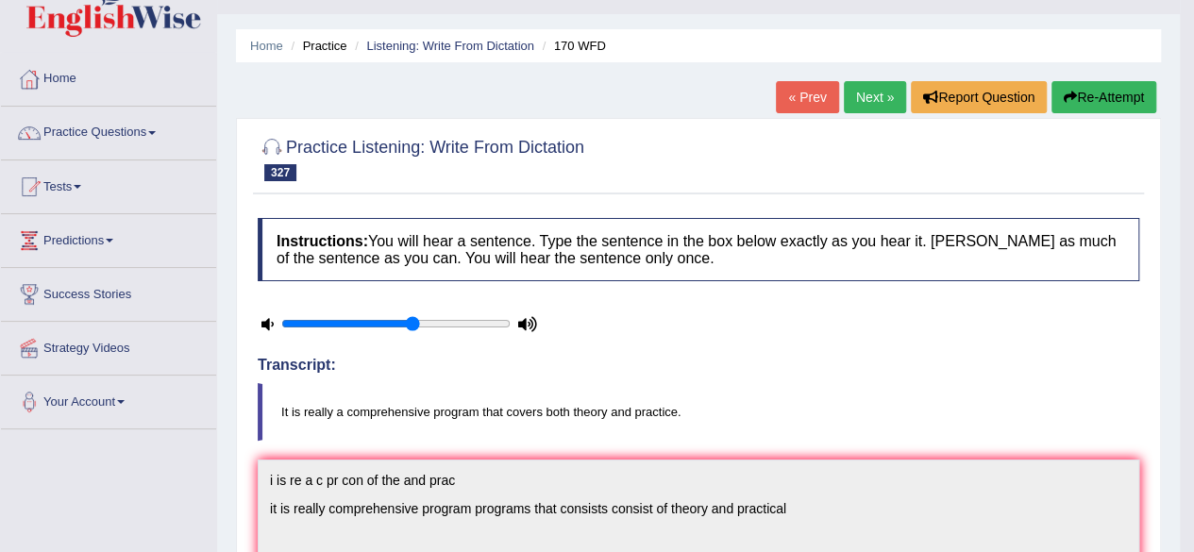
click at [1137, 101] on button "Re-Attempt" at bounding box center [1103, 97] width 105 height 32
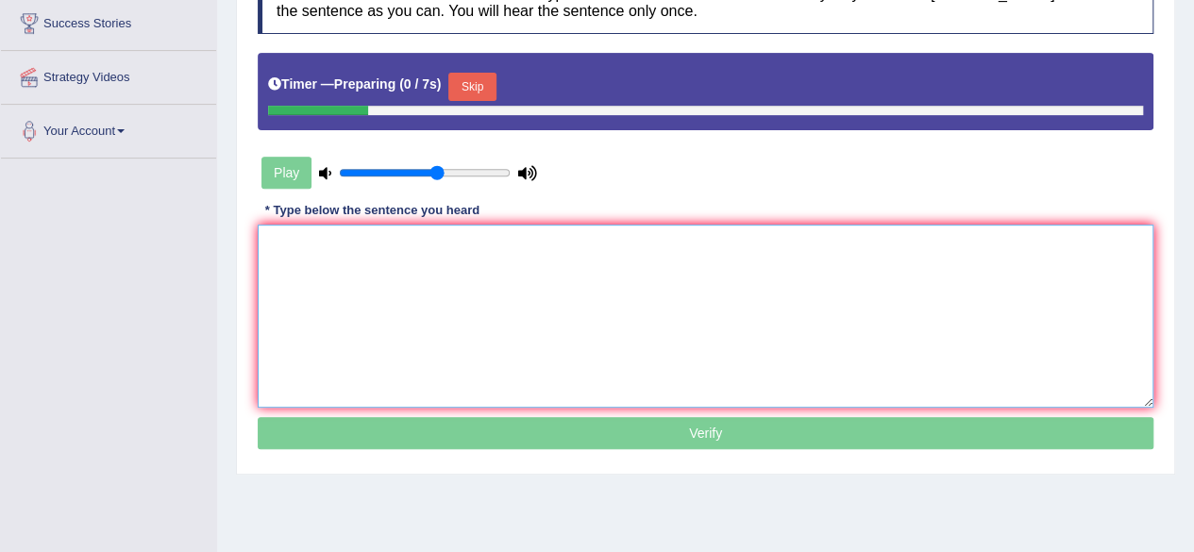
click at [662, 352] on textarea at bounding box center [705, 316] width 895 height 183
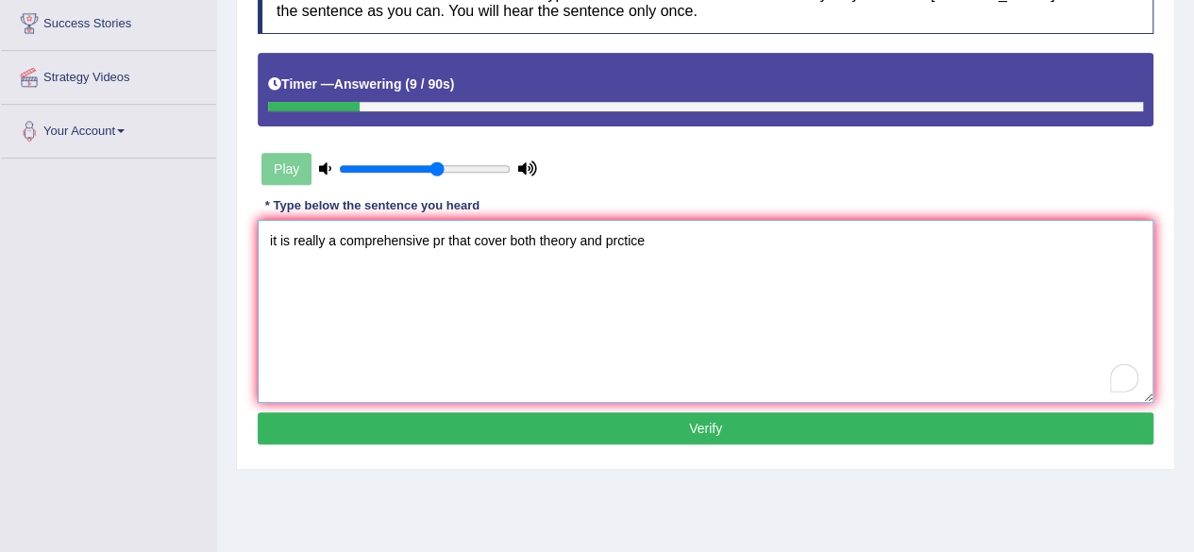
click at [444, 243] on textarea "it is really a comprehensive pr that cover both theory and prctice" at bounding box center [705, 311] width 895 height 183
click at [541, 237] on textarea "it is really a comprehensive program that cover both theory and prctice" at bounding box center [705, 311] width 895 height 183
type textarea "it is really a comprehensive program that cover covers both theory and prctice"
click at [644, 432] on button "Verify" at bounding box center [705, 428] width 895 height 32
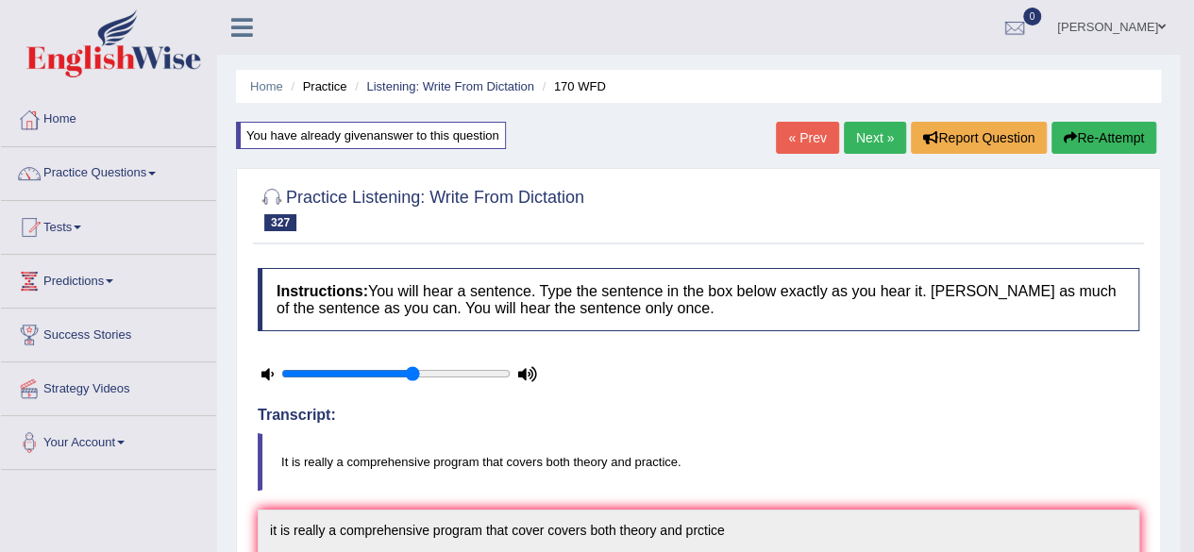
click at [865, 127] on link "Next »" at bounding box center [875, 138] width 62 height 32
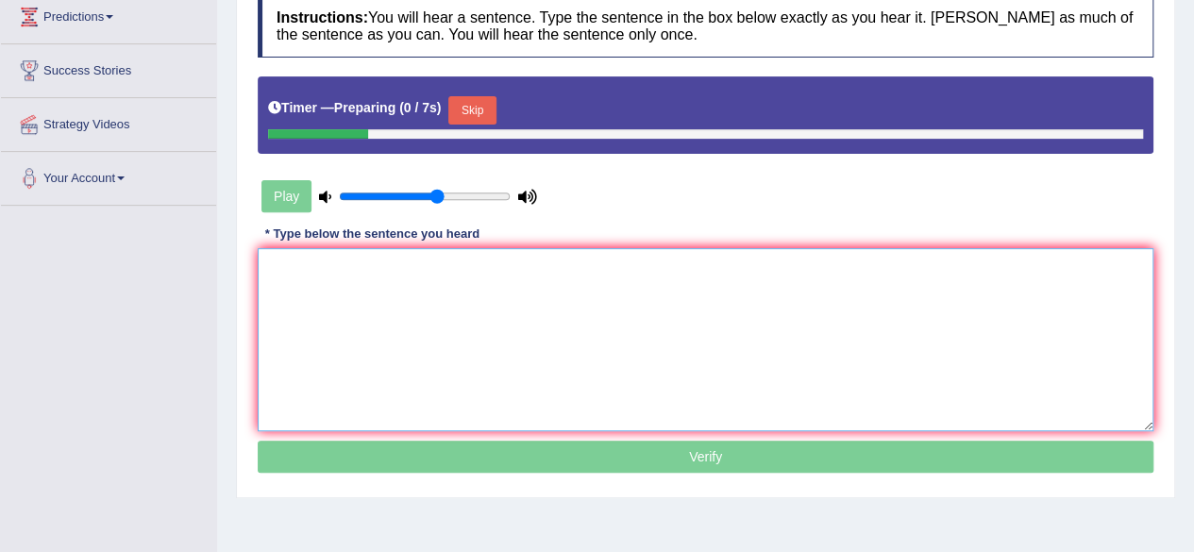
click at [581, 382] on textarea at bounding box center [705, 339] width 895 height 183
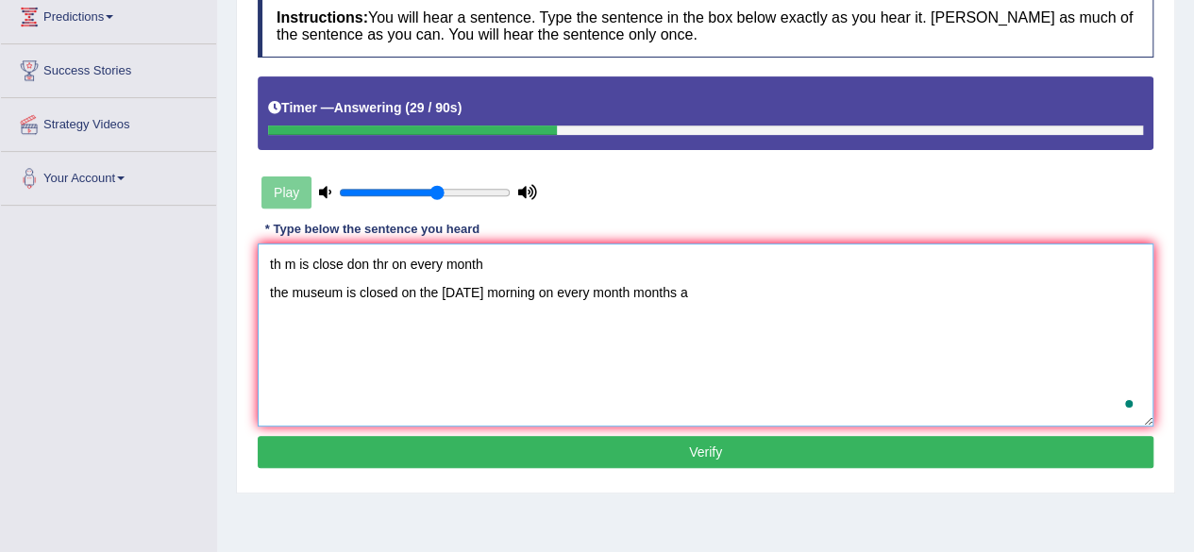
type textarea "th m is close don thr on every month the museum is closed on the [DATE] morning…"
click at [720, 440] on button "Verify" at bounding box center [705, 452] width 895 height 32
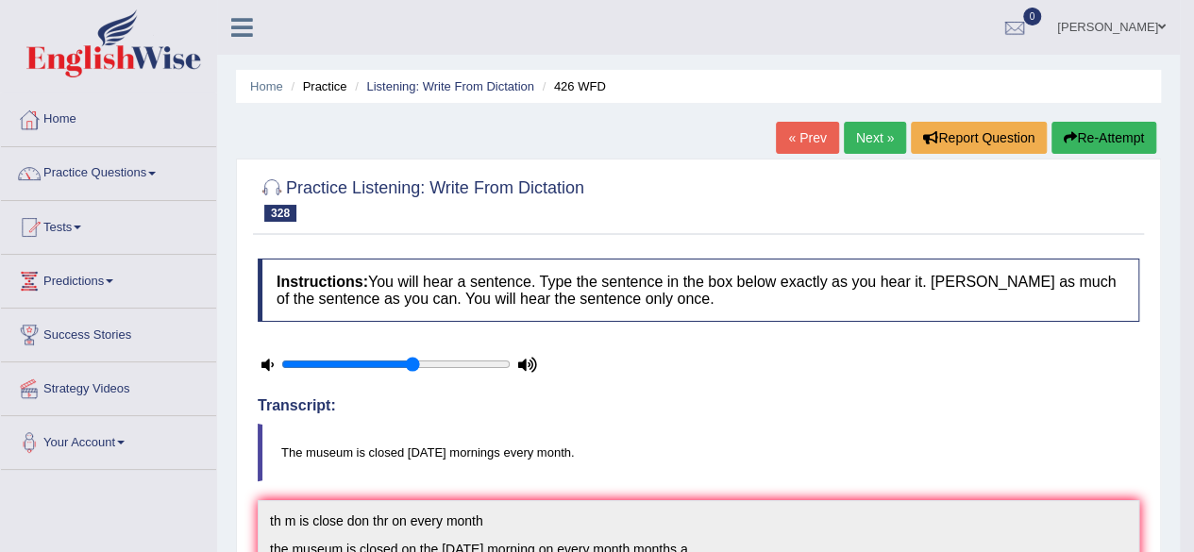
scroll to position [37, 0]
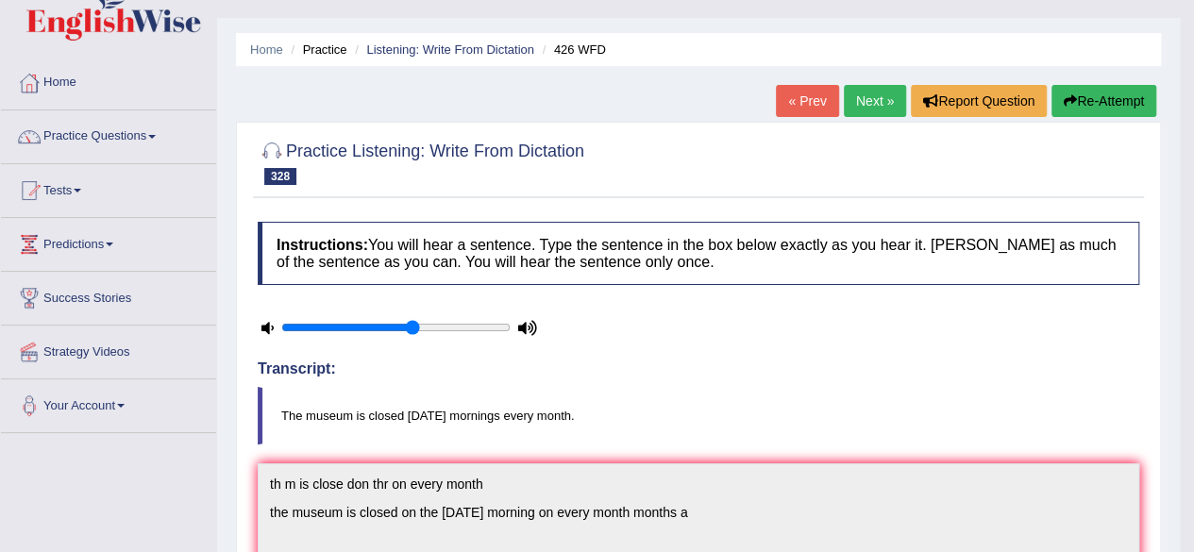
click at [876, 100] on link "Next »" at bounding box center [875, 101] width 62 height 32
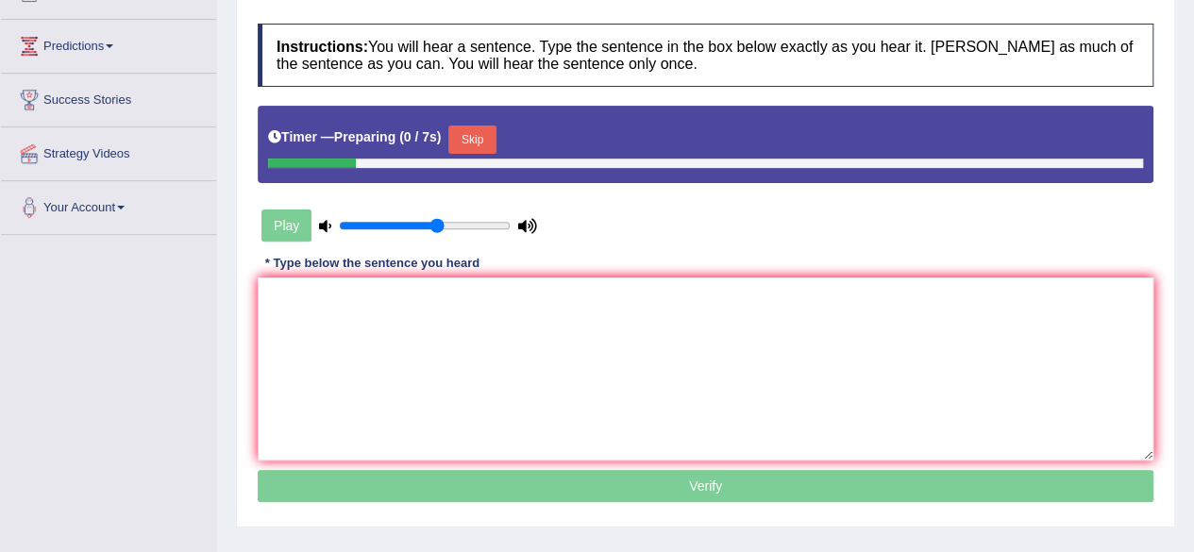
scroll to position [235, 0]
drag, startPoint x: 485, startPoint y: 141, endPoint x: 363, endPoint y: 356, distance: 247.2
click at [363, 356] on div "Instructions: You will hear a sentence. Type the sentence in the box below exac…" at bounding box center [705, 265] width 905 height 503
click at [363, 356] on textarea at bounding box center [705, 368] width 895 height 183
click at [480, 146] on button "Skip" at bounding box center [471, 140] width 47 height 28
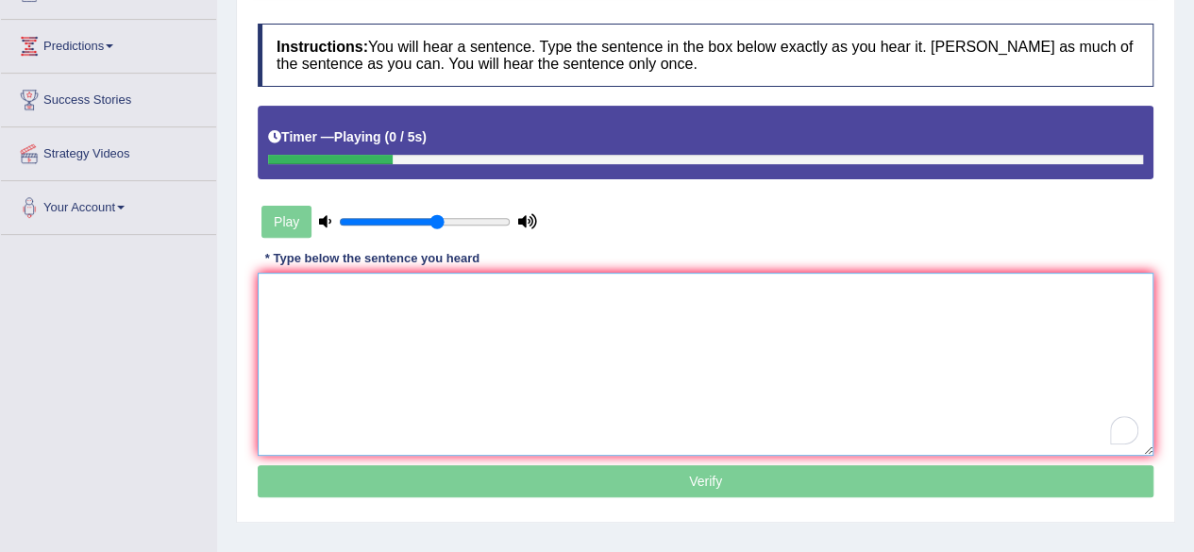
click at [324, 310] on textarea "To enrich screen reader interactions, please activate Accessibility in Grammarl…" at bounding box center [705, 364] width 895 height 183
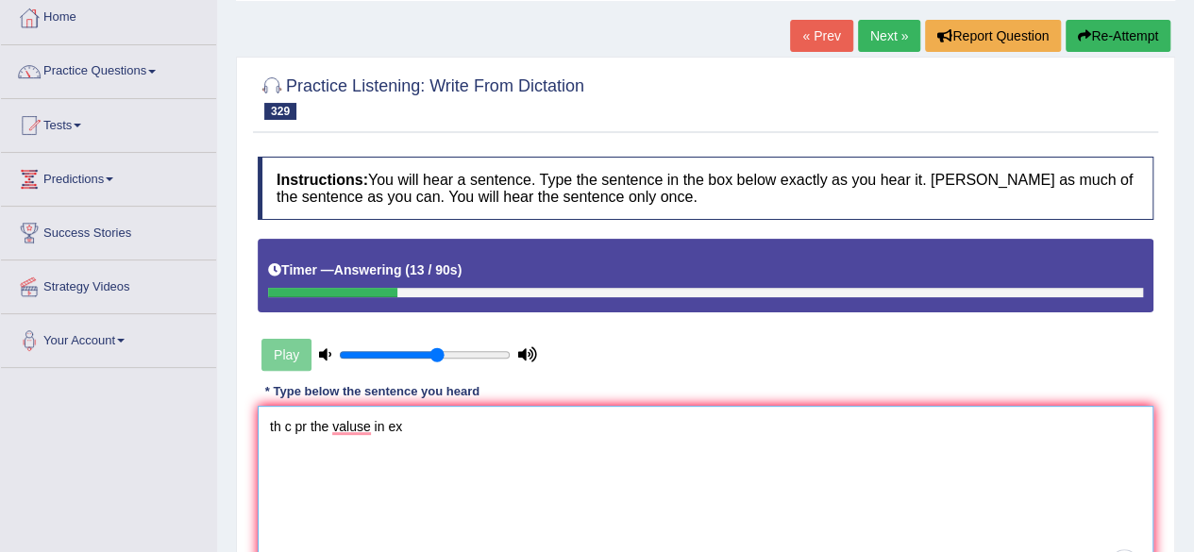
scroll to position [0, 0]
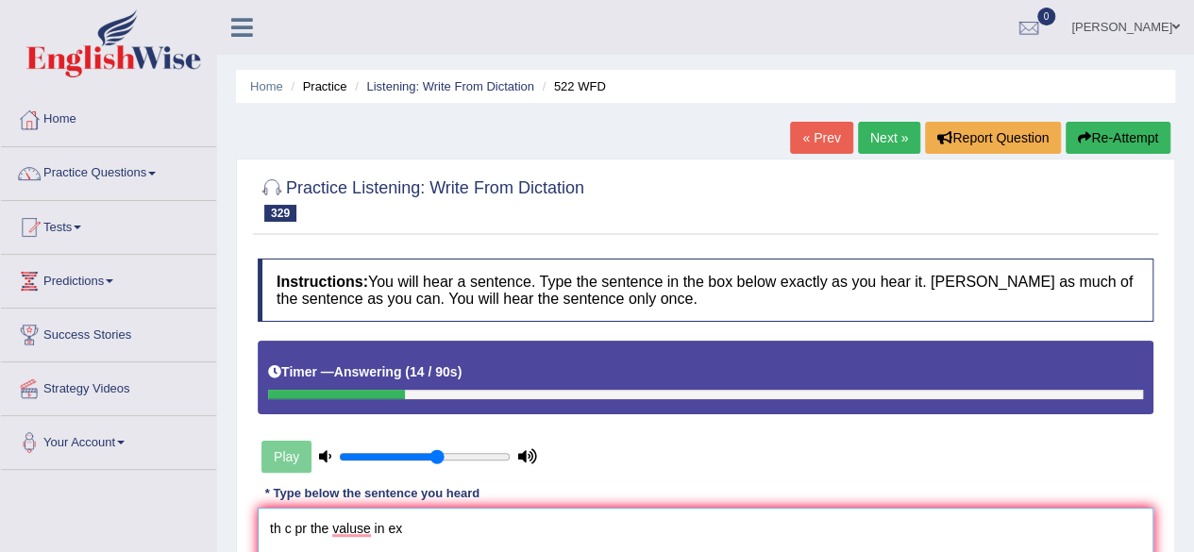
type textarea "th c pr the valuse in ex"
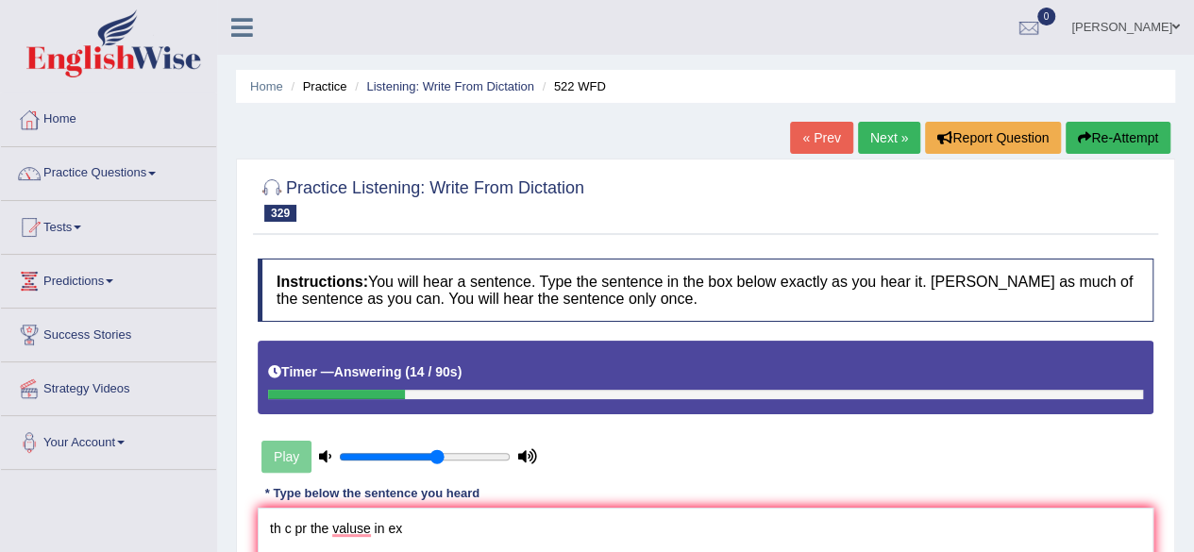
click at [1110, 145] on button "Re-Attempt" at bounding box center [1117, 138] width 105 height 32
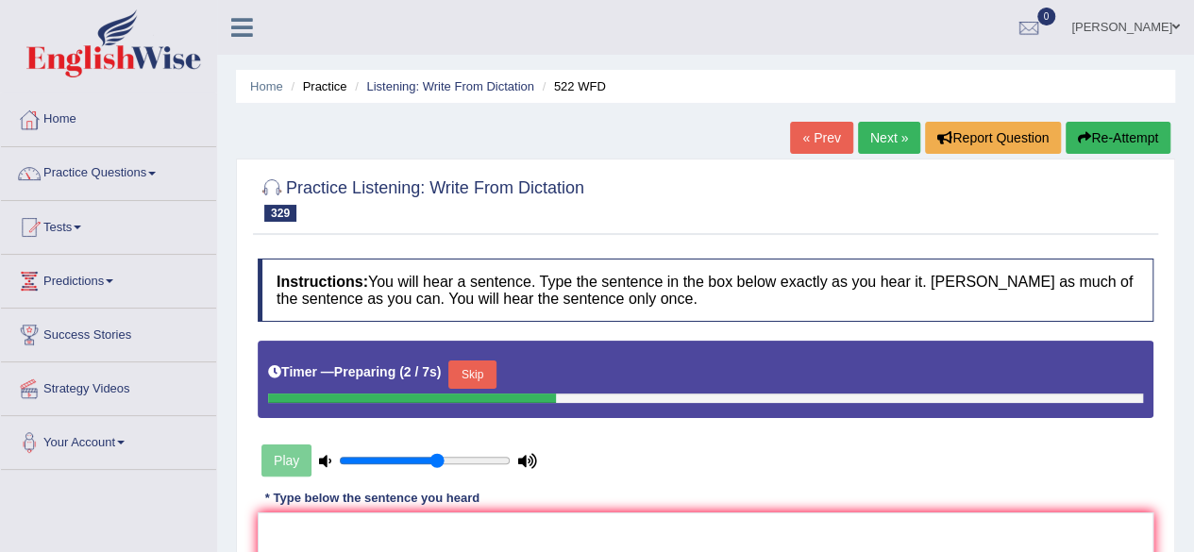
click at [468, 381] on button "Skip" at bounding box center [471, 374] width 47 height 28
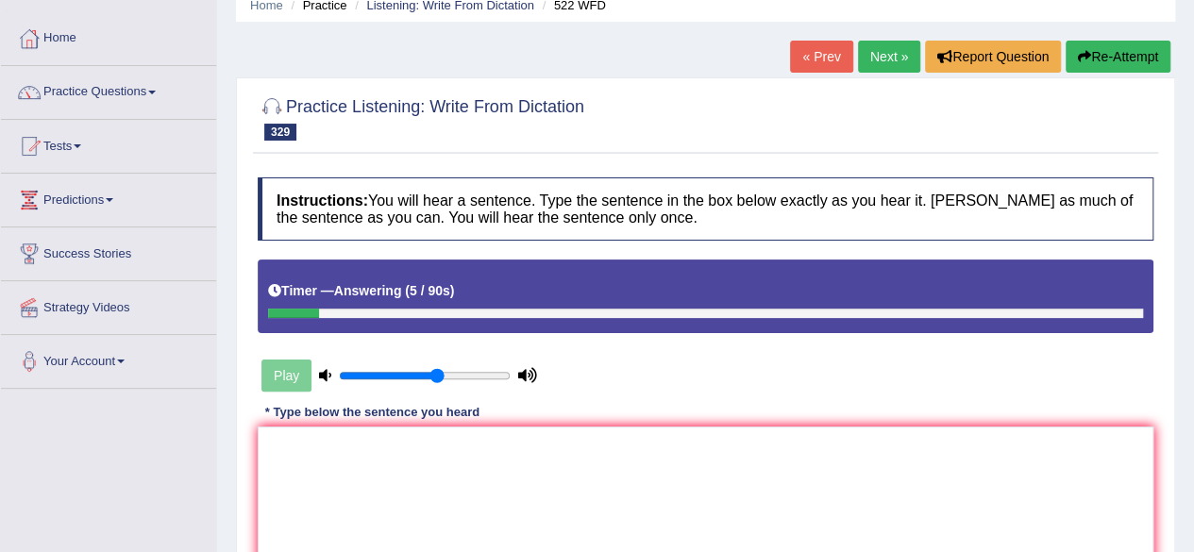
scroll to position [82, 0]
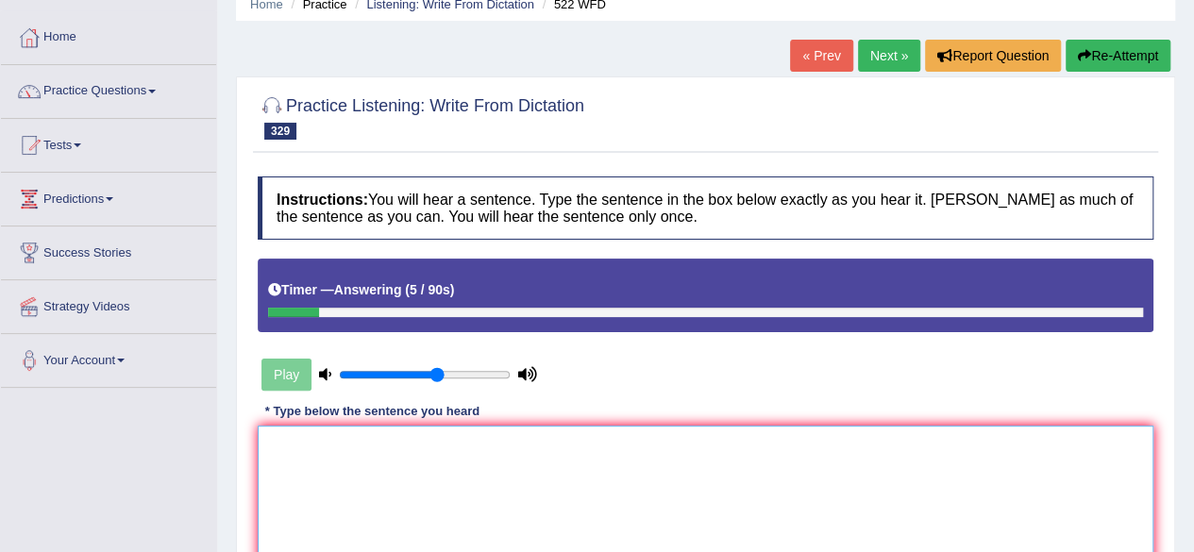
click at [328, 457] on textarea at bounding box center [705, 517] width 895 height 183
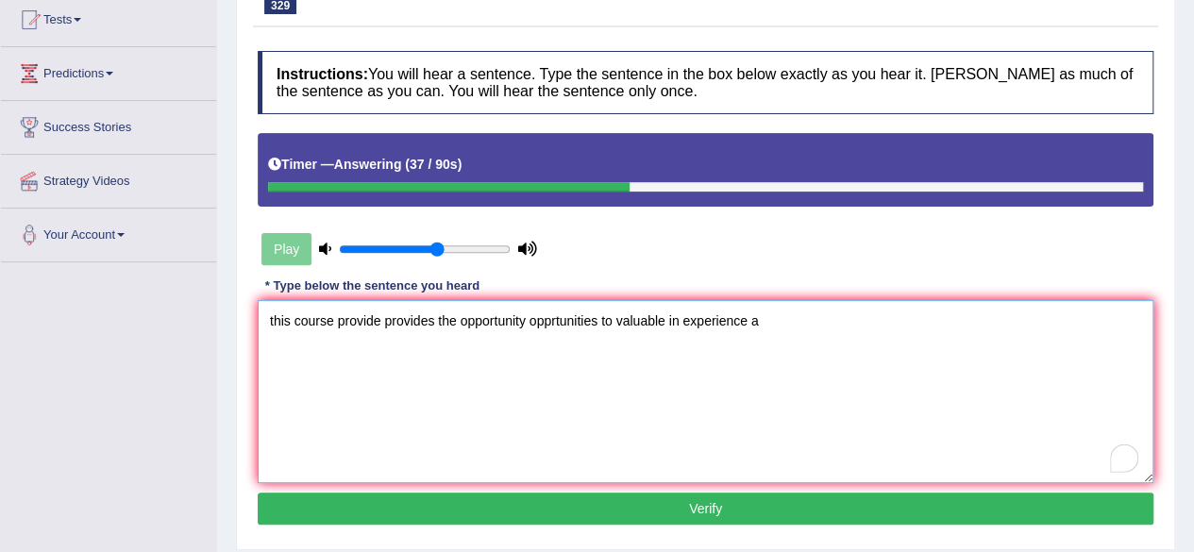
scroll to position [209, 0]
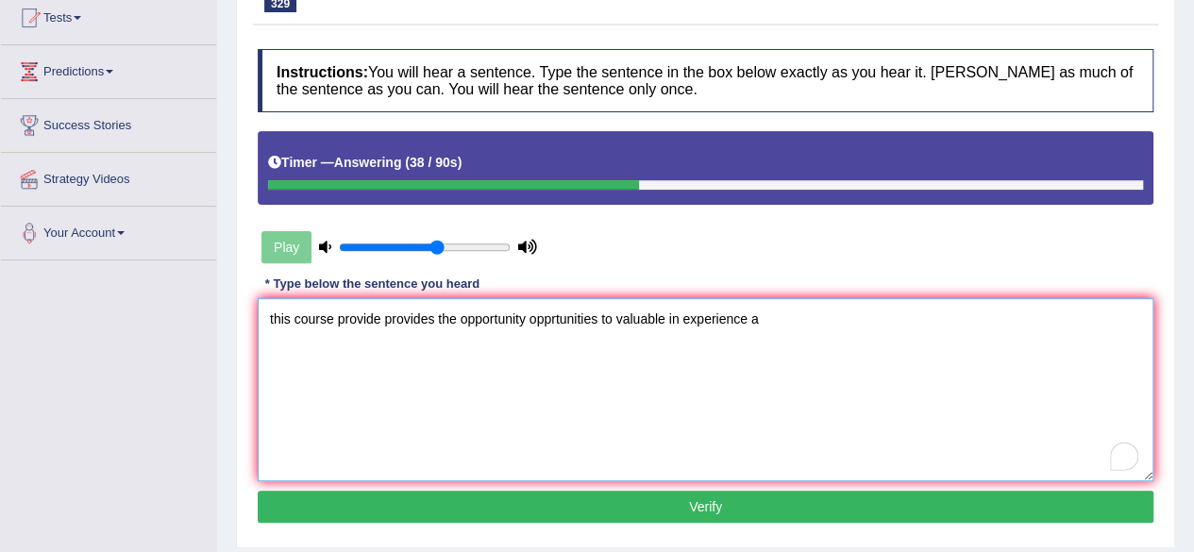
type textarea "this course provide provides the opportunity opprtunities to valuable in experi…"
click at [694, 518] on button "Verify" at bounding box center [705, 507] width 895 height 32
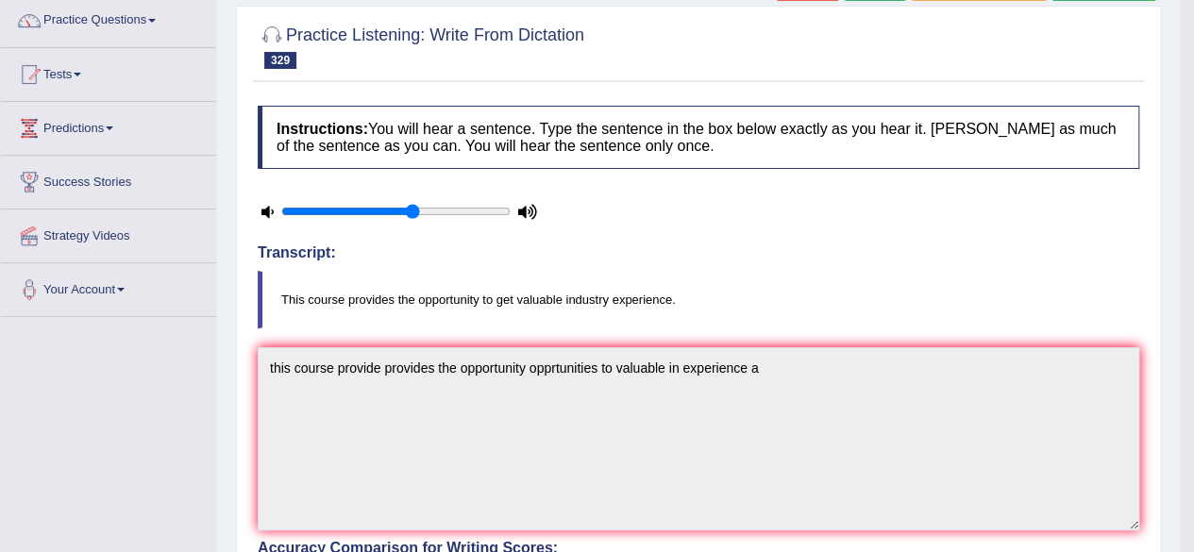
scroll to position [0, 0]
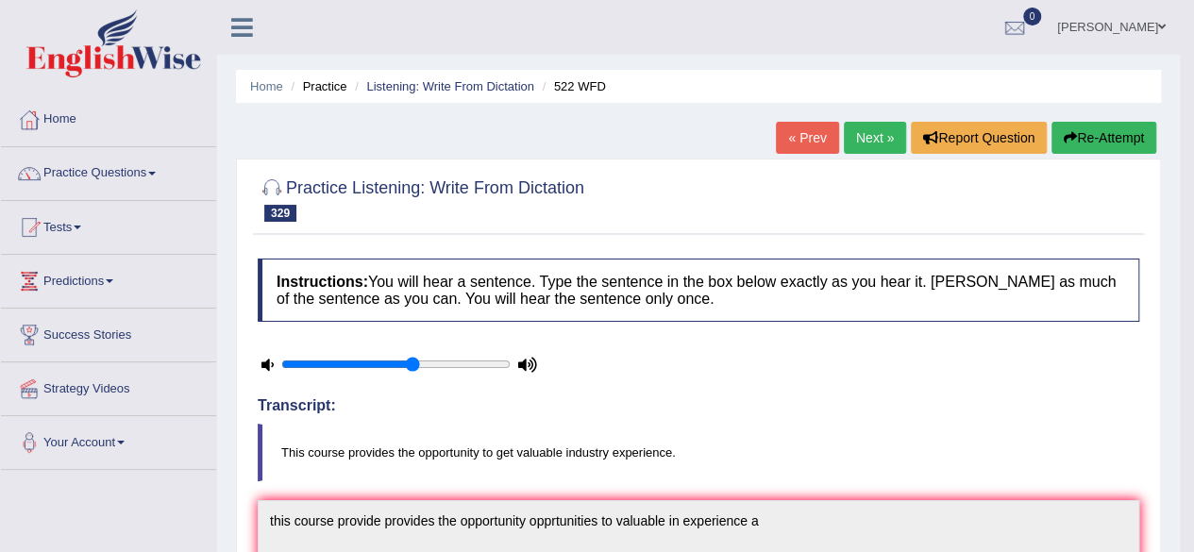
click at [850, 129] on link "Next »" at bounding box center [875, 138] width 62 height 32
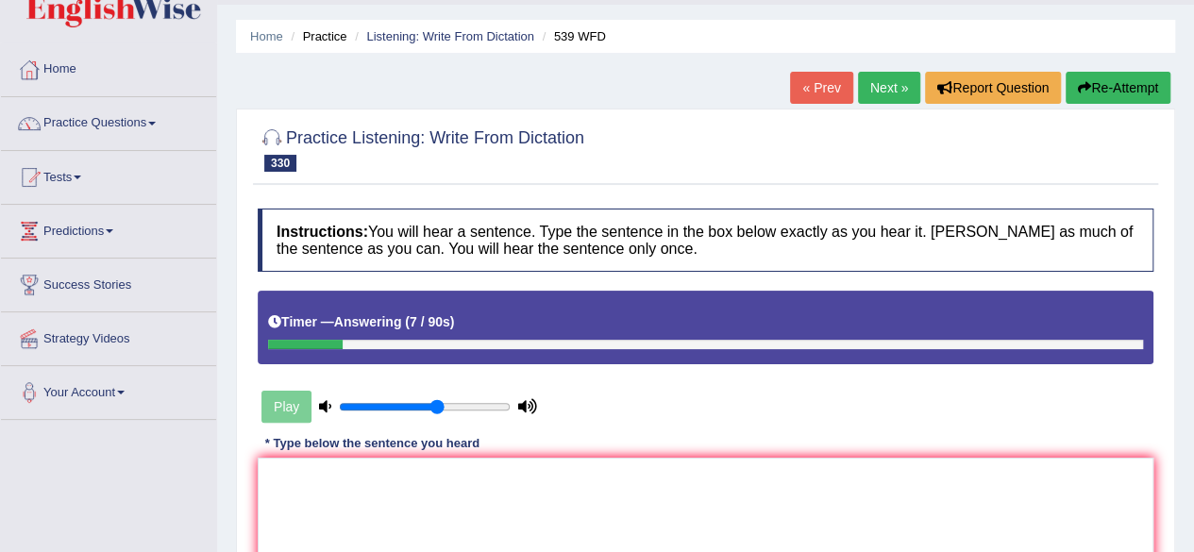
scroll to position [75, 0]
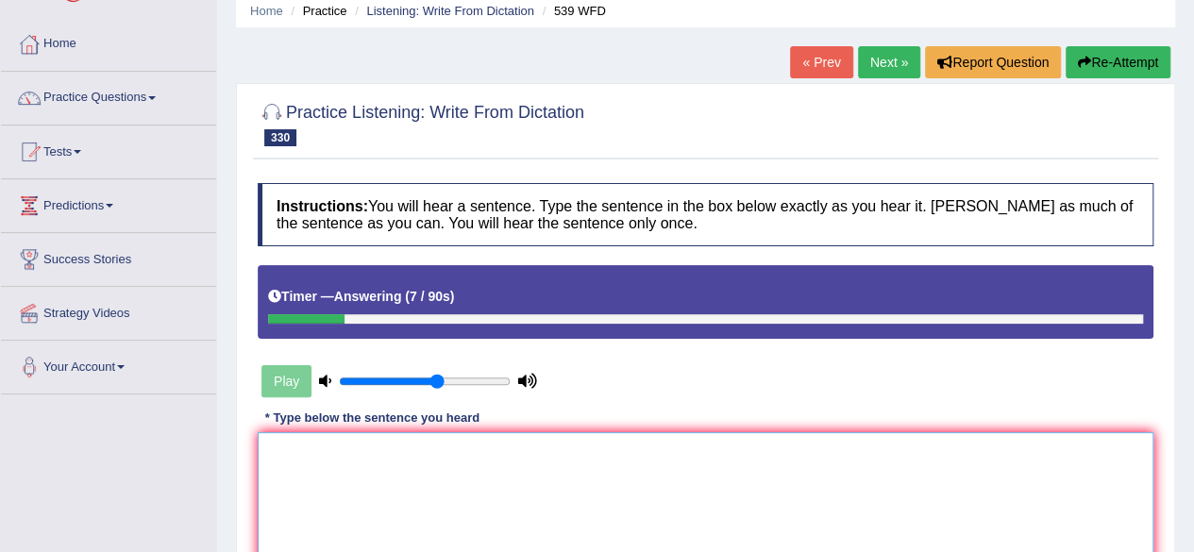
click at [323, 463] on textarea at bounding box center [705, 523] width 895 height 183
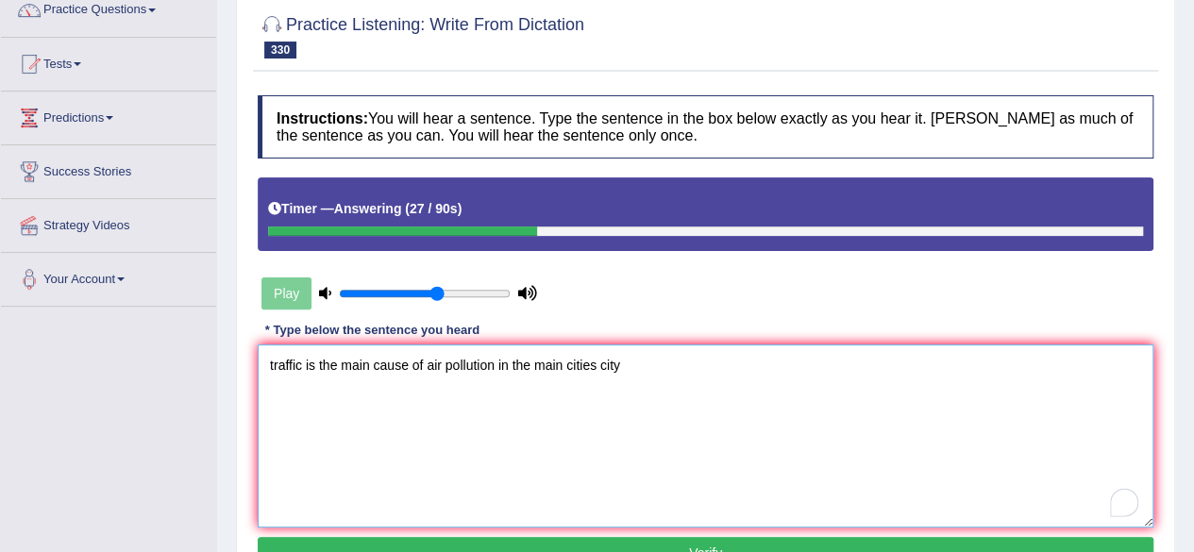
scroll to position [259, 0]
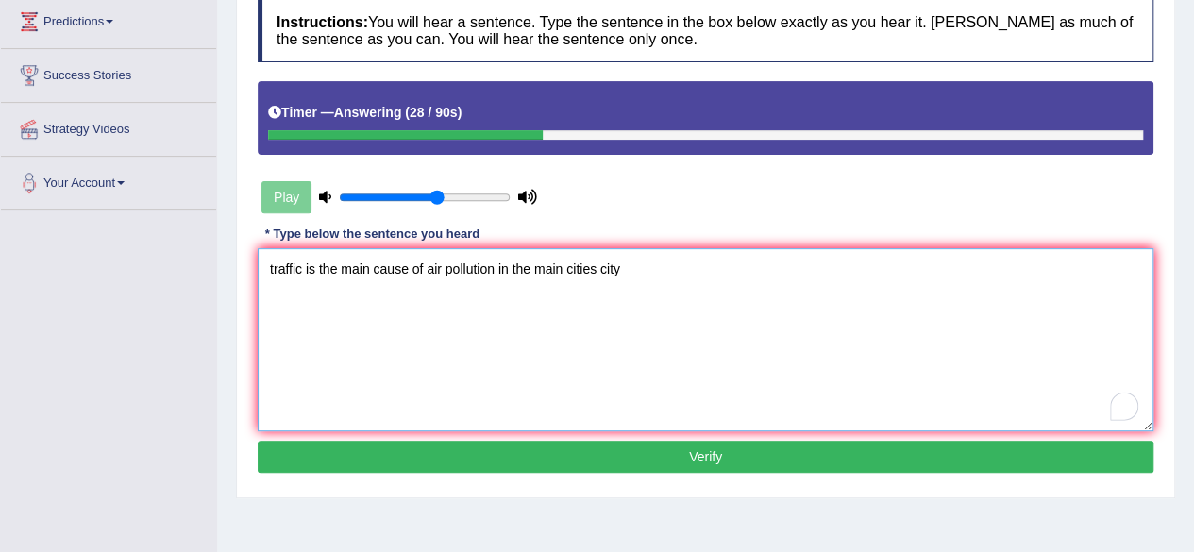
type textarea "traffic is the main cause of air pollution in the main cities city"
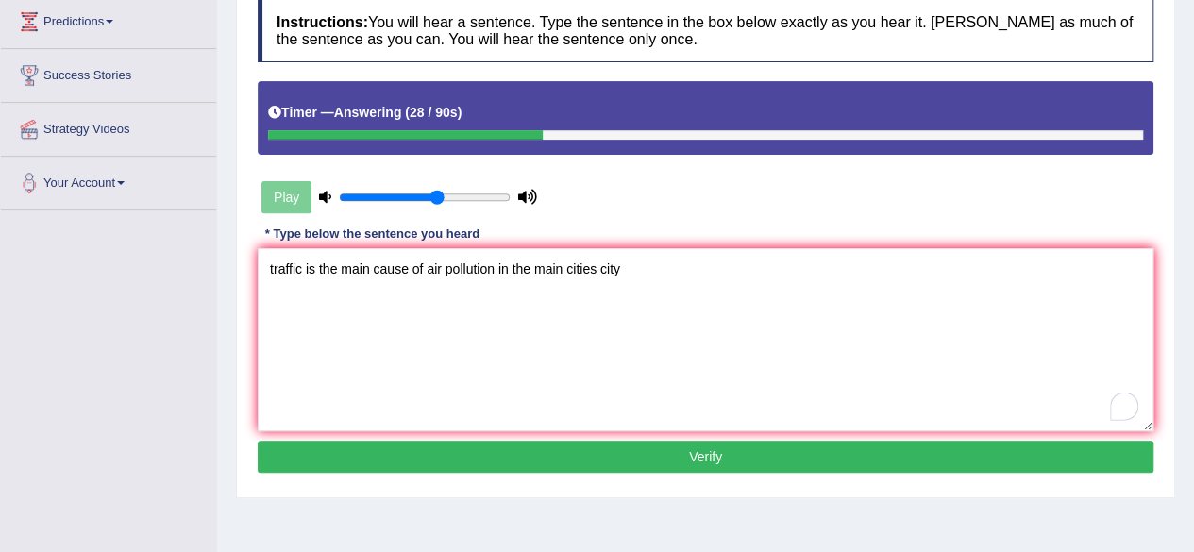
click at [662, 460] on button "Verify" at bounding box center [705, 457] width 895 height 32
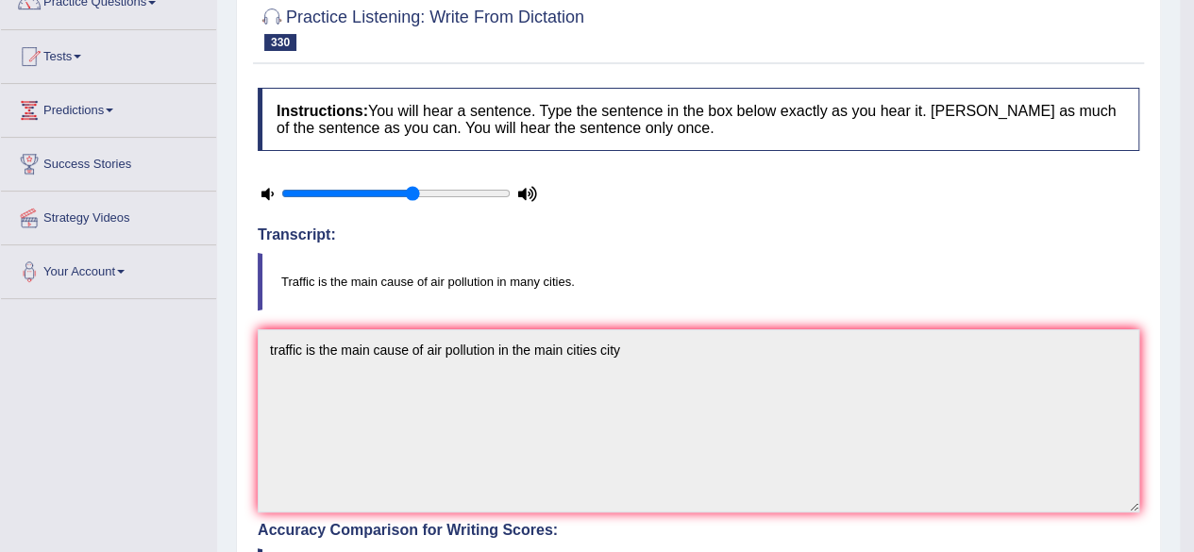
scroll to position [168, 0]
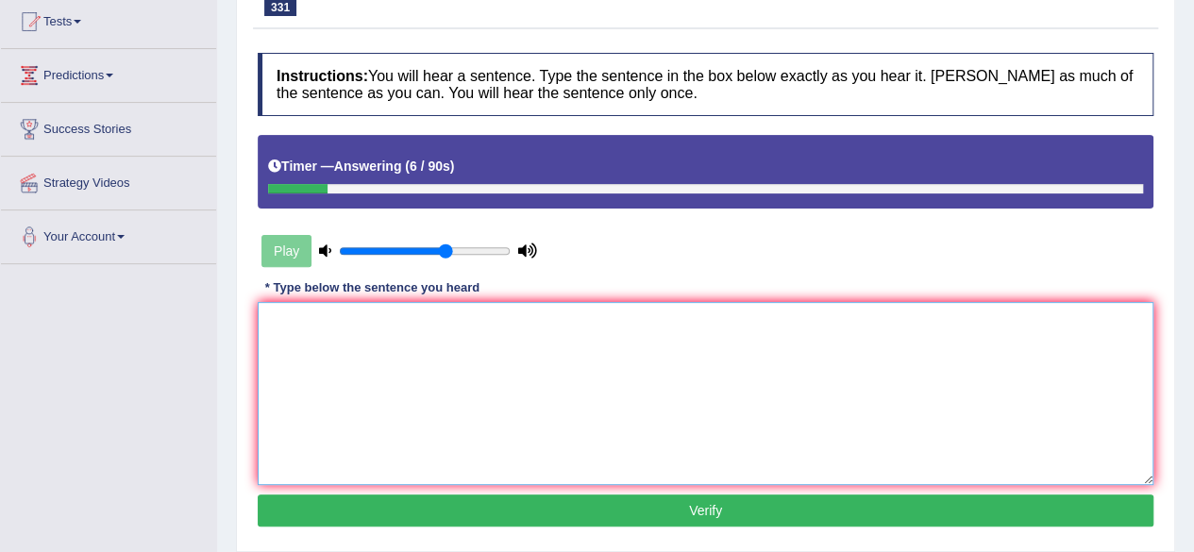
click at [630, 410] on textarea at bounding box center [705, 393] width 895 height 183
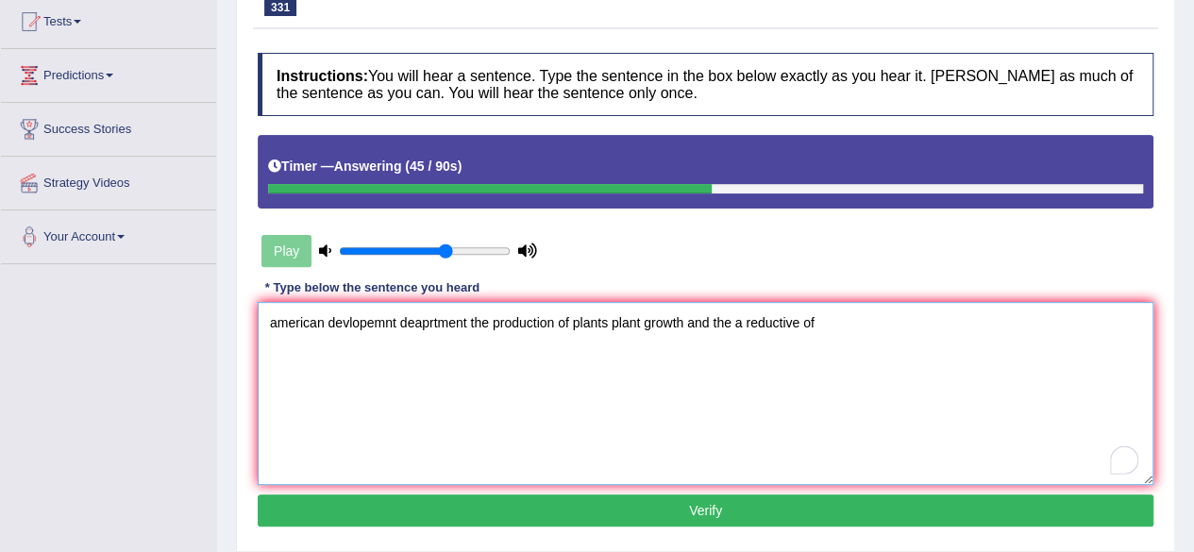
type textarea "american devlopemnt deaprtment the production of plants plant growth and the a …"
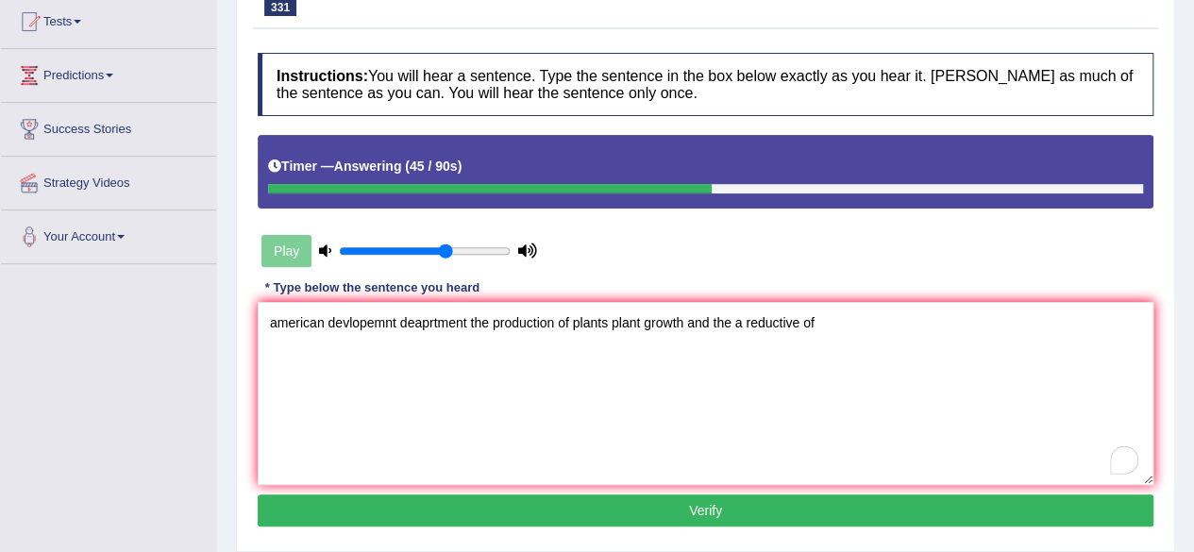
click at [766, 519] on button "Verify" at bounding box center [705, 510] width 895 height 32
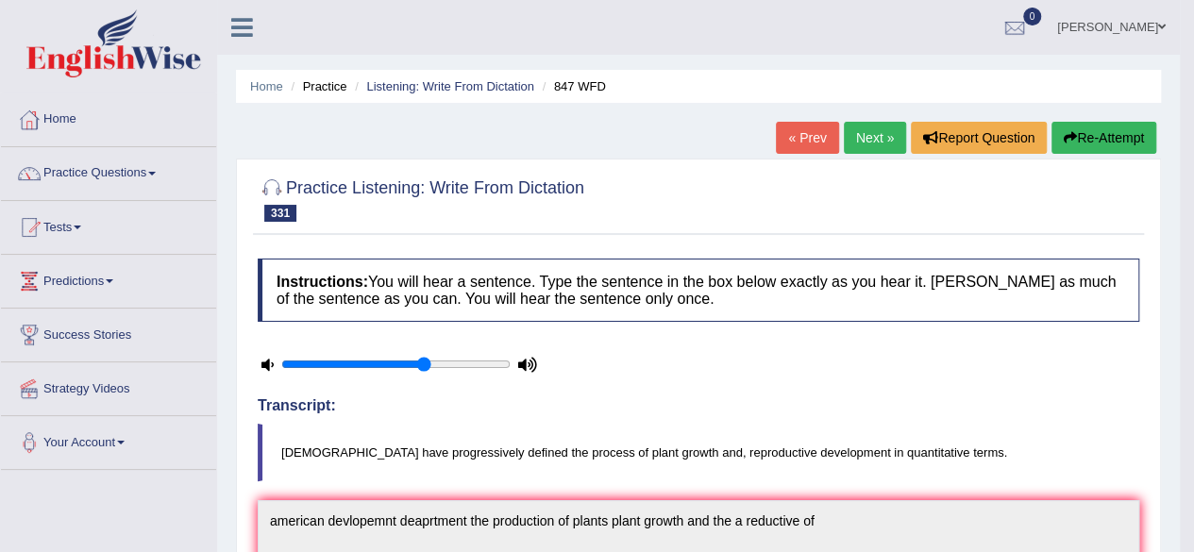
click at [1112, 131] on button "Re-Attempt" at bounding box center [1103, 138] width 105 height 32
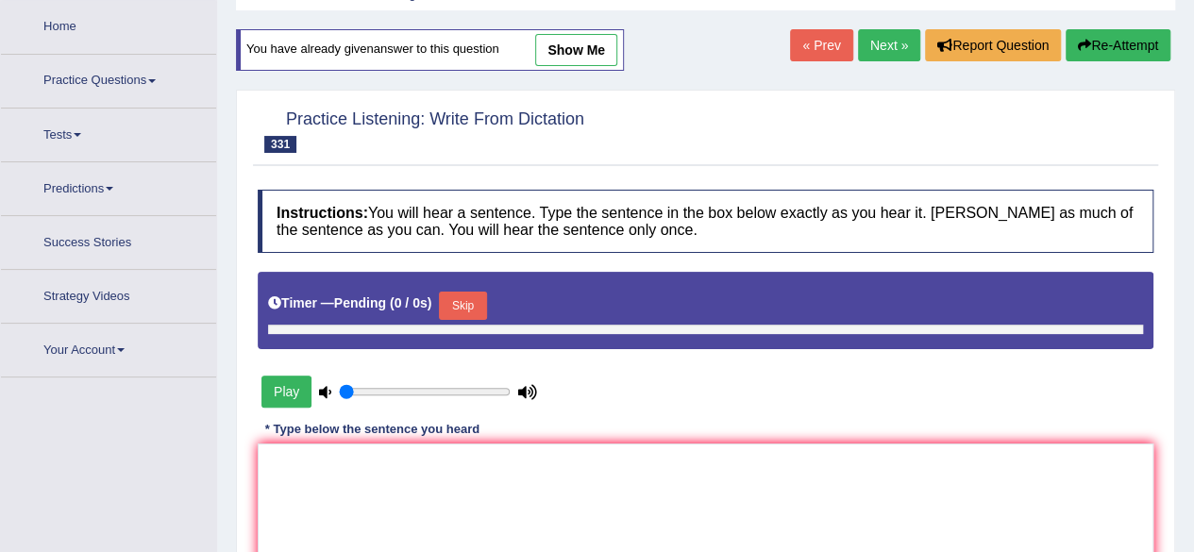
type input "0.65"
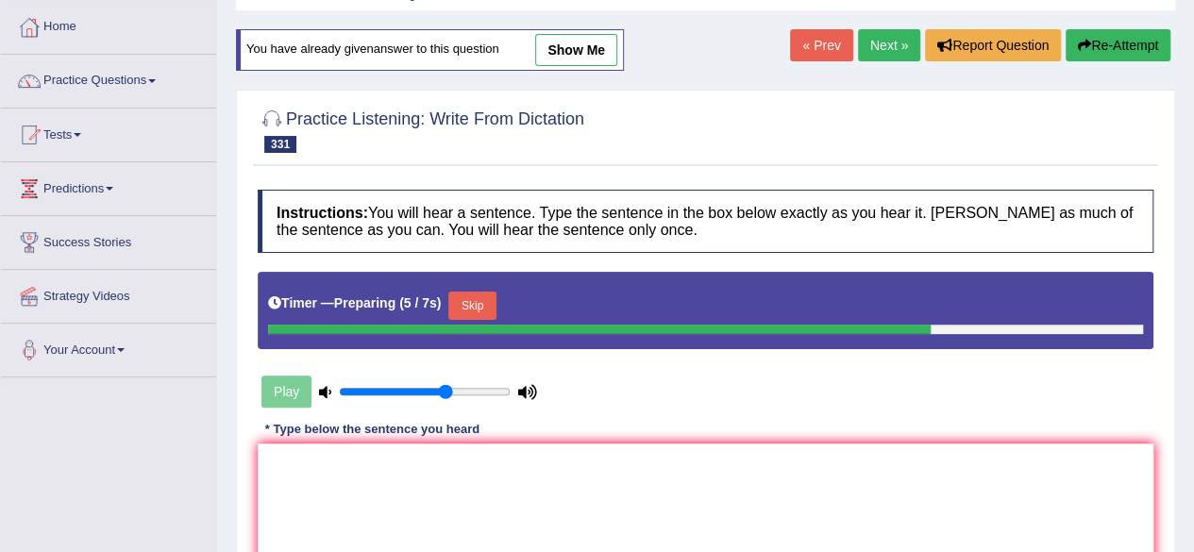
click at [462, 299] on button "Skip" at bounding box center [471, 306] width 47 height 28
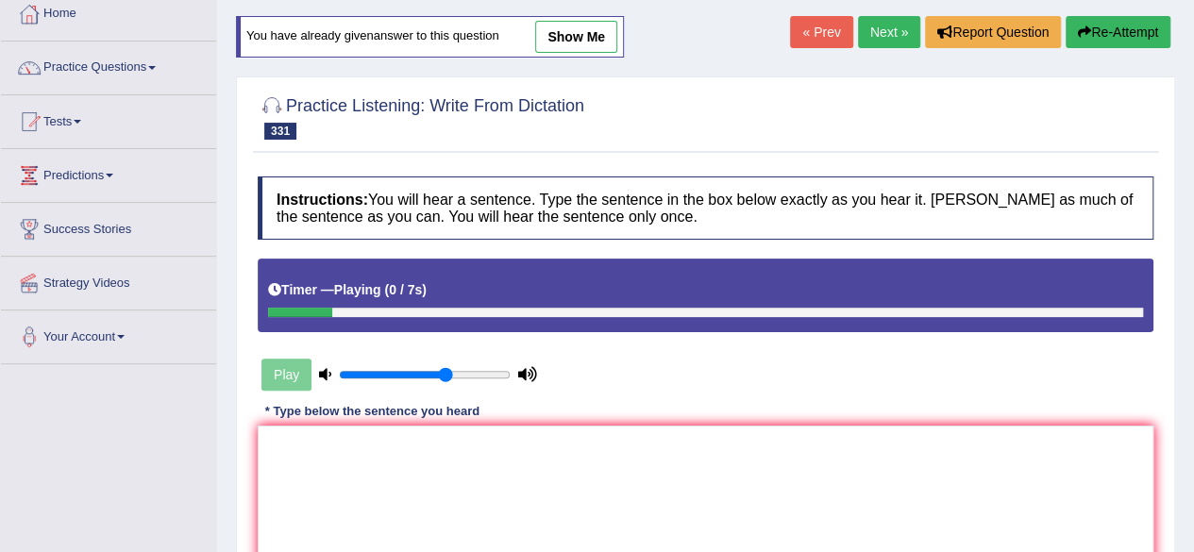
scroll to position [126, 0]
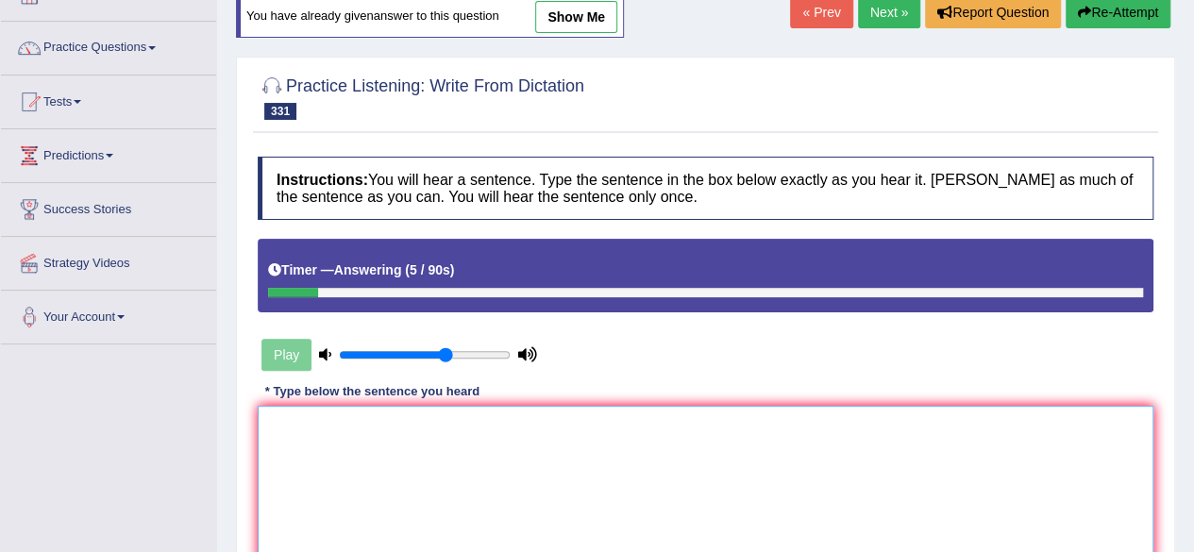
click at [288, 491] on textarea at bounding box center [705, 497] width 895 height 183
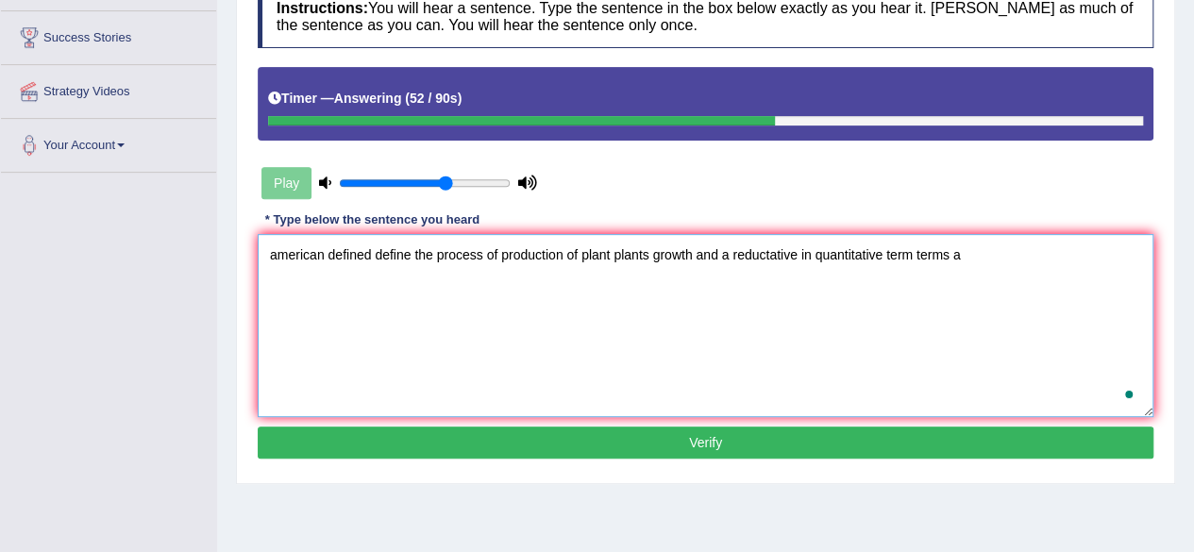
scroll to position [302, 0]
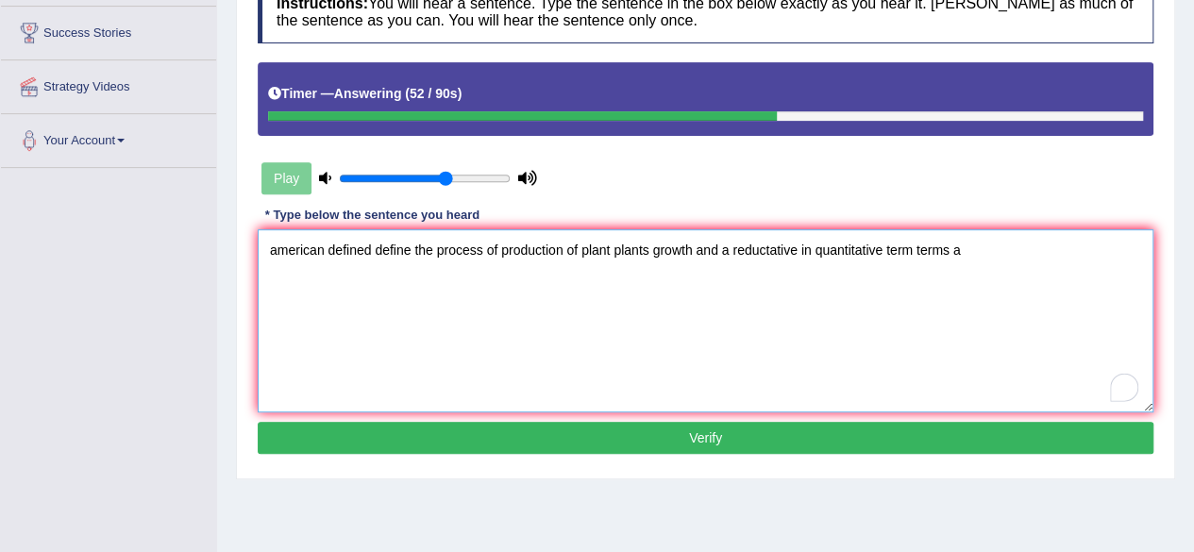
type textarea "american defined define the process of production of plant plants growth and a …"
click at [397, 437] on button "Verify" at bounding box center [705, 438] width 895 height 32
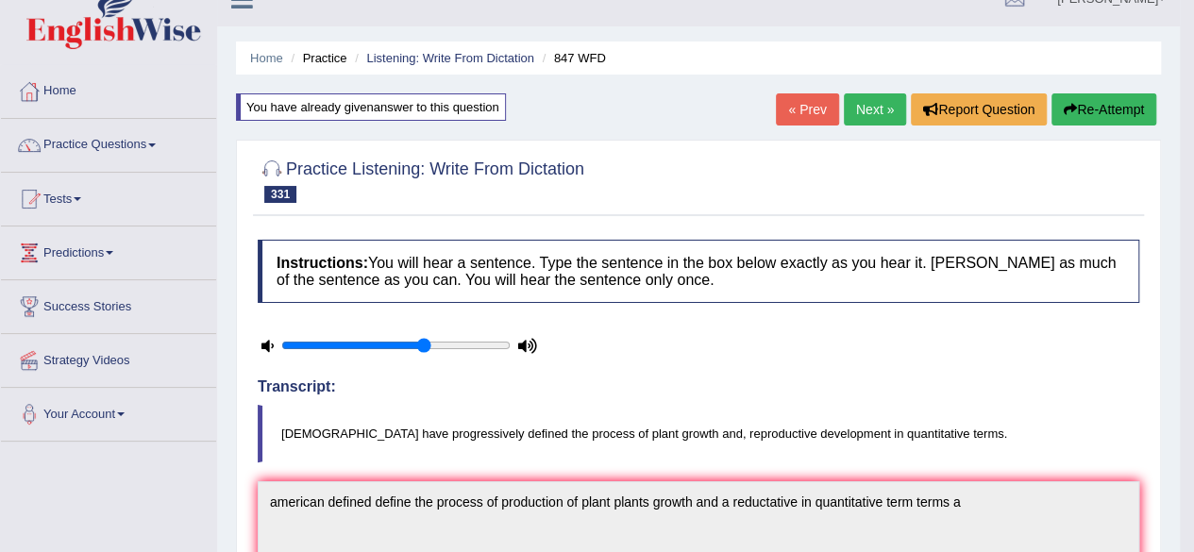
scroll to position [0, 0]
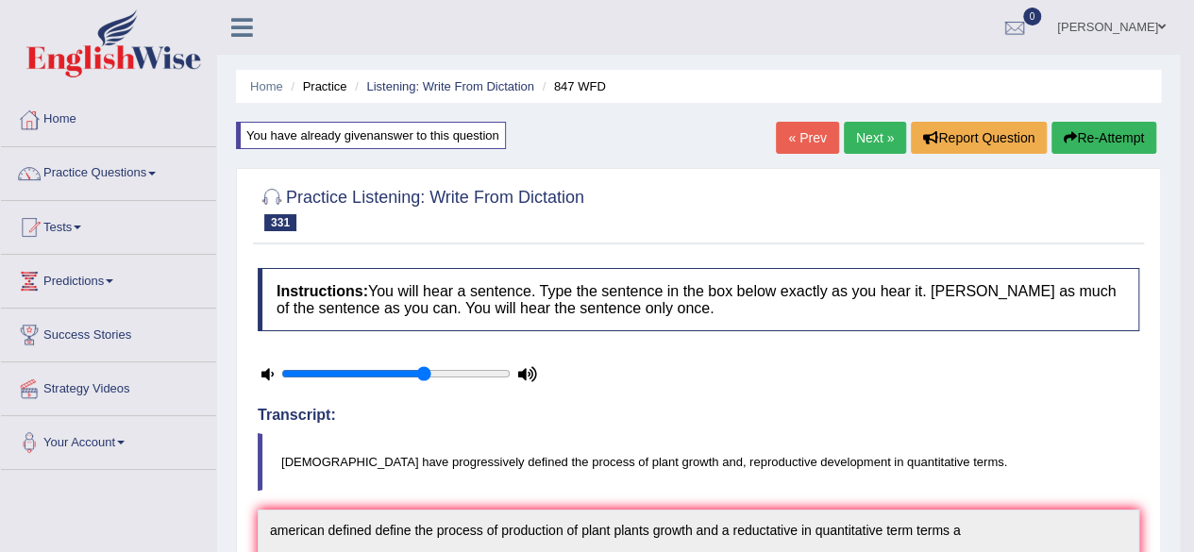
click at [869, 131] on link "Next »" at bounding box center [875, 138] width 62 height 32
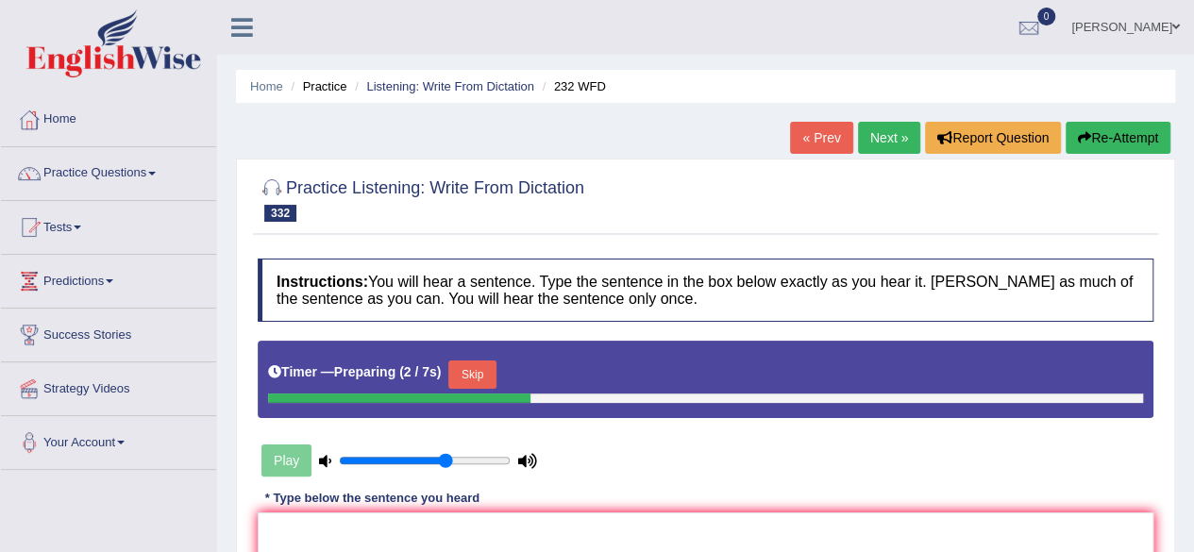
click at [466, 384] on button "Skip" at bounding box center [471, 374] width 47 height 28
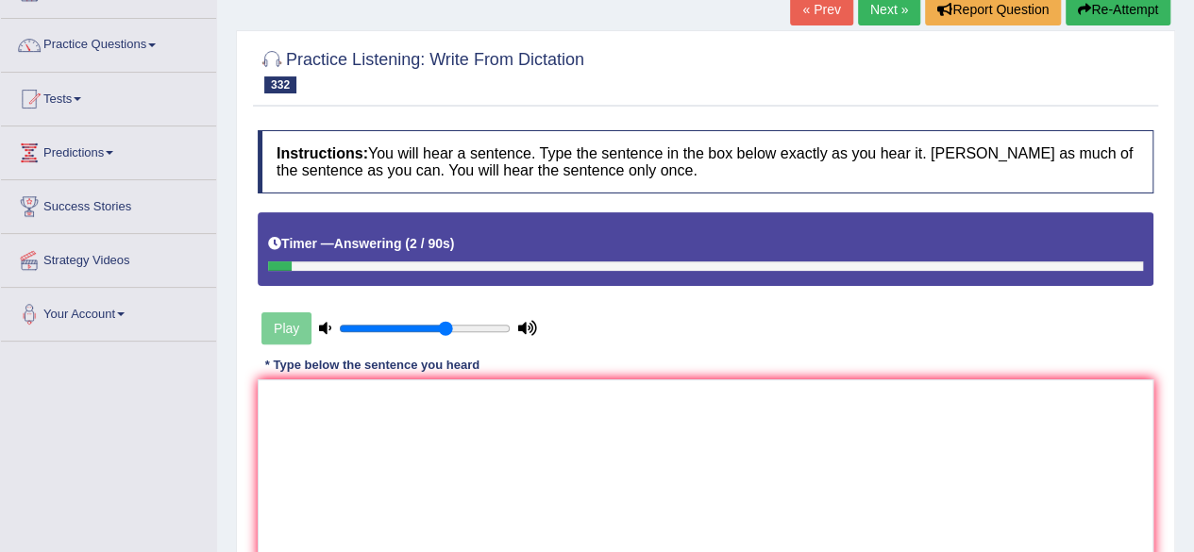
scroll to position [108, 0]
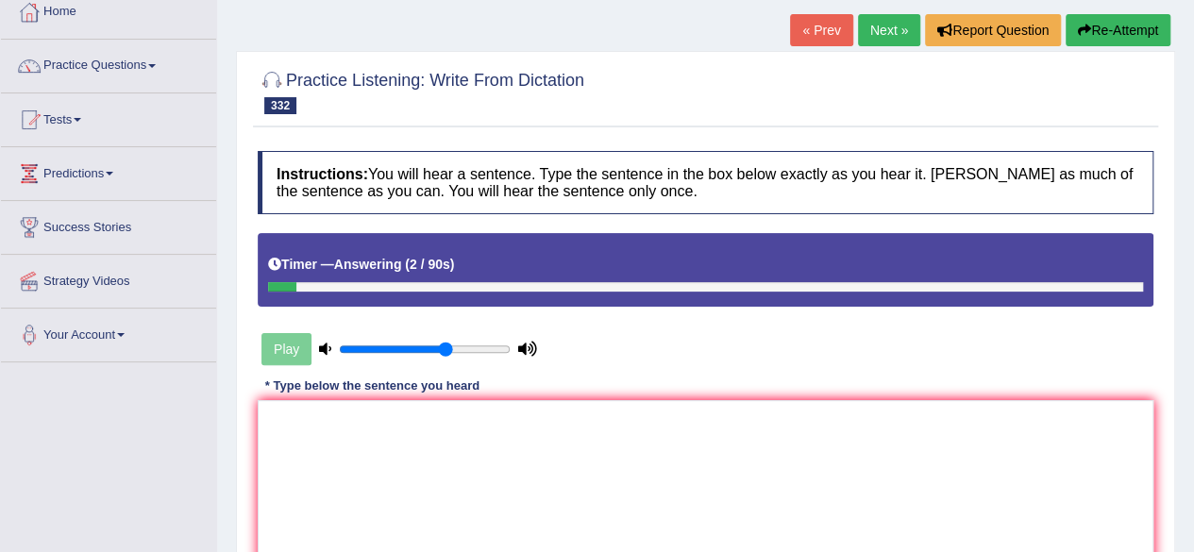
click at [1121, 26] on button "Re-Attempt" at bounding box center [1117, 30] width 105 height 32
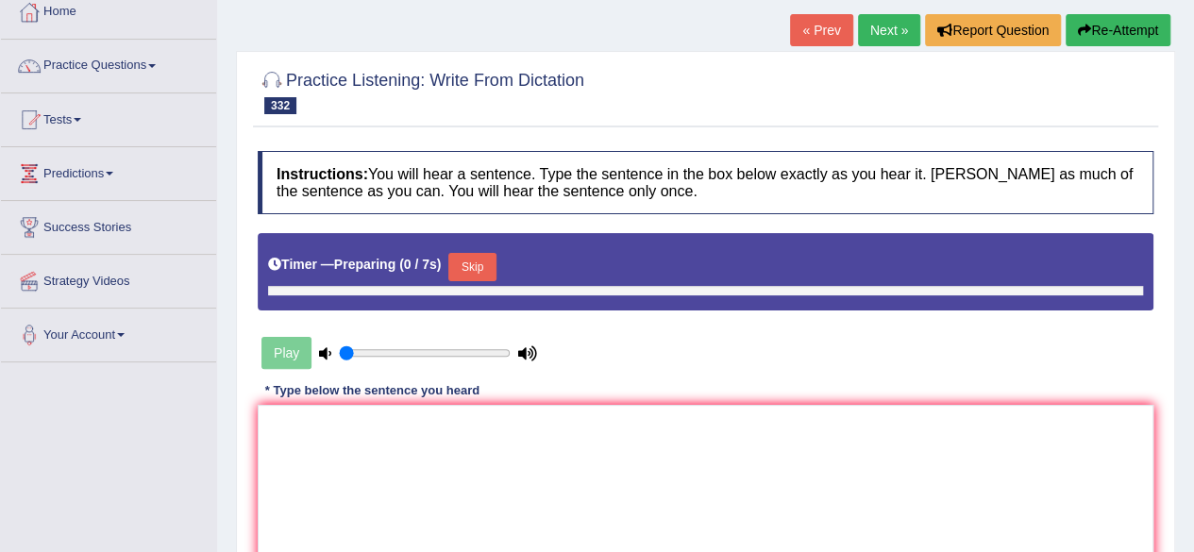
type input "0.65"
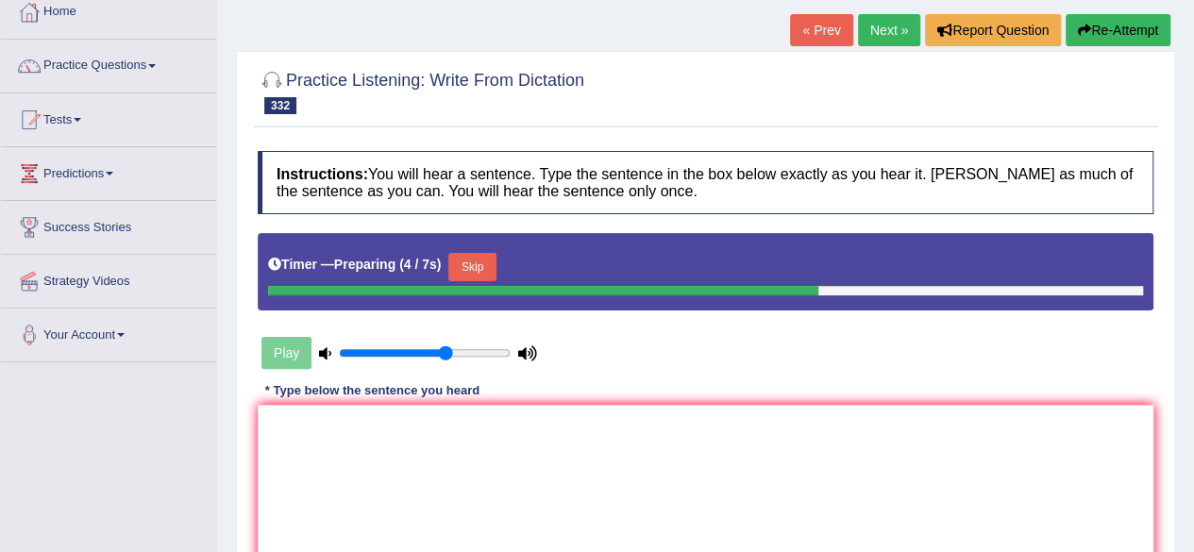
click at [477, 260] on button "Skip" at bounding box center [471, 267] width 47 height 28
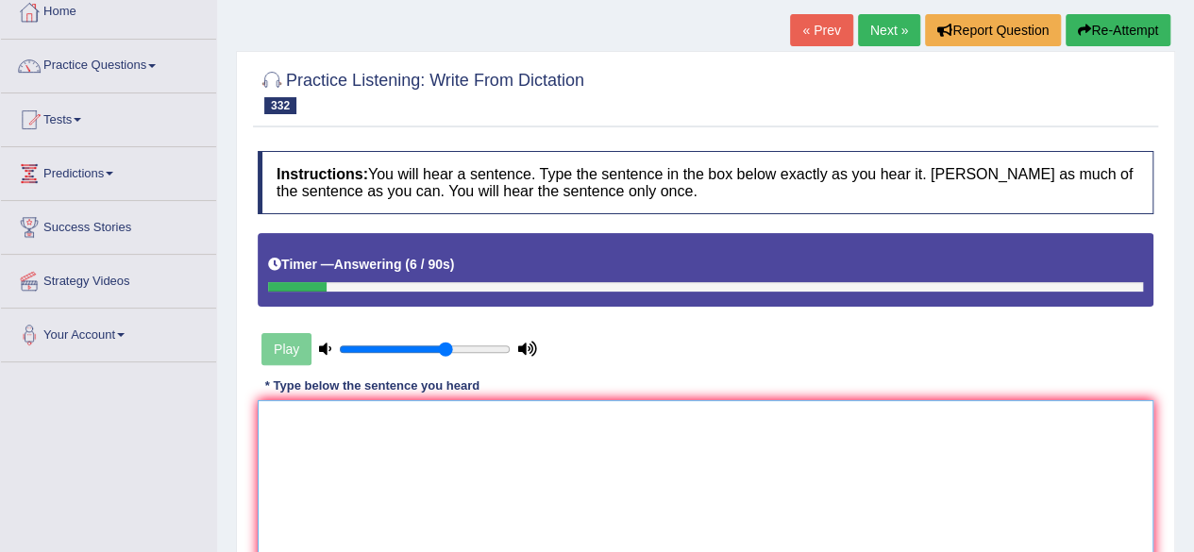
click at [678, 464] on textarea at bounding box center [705, 491] width 895 height 183
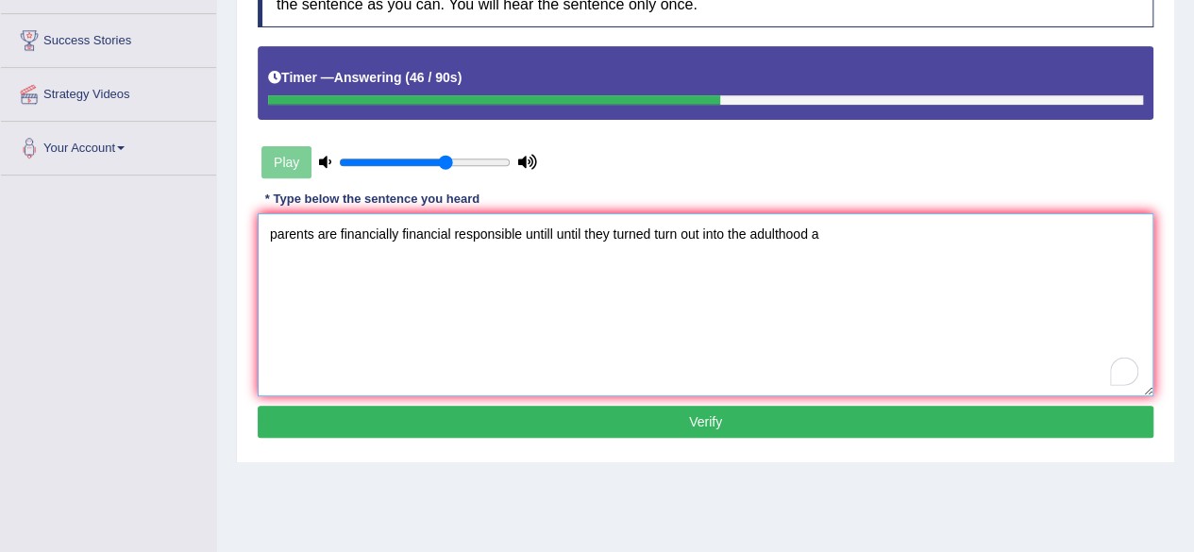
scroll to position [302, 0]
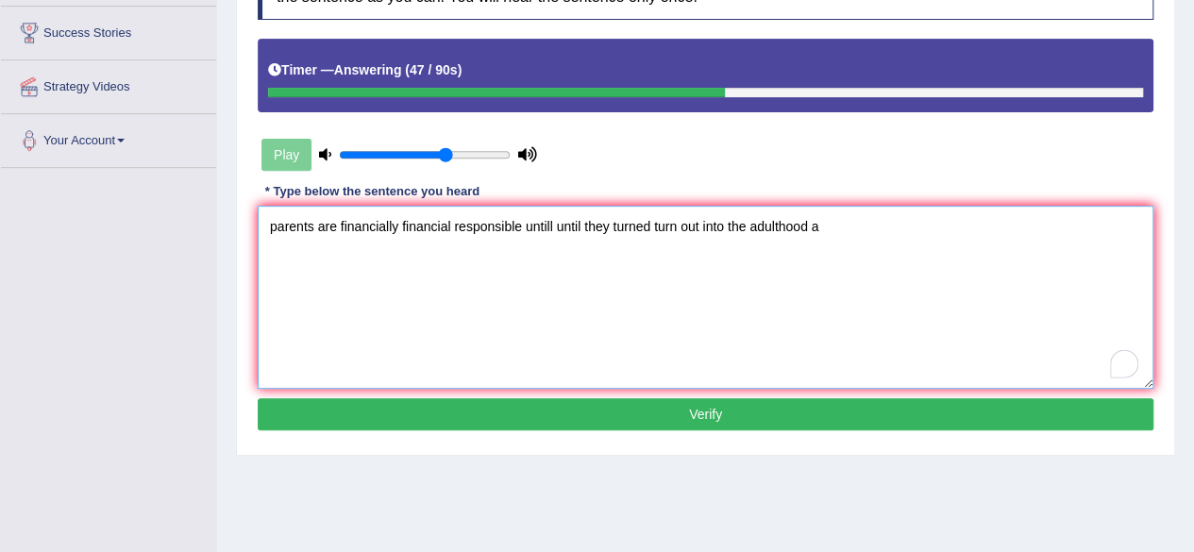
type textarea "parents are financially financial responsible untill until they turned turn out…"
click at [657, 417] on button "Verify" at bounding box center [705, 414] width 895 height 32
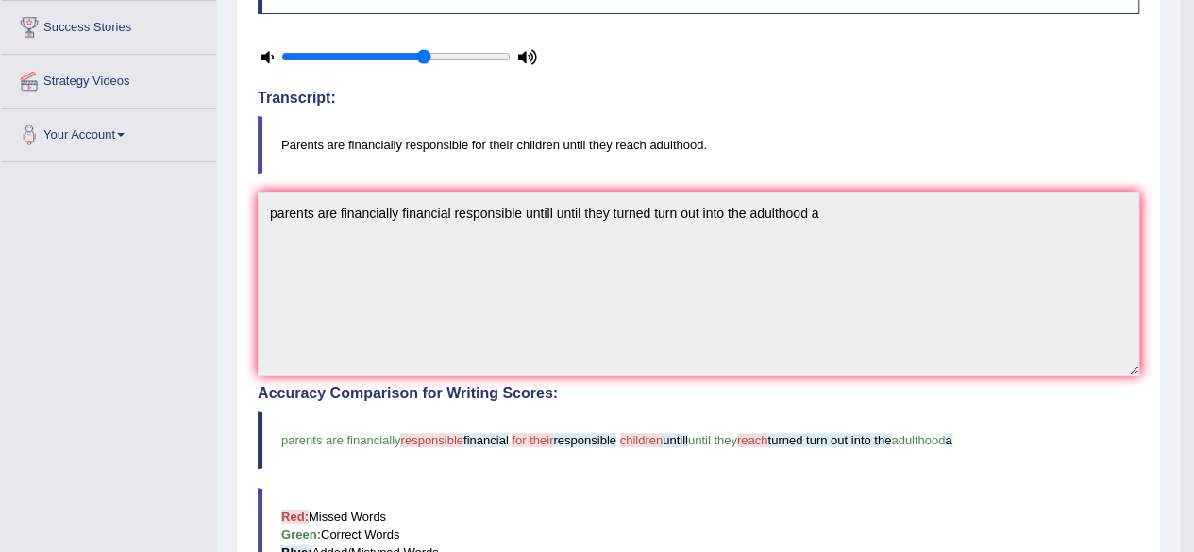
scroll to position [0, 0]
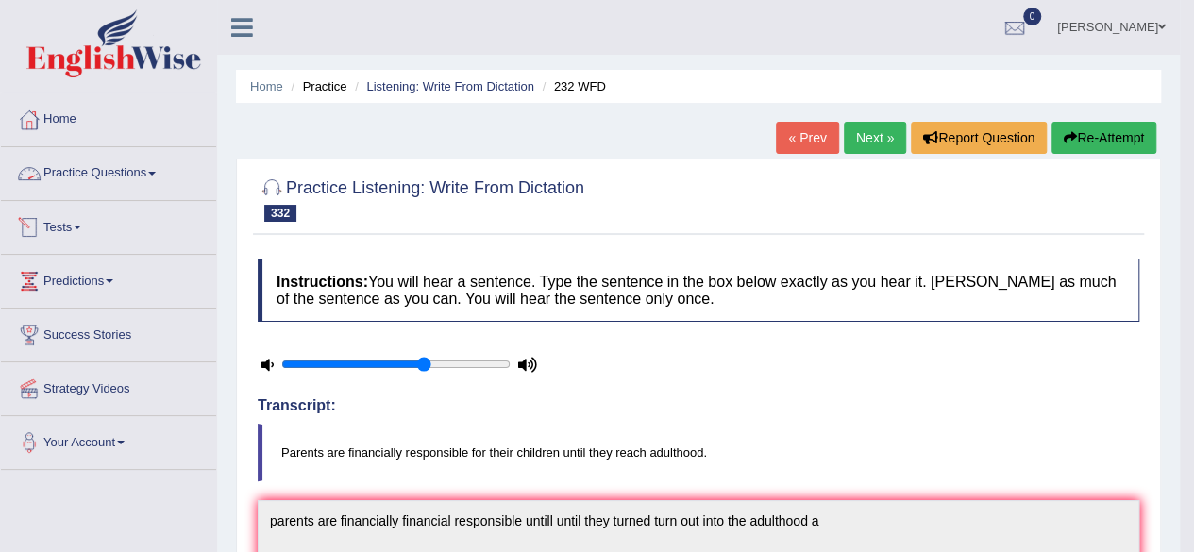
click at [45, 228] on link "Tests" at bounding box center [108, 224] width 215 height 47
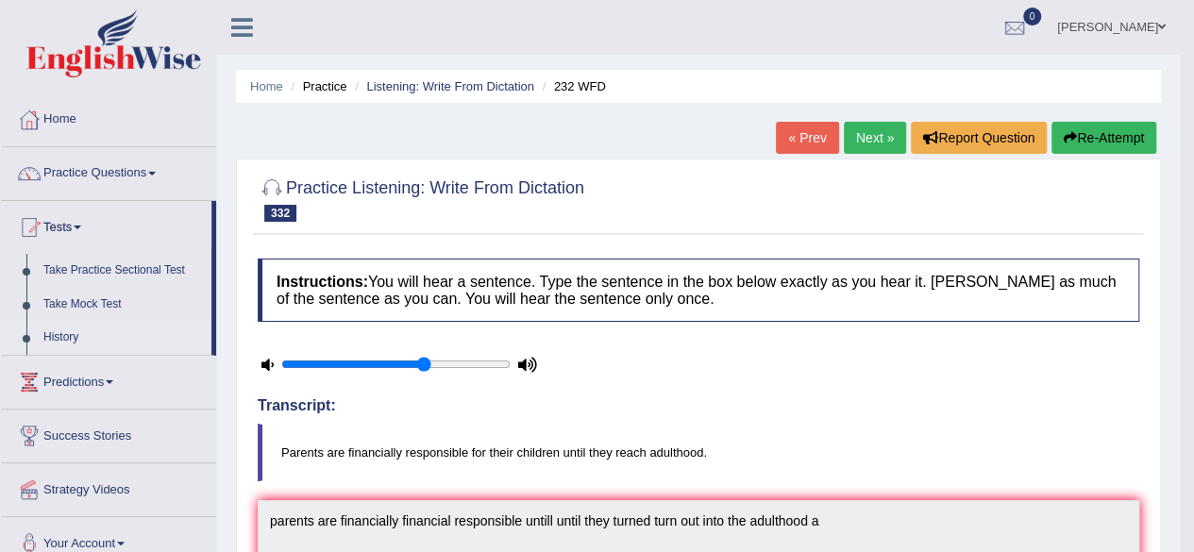
click at [63, 331] on link "History" at bounding box center [123, 338] width 176 height 34
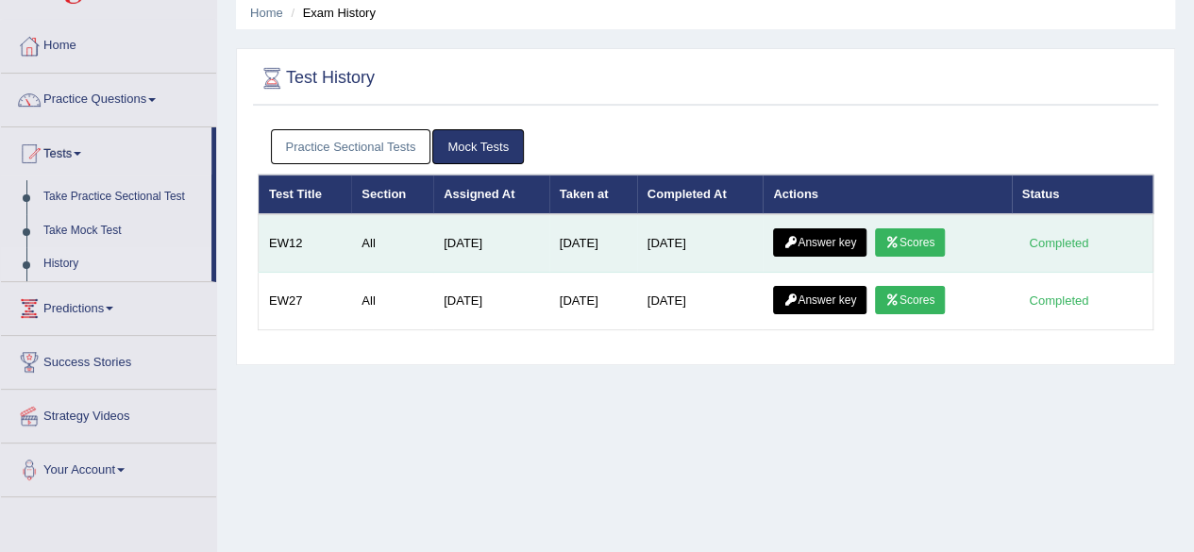
click at [856, 228] on link "Answer key" at bounding box center [819, 242] width 93 height 28
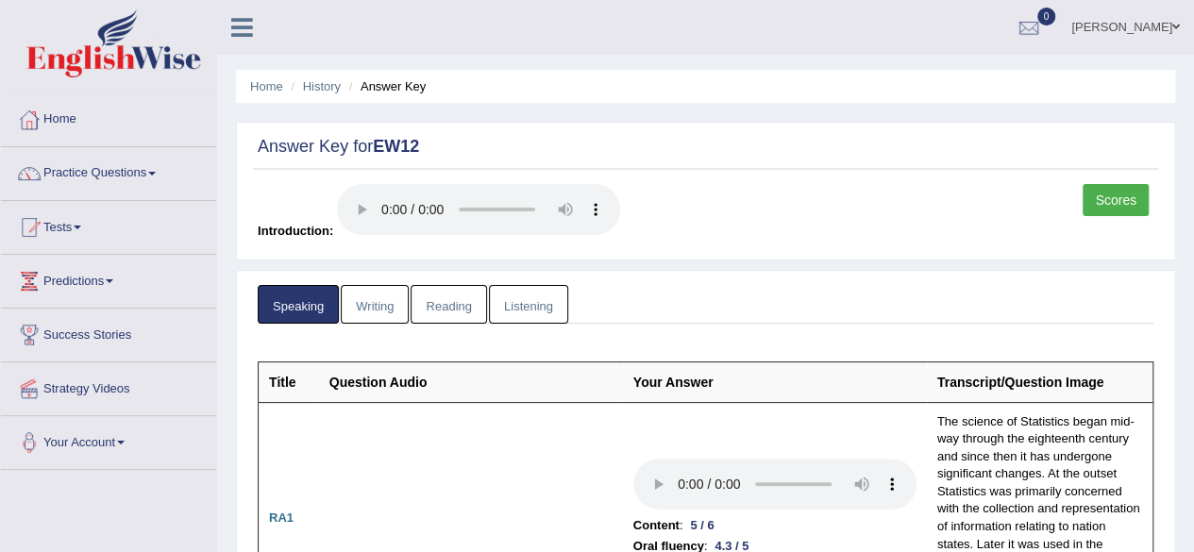
click at [511, 292] on link "Listening" at bounding box center [528, 304] width 79 height 39
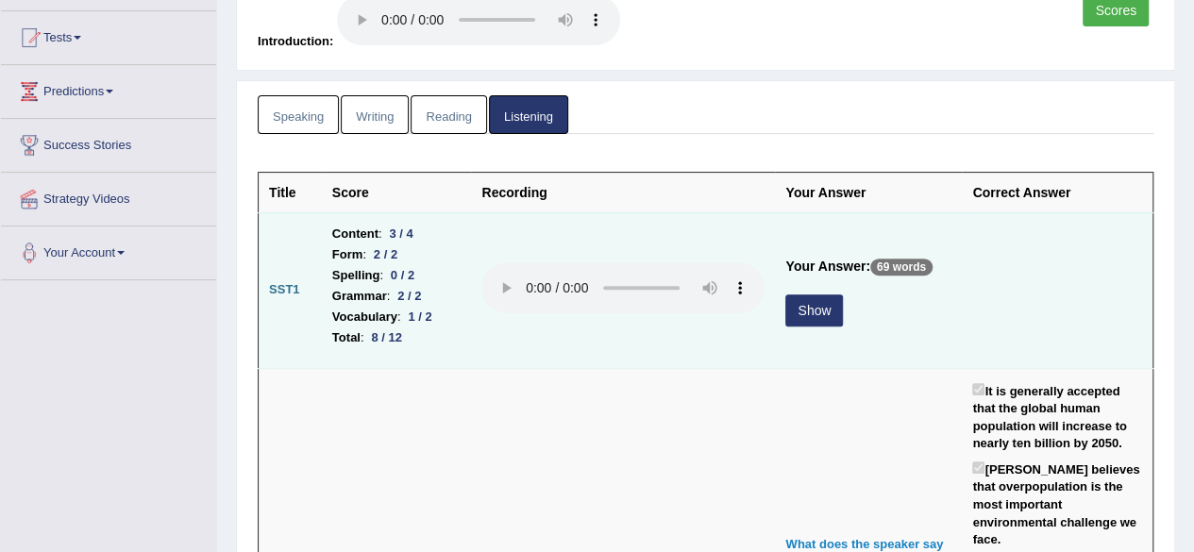
scroll to position [191, 0]
click at [799, 304] on button "Show" at bounding box center [814, 309] width 58 height 32
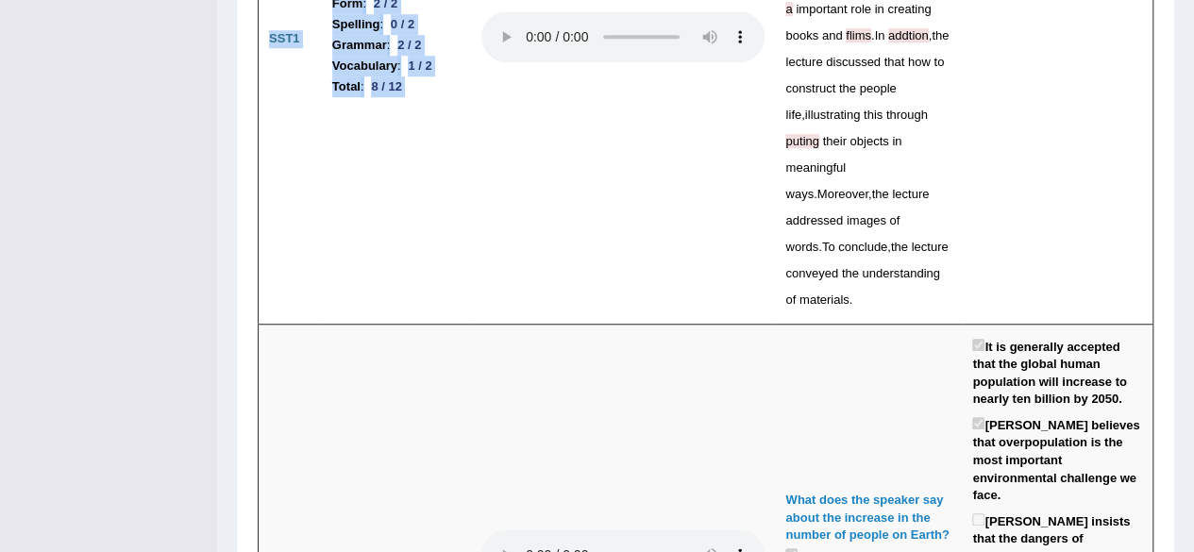
scroll to position [958, 0]
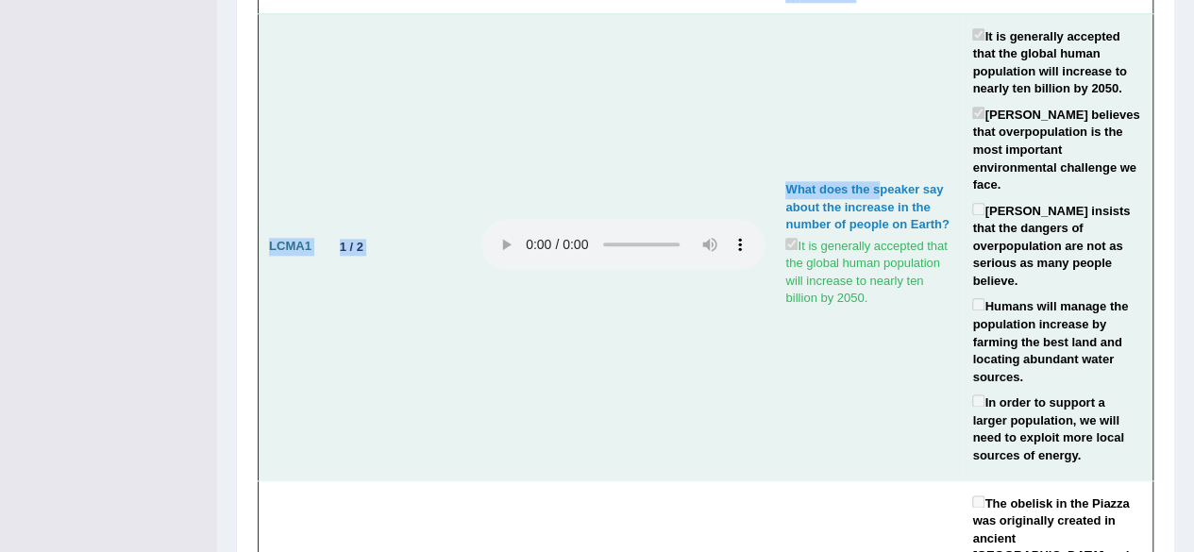
drag, startPoint x: 775, startPoint y: 233, endPoint x: 863, endPoint y: 90, distance: 168.6
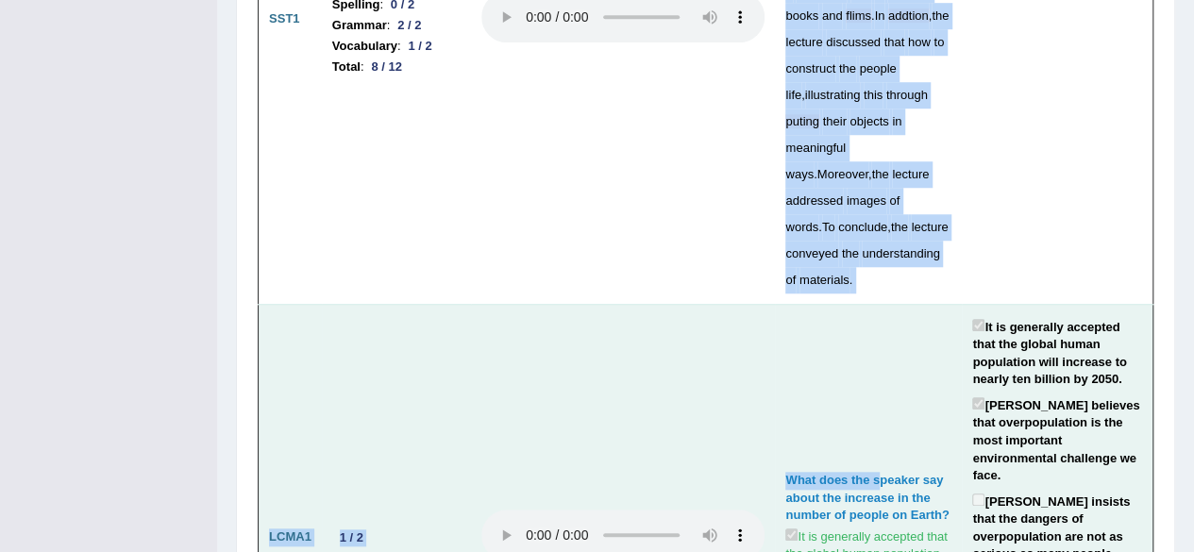
scroll to position [662, 0]
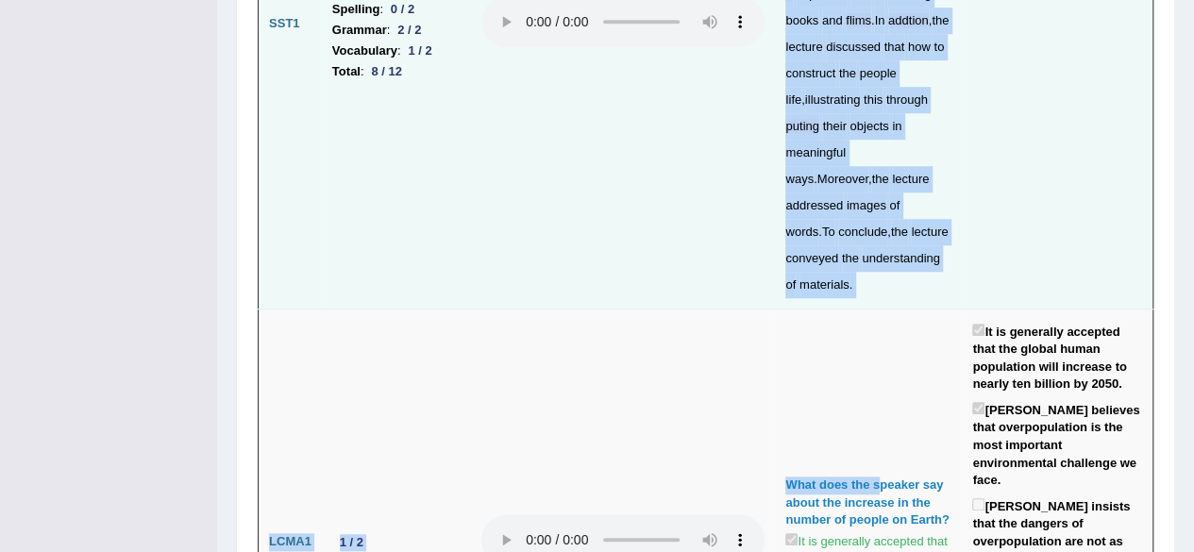
copy tbody "The speaker provided a comprehensive overview of tools and techniques , highlig…"
